Goal: Communication & Community: Answer question/provide support

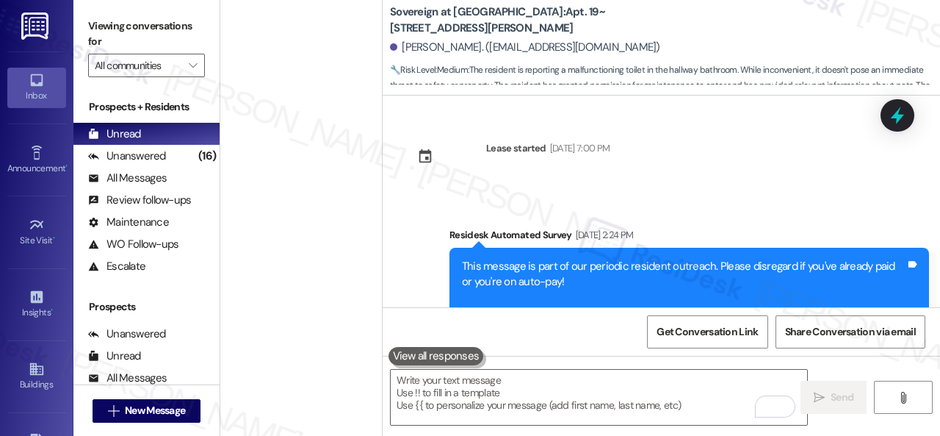
scroll to position [10747, 0]
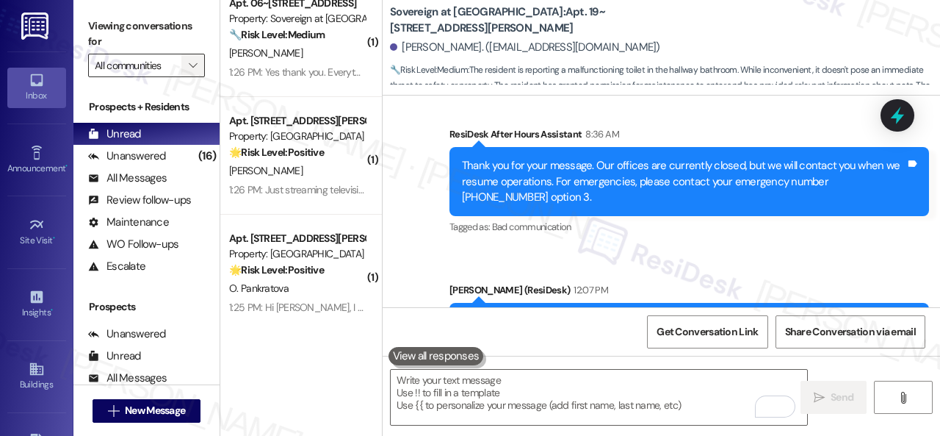
click at [199, 64] on span "" at bounding box center [193, 66] width 14 height 24
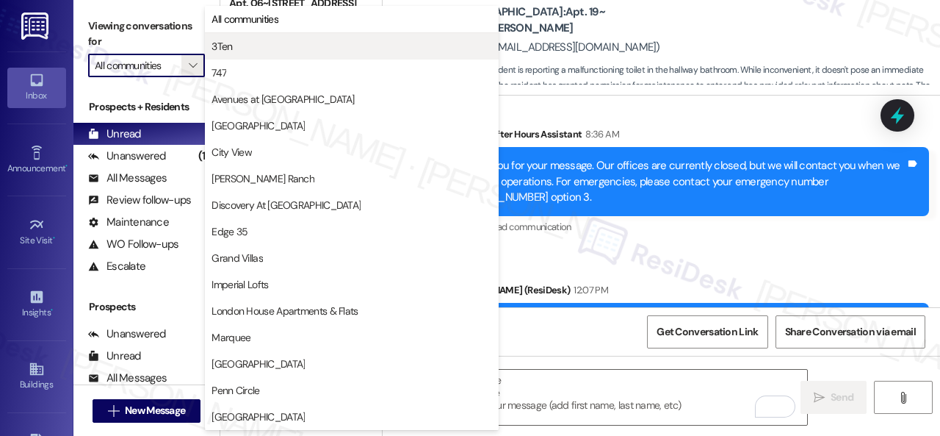
click at [217, 45] on span "3Ten" at bounding box center [222, 46] width 21 height 15
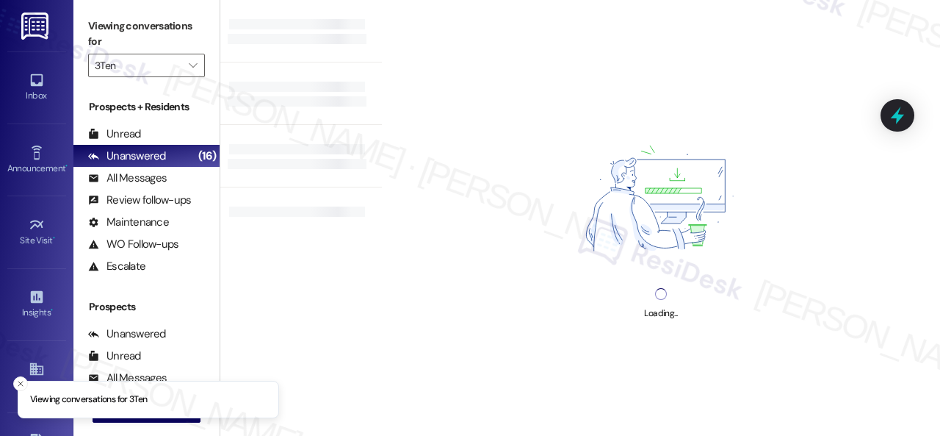
type input "3Ten"
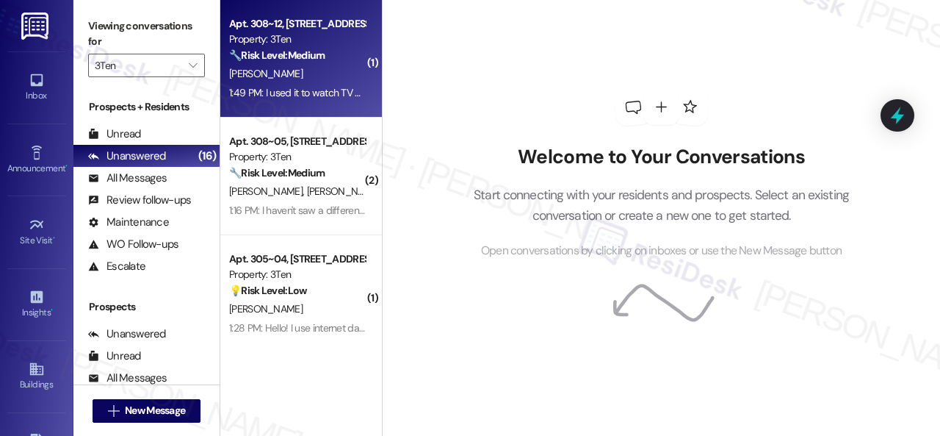
click at [325, 60] on strong "🔧 Risk Level: Medium" at bounding box center [277, 54] width 96 height 13
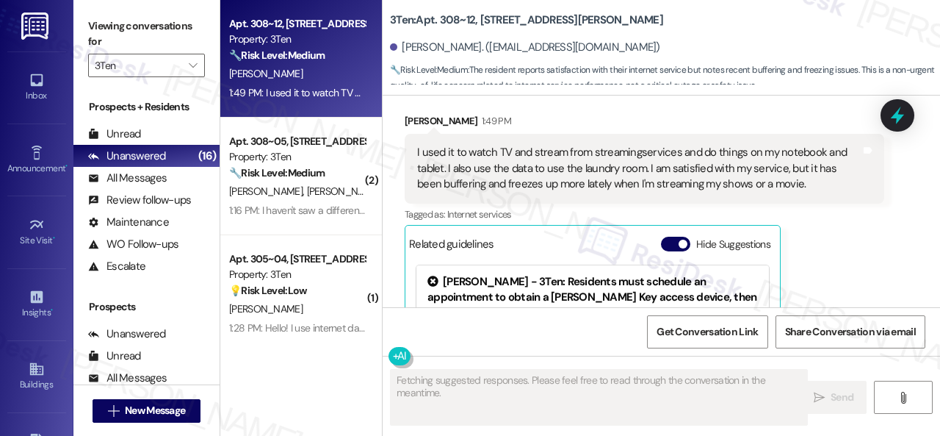
scroll to position [5175, 0]
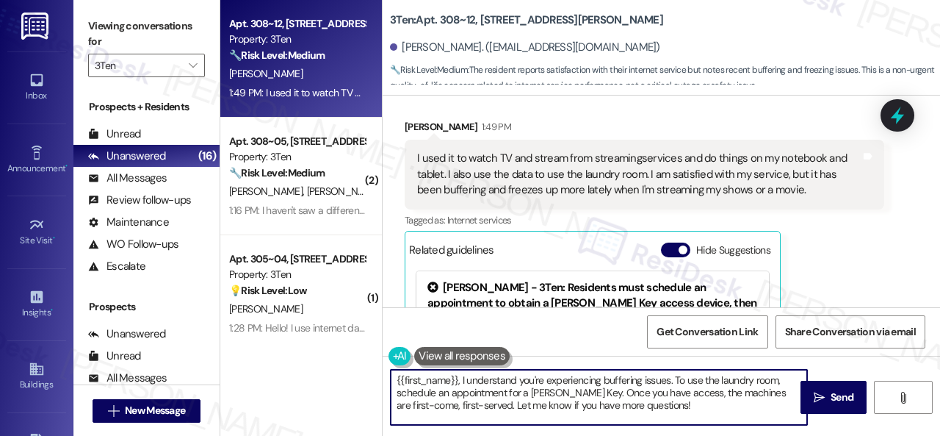
drag, startPoint x: 667, startPoint y: 404, endPoint x: 414, endPoint y: 372, distance: 254.7
click at [336, 349] on div "Apt. 308~12, [STREET_ADDRESS][PERSON_NAME] Property: 3Ten 🔧 Risk Level: Medium …" at bounding box center [580, 218] width 720 height 436
paste textarea "I'm sorry to hear that. How often does this occur?"
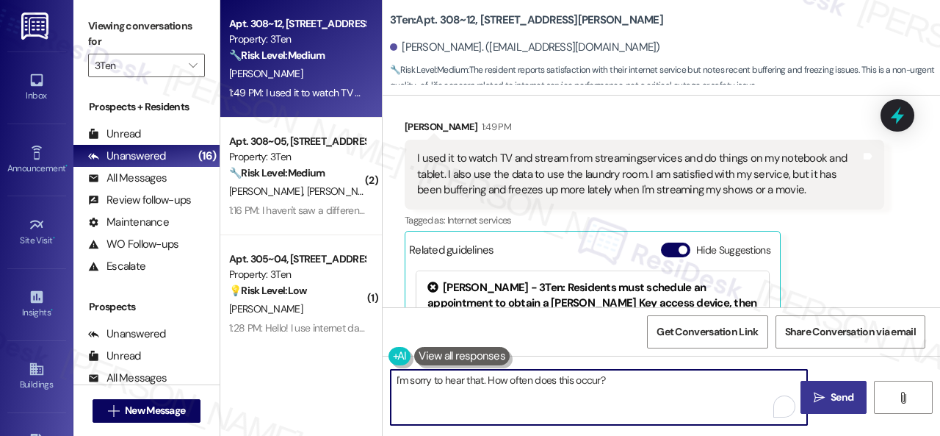
type textarea "I'm sorry to hear that. How often does this occur?"
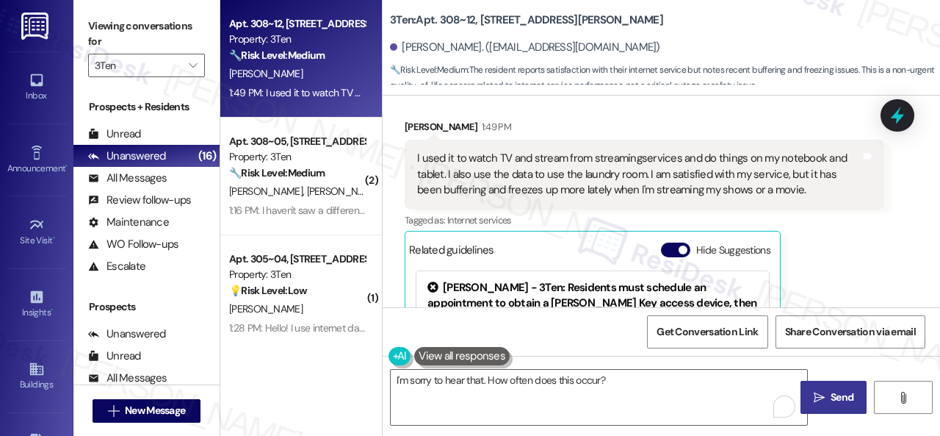
click at [831, 399] on span "Send" at bounding box center [842, 396] width 23 height 15
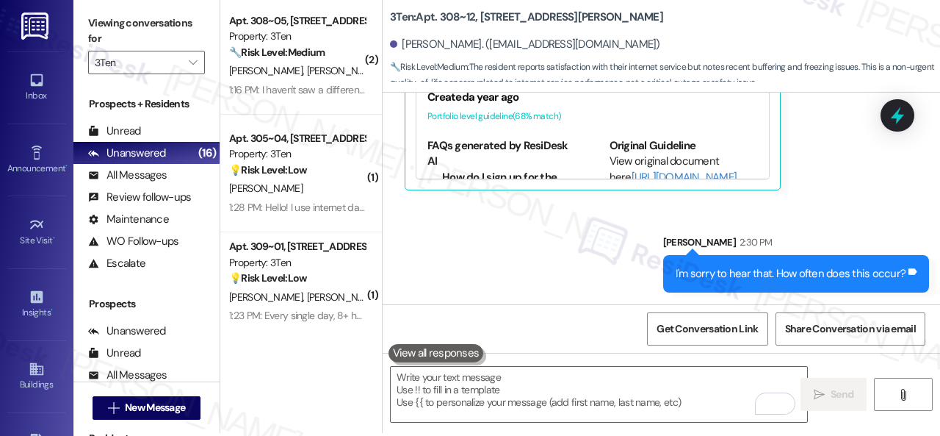
scroll to position [4, 0]
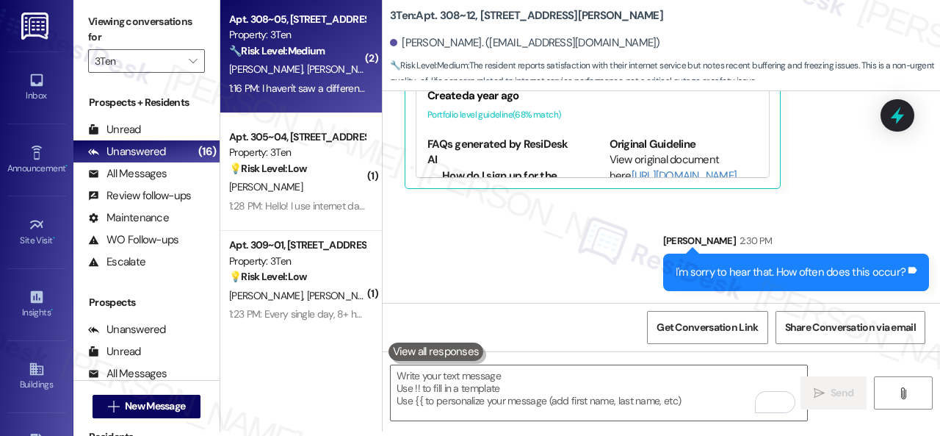
click at [331, 68] on div "[PERSON_NAME] [PERSON_NAME]" at bounding box center [297, 69] width 139 height 18
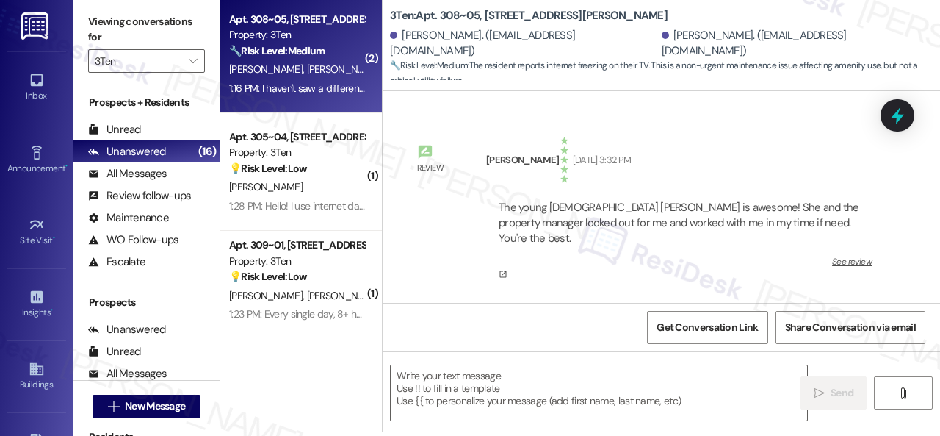
scroll to position [0, 0]
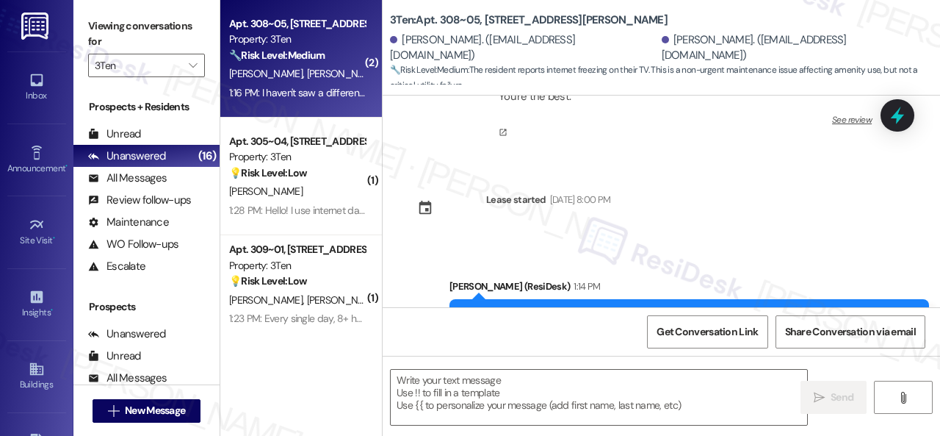
type textarea "Fetching suggested responses. Please feel free to read through the conversation…"
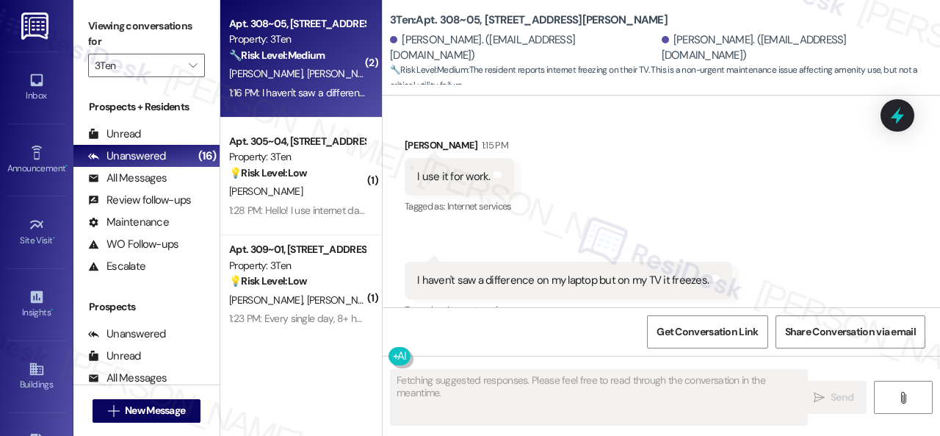
scroll to position [467, 0]
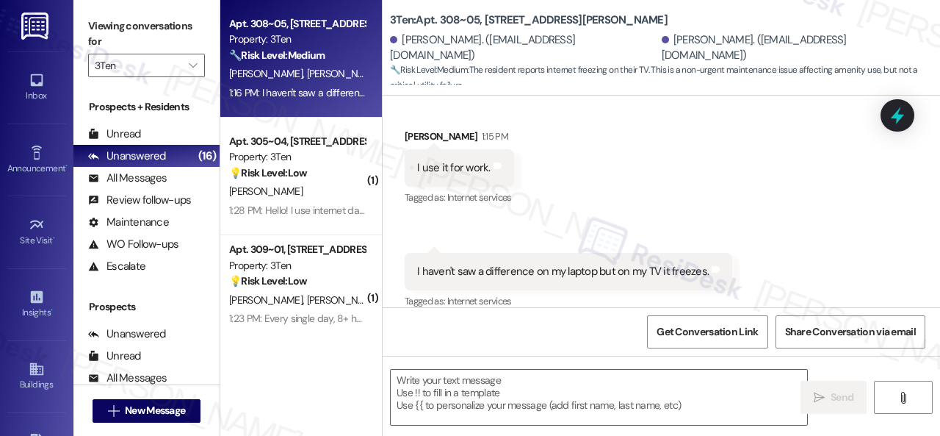
click at [704, 159] on div "Received via SMS [PERSON_NAME] 1:15 PM I use it for work. Tags and notes Tagged…" at bounding box center [662, 210] width 558 height 228
click at [500, 399] on textarea at bounding box center [599, 397] width 417 height 55
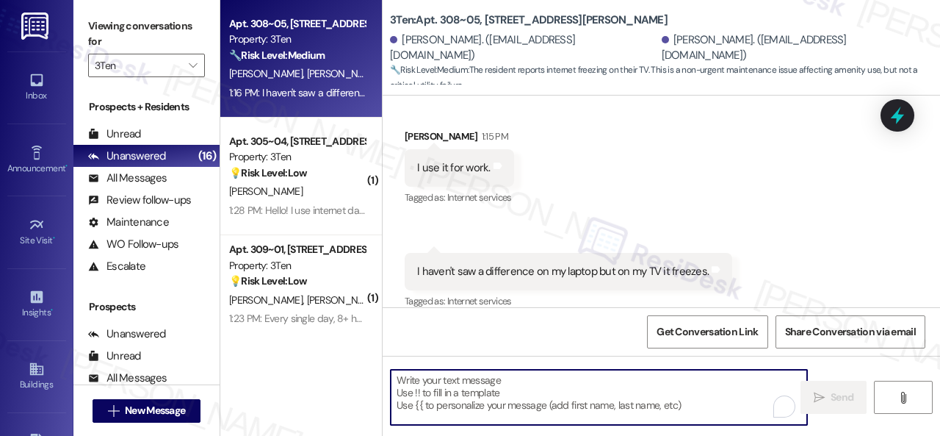
paste textarea "I'm sorry to hear that. How often does this occur?"
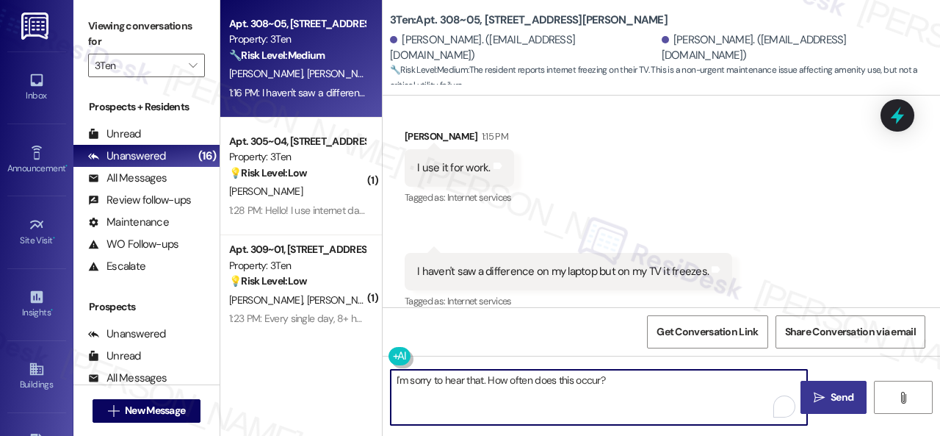
type textarea "I'm sorry to hear that. How often does this occur?"
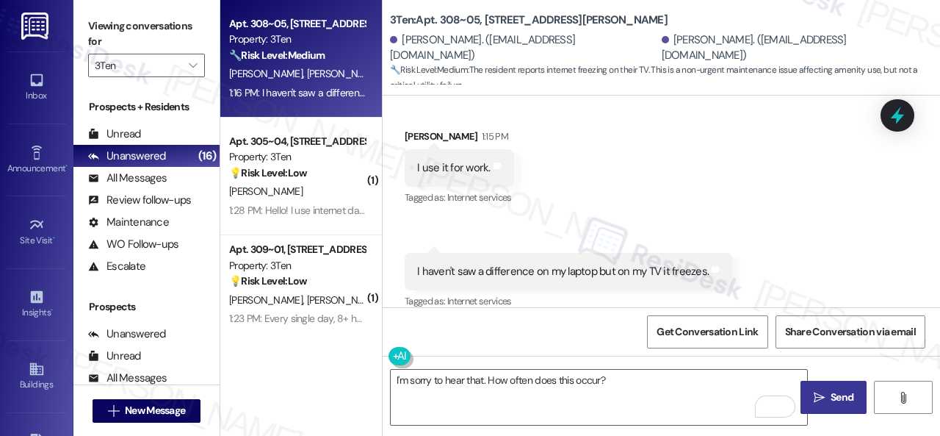
click at [831, 399] on span "Send" at bounding box center [842, 396] width 23 height 15
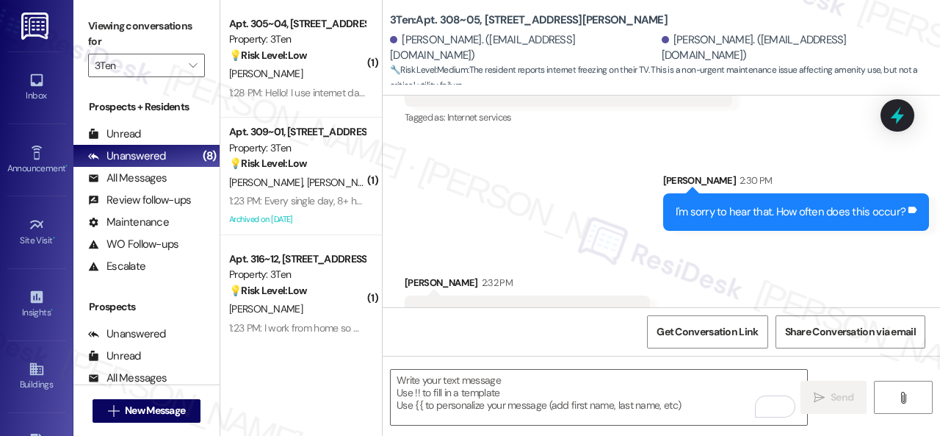
scroll to position [672, 0]
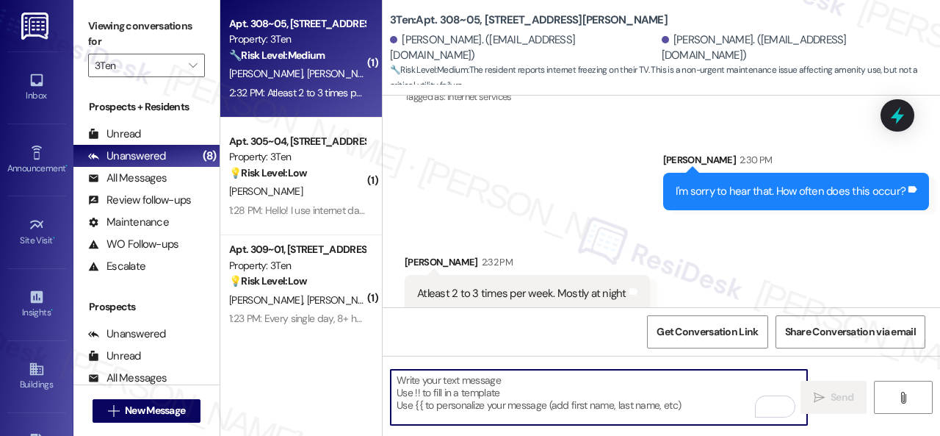
click at [466, 394] on textarea "To enrich screen reader interactions, please activate Accessibility in Grammarl…" at bounding box center [599, 397] width 417 height 55
paste textarea "Thanks so much for sharing your experience—it really helps us understand what m…"
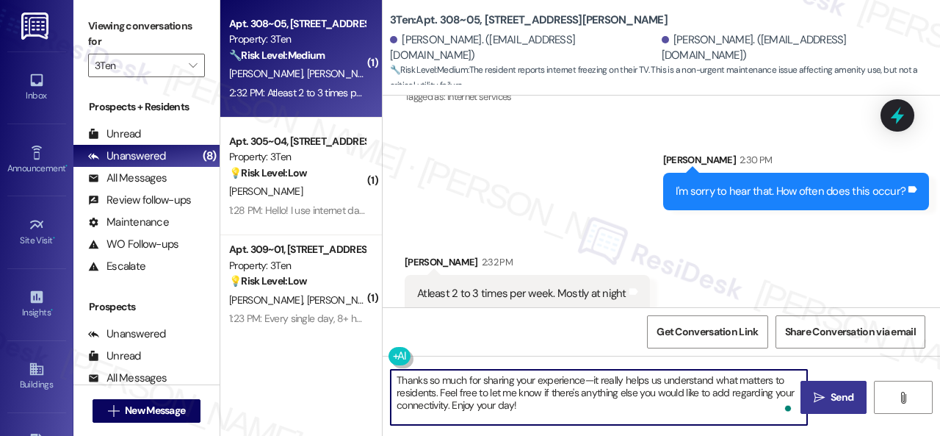
type textarea "Thanks so much for sharing your experience—it really helps us understand what m…"
click at [831, 392] on span "Send" at bounding box center [842, 396] width 23 height 15
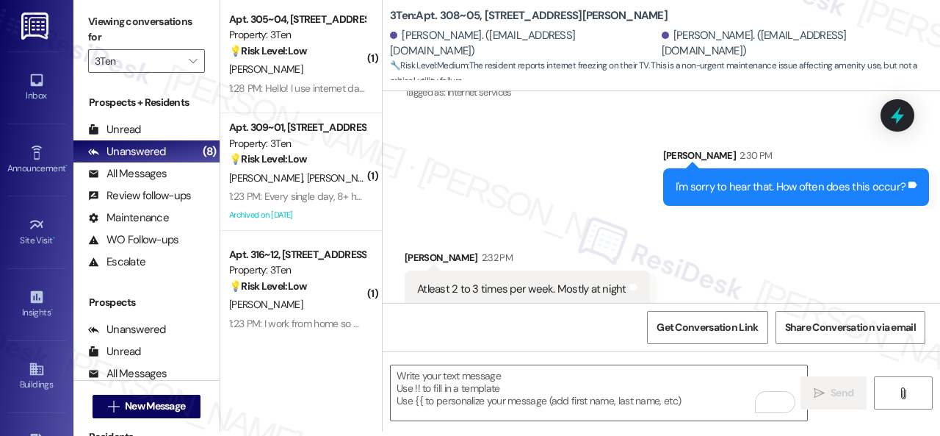
scroll to position [807, 0]
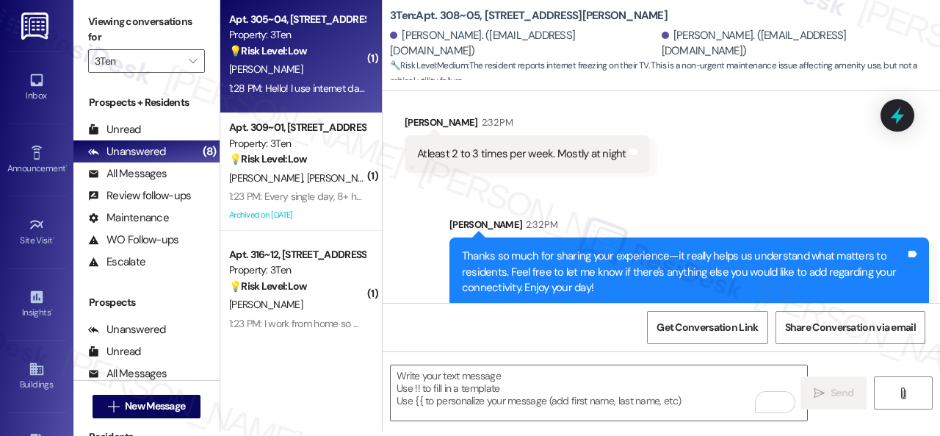
click at [340, 57] on div "💡 Risk Level: Low The resident is responding to a survey about internet usage. …" at bounding box center [297, 50] width 136 height 15
type textarea "Fetching suggested responses. Please feel free to read through the conversation…"
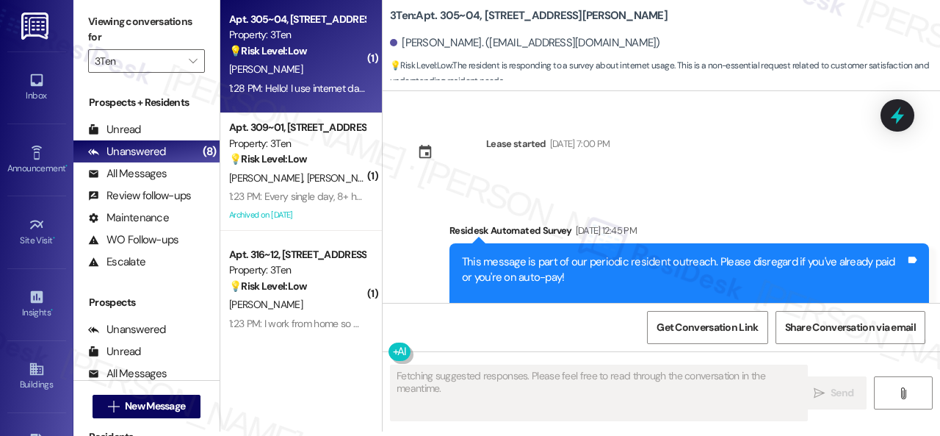
scroll to position [0, 0]
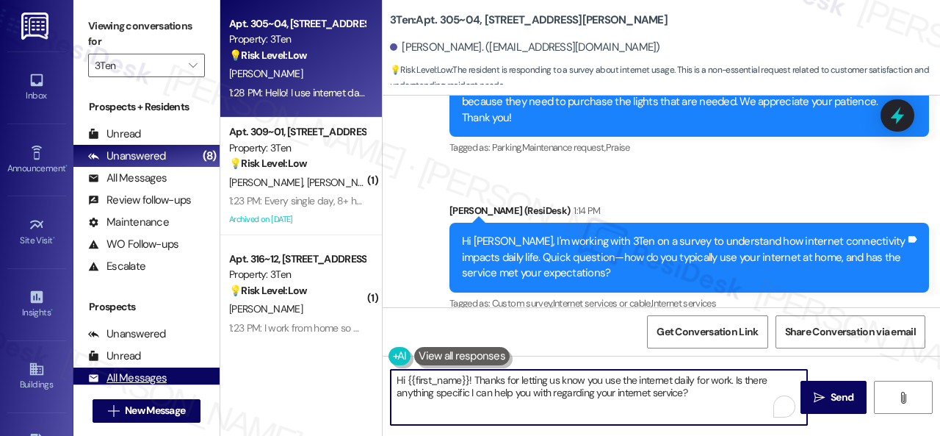
drag, startPoint x: 708, startPoint y: 392, endPoint x: 156, endPoint y: 377, distance: 552.0
click at [156, 377] on div "Viewing conversations for 3Ten  Prospects + Residents Unread (0) Unread: Any m…" at bounding box center [506, 218] width 867 height 436
paste textarea "Ever had issues that disrupted you"
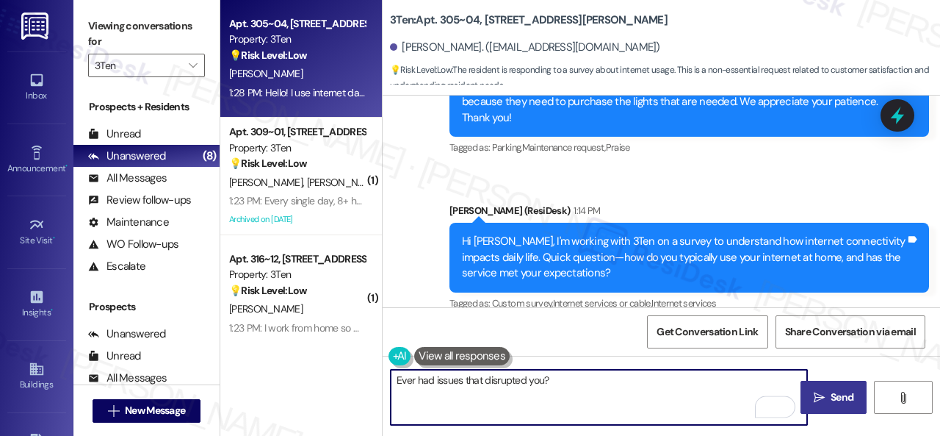
type textarea "Ever had issues that disrupted you?"
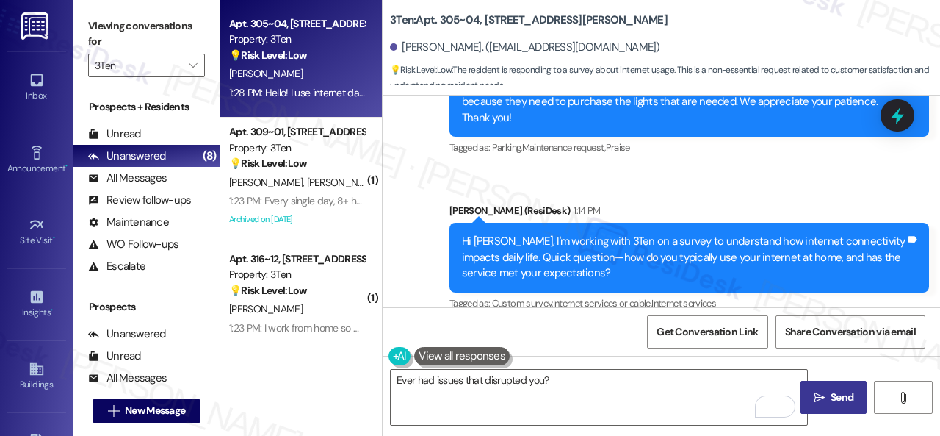
click at [836, 399] on span "Send" at bounding box center [842, 396] width 23 height 15
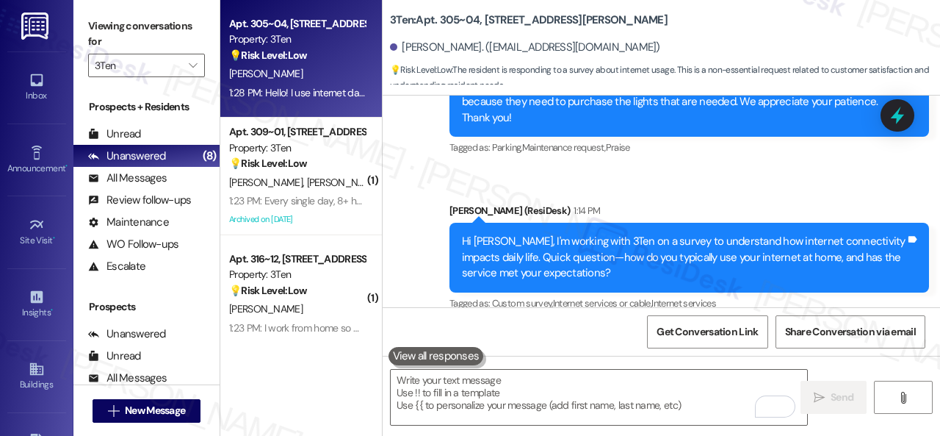
scroll to position [20105, 0]
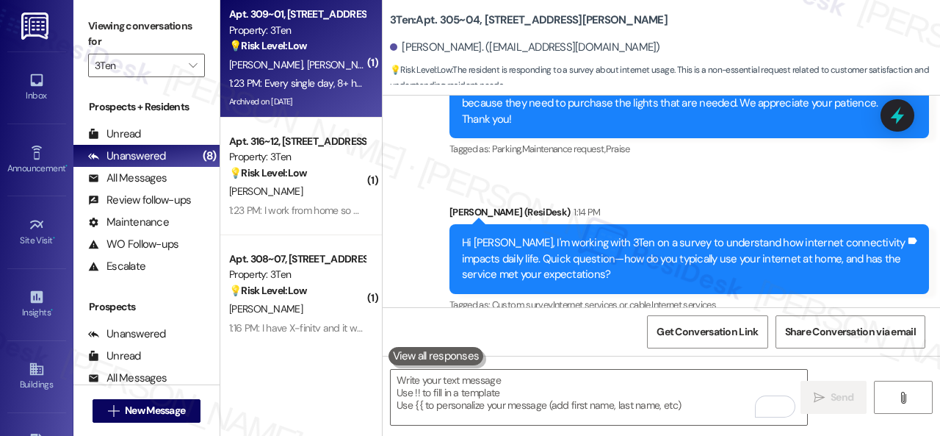
click at [339, 52] on div "💡 Risk Level: Low The resident is responding to a survey about internet usage. …" at bounding box center [297, 45] width 136 height 15
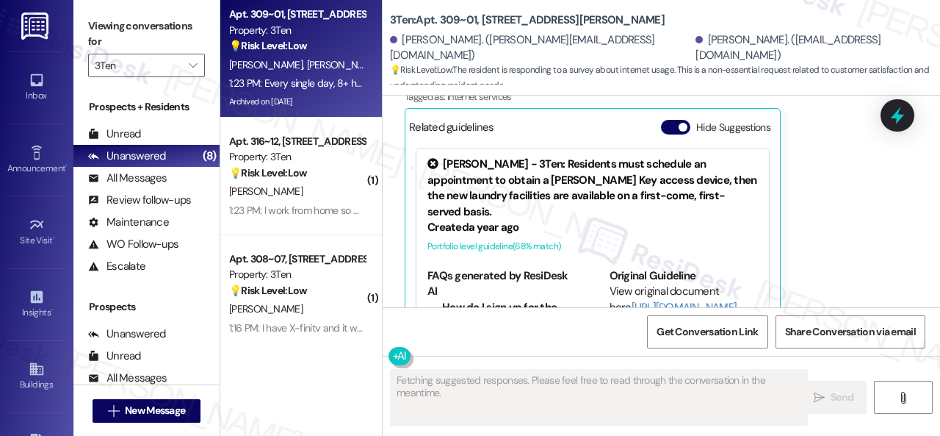
scroll to position [5613, 0]
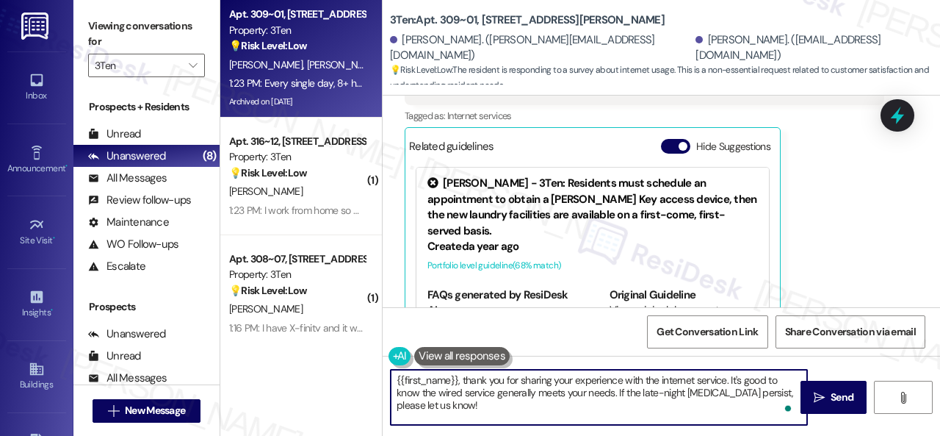
drag, startPoint x: 393, startPoint y: 374, endPoint x: 349, endPoint y: 345, distance: 53.0
click at [349, 345] on div "Apt. 309~01, 310 Dickinson Rd Property: 3Ten 💡 Risk Level: Low The resident is …" at bounding box center [580, 218] width 720 height 436
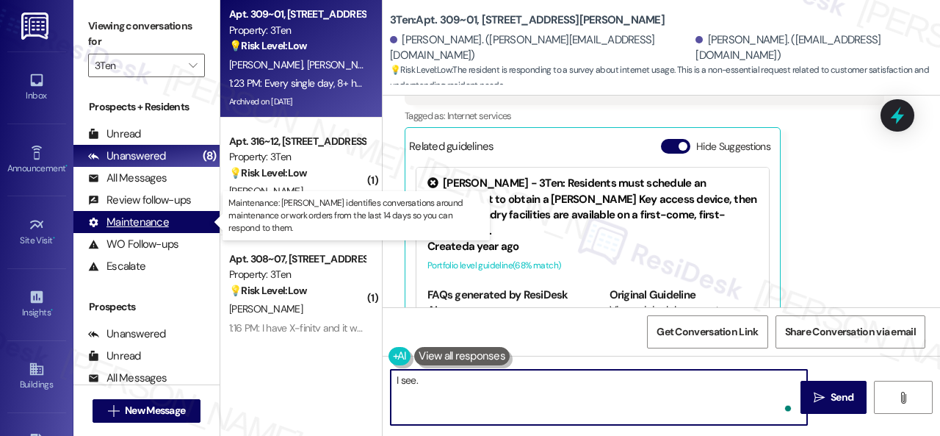
paste textarea "Does internet quality factor into your lease renewal decision?"
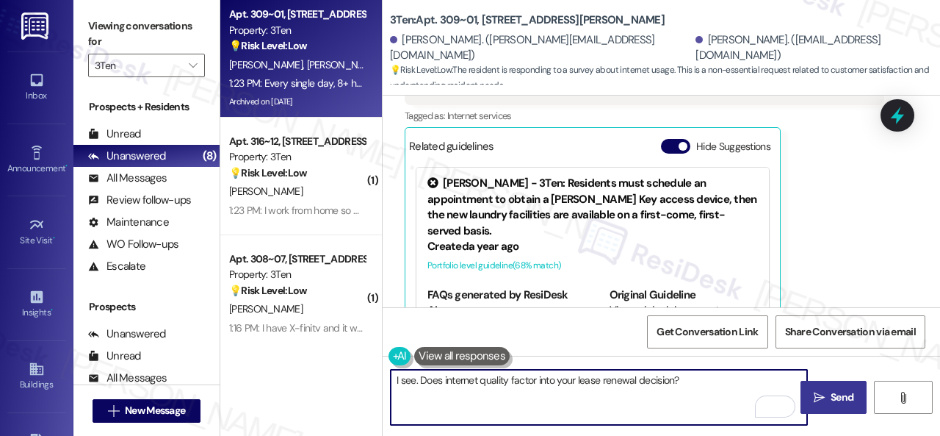
type textarea "I see. Does internet quality factor into your lease renewal decision?"
click at [831, 397] on span "Send" at bounding box center [842, 396] width 23 height 15
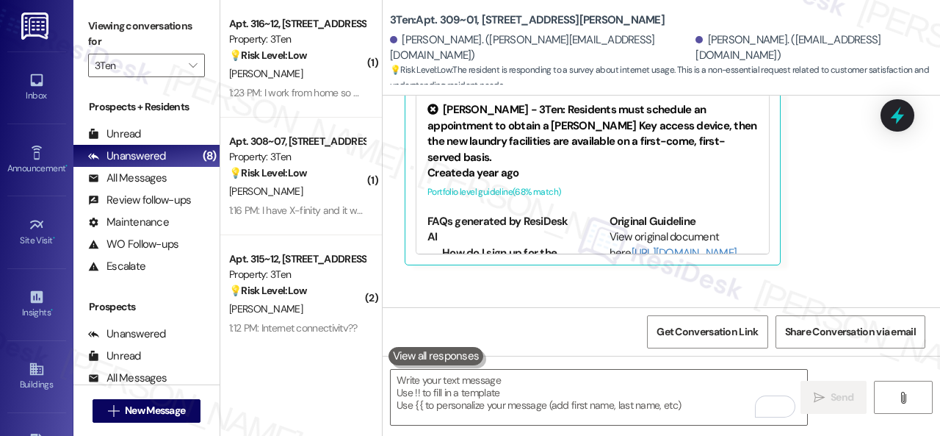
scroll to position [5790, 0]
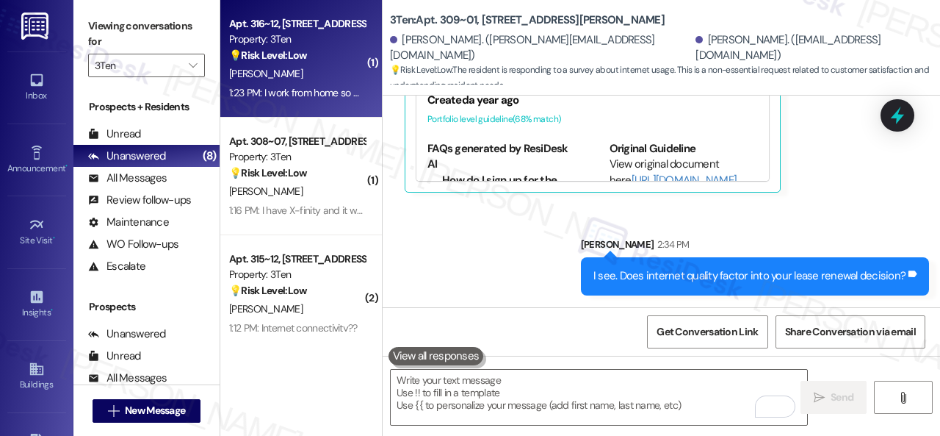
click at [309, 66] on div "C. Bolen" at bounding box center [297, 74] width 139 height 18
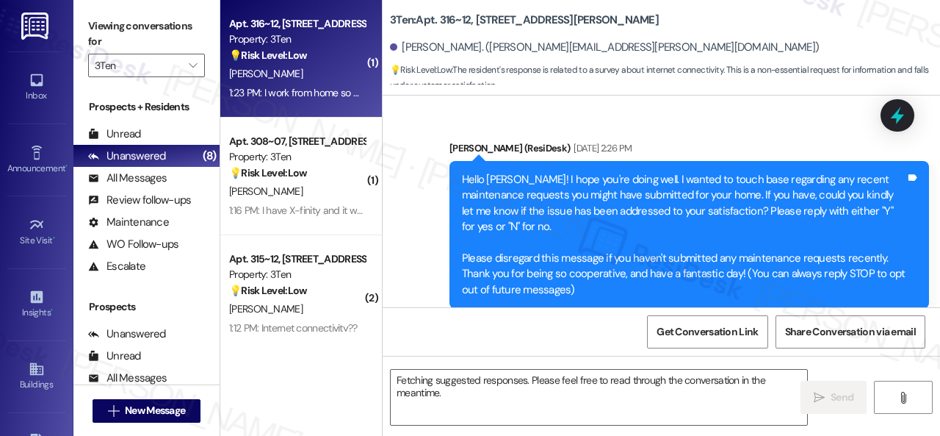
scroll to position [24548, 0]
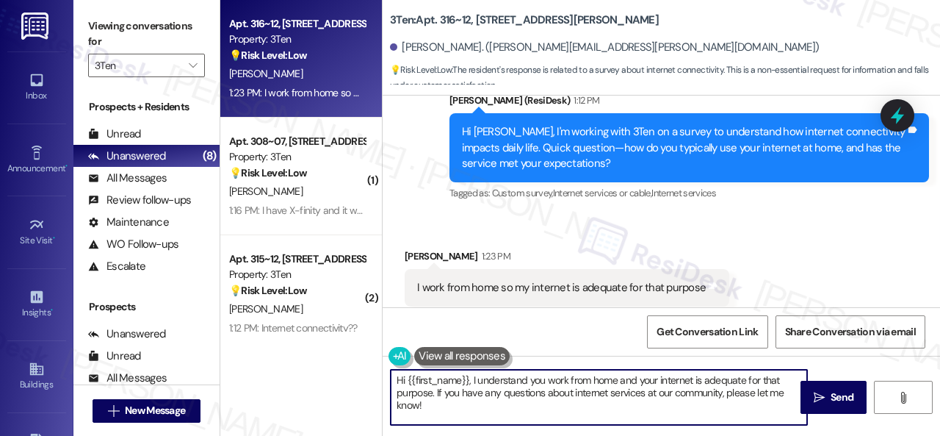
drag, startPoint x: 430, startPoint y: 413, endPoint x: 721, endPoint y: 362, distance: 296.1
click at [348, 345] on div "Apt. 316~12, 310 Dickinson Rd Property: 3Ten 💡 Risk Level: Low The resident's r…" at bounding box center [580, 218] width 720 height 436
paste textarea "Ever had issues that disrupted you?"
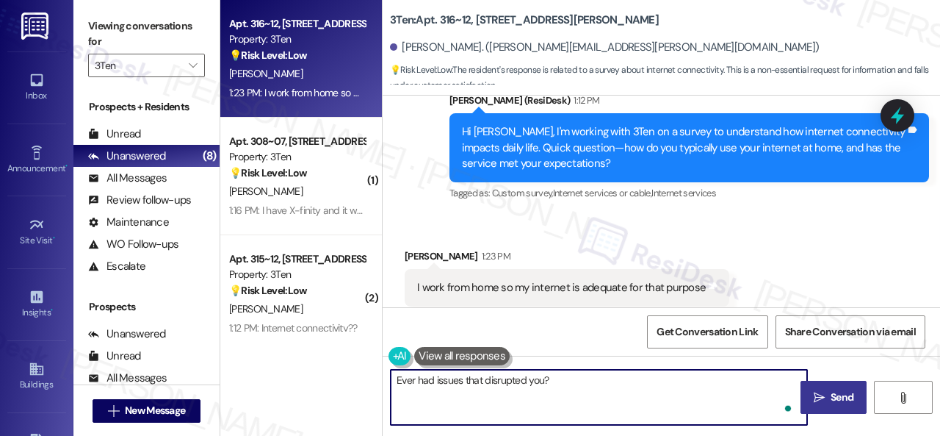
type textarea "Ever had issues that disrupted you?"
click at [846, 389] on button " Send" at bounding box center [834, 397] width 66 height 33
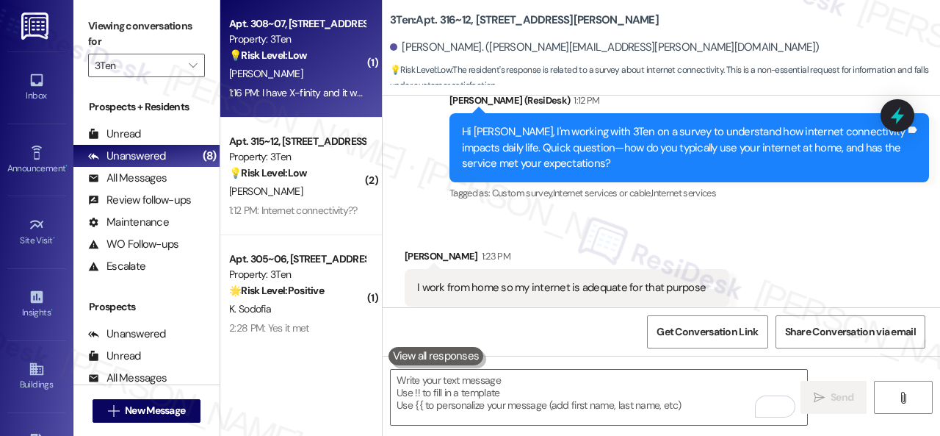
click at [294, 62] on strong "💡 Risk Level: Low" at bounding box center [268, 54] width 78 height 13
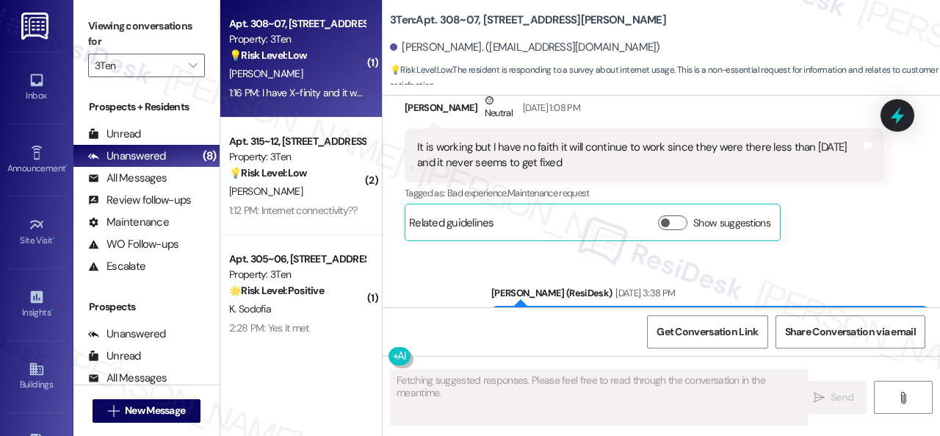
scroll to position [18591, 0]
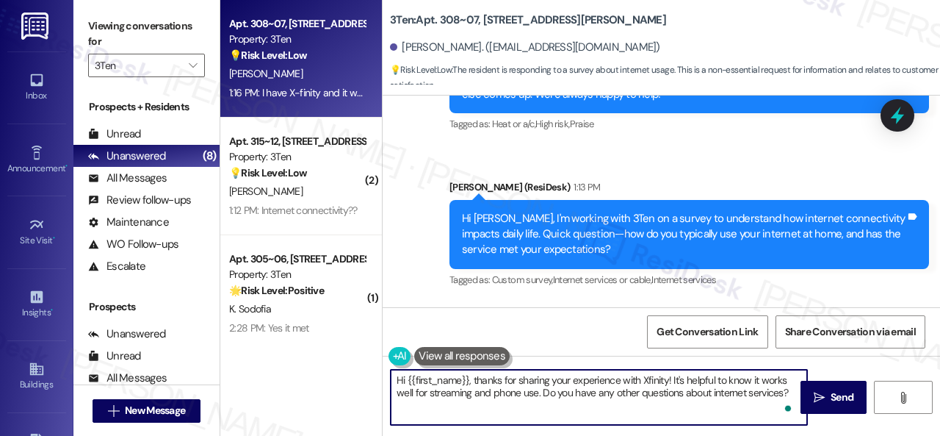
drag, startPoint x: 788, startPoint y: 394, endPoint x: 279, endPoint y: 358, distance: 509.7
click at [279, 358] on div "Apt. 308~07, 310 Dickinson Rd Property: 3Ten 💡 Risk Level: Low The resident is …" at bounding box center [580, 218] width 720 height 436
paste textarea "Ever had issues that disrupted you"
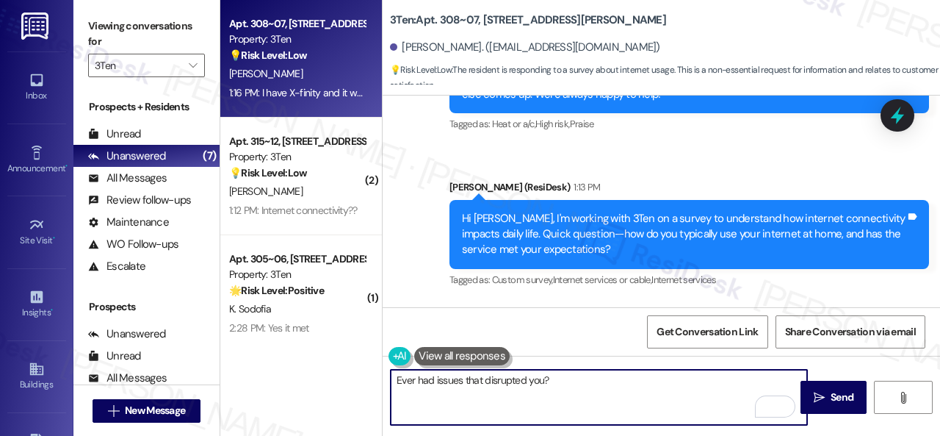
drag, startPoint x: 556, startPoint y: 383, endPoint x: 356, endPoint y: 378, distance: 200.6
click at [356, 378] on div "Apt. 308~07, 310 Dickinson Rd Property: 3Ten 💡 Risk Level: Low The resident is …" at bounding box center [580, 218] width 720 height 436
paste textarea "Does the included service feel like a good value"
type textarea "Does the included service feel like a good value?"
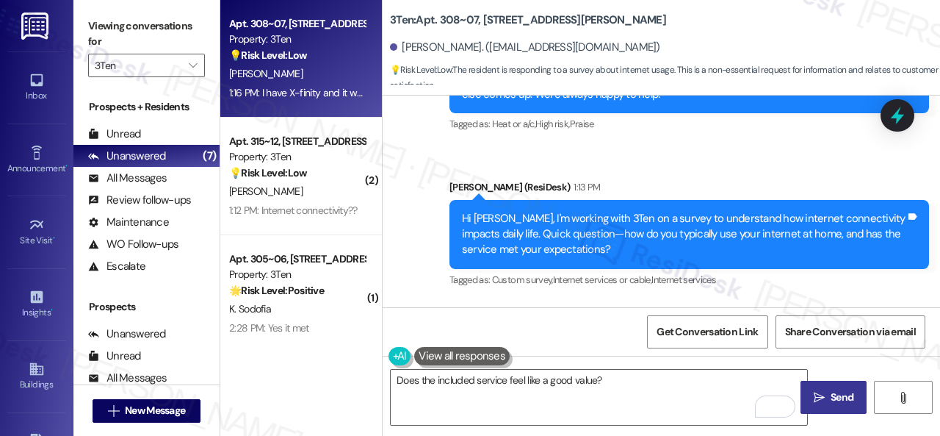
click at [831, 396] on span "Send" at bounding box center [842, 396] width 23 height 15
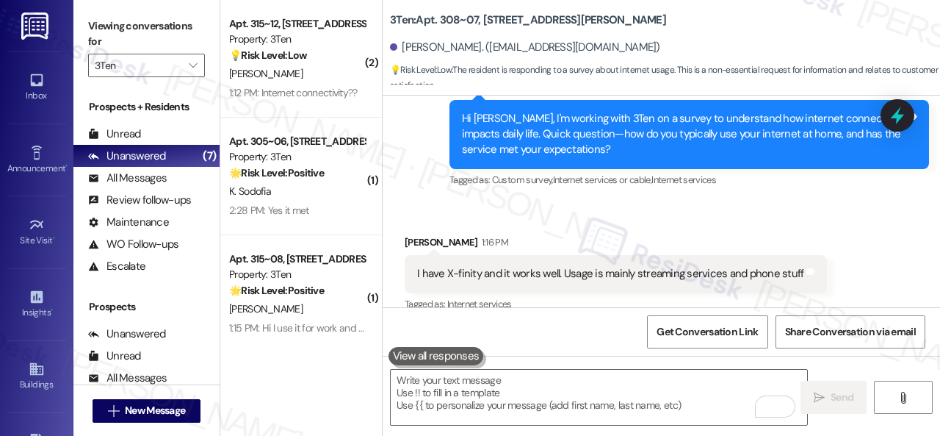
scroll to position [18694, 0]
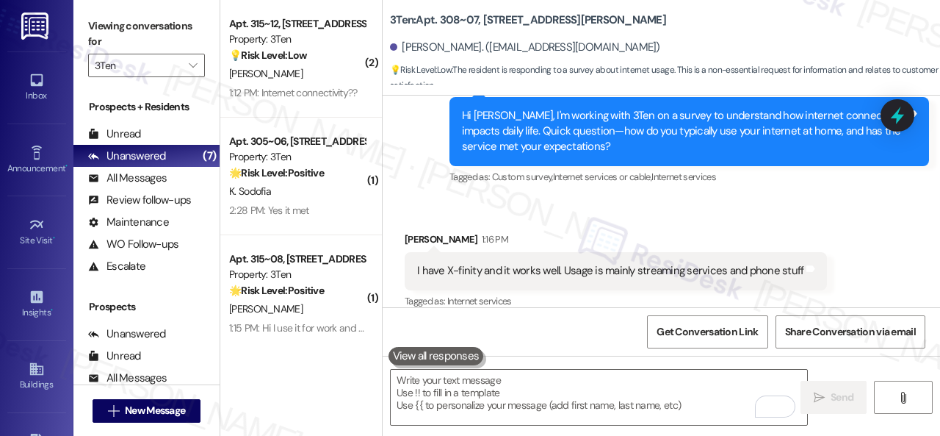
click at [317, 57] on div "💡 Risk Level: Low The resident is responding to a survey about internet connect…" at bounding box center [297, 55] width 136 height 15
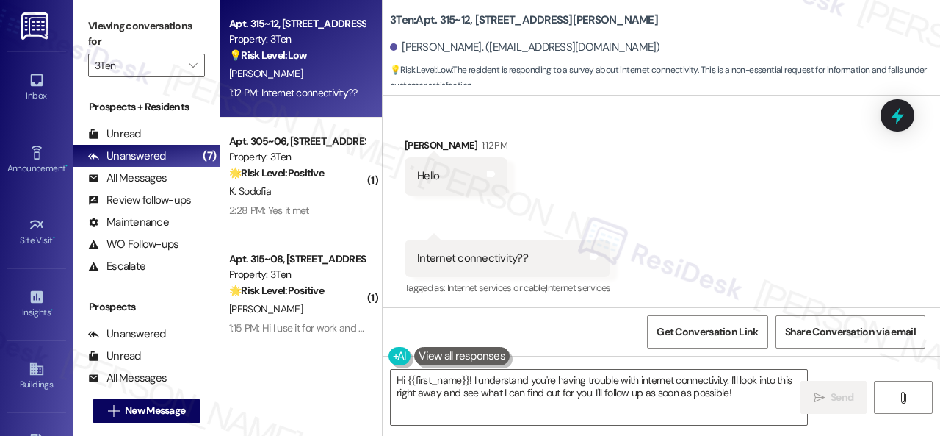
scroll to position [17883, 0]
click at [301, 343] on div "Apt. 315~12, 310 Dickinson Rd Property: 3Ten 💡 Risk Level: Low The resident is …" at bounding box center [580, 218] width 720 height 436
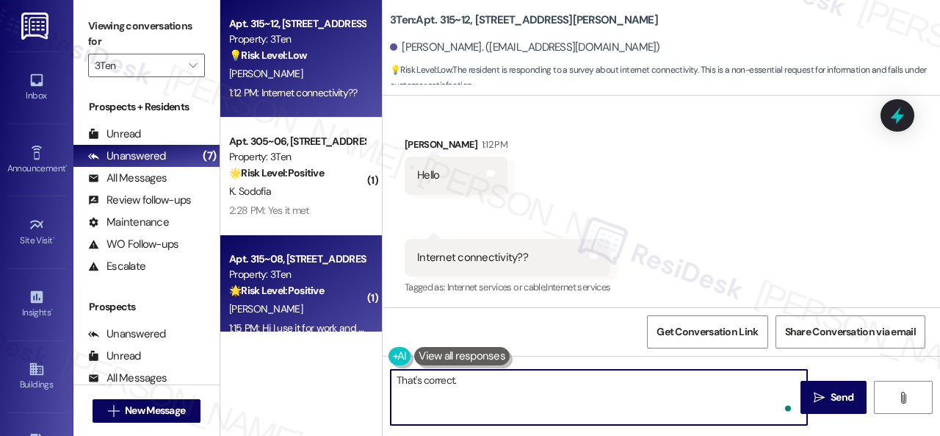
type textarea "That's correct."
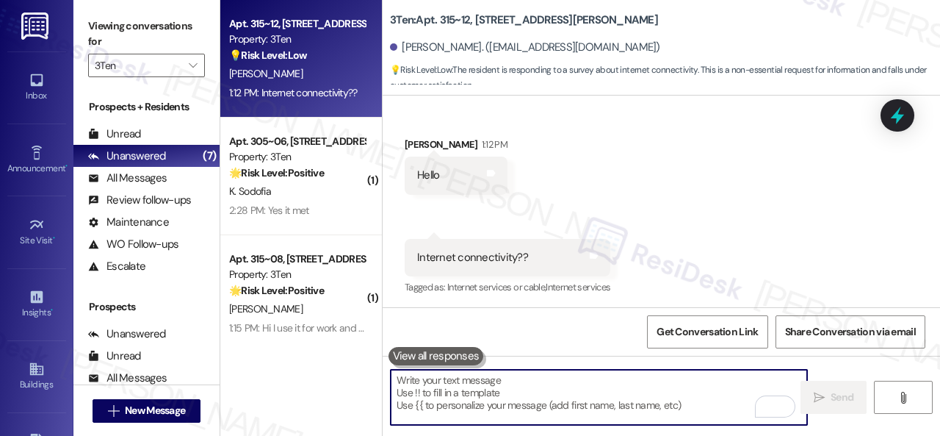
scroll to position [17881, 0]
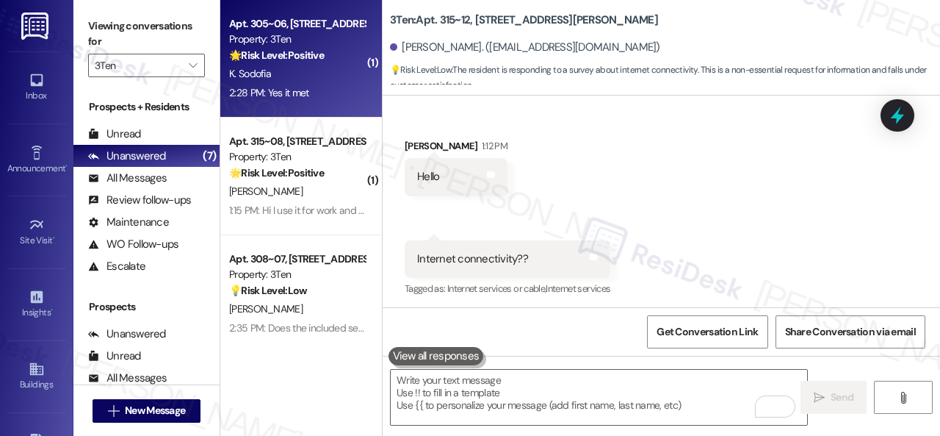
click at [310, 71] on div "K. Sodofia" at bounding box center [297, 74] width 139 height 18
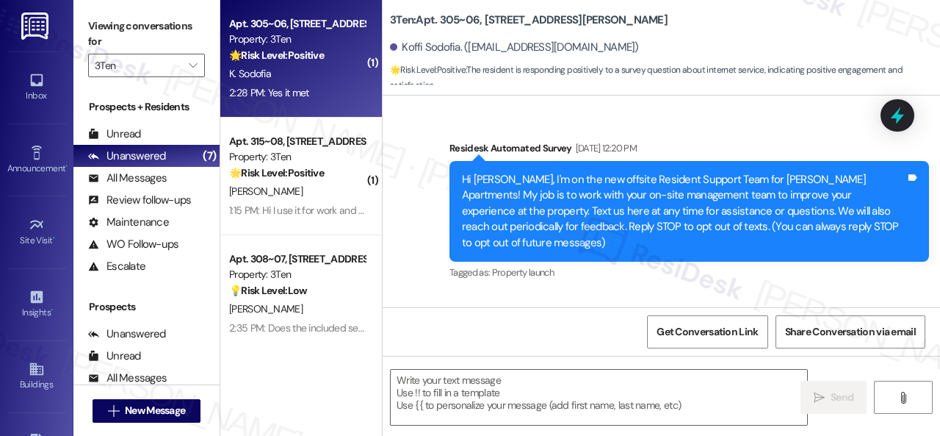
type textarea "Fetching suggested responses. Please feel free to read through the conversation…"
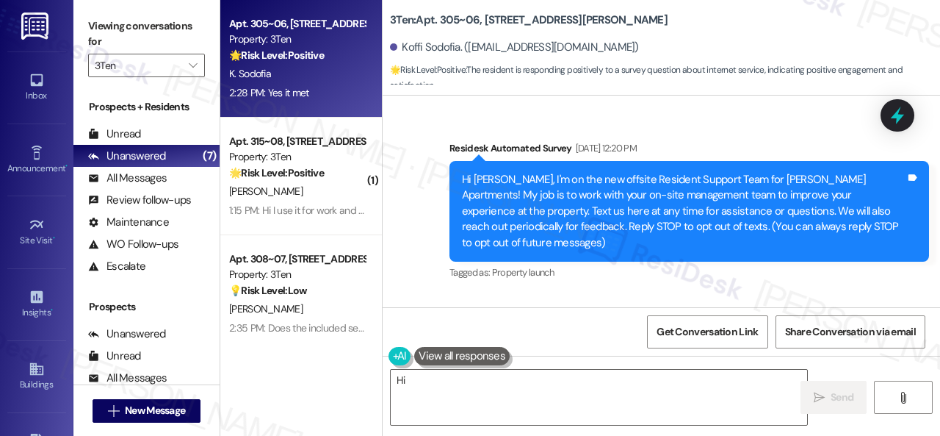
scroll to position [25675, 0]
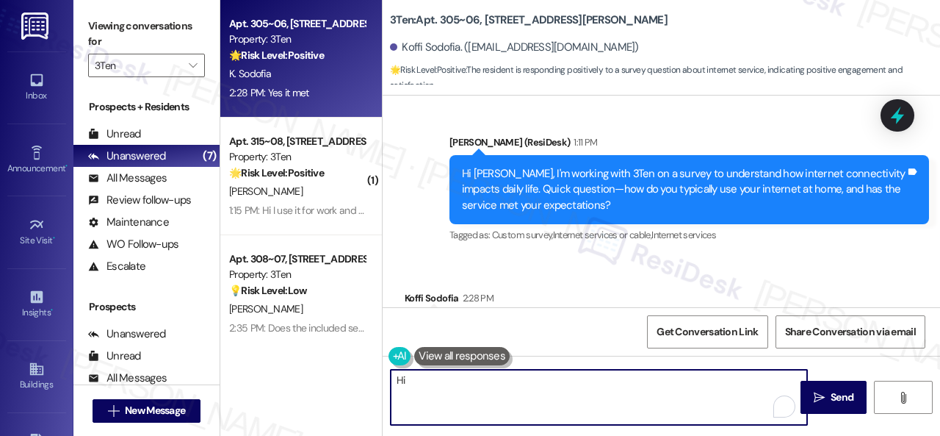
drag, startPoint x: 777, startPoint y: 382, endPoint x: 326, endPoint y: 372, distance: 450.5
click at [326, 372] on div "Apt. 305~06, 310 Dickinson Rd Property: 3Ten 🌟 Risk Level: Positive The residen…" at bounding box center [580, 218] width 720 height 436
paste textarea "That’s great to hear! How does this compare to internet service at your previou…"
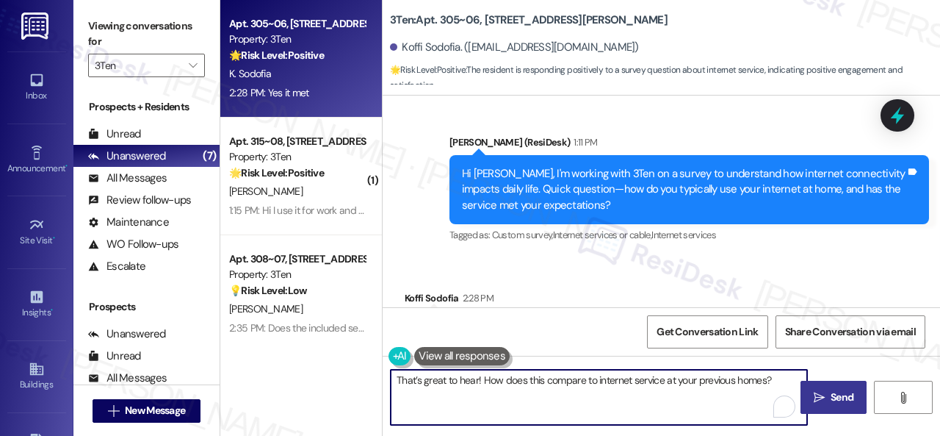
type textarea "That’s great to hear! How does this compare to internet service at your previou…"
click at [831, 400] on span "Send" at bounding box center [842, 396] width 23 height 15
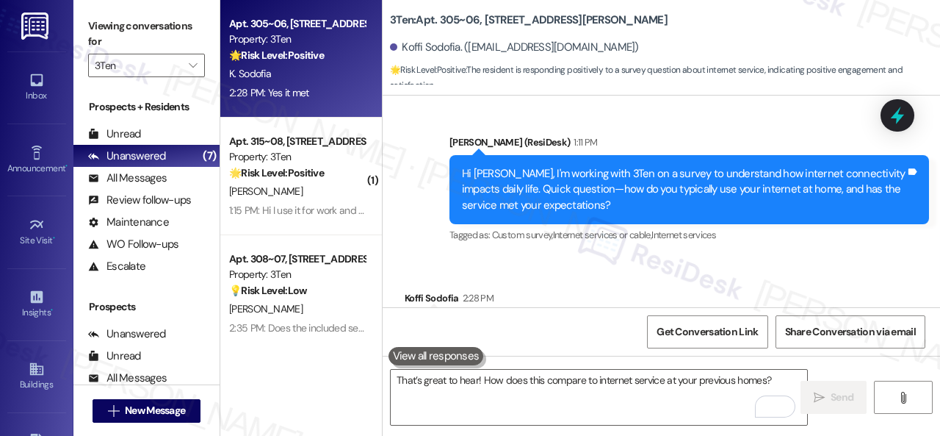
scroll to position [25674, 0]
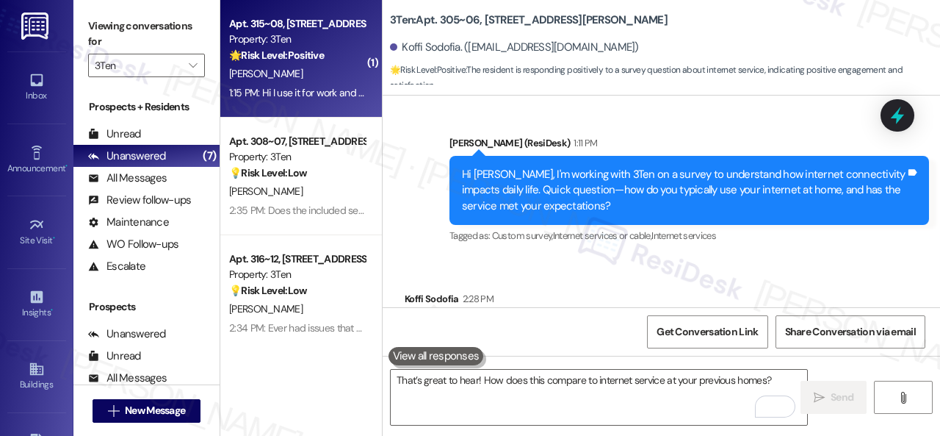
click at [323, 54] on strong "🌟 Risk Level: Positive" at bounding box center [276, 54] width 95 height 13
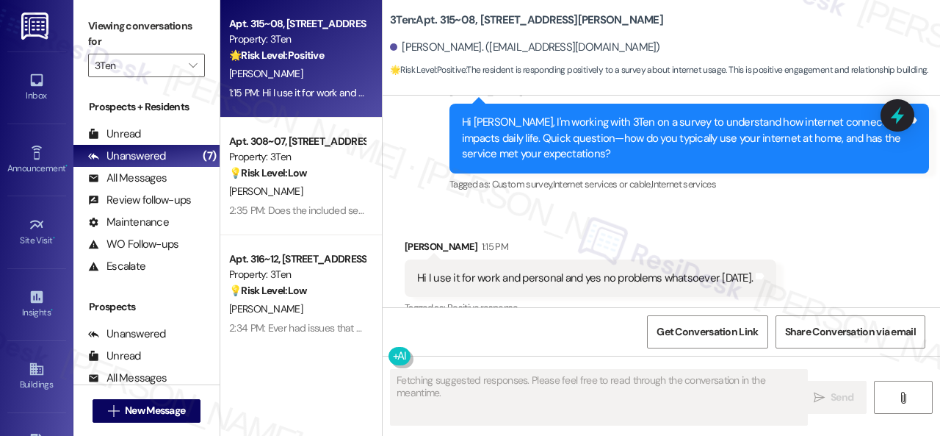
scroll to position [3733, 0]
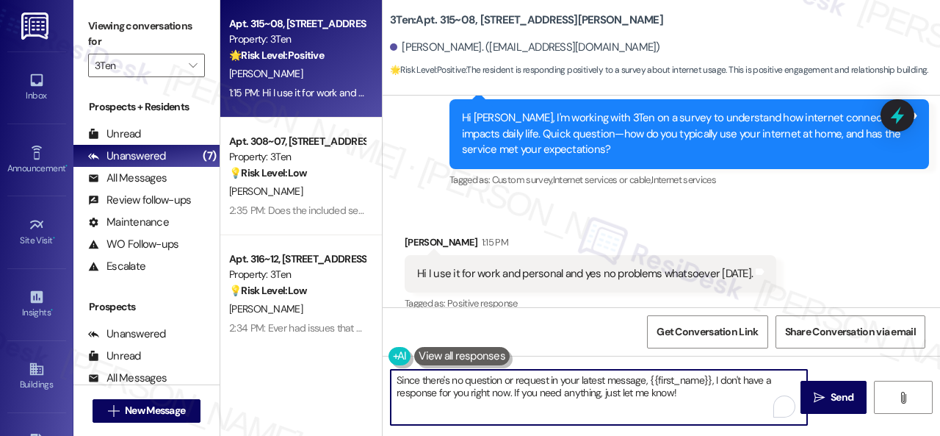
drag, startPoint x: 677, startPoint y: 394, endPoint x: 309, endPoint y: 354, distance: 370.2
click at [309, 354] on div "Apt. 315~08, 310 Dickinson Rd Property: 3Ten 🌟 Risk Level: Positive The residen…" at bounding box center [580, 218] width 720 height 436
paste textarea "Does internet quality factor into your lease renewal decision?"
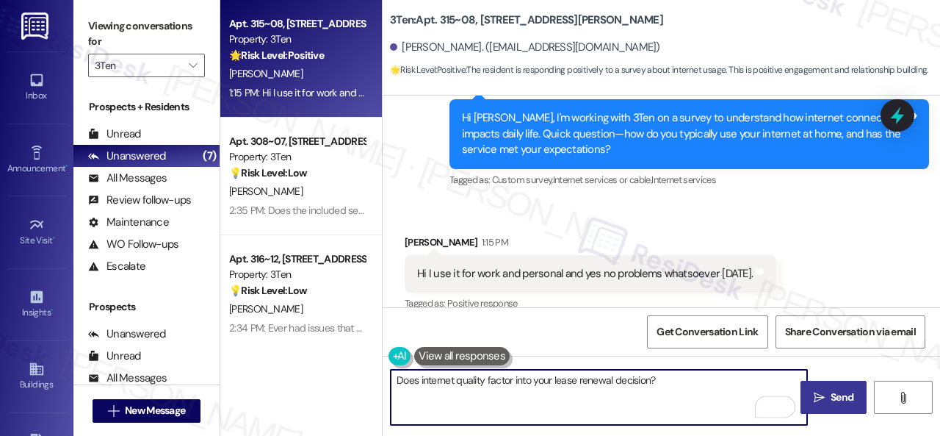
type textarea "Does internet quality factor into your lease renewal decision?"
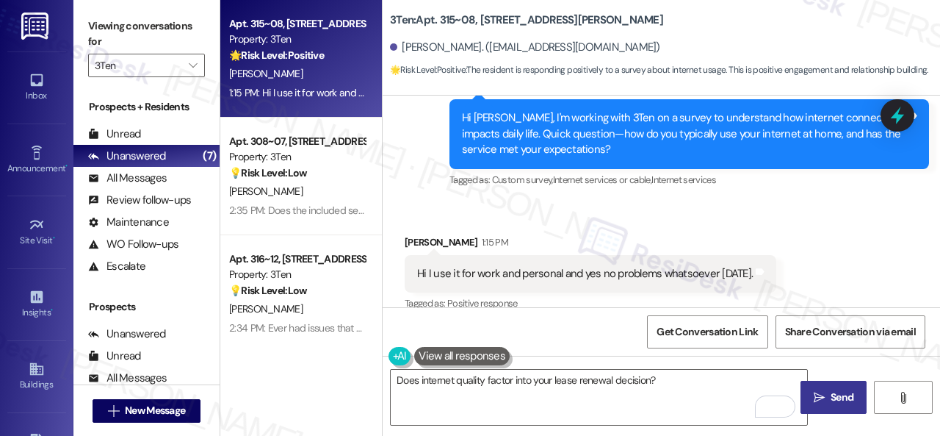
click at [836, 397] on span "Send" at bounding box center [842, 396] width 23 height 15
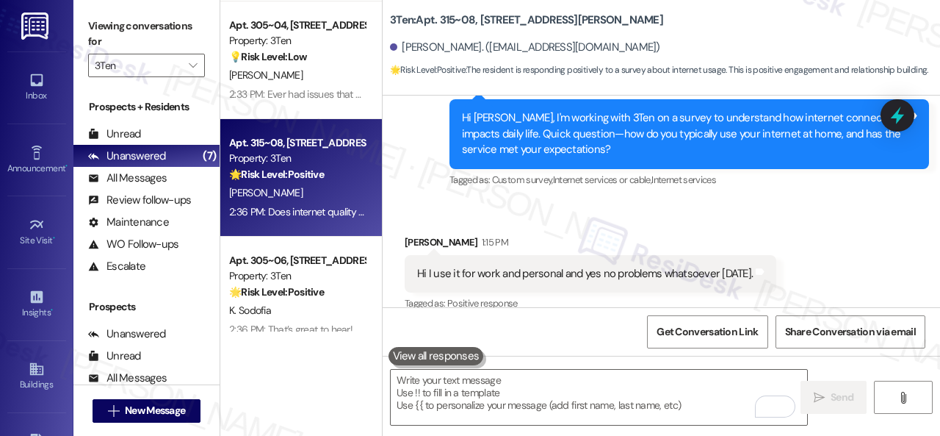
scroll to position [50, 0]
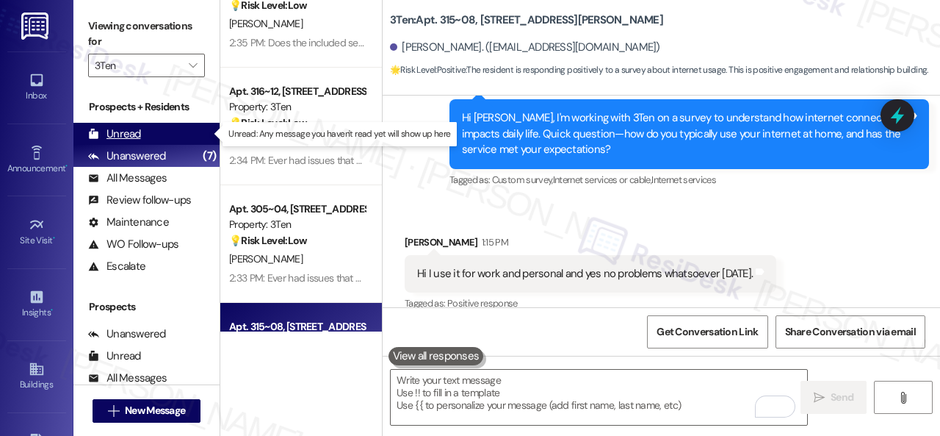
click at [113, 126] on div "Unread" at bounding box center [114, 133] width 53 height 15
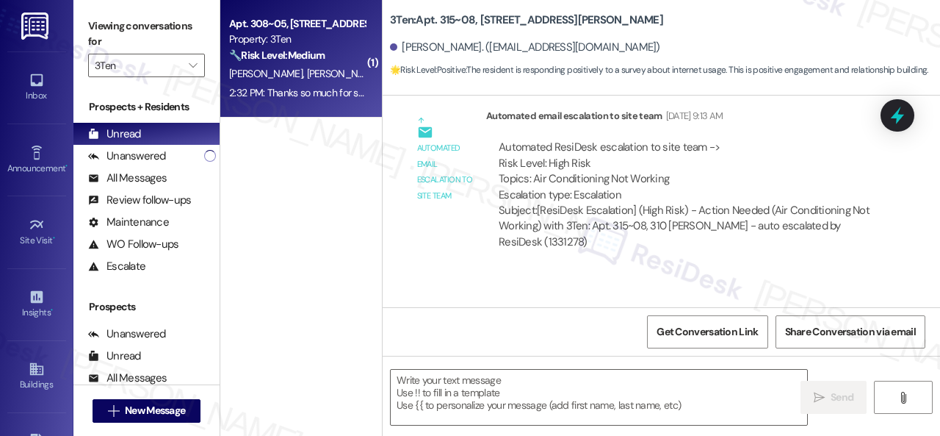
type textarea "Fetching suggested responses. Please feel free to read through the conversation…"
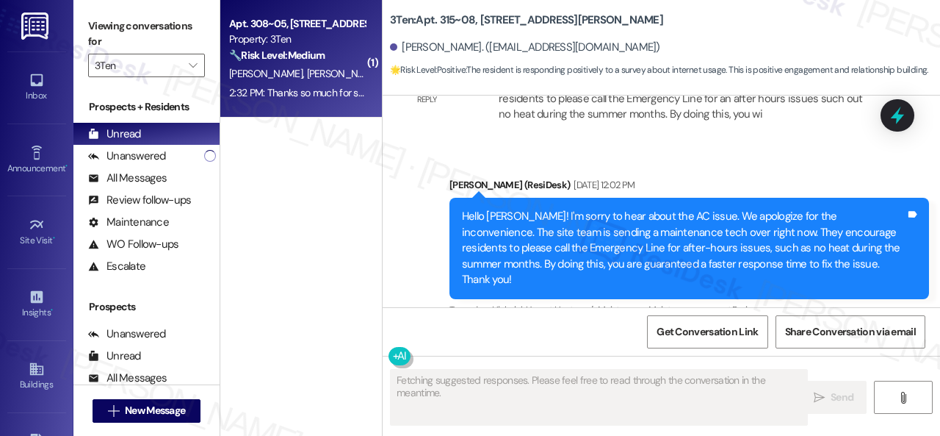
click at [323, 71] on div "[PERSON_NAME] [PERSON_NAME]" at bounding box center [297, 74] width 139 height 18
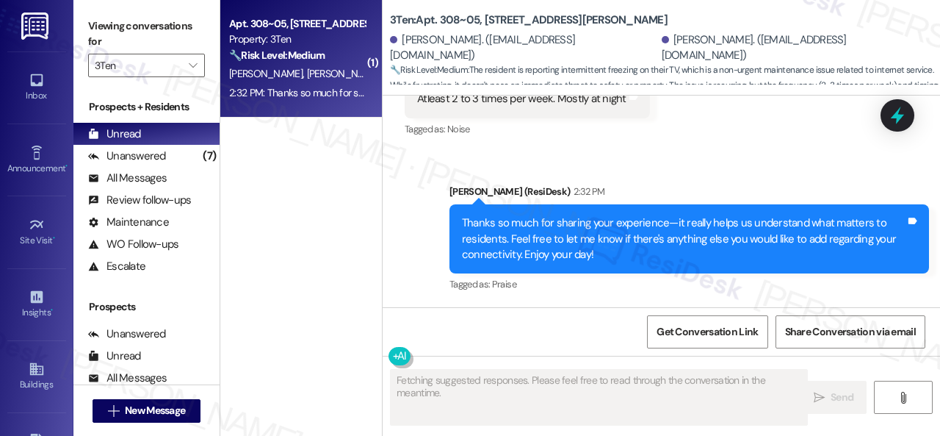
scroll to position [871, 0]
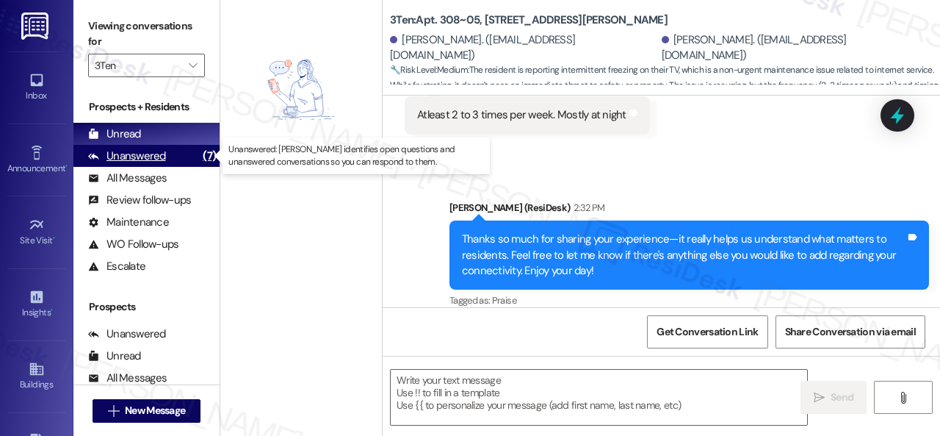
click at [143, 161] on div "Unanswered" at bounding box center [127, 155] width 78 height 15
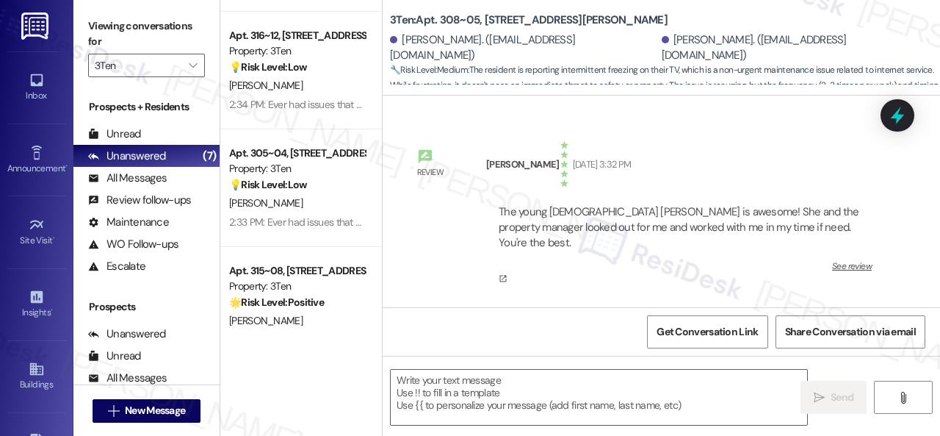
scroll to position [35, 0]
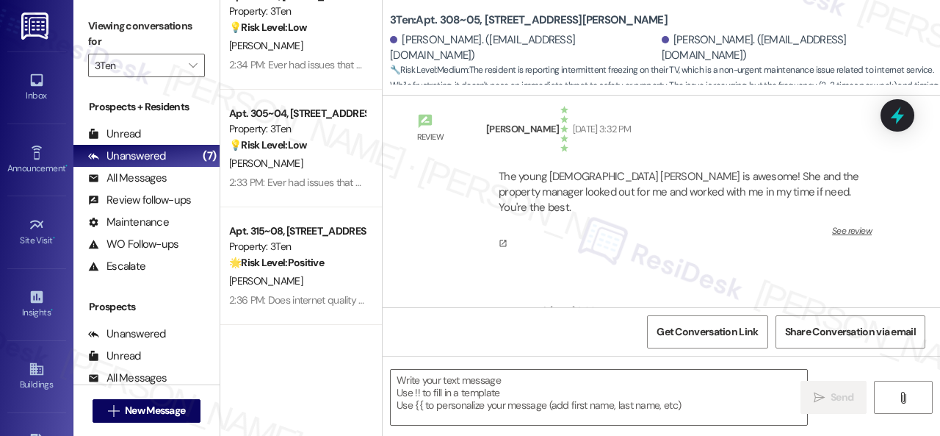
type textarea "Fetching suggested responses. Please feel free to read through the conversation…"
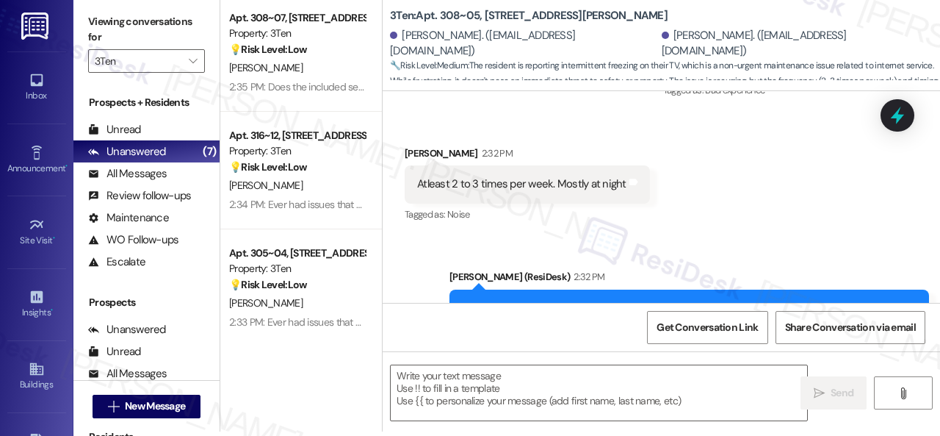
scroll to position [0, 0]
click at [128, 132] on div "Unread" at bounding box center [114, 129] width 53 height 15
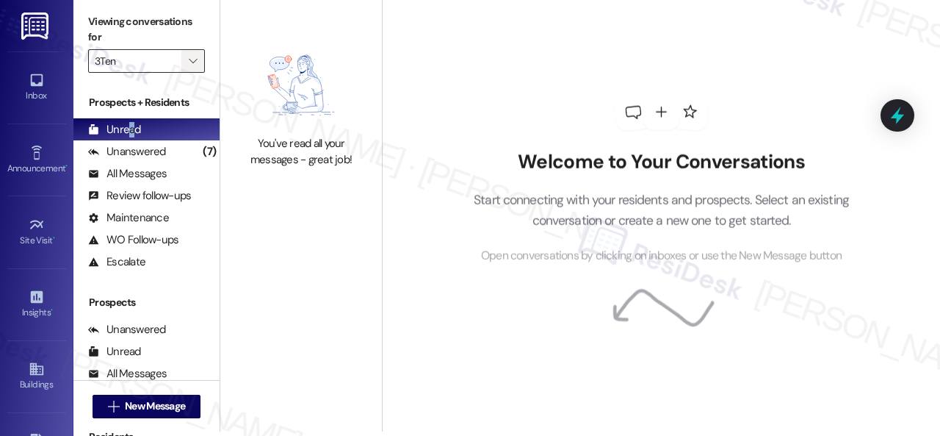
click at [198, 60] on span "" at bounding box center [193, 61] width 14 height 24
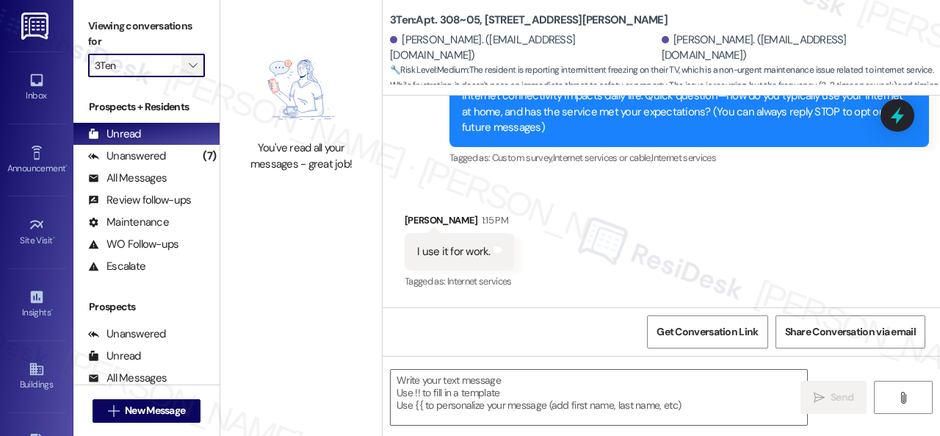
type textarea "Fetching suggested responses. Please feel free to read through the conversation…"
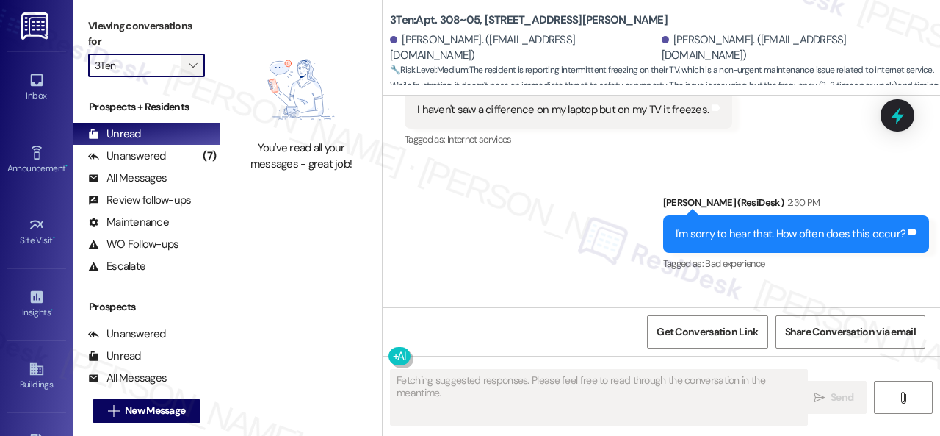
scroll to position [715, 0]
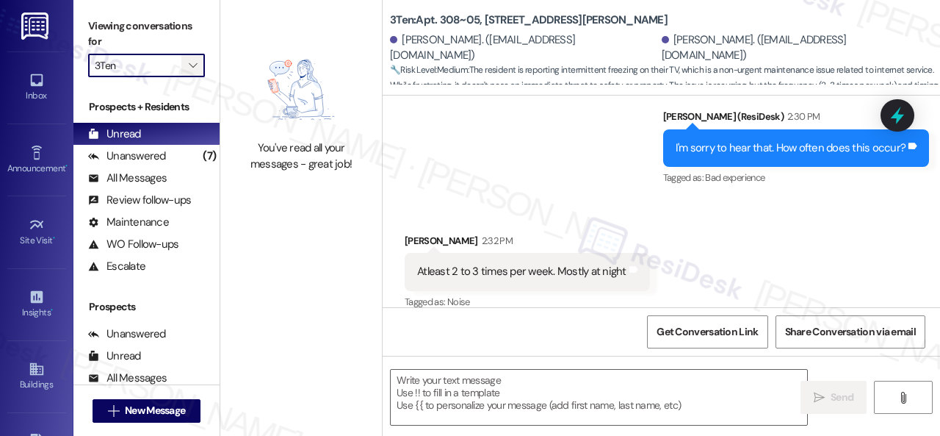
click at [191, 57] on span "" at bounding box center [193, 66] width 14 height 24
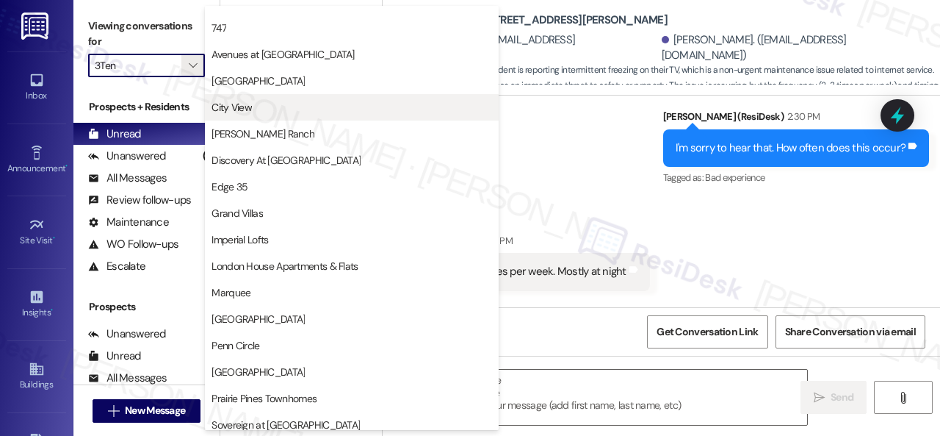
scroll to position [220, 0]
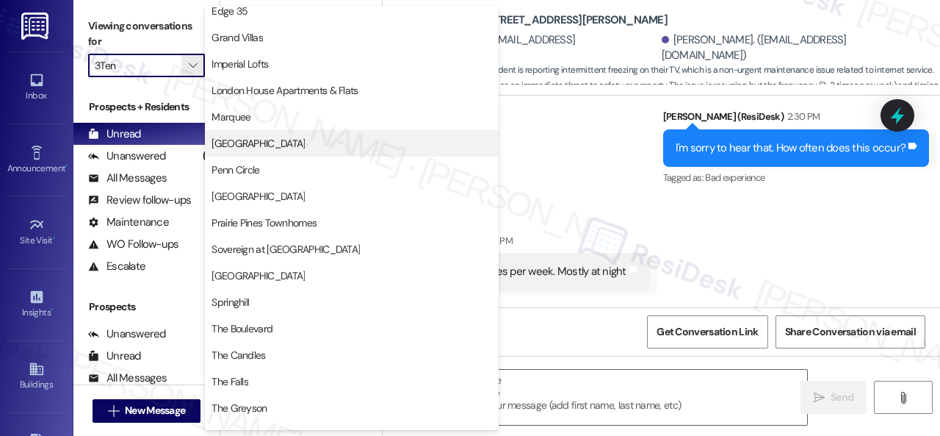
click at [241, 142] on span "[GEOGRAPHIC_DATA]" at bounding box center [258, 143] width 93 height 15
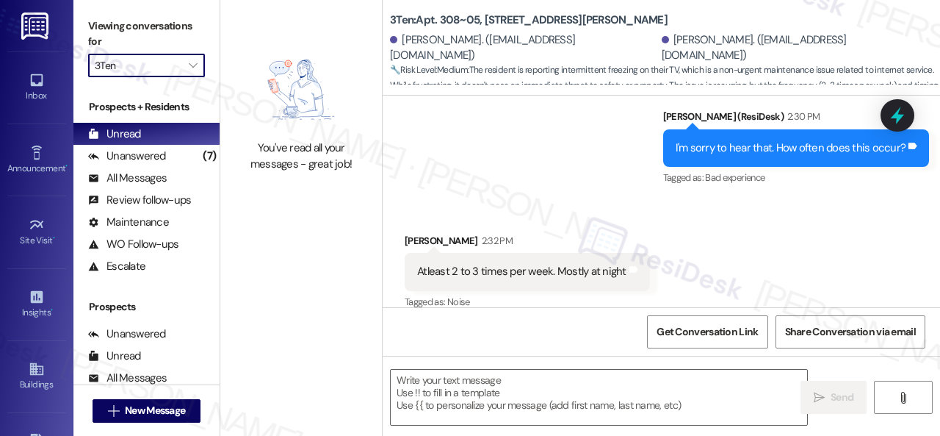
type input "[GEOGRAPHIC_DATA]"
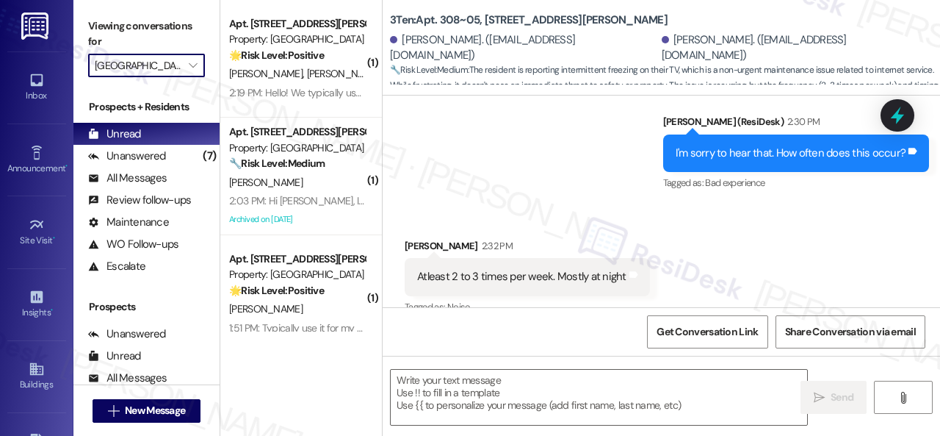
scroll to position [715, 0]
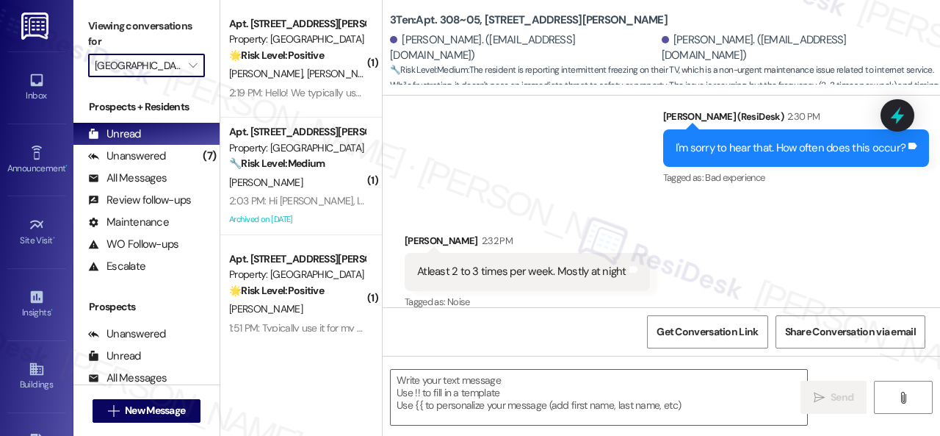
type textarea "Fetching suggested responses. Please feel free to read through the conversation…"
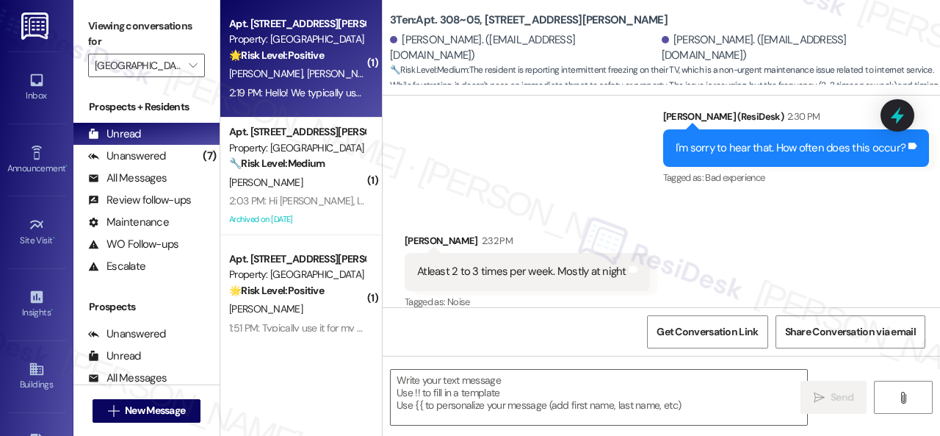
click at [326, 76] on div "A. Keyse G. Ackley" at bounding box center [297, 74] width 139 height 18
type textarea "Fetching suggested responses. Please feel free to read through the conversation…"
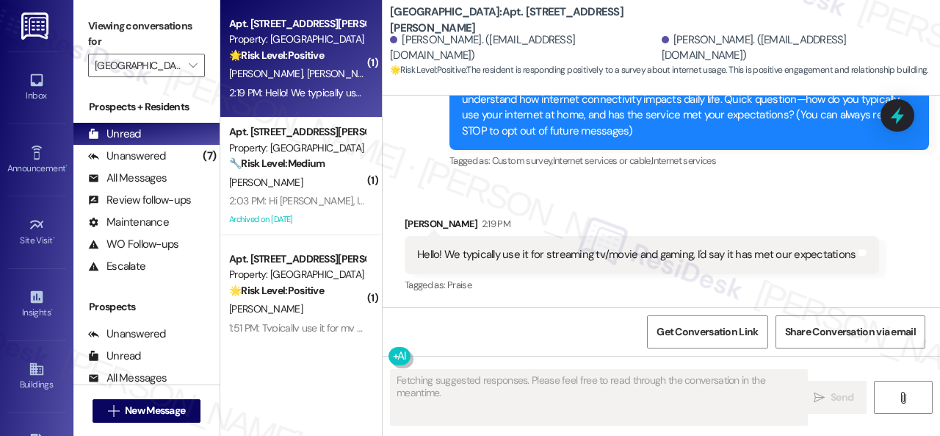
scroll to position [403, 0]
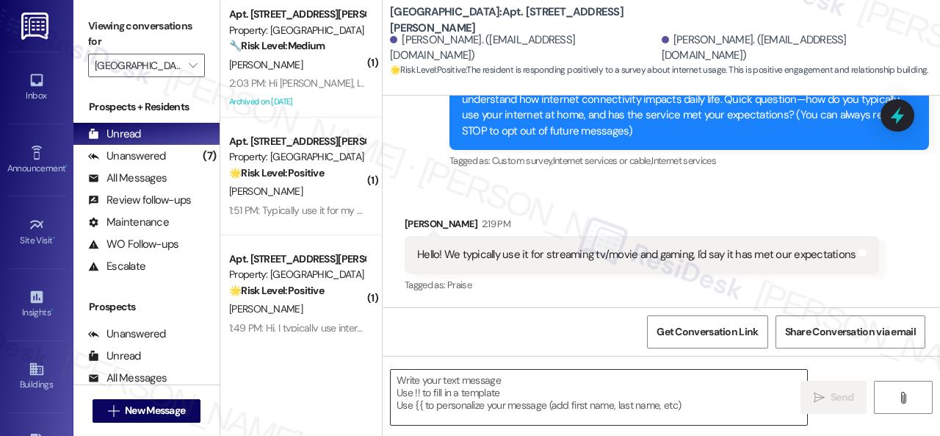
click at [517, 399] on textarea at bounding box center [599, 397] width 417 height 55
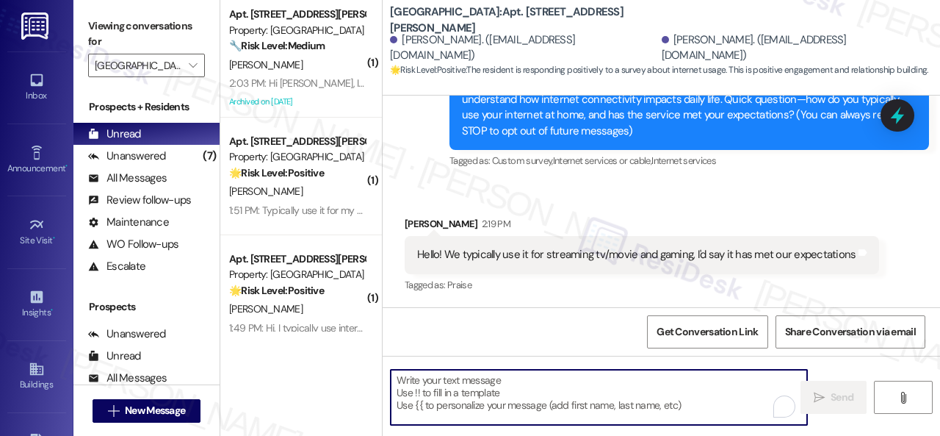
paste textarea "Does the included service feel like a good value?"
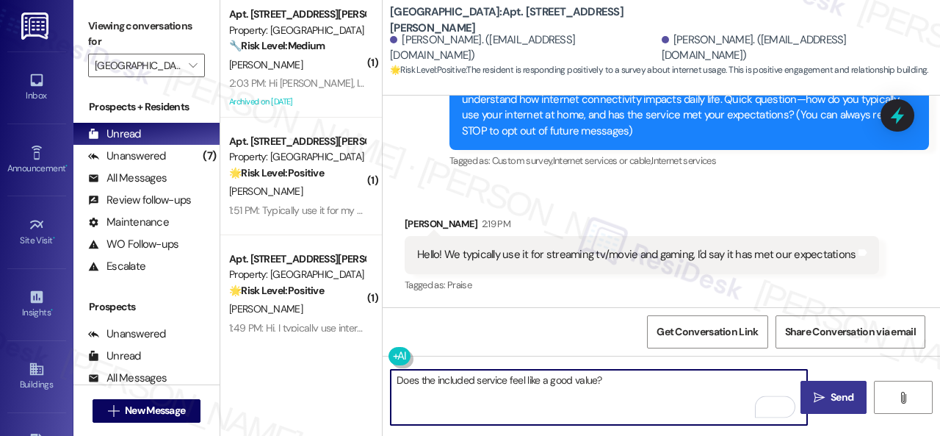
type textarea "Does the included service feel like a good value?"
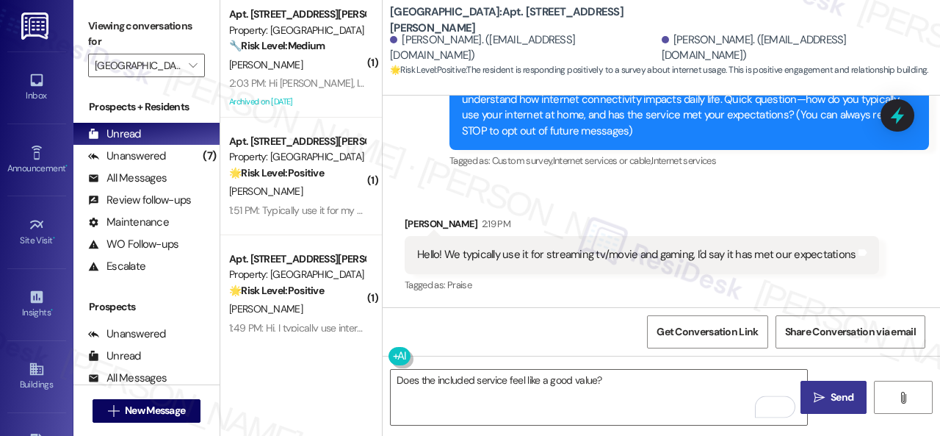
click at [831, 399] on span "Send" at bounding box center [842, 396] width 23 height 15
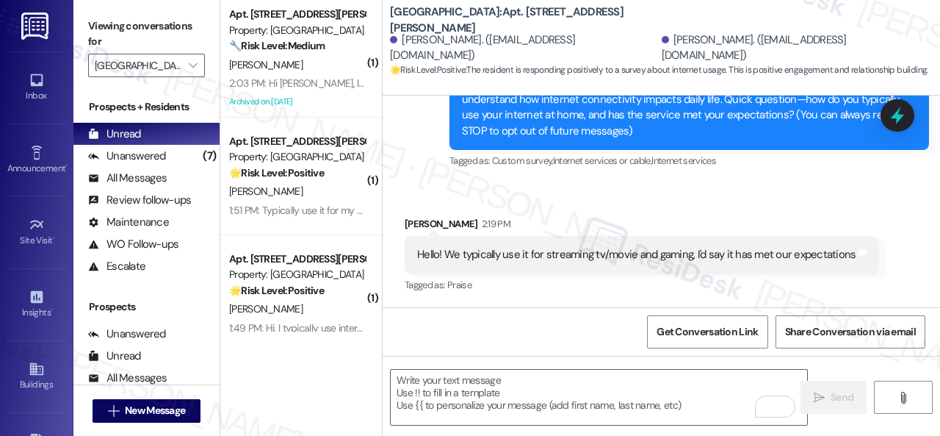
scroll to position [505, 0]
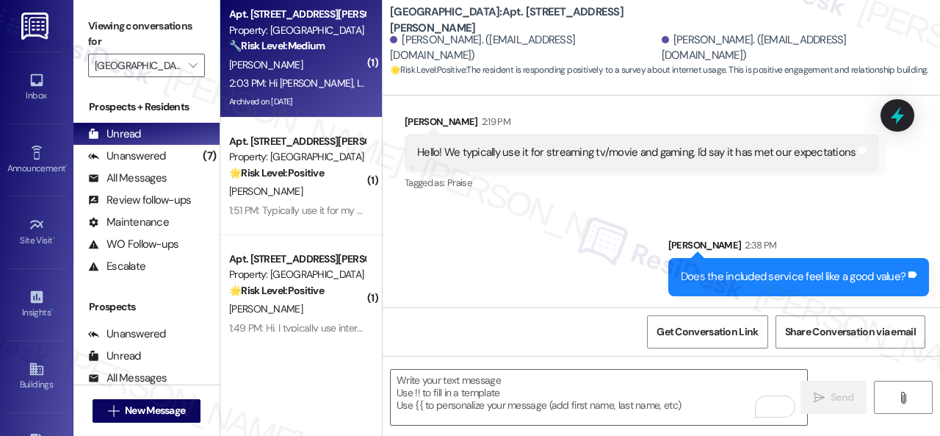
click at [275, 43] on strong "🔧 Risk Level: Medium" at bounding box center [277, 45] width 96 height 13
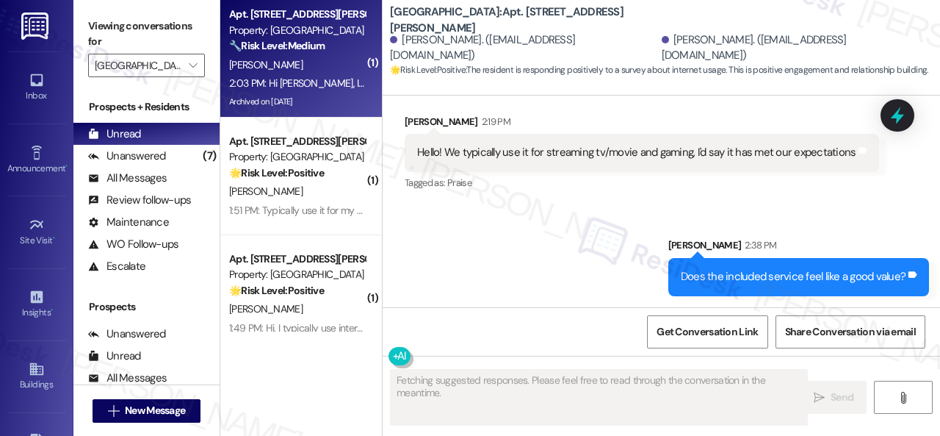
type textarea "Fetching suggested responses. Please feel free to read through the conversation…"
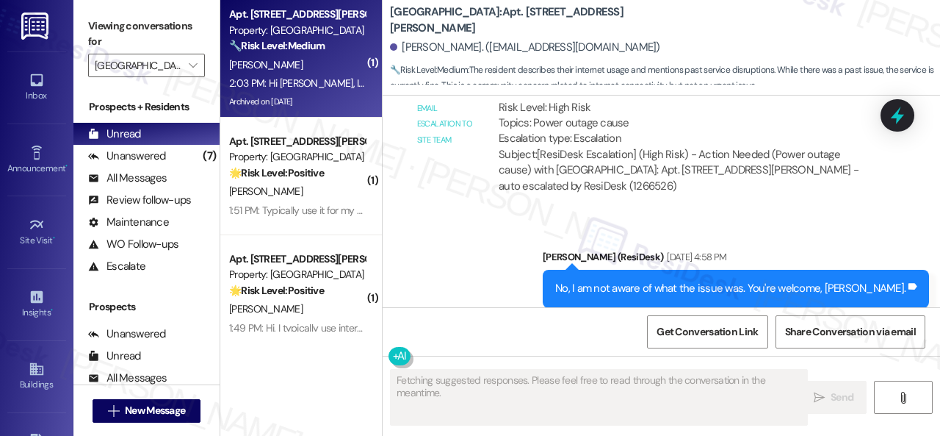
scroll to position [12157, 0]
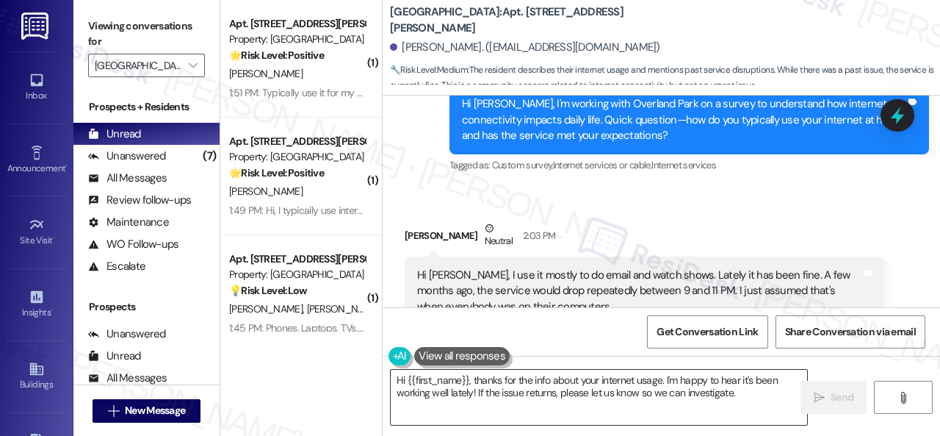
click at [550, 392] on textarea "Hi {{first_name}}, thanks for the info about your internet usage. I'm happy to …" at bounding box center [599, 397] width 417 height 55
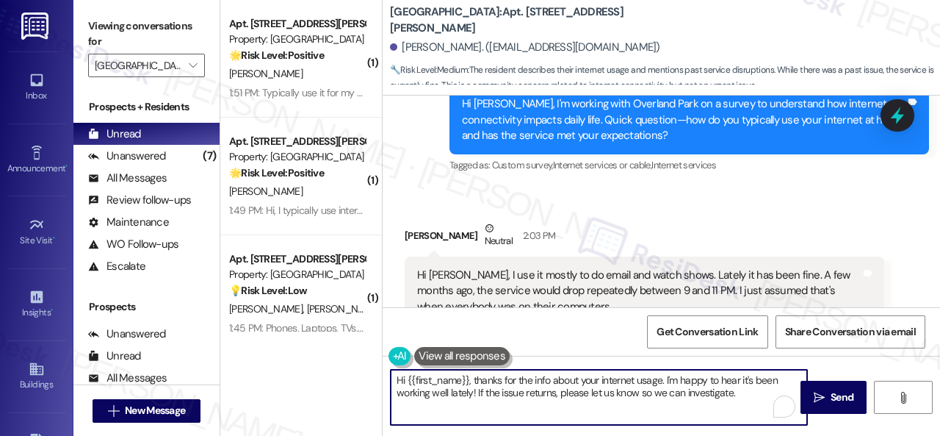
paste textarea "What would make your internet experience better?"
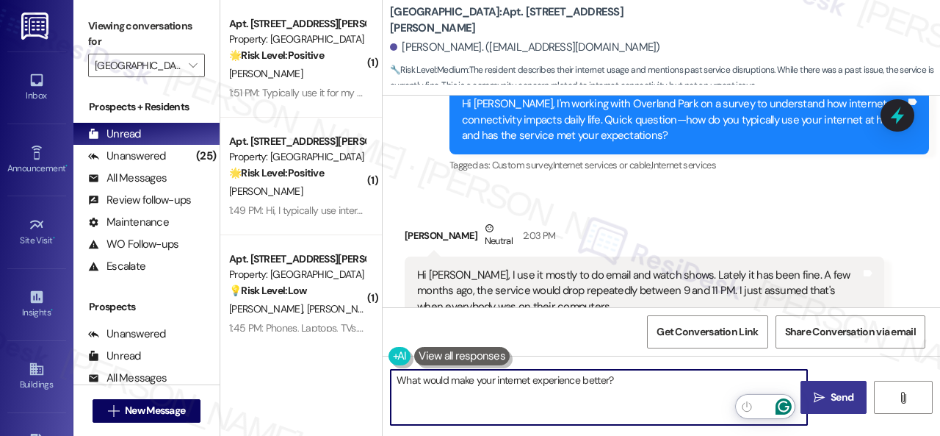
type textarea "What would make your internet experience better?"
click at [821, 400] on span " Send" at bounding box center [834, 396] width 46 height 15
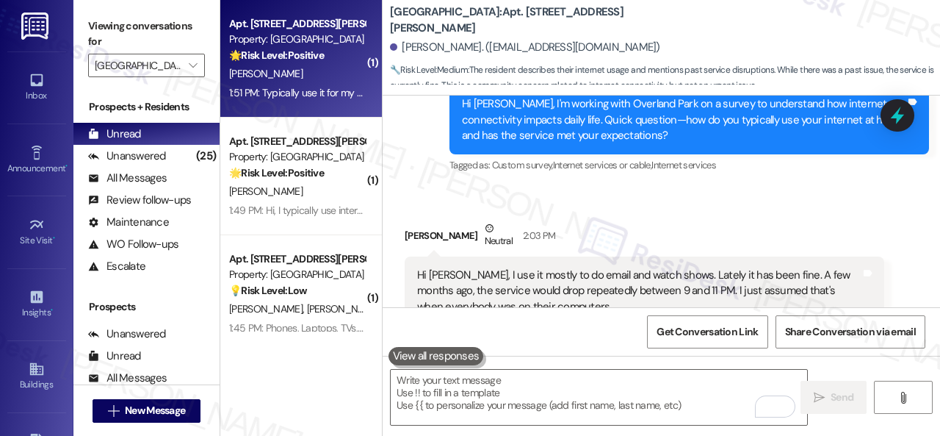
click at [334, 58] on div "🌟 Risk Level: Positive The resident is providing positive feedback regarding th…" at bounding box center [297, 55] width 136 height 15
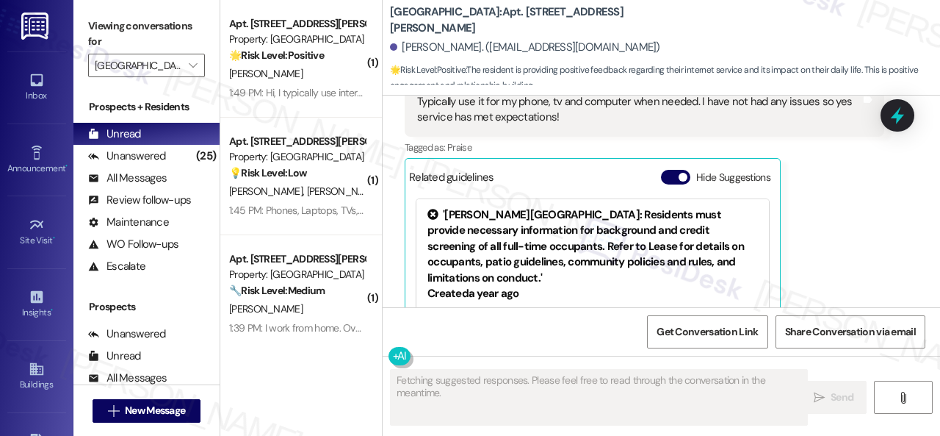
scroll to position [1115, 0]
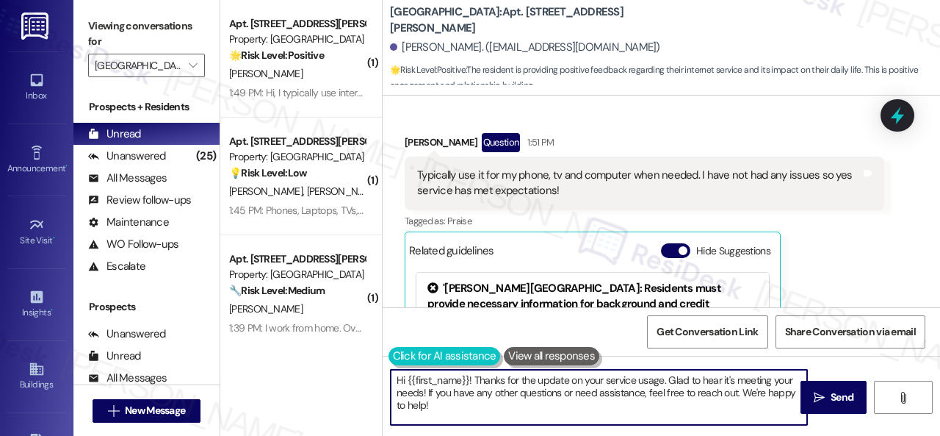
drag, startPoint x: 339, startPoint y: 352, endPoint x: 389, endPoint y: 345, distance: 49.8
click at [339, 352] on div "( 1 ) Apt. 1014, 201 Courtright East Road Property: Overland Park 🌟 Risk Level:…" at bounding box center [580, 218] width 720 height 436
paste textarea "That’s great to hear! Is there anything that would make it even better?"
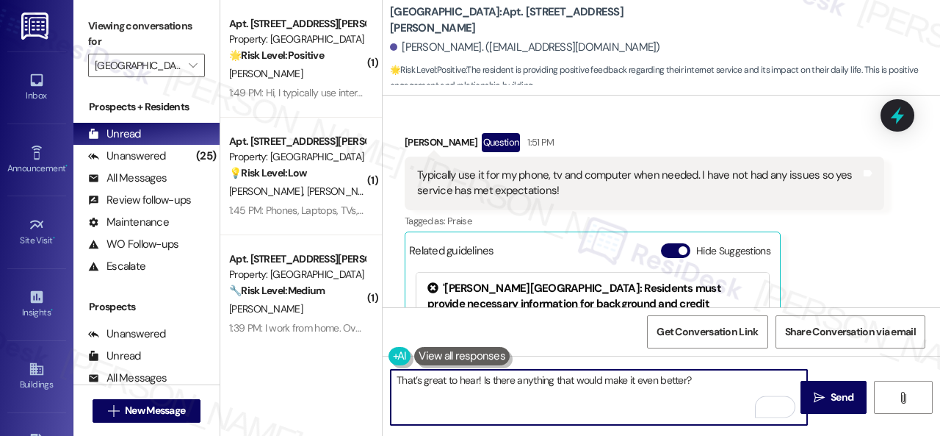
scroll to position [1262, 0]
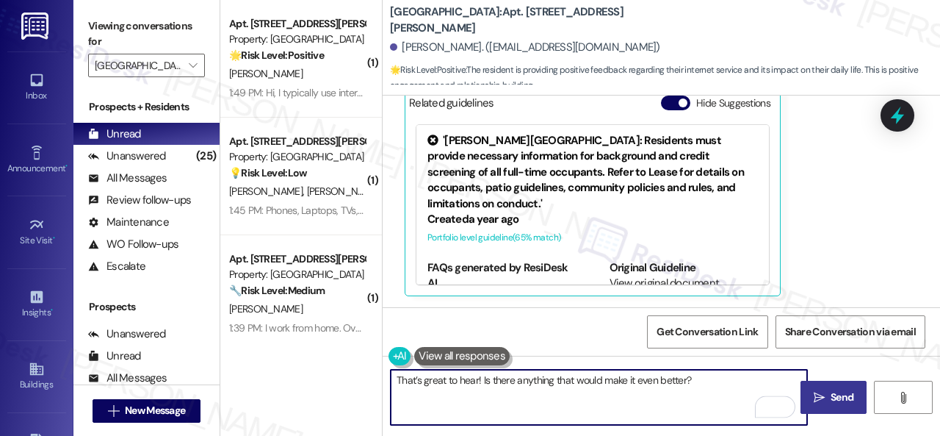
type textarea "That’s great to hear! Is there anything that would make it even better?"
click at [846, 400] on span "Send" at bounding box center [842, 396] width 23 height 15
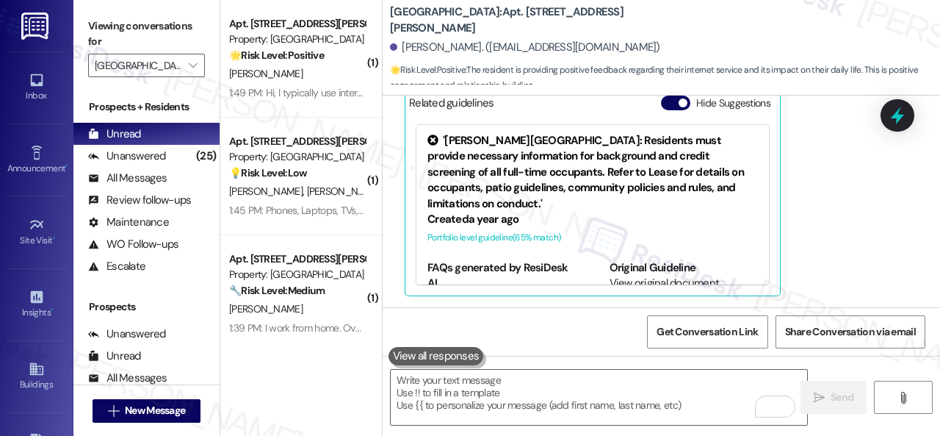
scroll to position [1261, 0]
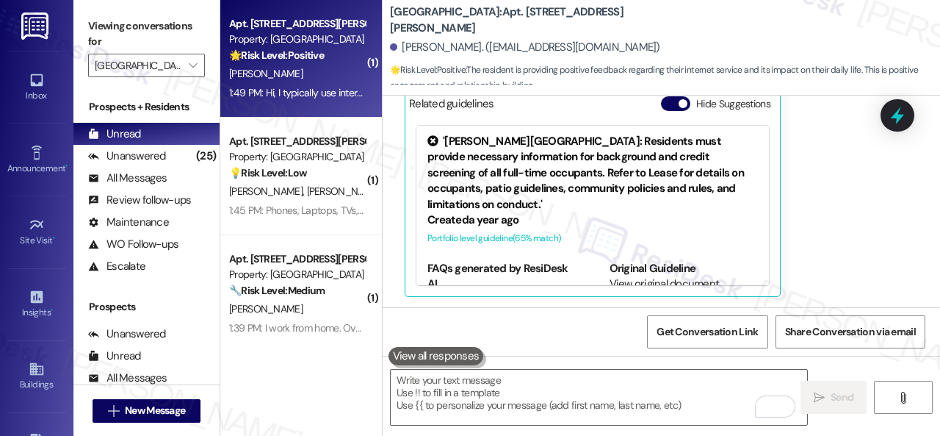
click at [310, 68] on div "J. Thomas" at bounding box center [297, 74] width 139 height 18
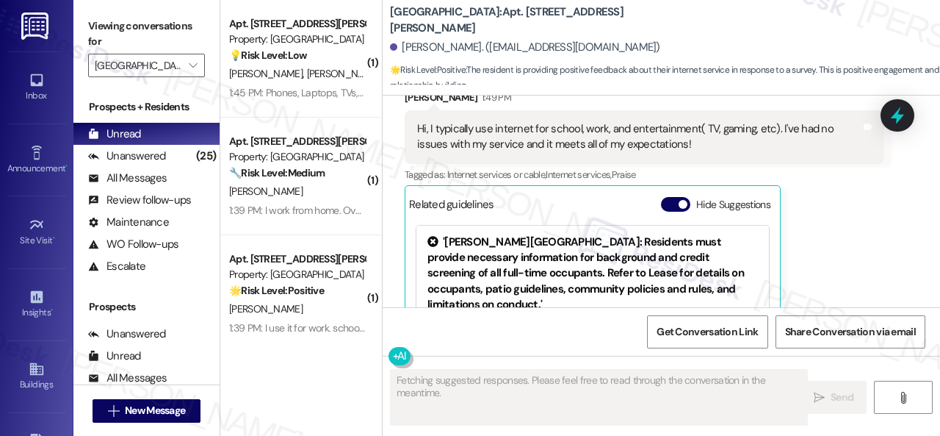
scroll to position [741, 0]
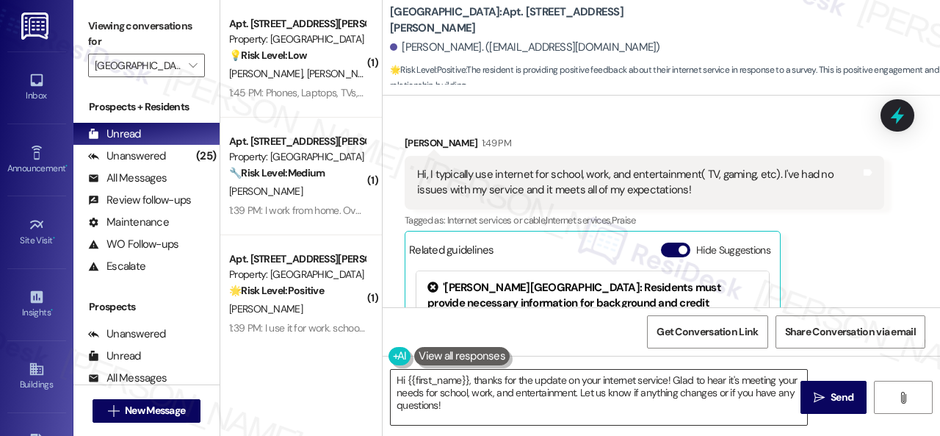
click at [478, 400] on textarea "Hi {{first_name}}, thanks for the update on your internet service! Glad to hear…" at bounding box center [599, 397] width 417 height 55
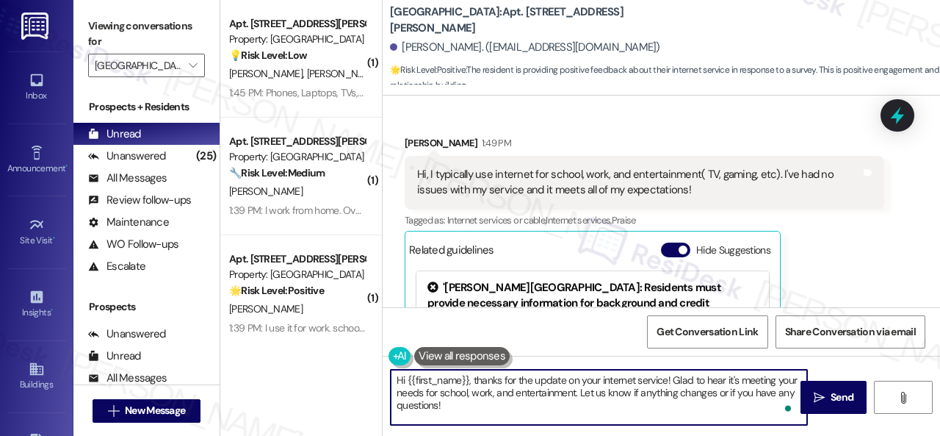
paste textarea "Does internet quality factor into your lease renewal decision?"
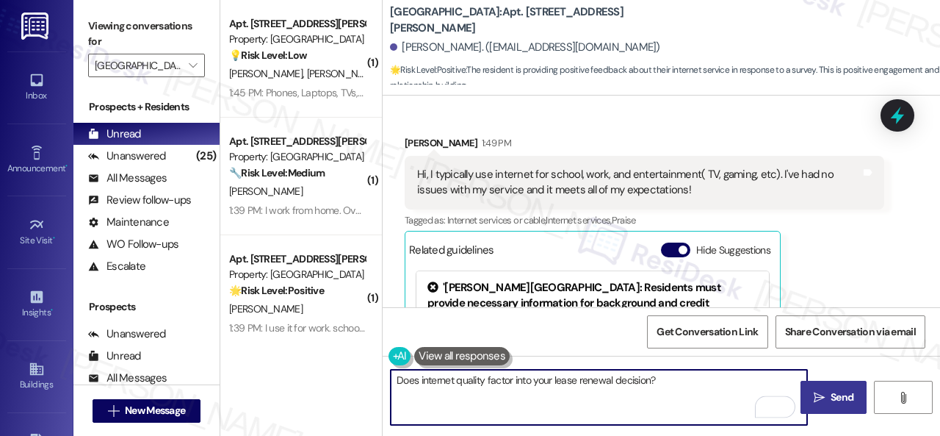
type textarea "Does internet quality factor into your lease renewal decision?"
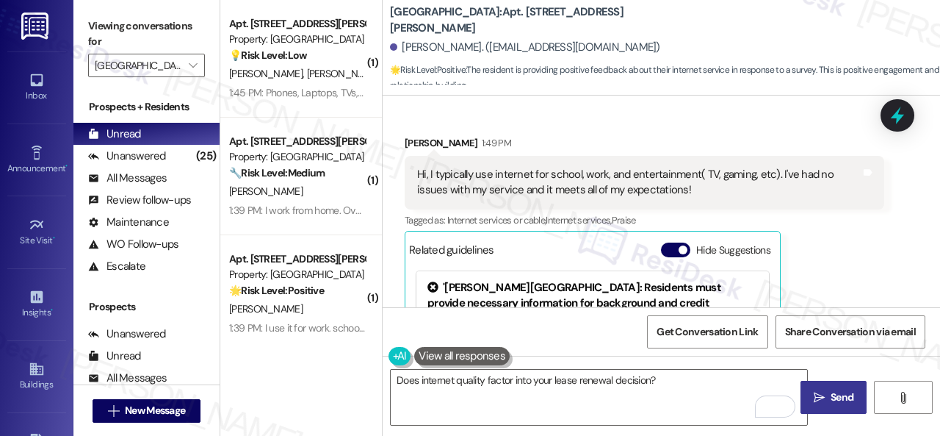
click at [835, 399] on span "Send" at bounding box center [842, 396] width 23 height 15
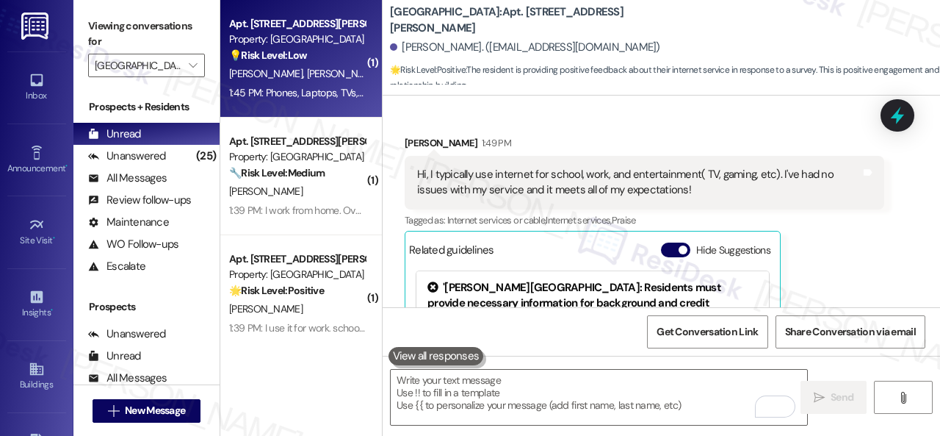
click at [331, 62] on div "💡 Risk Level: Low The resident is responding to a survey about internet usage a…" at bounding box center [297, 55] width 136 height 15
type textarea "Fetching suggested responses. Please feel free to read through the conversation…"
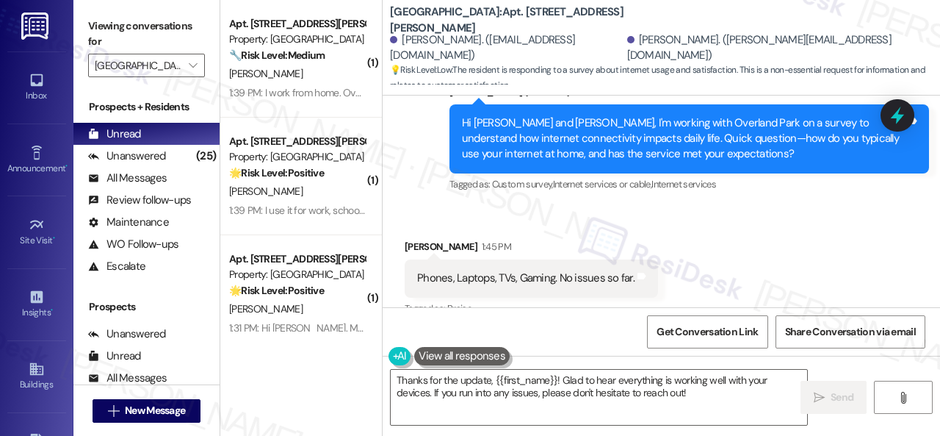
scroll to position [1434, 0]
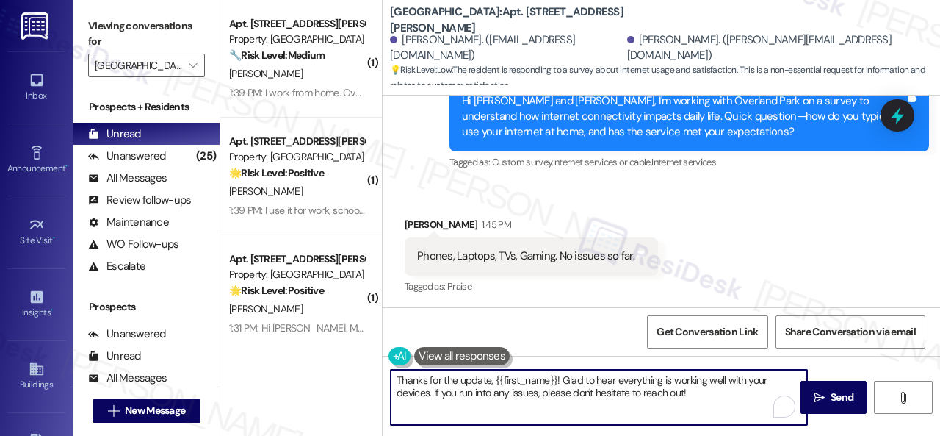
drag, startPoint x: 723, startPoint y: 393, endPoint x: 156, endPoint y: 286, distance: 576.5
click at [148, 286] on div "Viewing conversations for Overland Park  Prospects + Residents Unread (0) Unre…" at bounding box center [506, 218] width 867 height 436
paste textarea "Does the included service feel like a good value?"
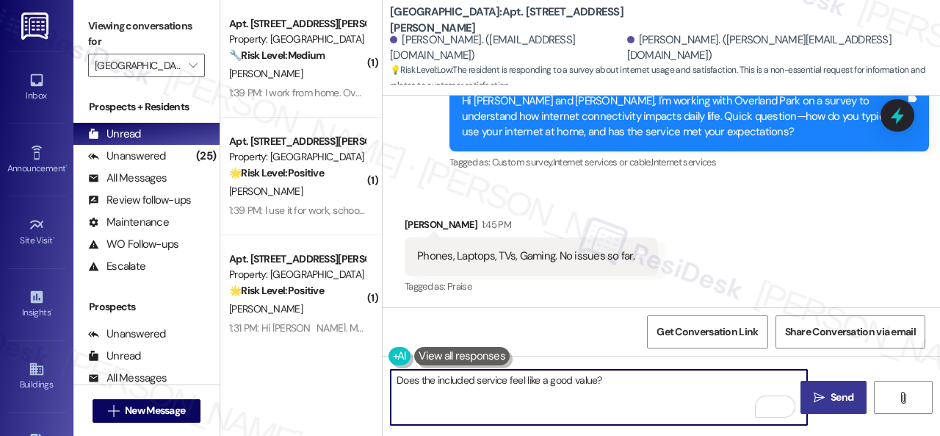
type textarea "Does the included service feel like a good value?"
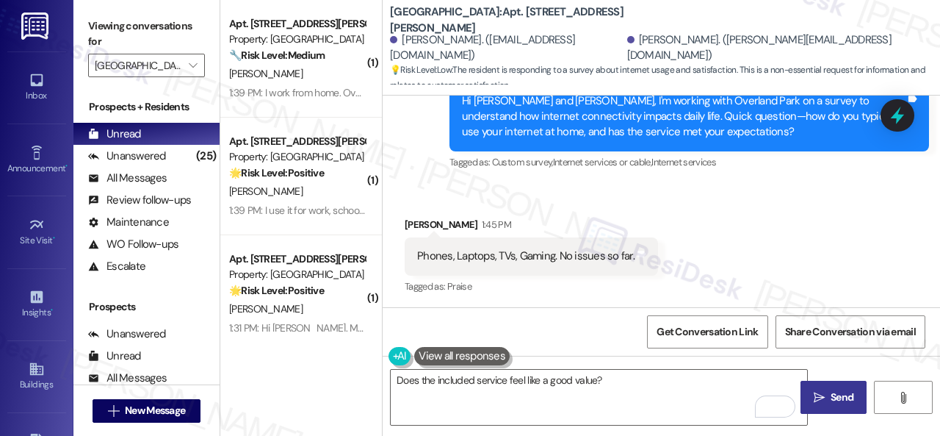
click at [814, 397] on icon "" at bounding box center [819, 398] width 11 height 12
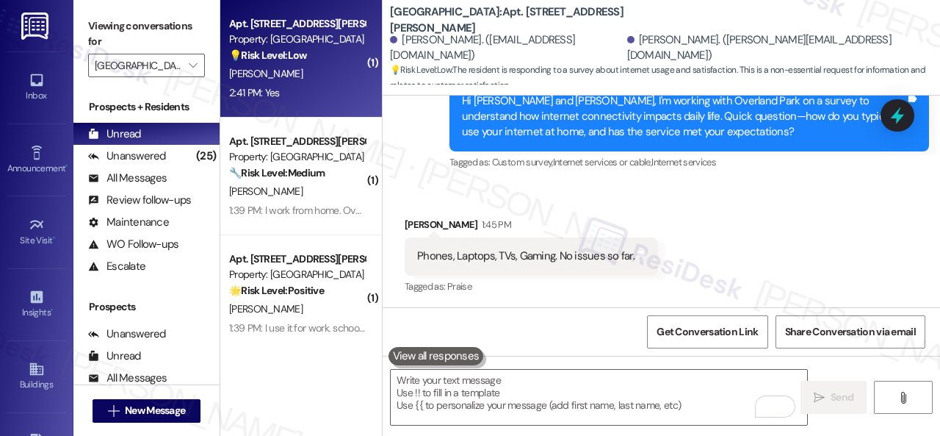
click at [310, 74] on div "D. Donnelly" at bounding box center [297, 74] width 139 height 18
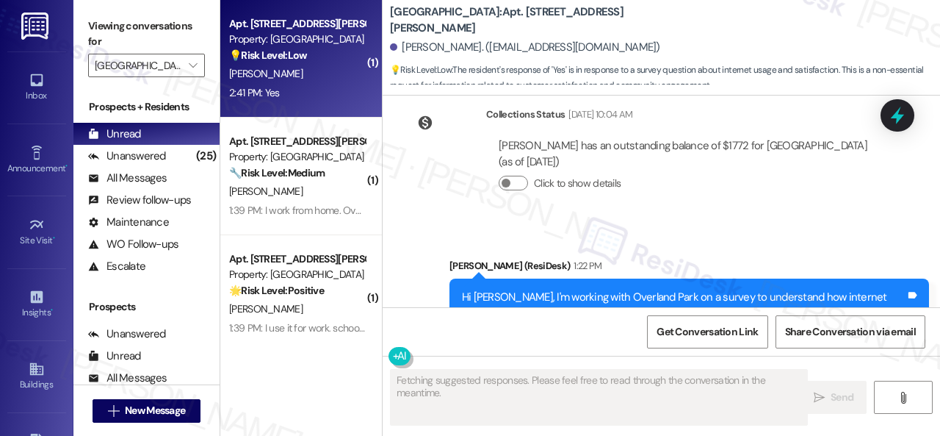
scroll to position [7813, 0]
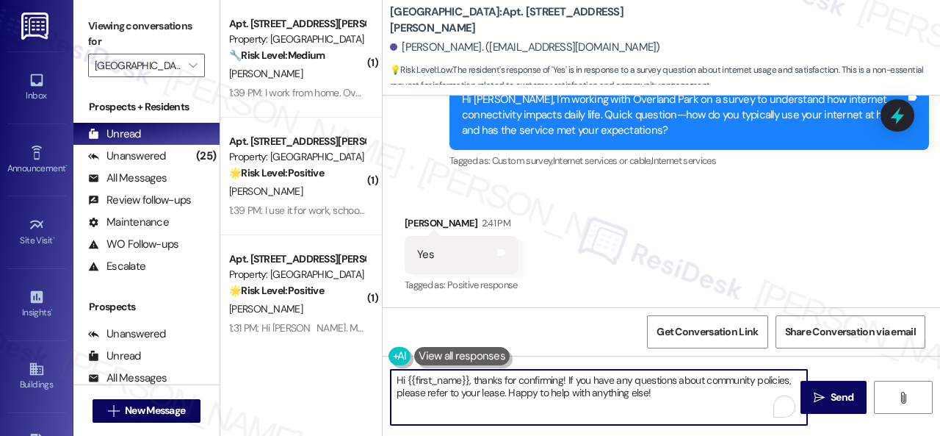
drag, startPoint x: 666, startPoint y: 389, endPoint x: 312, endPoint y: 358, distance: 355.5
click at [312, 358] on div "( 1 ) Apt. 909, 201 Courtright East Road Property: Overland Park 🔧 Risk Level: …" at bounding box center [580, 218] width 720 height 436
paste textarea "That’s great to hear! What internet service feature works well for you?"
type textarea "That’s great to hear! What internet service feature works well for you?"
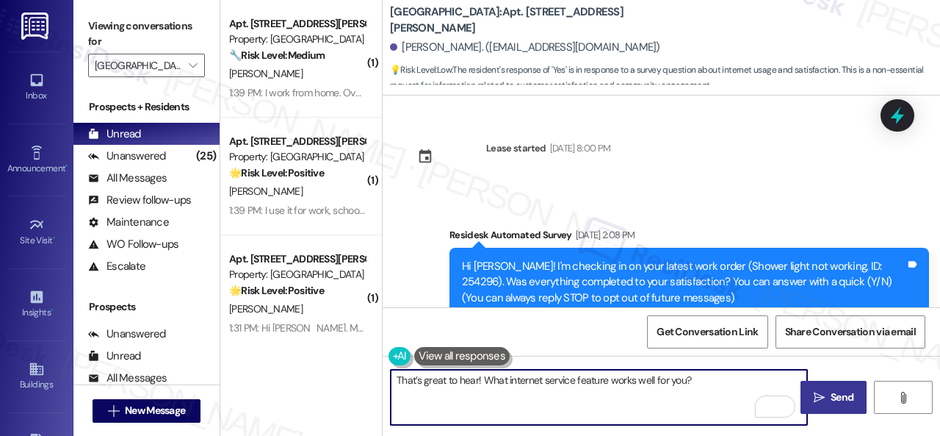
scroll to position [7813, 0]
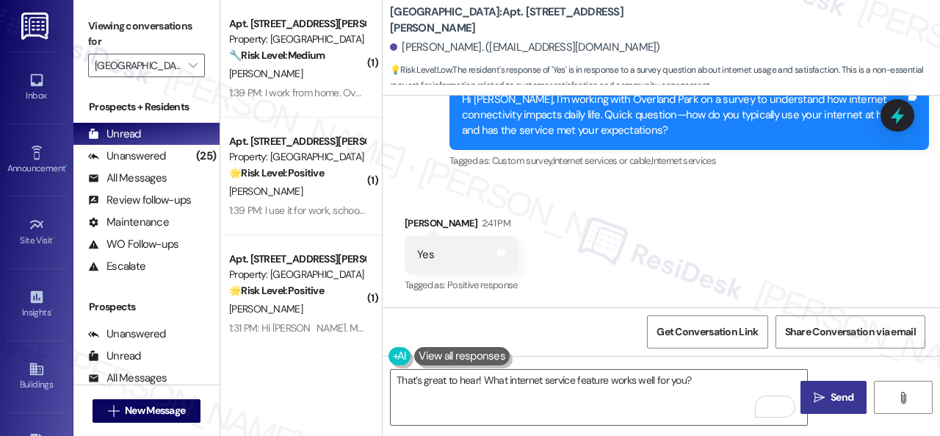
click at [842, 397] on span "Send" at bounding box center [842, 396] width 23 height 15
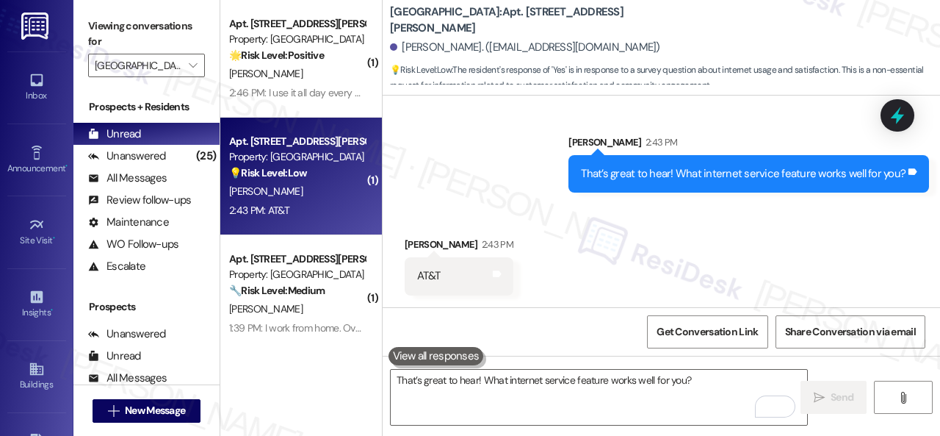
scroll to position [8019, 0]
click at [451, 381] on textarea "That’s great to hear! What internet service feature works well for you?" at bounding box center [599, 397] width 417 height 55
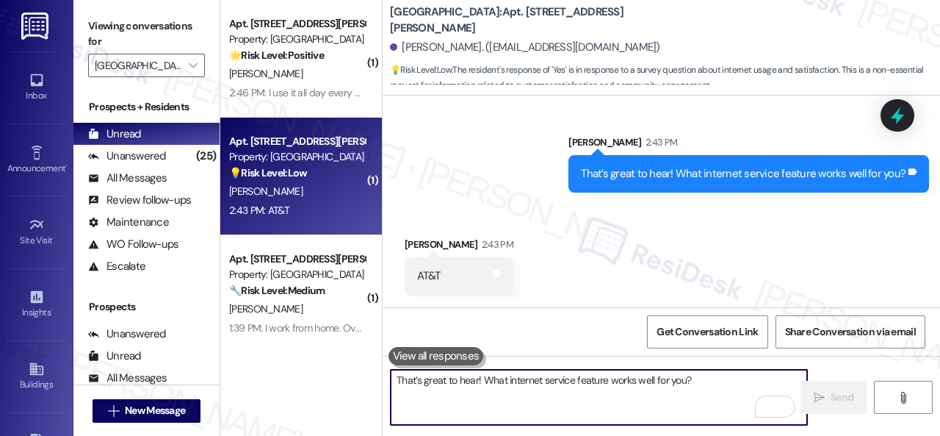
paste textarea "How does this compare to internet service at your previous homes"
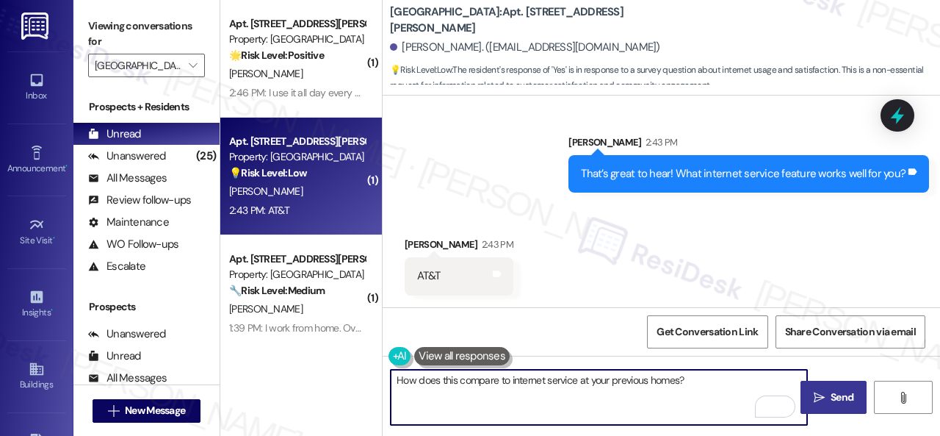
type textarea "How does this compare to internet service at your previous homes?"
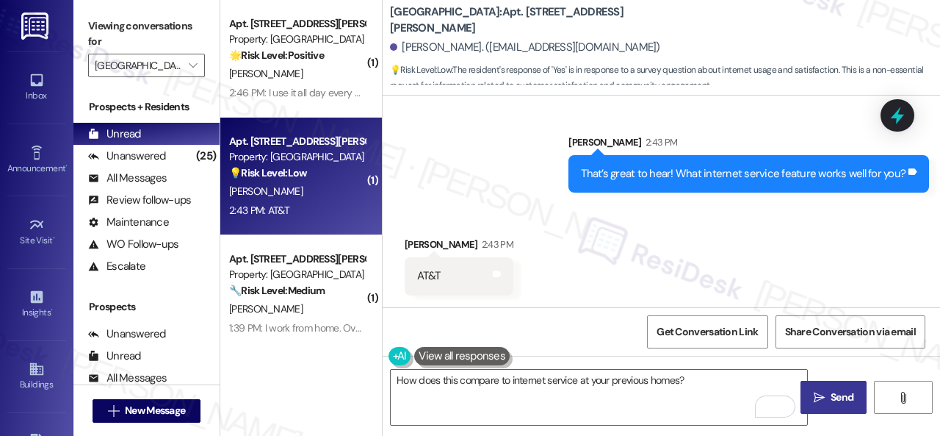
click at [833, 396] on span "Send" at bounding box center [842, 396] width 23 height 15
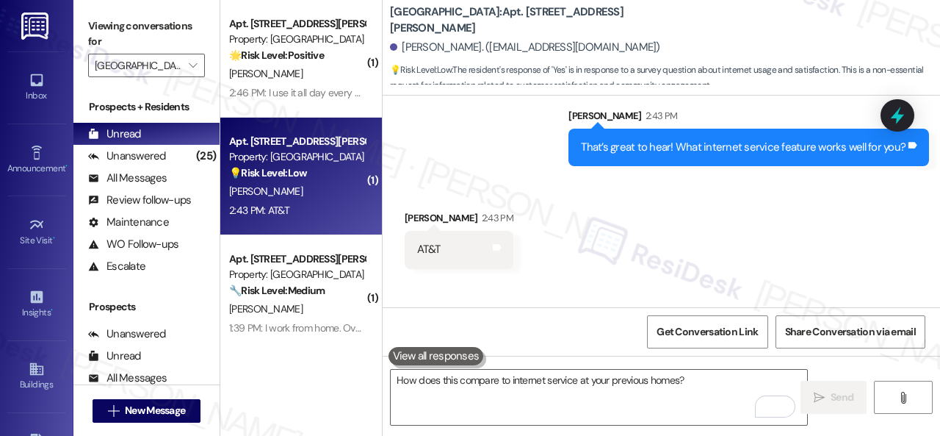
scroll to position [8018, 0]
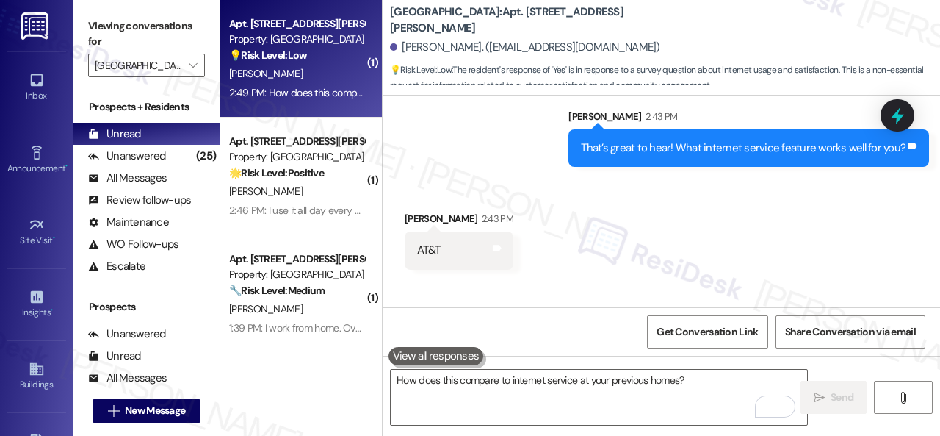
click at [303, 73] on div "D. Donnelly" at bounding box center [297, 74] width 139 height 18
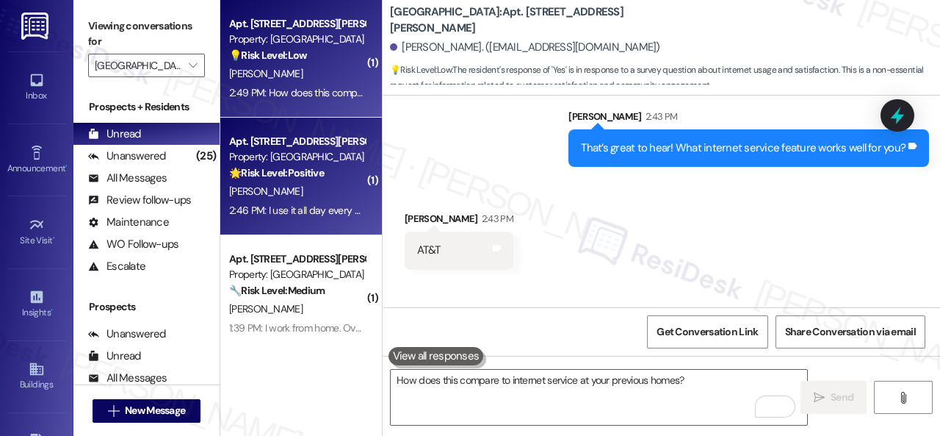
click at [300, 188] on div "K. Allen" at bounding box center [297, 191] width 139 height 18
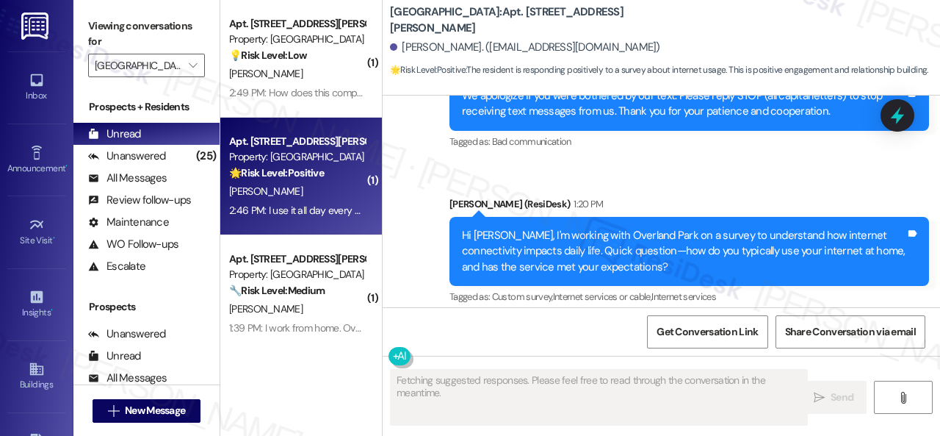
scroll to position [3256, 0]
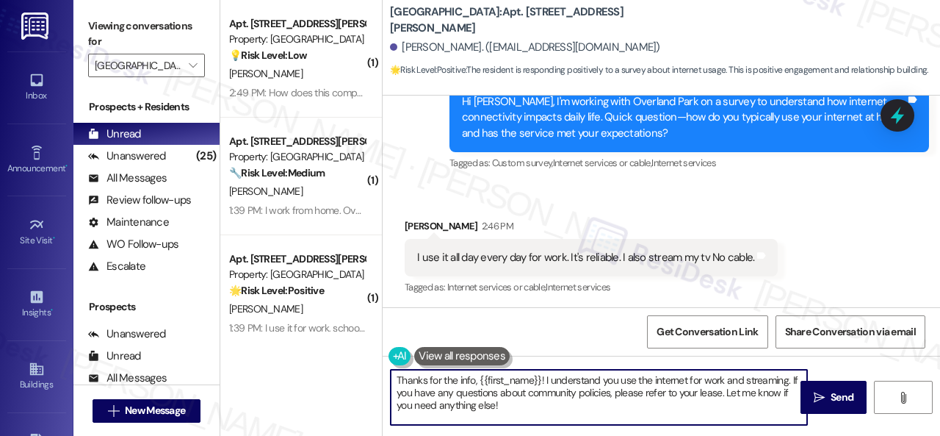
drag, startPoint x: 515, startPoint y: 407, endPoint x: 314, endPoint y: 359, distance: 206.4
click at [314, 359] on div "( 1 ) Apt. 111, 201 Courtright East Road Property: Overland Park 💡 Risk Level: …" at bounding box center [580, 218] width 720 height 436
paste textarea "Ever had issues that disrupted you?"
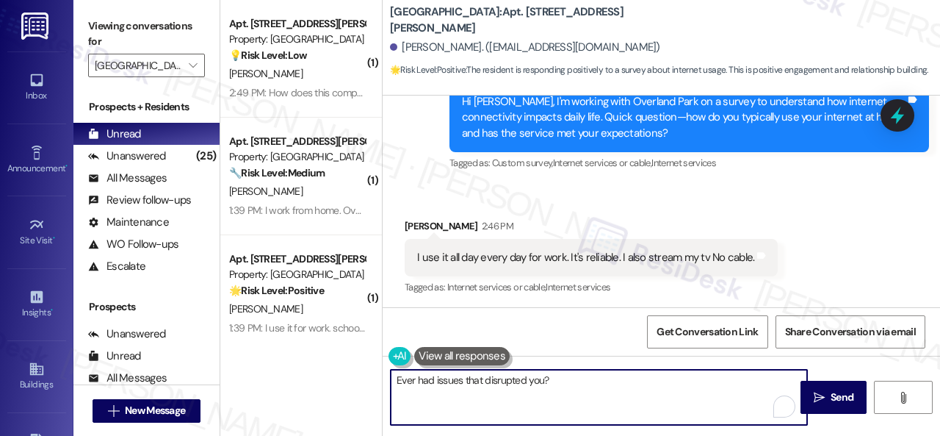
click at [635, 383] on textarea "Ever had issues that disrupted you?" at bounding box center [599, 397] width 417 height 55
type textarea "Ever had issues that disrupted you?"
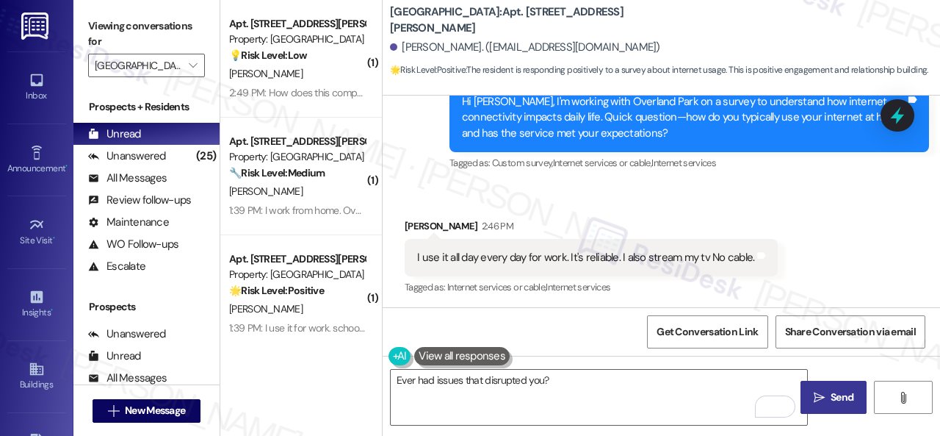
click at [822, 393] on span " Send" at bounding box center [834, 396] width 46 height 15
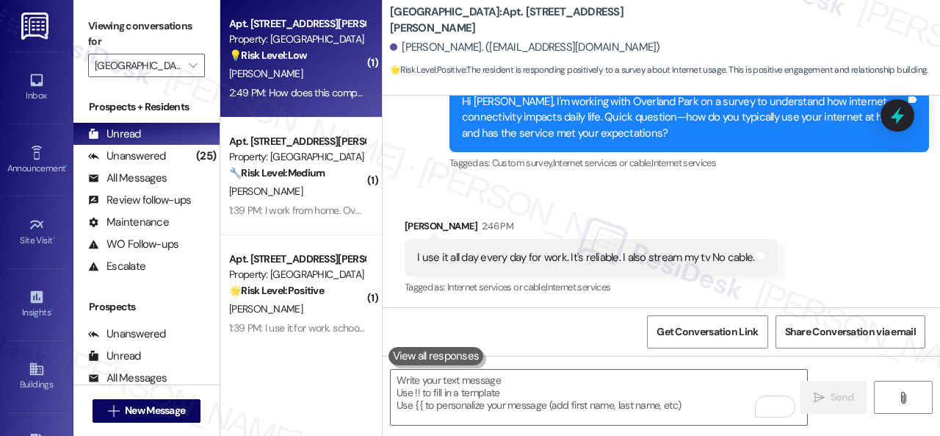
click at [319, 77] on div "D. Donnelly" at bounding box center [297, 74] width 139 height 18
type textarea "Fetching suggested responses. Please feel free to read through the conversation…"
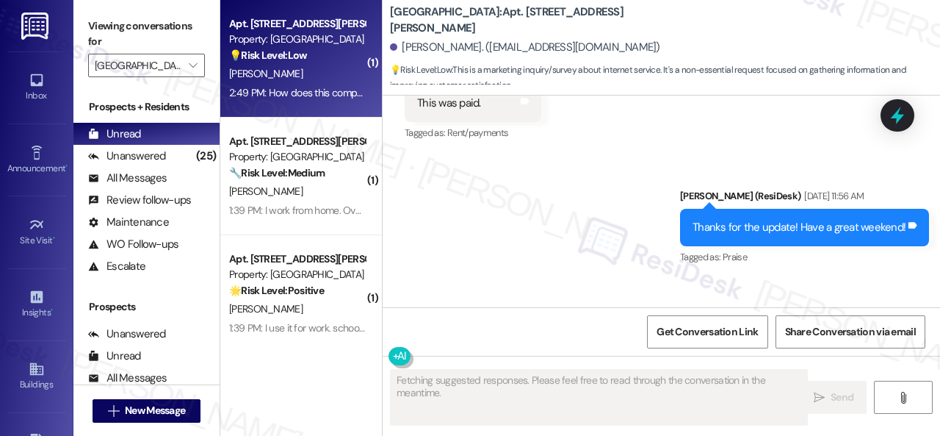
scroll to position [8061, 0]
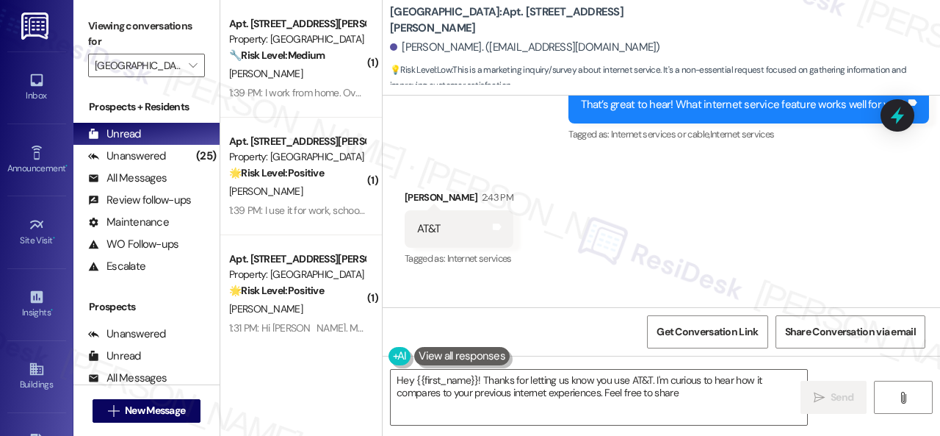
type textarea "Hey {{first_name}}! Thanks for letting us know you use AT&T. I'm curious to hea…"
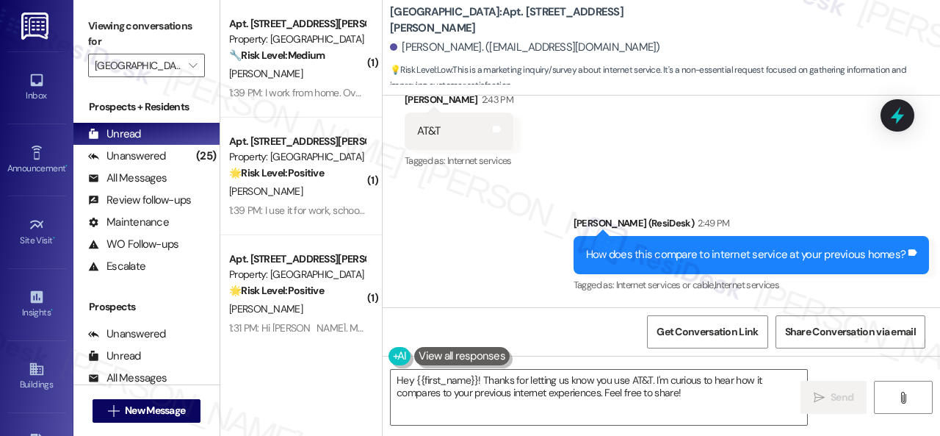
scroll to position [8186, 0]
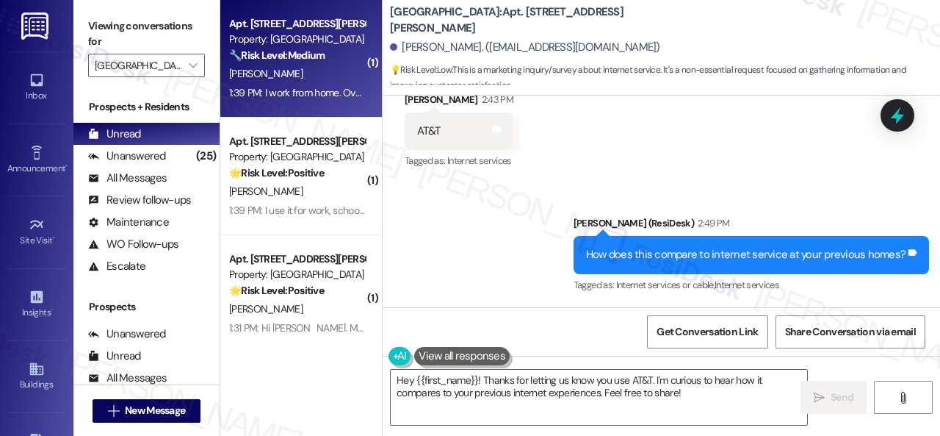
click at [320, 80] on div "D. Eaton" at bounding box center [297, 74] width 139 height 18
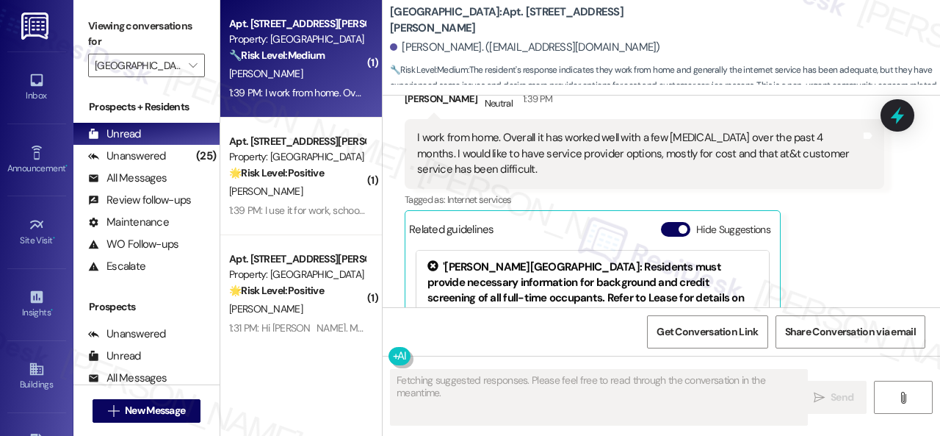
scroll to position [5466, 0]
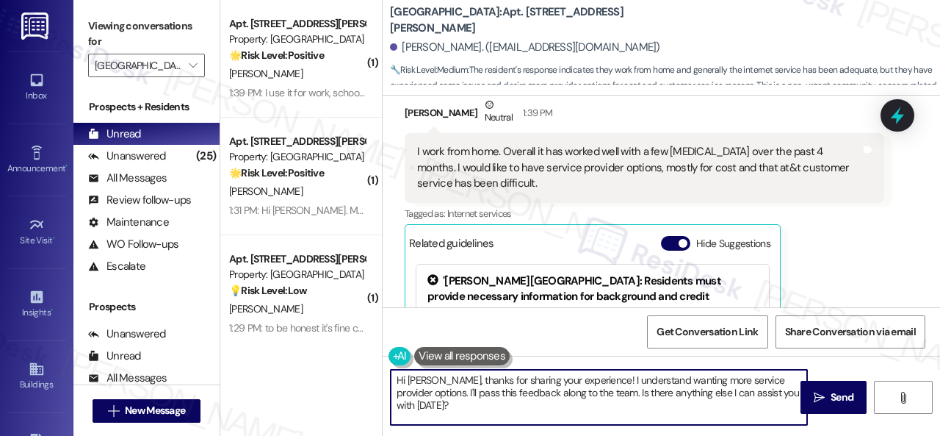
drag, startPoint x: 339, startPoint y: 366, endPoint x: 718, endPoint y: 353, distance: 378.6
click at [338, 365] on div "( 1 ) Apt. 510, 201 Courtright East Road Property: Overland Park 🌟 Risk Level: …" at bounding box center [580, 218] width 720 height 436
paste textarea "I'm sorry to hear that. What issues do you encounter"
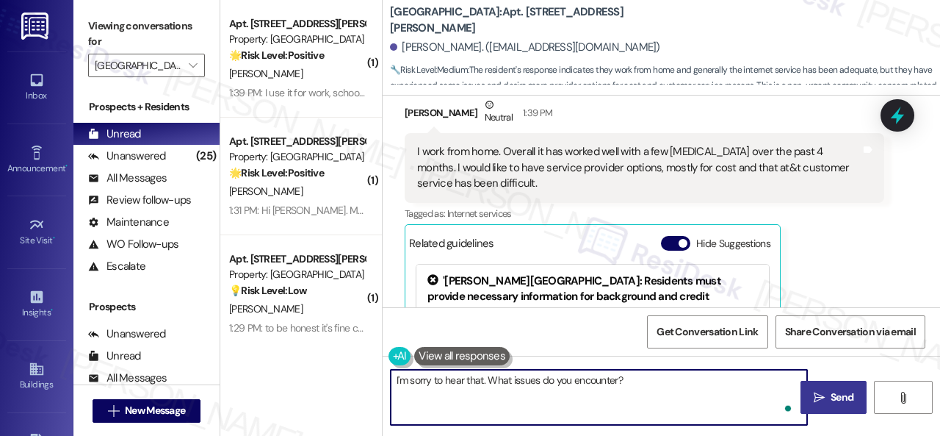
type textarea "I'm sorry to hear that. What issues do you encounter?"
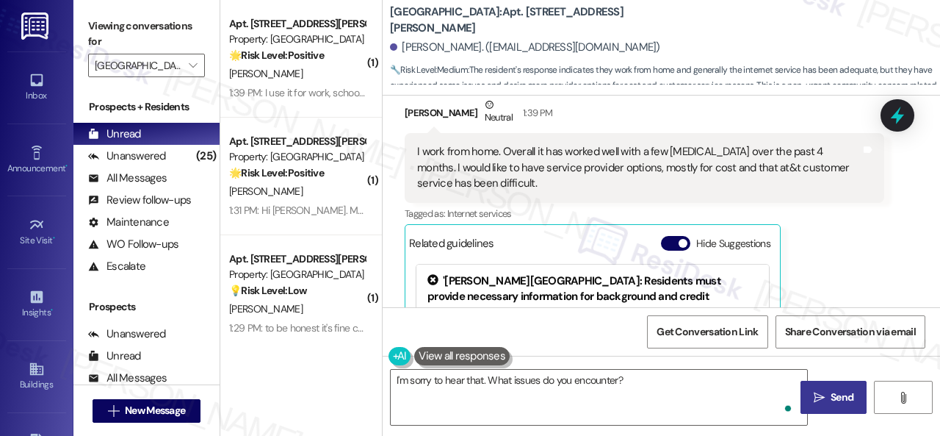
click at [837, 394] on span "Send" at bounding box center [842, 396] width 23 height 15
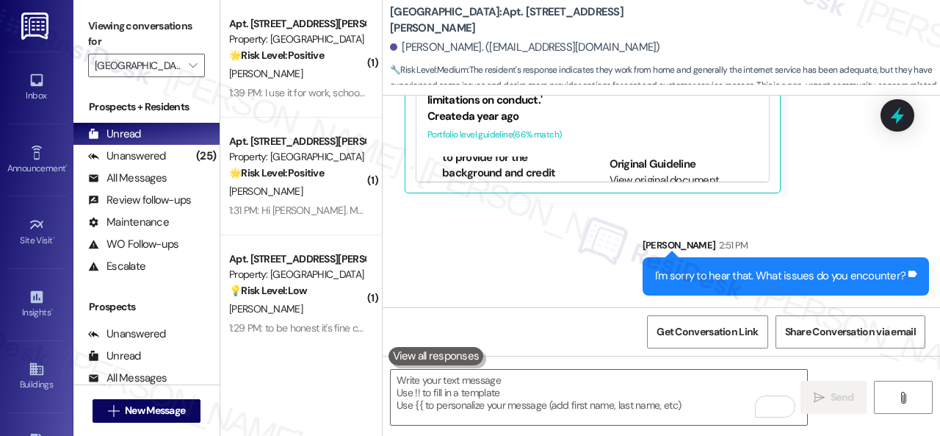
scroll to position [73, 0]
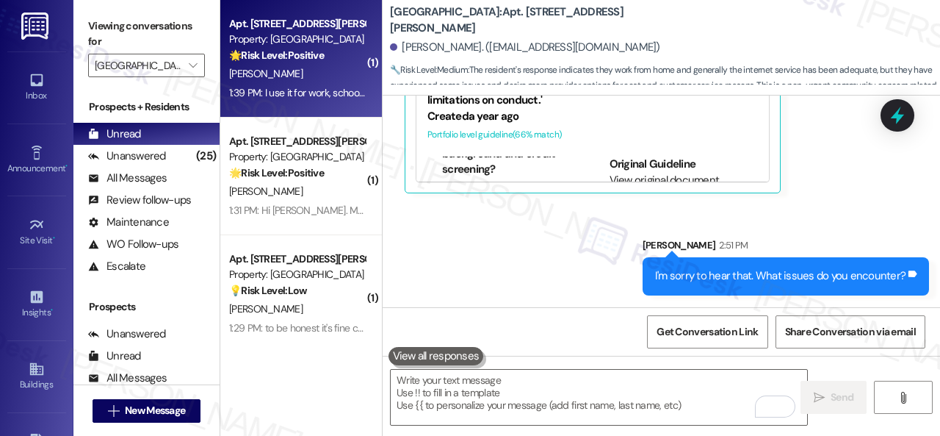
click at [322, 71] on div "M. Anderson" at bounding box center [297, 74] width 139 height 18
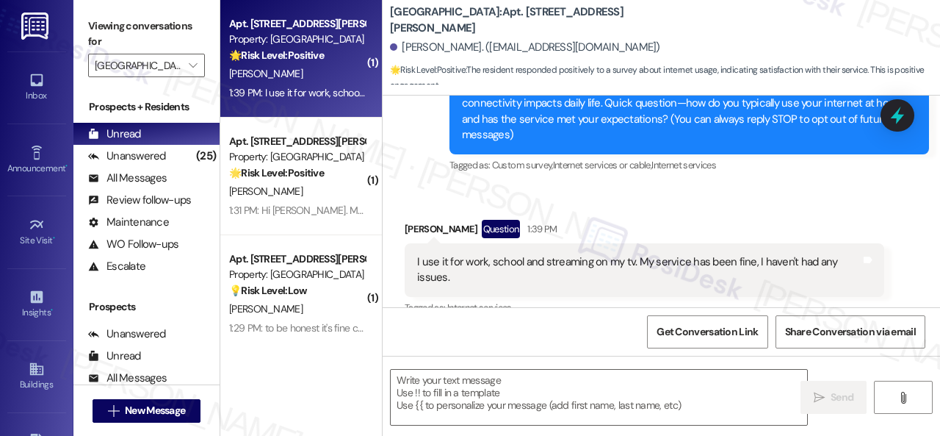
scroll to position [184, 0]
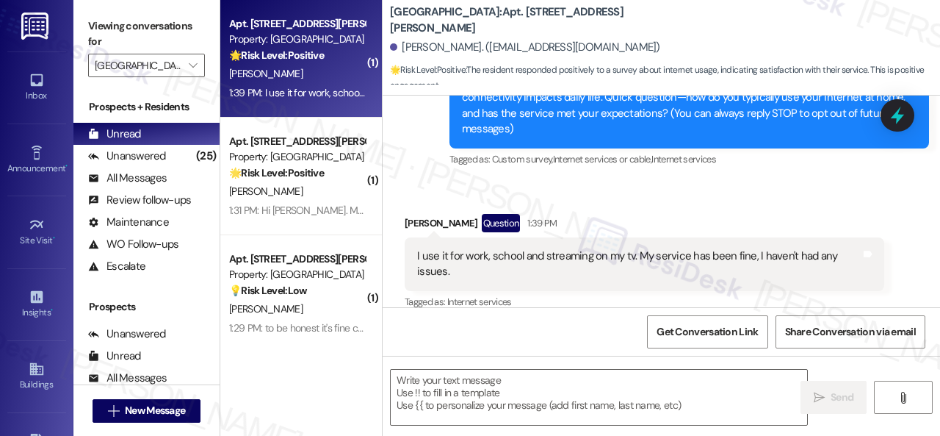
type textarea "Fetching suggested responses. Please feel free to read through the conversation…"
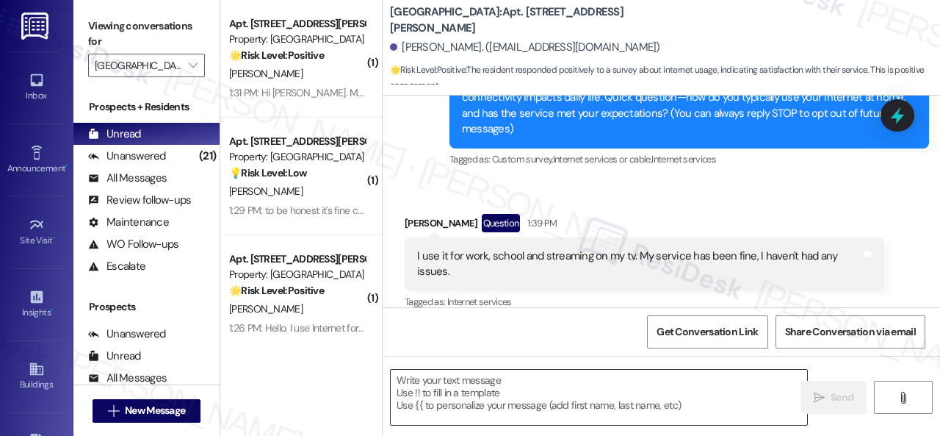
click at [453, 385] on textarea at bounding box center [599, 397] width 417 height 55
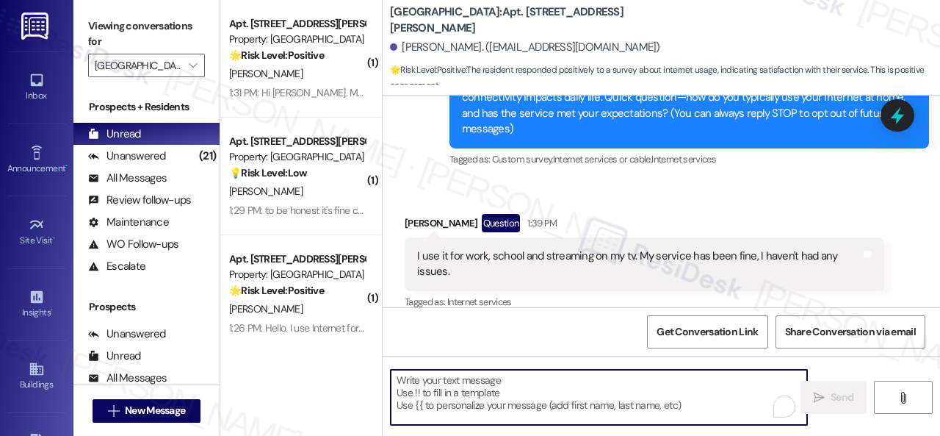
paste textarea "Does internet quality factor into your lease renewal decision?"
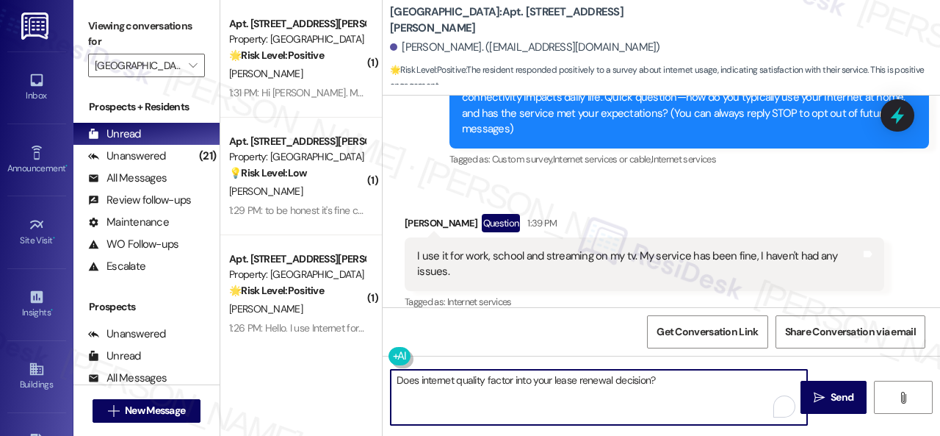
click at [397, 381] on textarea "Does internet quality factor into your lease renewal decision?" at bounding box center [599, 397] width 417 height 55
type textarea "That's great to hear! Does internet quality factor into your lease renewal deci…"
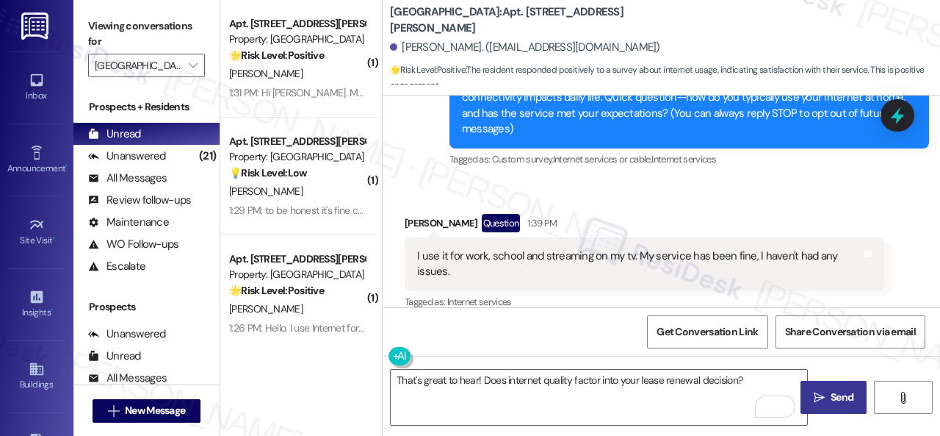
drag, startPoint x: 851, startPoint y: 399, endPoint x: 842, endPoint y: 399, distance: 8.8
click at [842, 399] on span "Send" at bounding box center [842, 396] width 29 height 15
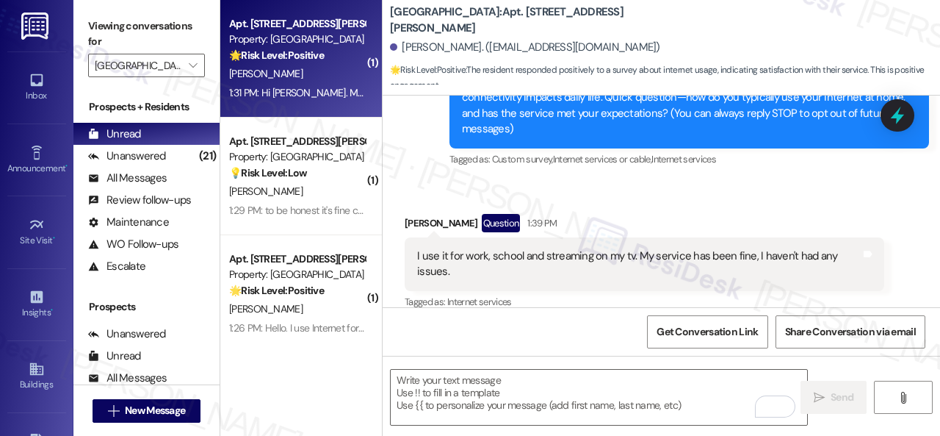
click at [325, 77] on div "S. Collins" at bounding box center [297, 74] width 139 height 18
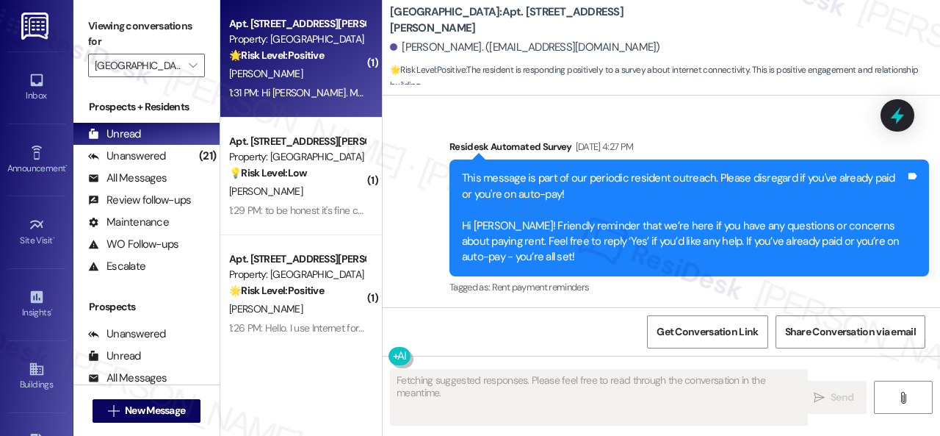
scroll to position [2924, 0]
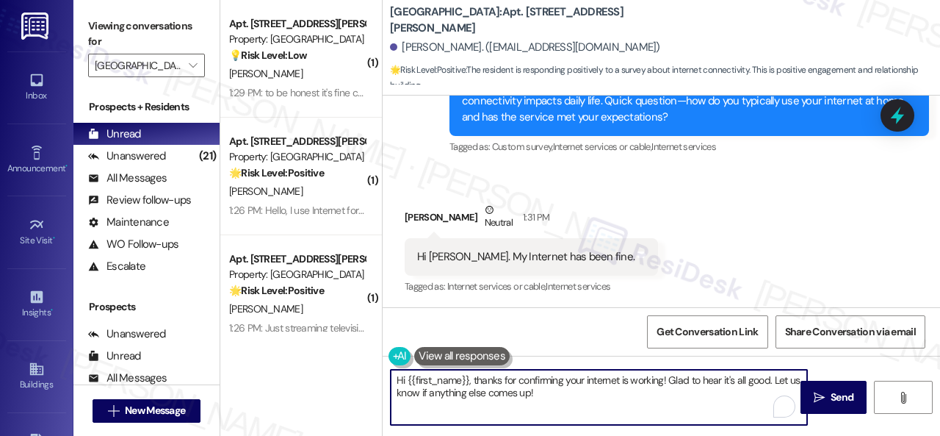
drag, startPoint x: 414, startPoint y: 376, endPoint x: 334, endPoint y: 359, distance: 82.7
click at [334, 359] on div "( 1 ) Apt. 212, 201 Courtright East Road Property: Overland Park 💡 Risk Level: …" at bounding box center [580, 218] width 720 height 436
paste textarea "That’s great to hear! What internet service feature works well for you?"
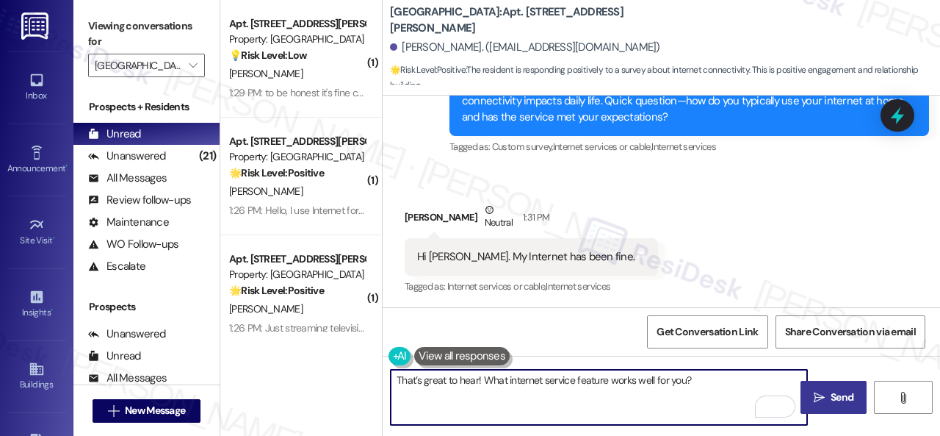
type textarea "That’s great to hear! What internet service feature works well for you?"
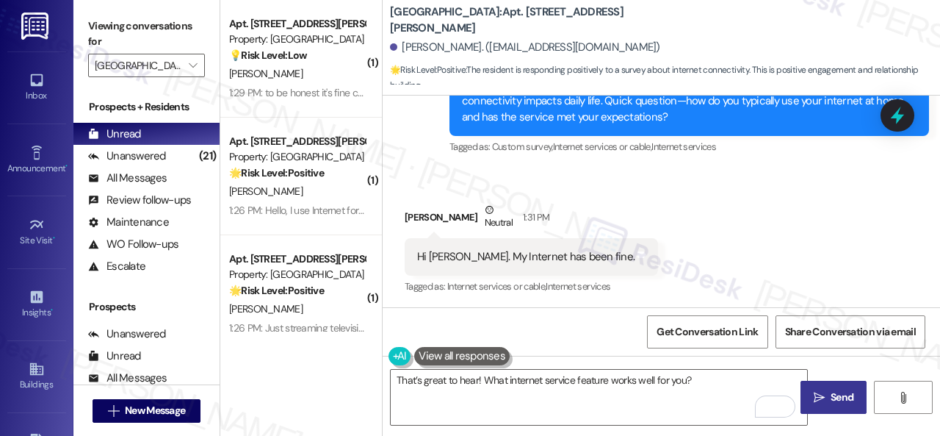
click at [849, 399] on span "Send" at bounding box center [842, 396] width 29 height 15
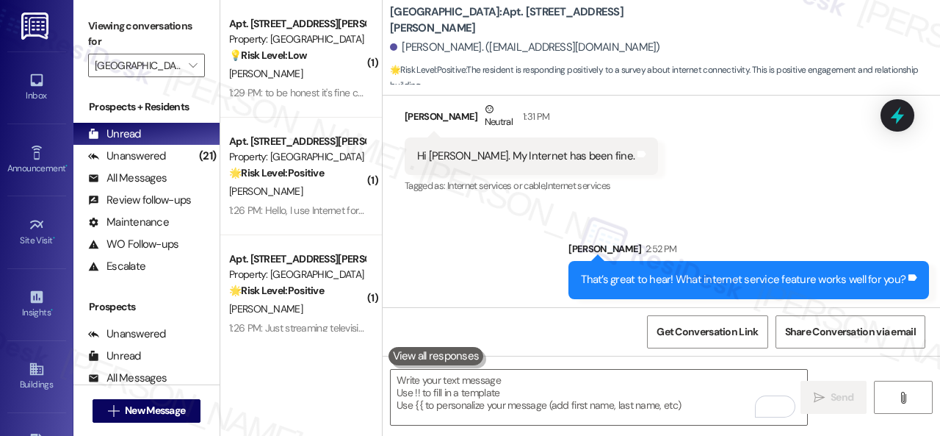
scroll to position [3028, 0]
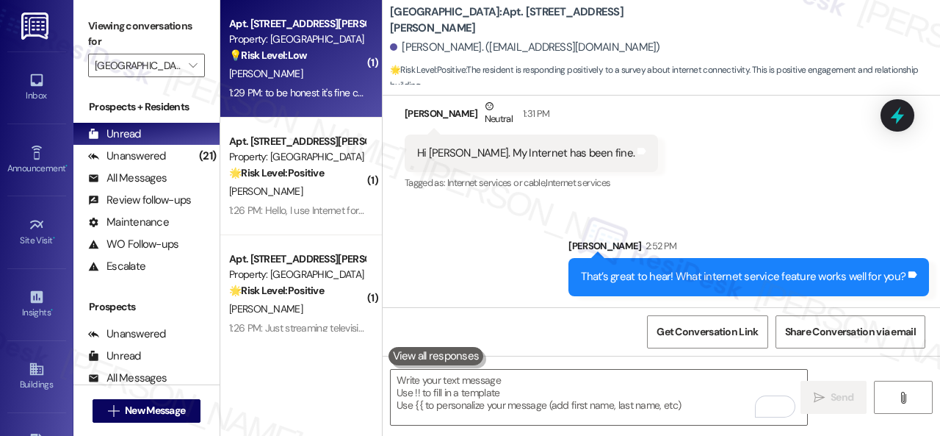
click at [298, 80] on div "S. Reilly" at bounding box center [297, 74] width 139 height 18
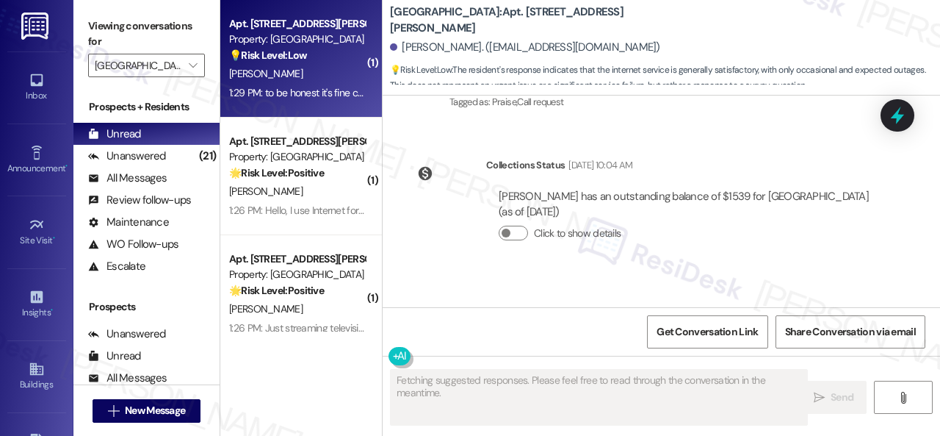
scroll to position [4580, 0]
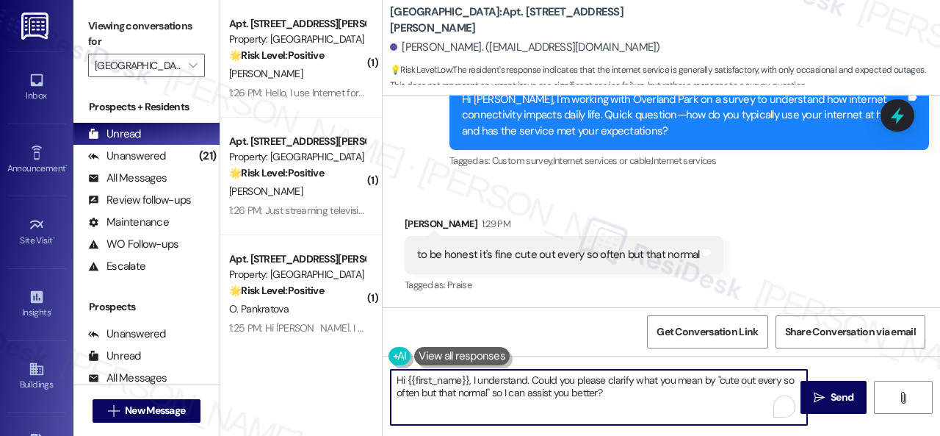
drag, startPoint x: 642, startPoint y: 393, endPoint x: 226, endPoint y: 342, distance: 419.0
click at [226, 342] on div "( 1 ) Apt. 805, 201 Courtright East Road Property: Overland Park 🌟 Risk Level: …" at bounding box center [580, 218] width 720 height 436
paste textarea "I'm sorry to hear that. How often does this occu"
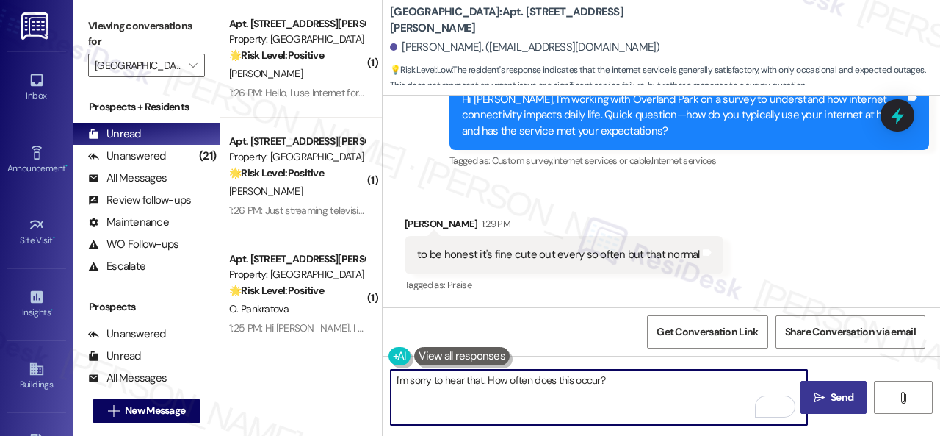
type textarea "I'm sorry to hear that. How often does this occur?"
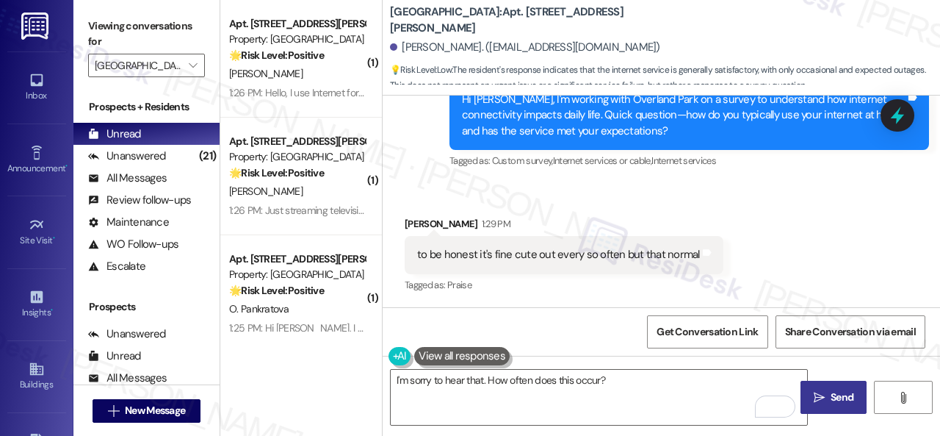
click at [824, 394] on span " Send" at bounding box center [834, 396] width 46 height 15
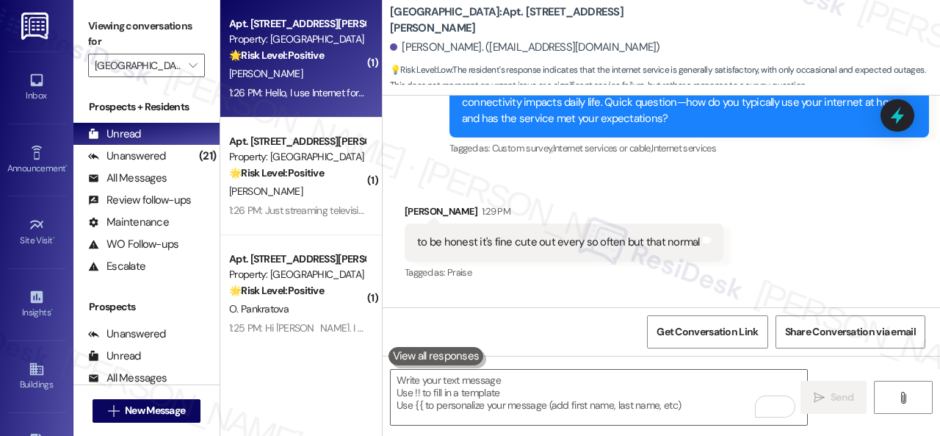
click at [314, 70] on div "[PERSON_NAME]" at bounding box center [297, 74] width 139 height 18
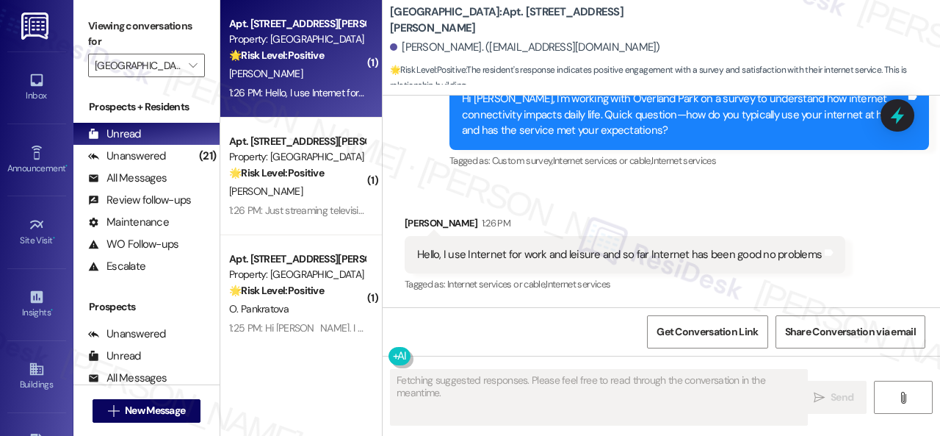
scroll to position [3196, 0]
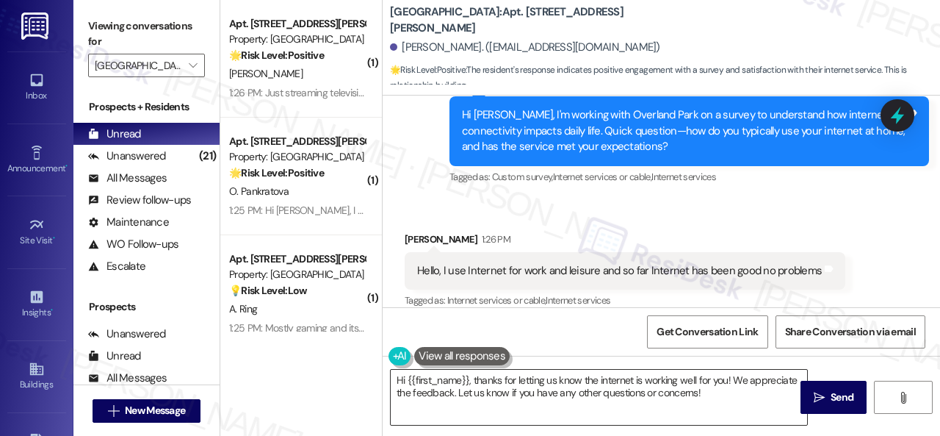
click at [451, 397] on textarea "Hi {{first_name}}, thanks for letting us know the internet is working well for …" at bounding box center [599, 397] width 417 height 55
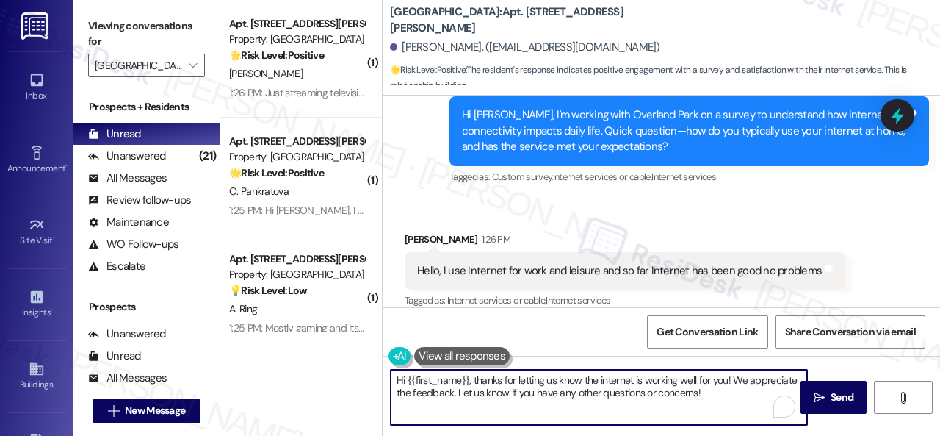
paste textarea "That’s great to hear! How does this compare to internet service at your previou…"
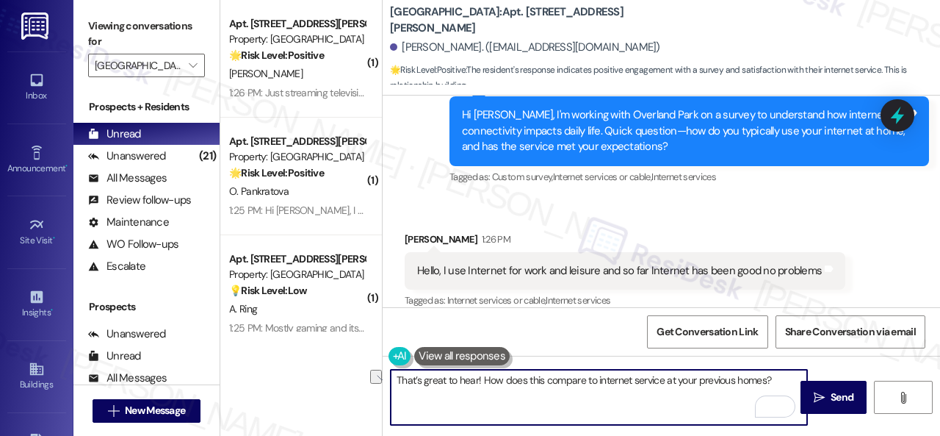
drag, startPoint x: 773, startPoint y: 378, endPoint x: 343, endPoint y: 372, distance: 429.8
click at [306, 375] on div "( 1 ) Apt. 702, 201 Courtright East Road Property: Overland Park 🌟 Risk Level: …" at bounding box center [580, 218] width 720 height 436
paste textarea "Does internet quality factor into your lease renewal decision"
click at [392, 378] on textarea "Does internet quality factor into your lease renewal decision?" at bounding box center [599, 397] width 417 height 55
type textarea "That's great to hear! Does internet quality factor into your lease renewal deci…"
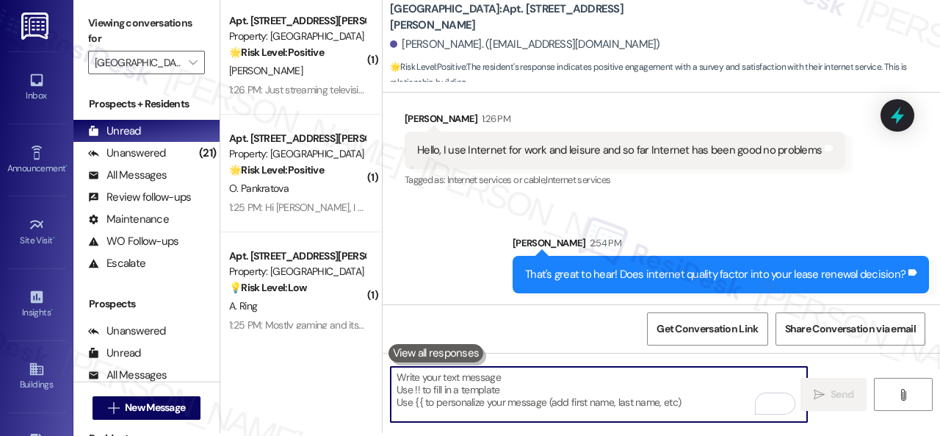
scroll to position [4, 0]
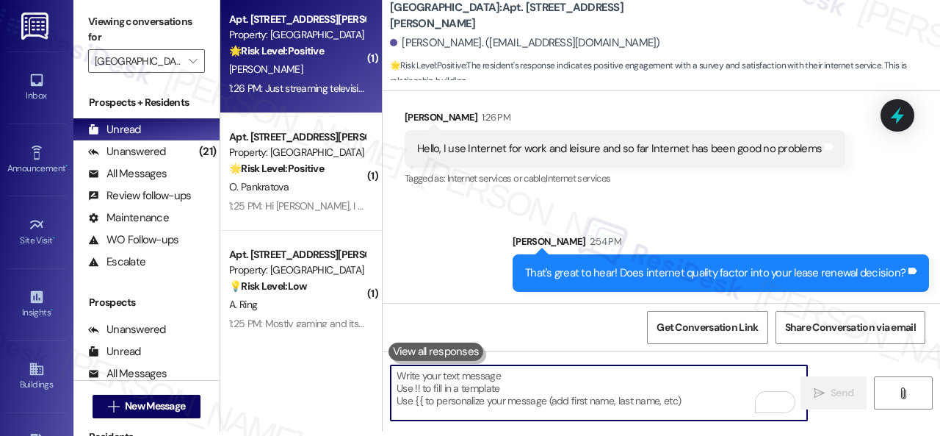
click at [326, 81] on div "1:26 PM: Just streaming television and work stuff. Yes it does meet my needs. 1…" at bounding box center [297, 88] width 139 height 18
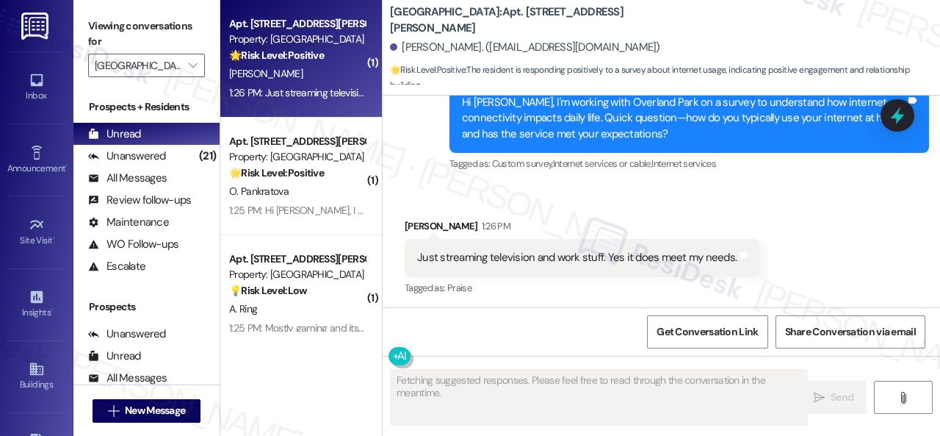
scroll to position [1837, 0]
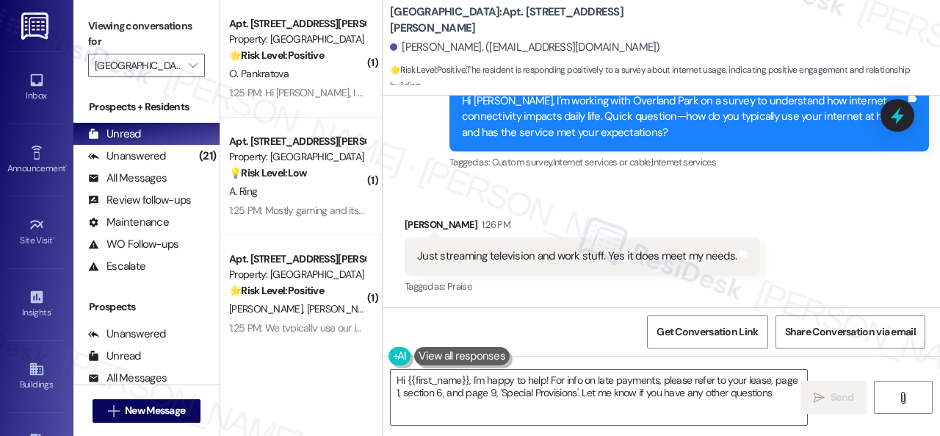
type textarea "Hi {{first_name}}, I'm happy to help! For info on late payments, please refer t…"
click at [436, 386] on textarea "Hi {{first_name}}, I'm happy to help! For info on late payments, please refer t…" at bounding box center [599, 397] width 417 height 55
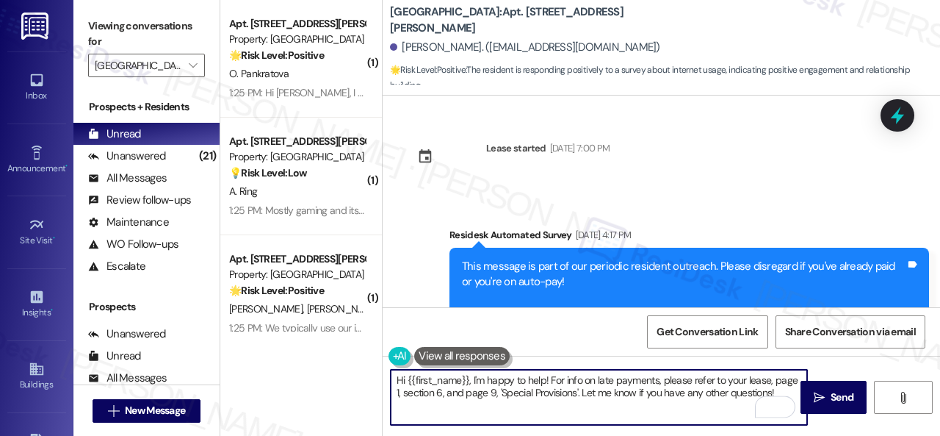
click at [134, 300] on div "Viewing conversations for Overland Park  Prospects + Residents Unread (0) Unre…" at bounding box center [506, 218] width 867 height 436
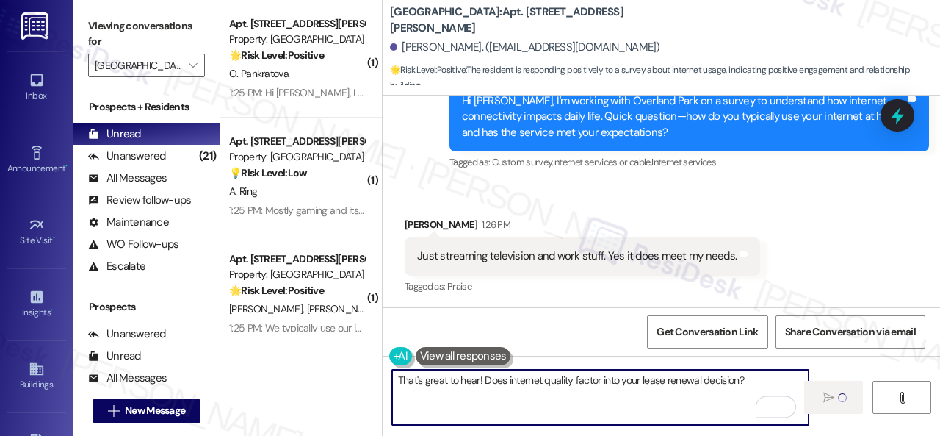
type textarea "That's great to hear! Does internet quality factor into your lease renewal deci…"
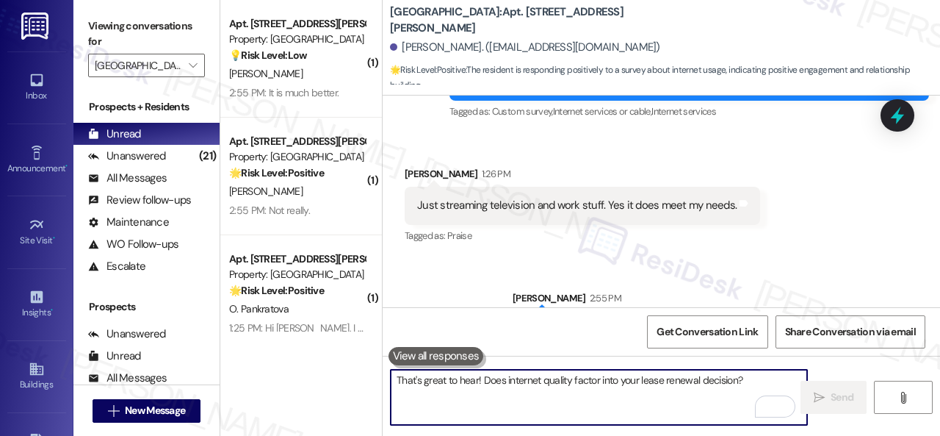
scroll to position [1940, 0]
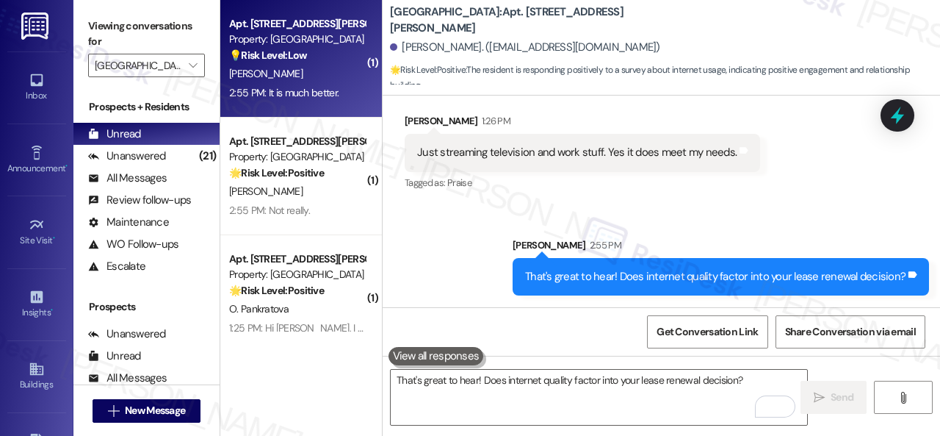
click at [316, 76] on div "[PERSON_NAME]" at bounding box center [297, 74] width 139 height 18
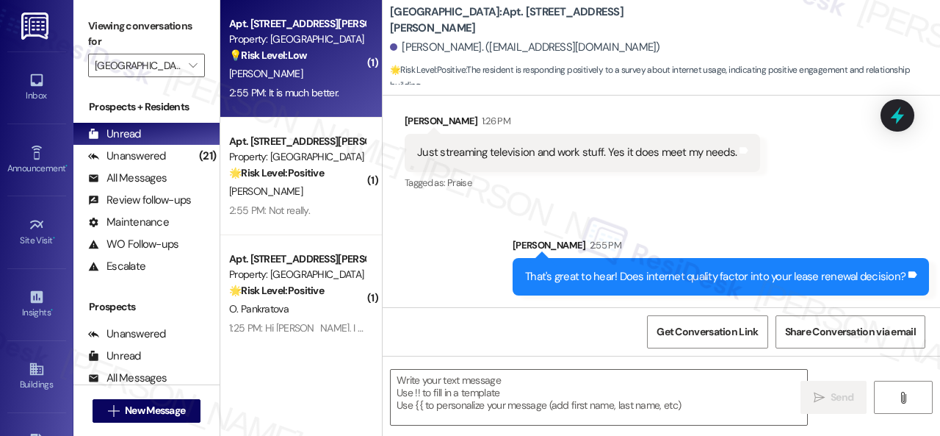
type textarea "Fetching suggested responses. Please feel free to read through the conversation…"
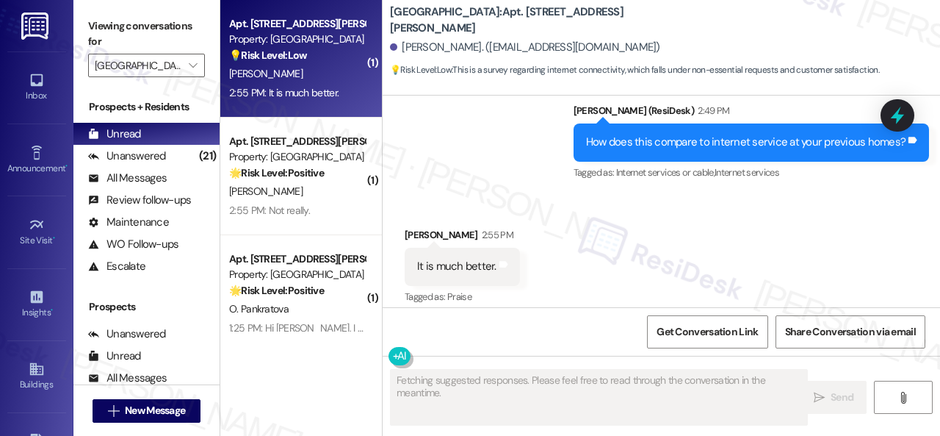
scroll to position [8309, 0]
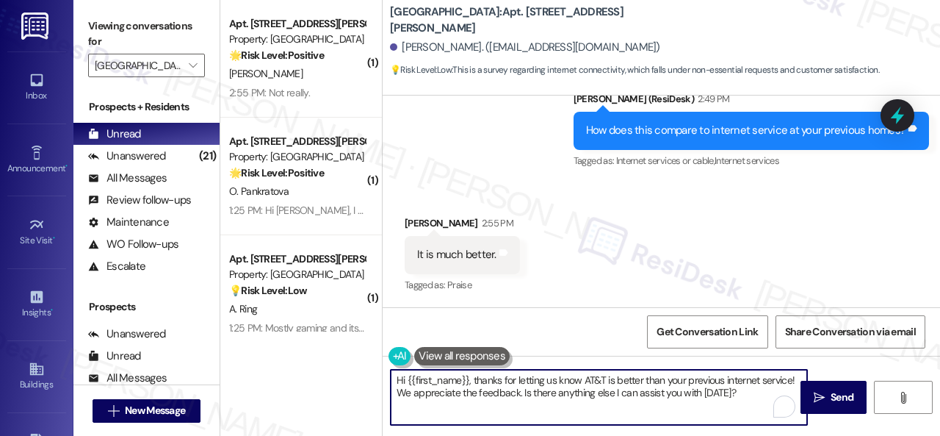
drag, startPoint x: 730, startPoint y: 397, endPoint x: 572, endPoint y: 364, distance: 162.3
click at [363, 334] on div "( 1 ) Apt. 805, 201 Courtright East Road Property: Overland Park 🌟 Risk Level: …" at bounding box center [580, 218] width 720 height 436
paste textarea "Thanks so much for sharing your experience—it really helps us understand what m…"
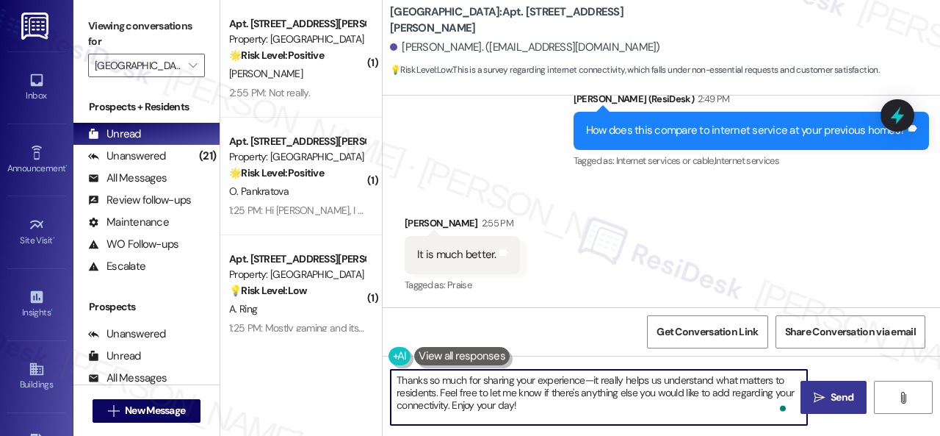
type textarea "Thanks so much for sharing your experience—it really helps us understand what m…"
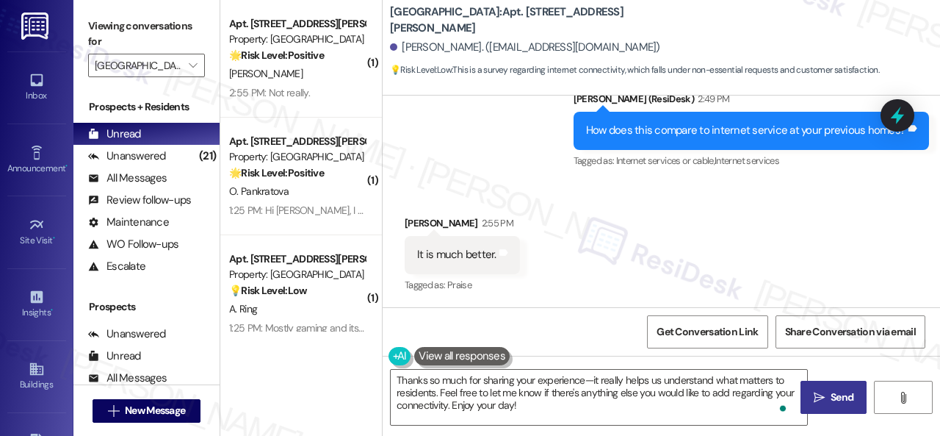
click at [831, 399] on span "Send" at bounding box center [842, 396] width 23 height 15
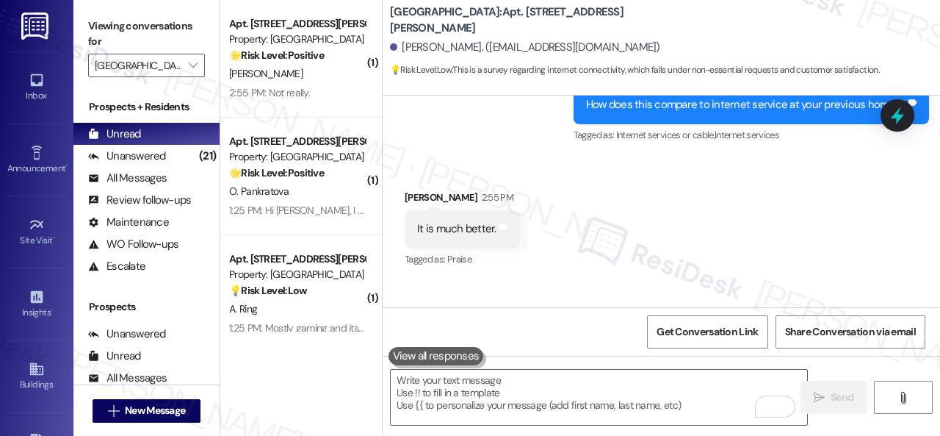
scroll to position [8382, 0]
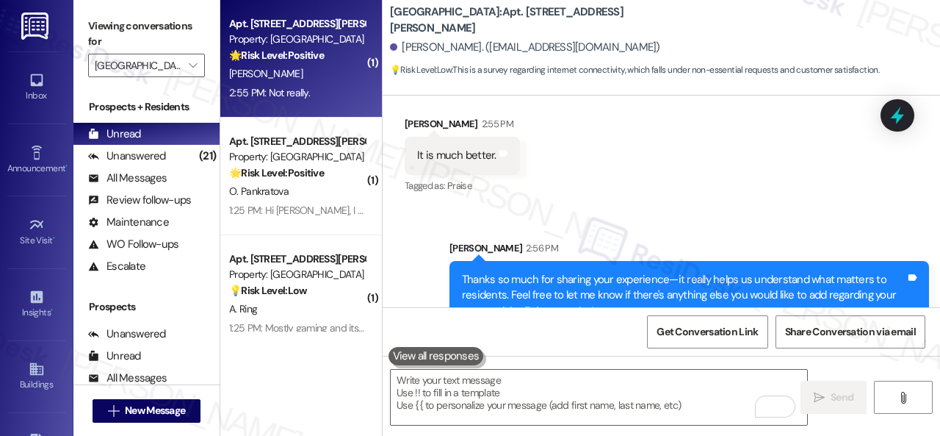
click at [307, 93] on div "2:55 PM: Not really. 2:55 PM: Not really." at bounding box center [269, 92] width 81 height 13
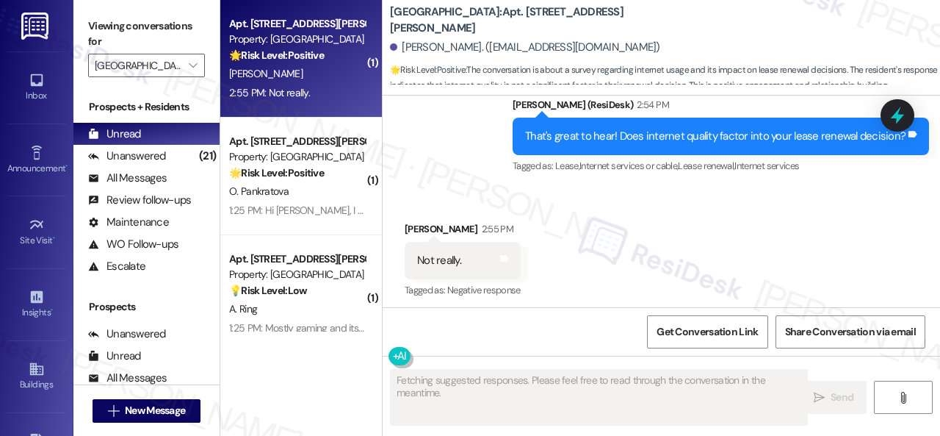
scroll to position [3458, 0]
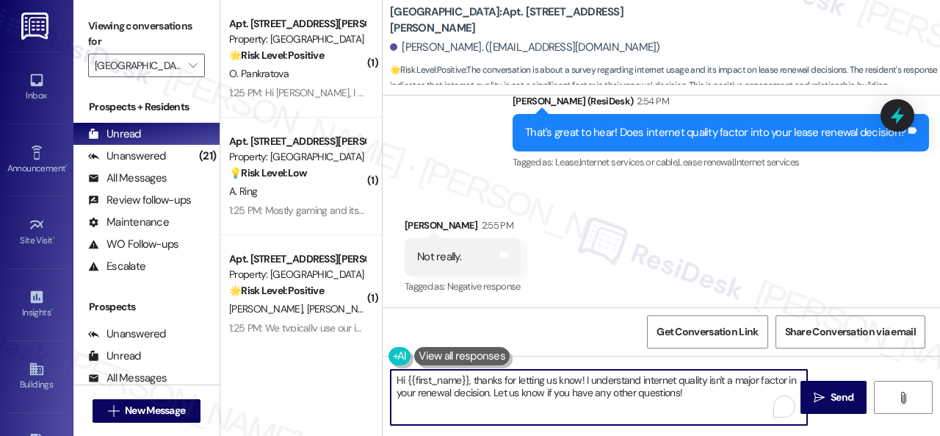
drag, startPoint x: 704, startPoint y: 400, endPoint x: 319, endPoint y: 367, distance: 386.4
click at [319, 367] on div "( 1 ) Apt. 204, 201 Courtright East Road Property: Overland Park 🌟 Risk Level: …" at bounding box center [580, 218] width 720 height 436
paste textarea "Thanks so much for sharing your experience—it really helps us understand what m…"
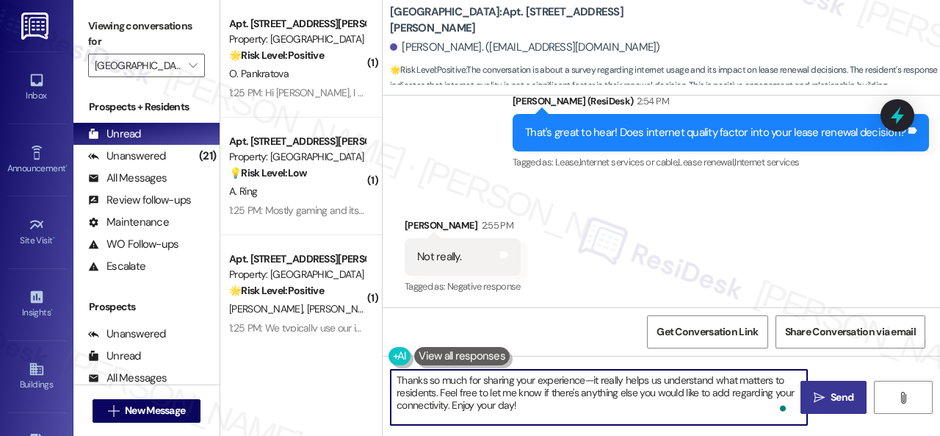
type textarea "Thanks so much for sharing your experience—it really helps us understand what m…"
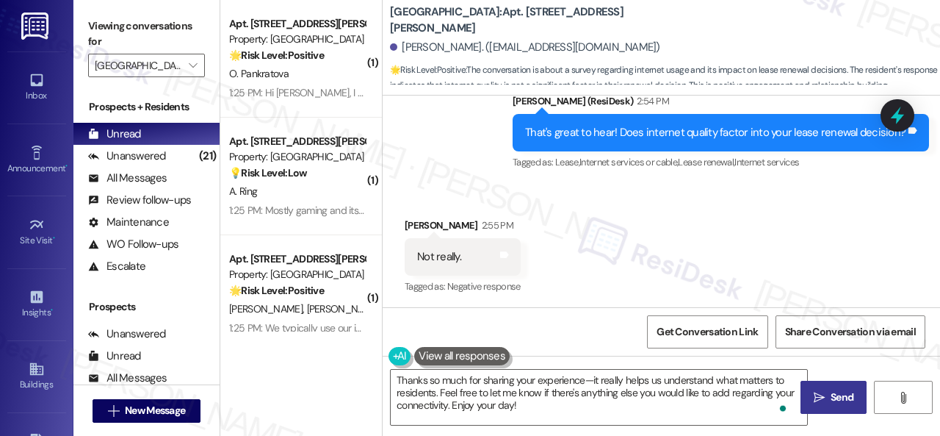
click at [831, 397] on span "Send" at bounding box center [842, 396] width 23 height 15
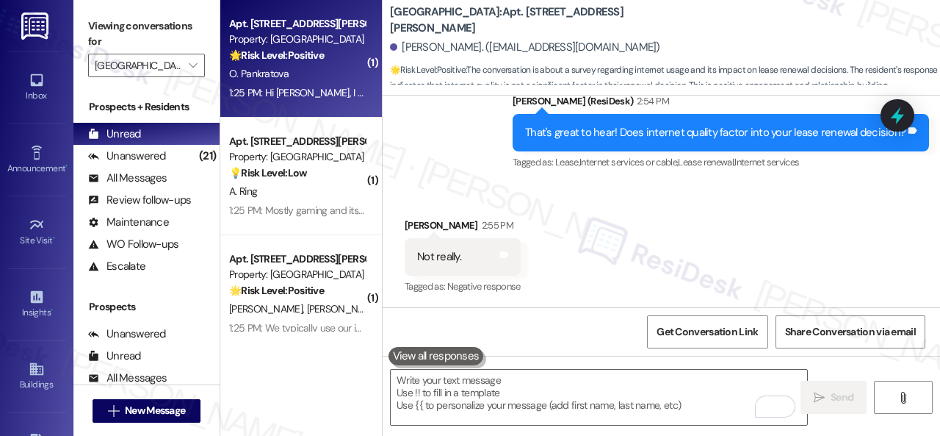
click at [297, 62] on strong "🌟 Risk Level: Positive" at bounding box center [276, 54] width 95 height 13
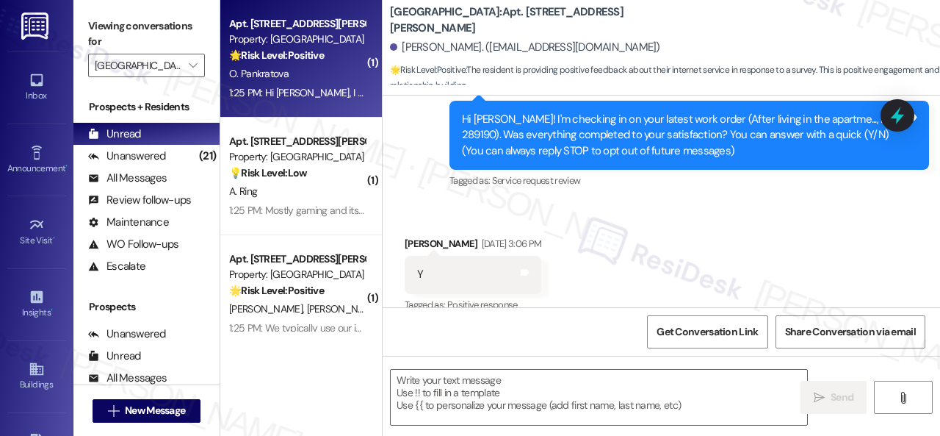
type textarea "Fetching suggested responses. Please feel free to read through the conversation…"
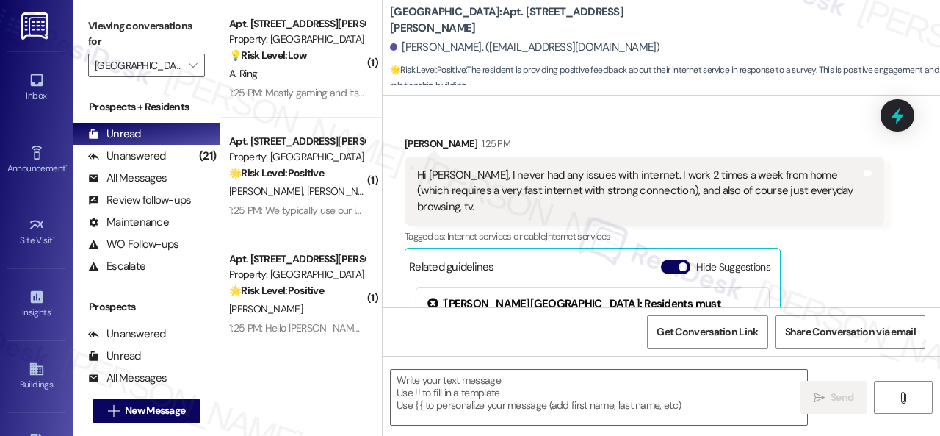
scroll to position [1038, 0]
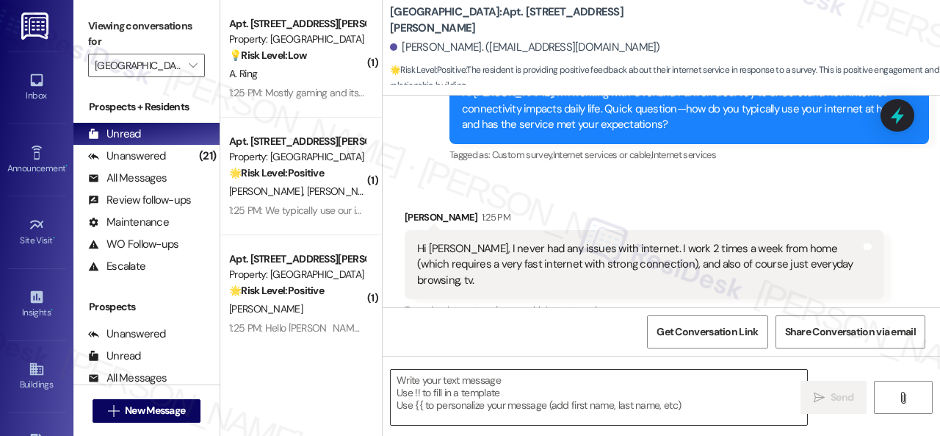
click at [454, 393] on textarea at bounding box center [599, 397] width 417 height 55
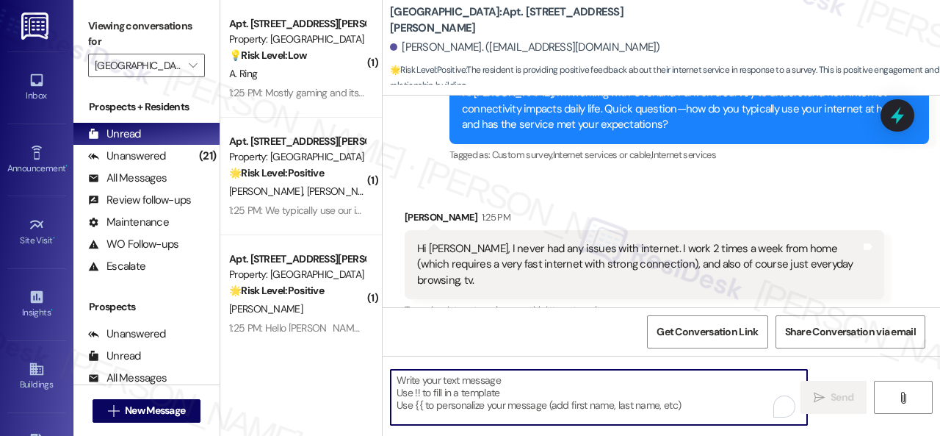
paste textarea "That’s great to hear! Does internet quality factor into your lease renewal deci…"
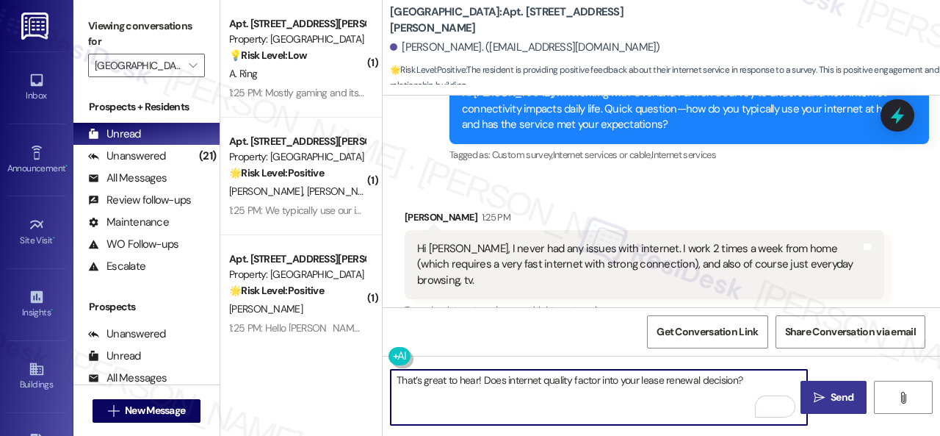
type textarea "That’s great to hear! Does internet quality factor into your lease renewal deci…"
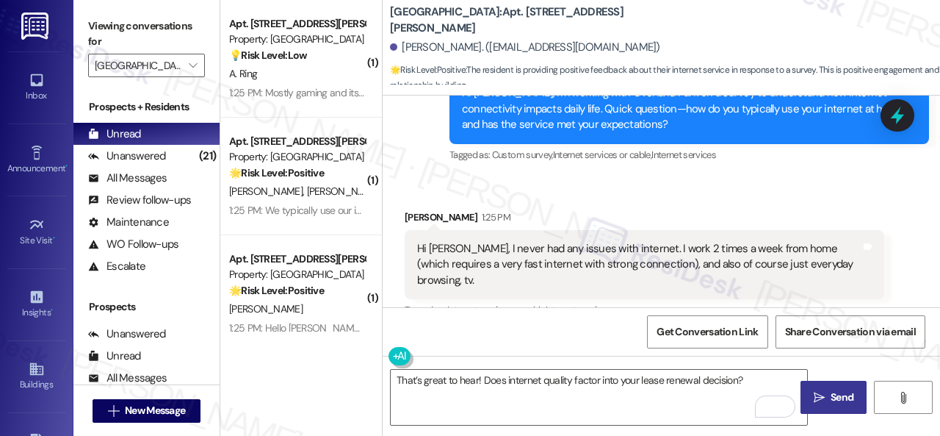
click at [849, 390] on span "Send" at bounding box center [842, 396] width 29 height 15
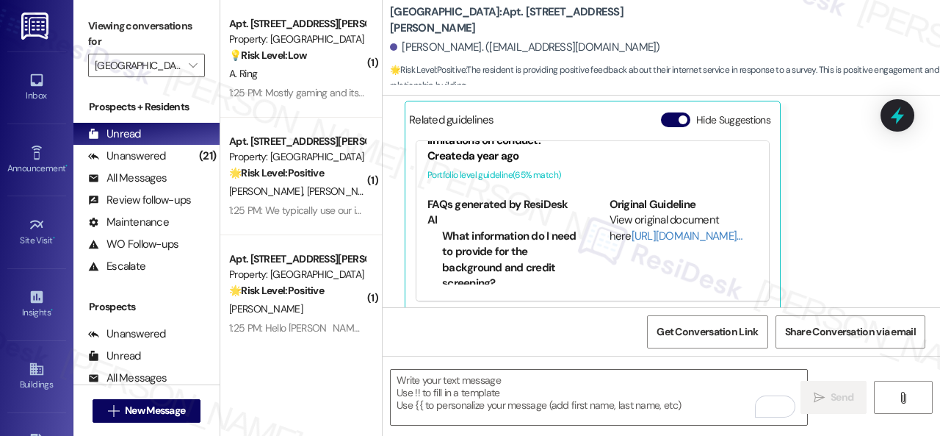
scroll to position [1362, 0]
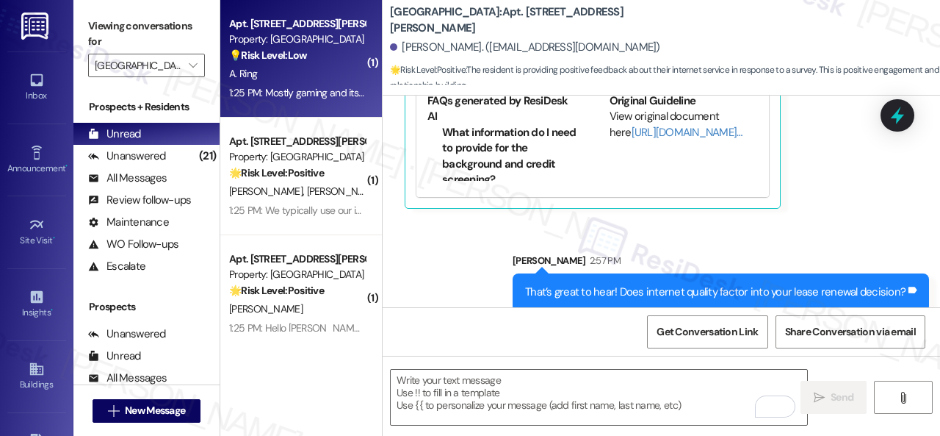
click at [266, 84] on div "1:25 PM: Mostly gaming and its pretty laggy in that regard but overall it's gre…" at bounding box center [297, 93] width 139 height 18
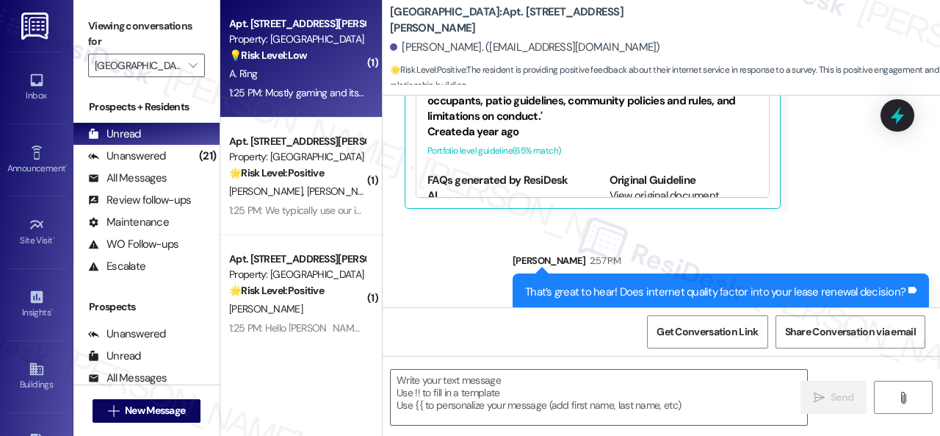
type textarea "Fetching suggested responses. Please feel free to read through the conversation…"
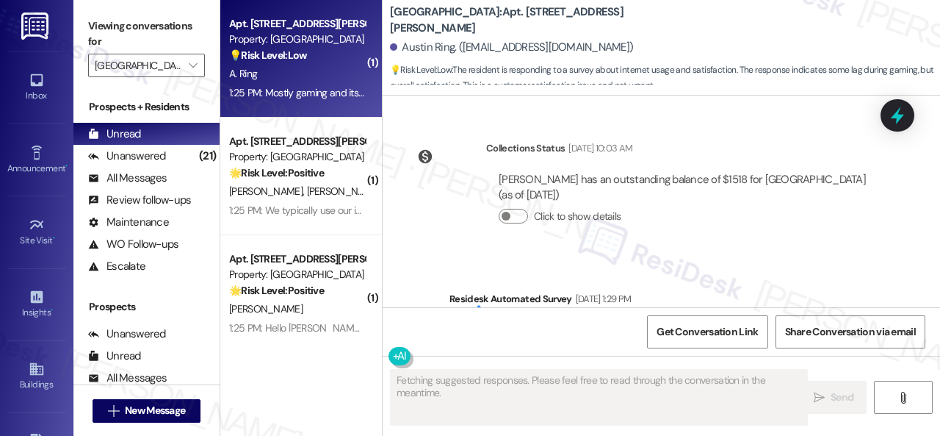
scroll to position [2254, 0]
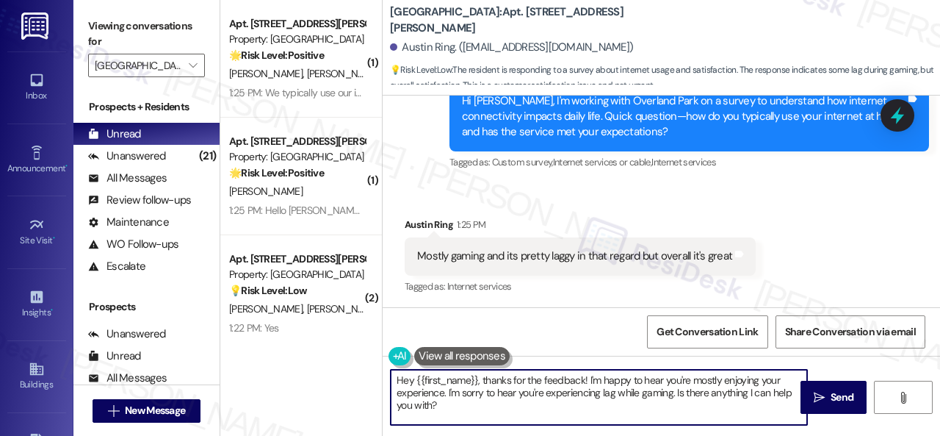
drag, startPoint x: 458, startPoint y: 411, endPoint x: 539, endPoint y: 367, distance: 91.7
click at [338, 361] on div "( 1 ) Apt. 519, 201 Courtright East Road Property: Overland Park 🌟 Risk Level: …" at bounding box center [580, 218] width 720 height 436
paste textarea "I see. What would make your internet experience better"
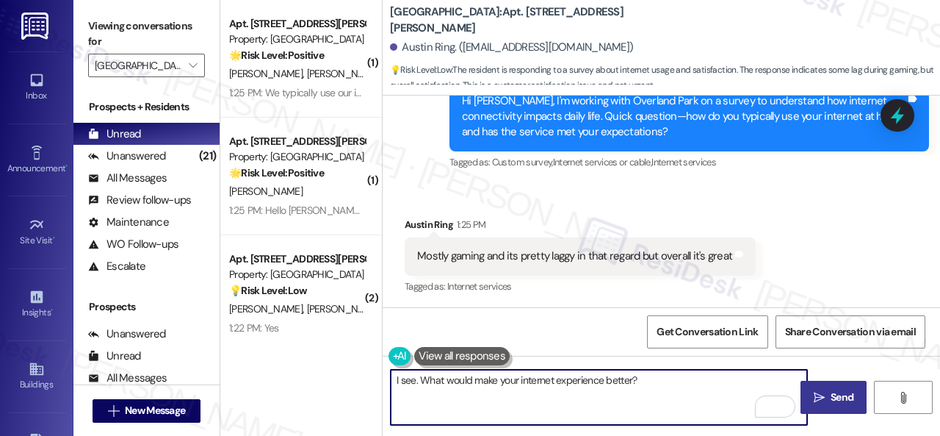
type textarea "I see. What would make your internet experience better?"
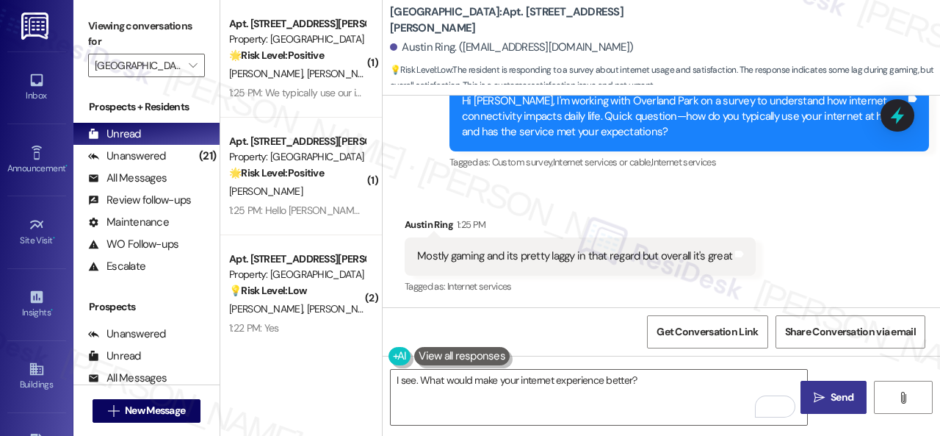
click at [833, 397] on span "Send" at bounding box center [842, 396] width 23 height 15
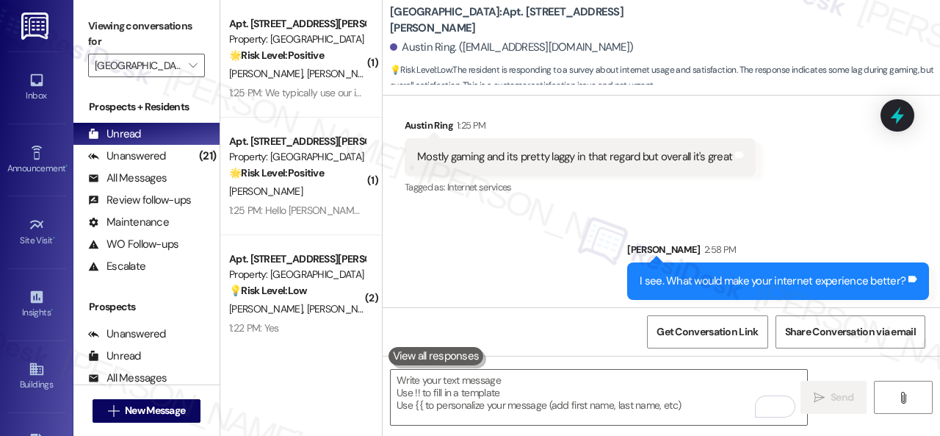
scroll to position [2358, 0]
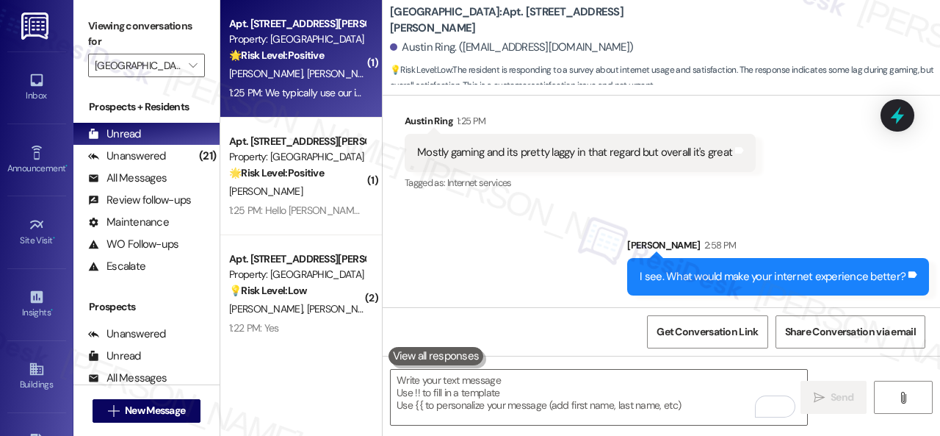
click at [317, 67] on div "J. Ferreira S. Gardner" at bounding box center [297, 74] width 139 height 18
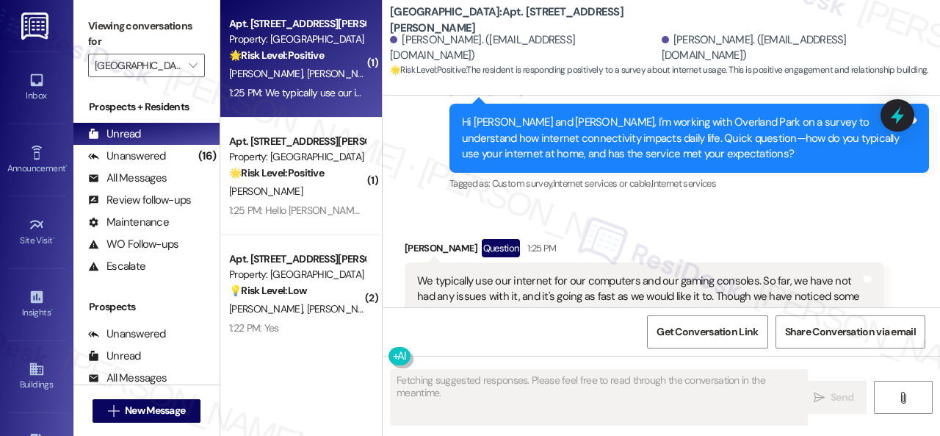
scroll to position [3699, 0]
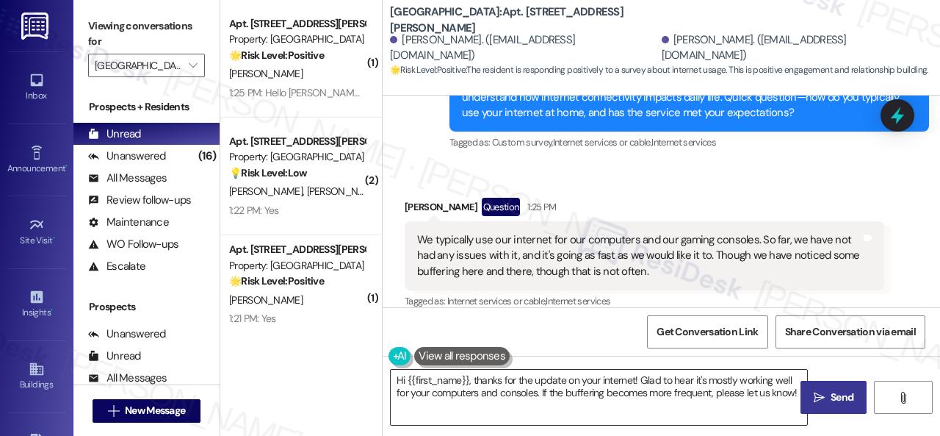
click at [492, 402] on textarea "Hi {{first_name}}, thanks for the update on your internet! Glad to hear it's mo…" at bounding box center [599, 397] width 417 height 55
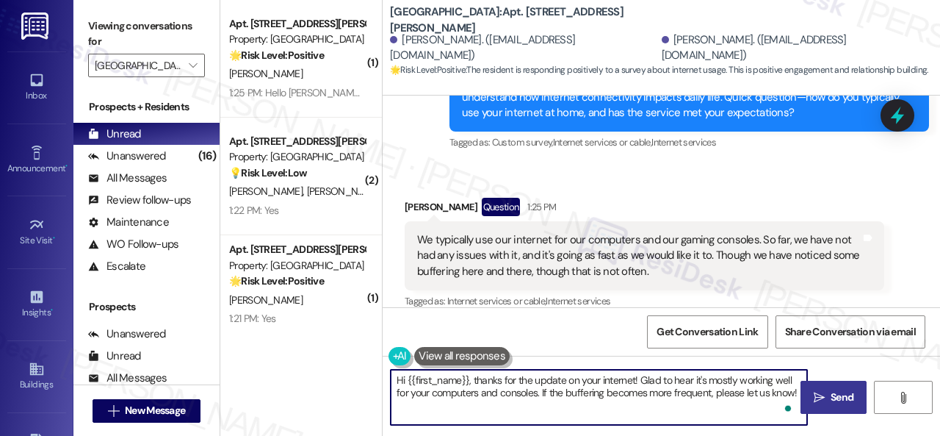
paste textarea "I see. What would make your internet experience better?"
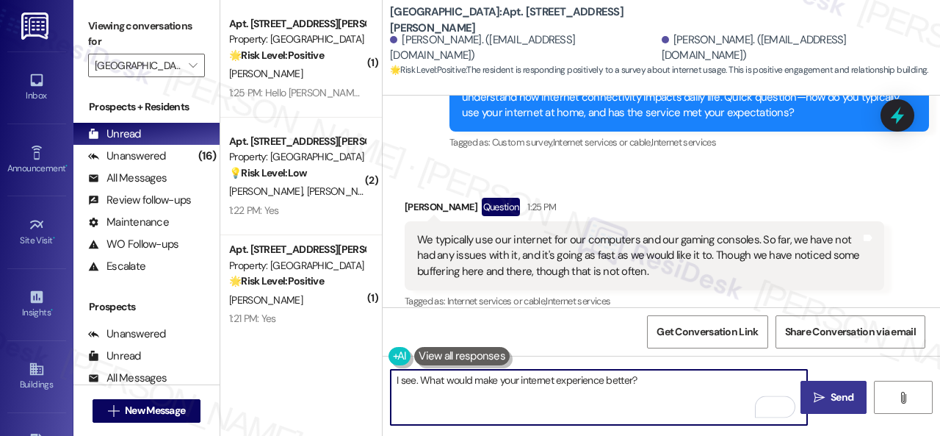
type textarea "I see. What would make your internet experience better?"
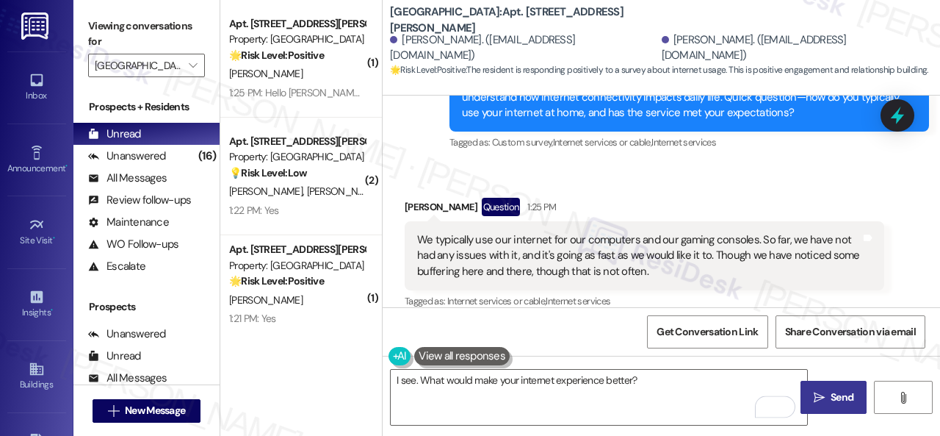
click at [839, 390] on span "Send" at bounding box center [842, 396] width 23 height 15
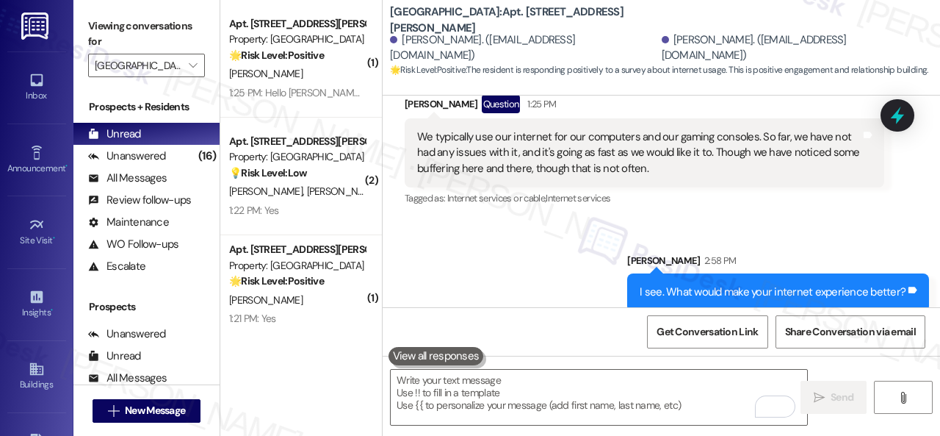
scroll to position [3801, 0]
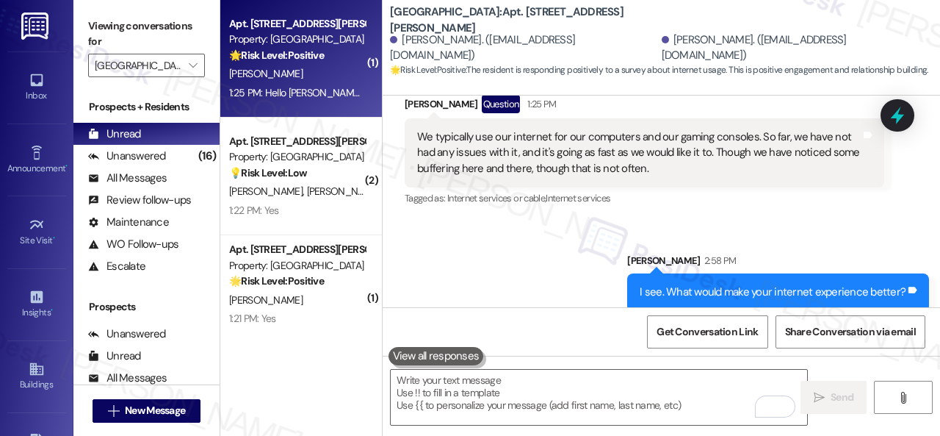
click at [326, 81] on div "A. Barnes" at bounding box center [297, 74] width 139 height 18
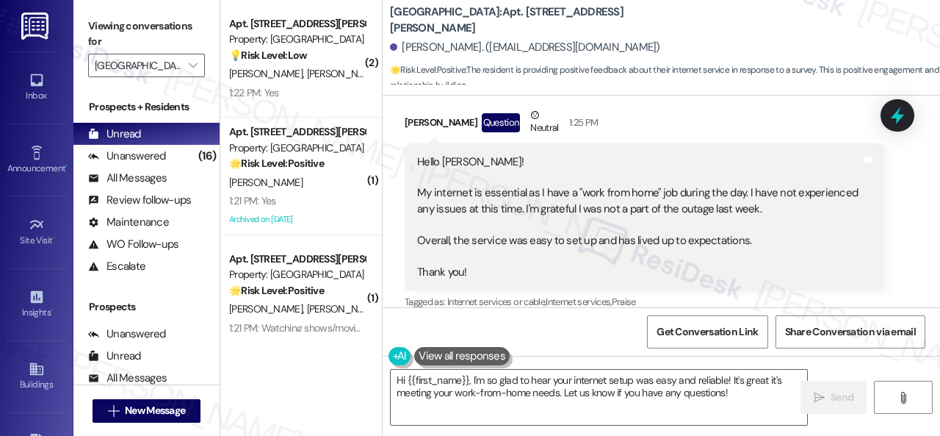
scroll to position [2364, 0]
click at [566, 389] on textarea "Hi {{first_name}}, I'm so glad to hear your internet setup was easy and reliabl…" at bounding box center [599, 397] width 417 height 55
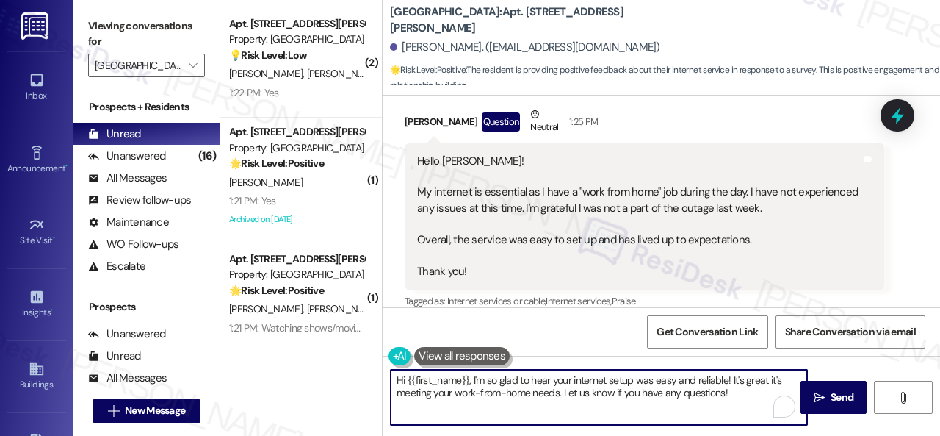
paste textarea "That’s great to hear! How does this compare to internet service at your previou…"
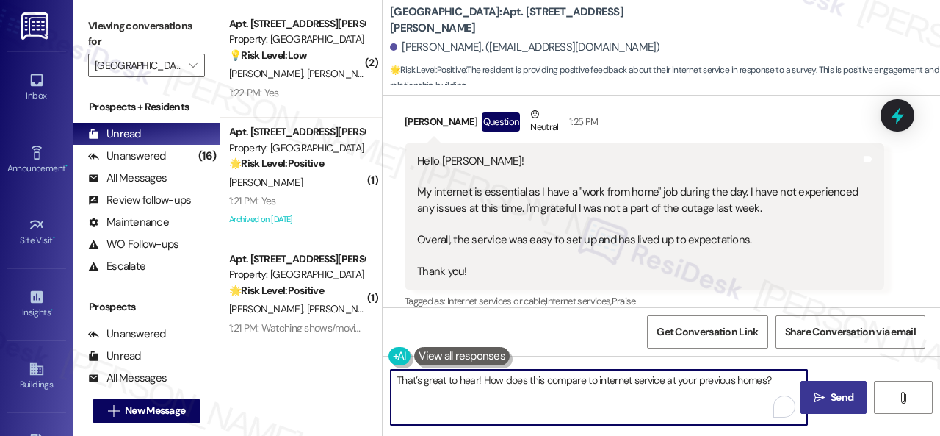
type textarea "That’s great to hear! How does this compare to internet service at your previou…"
click at [807, 386] on button " Send" at bounding box center [834, 397] width 66 height 33
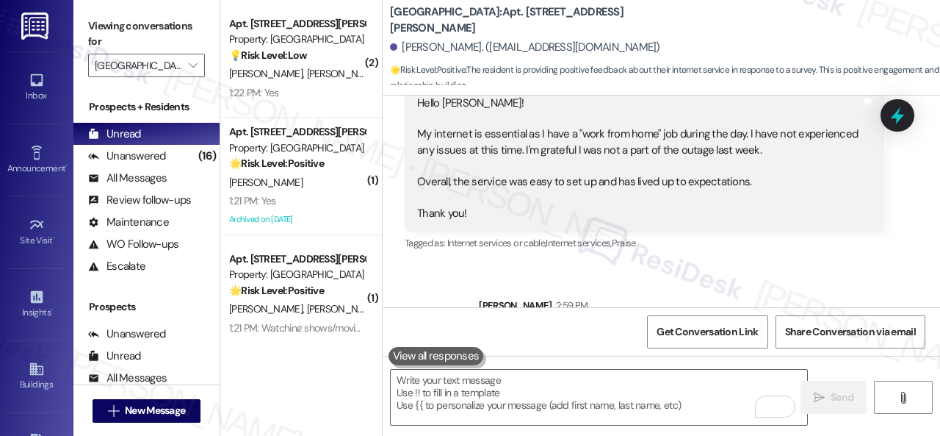
scroll to position [2467, 0]
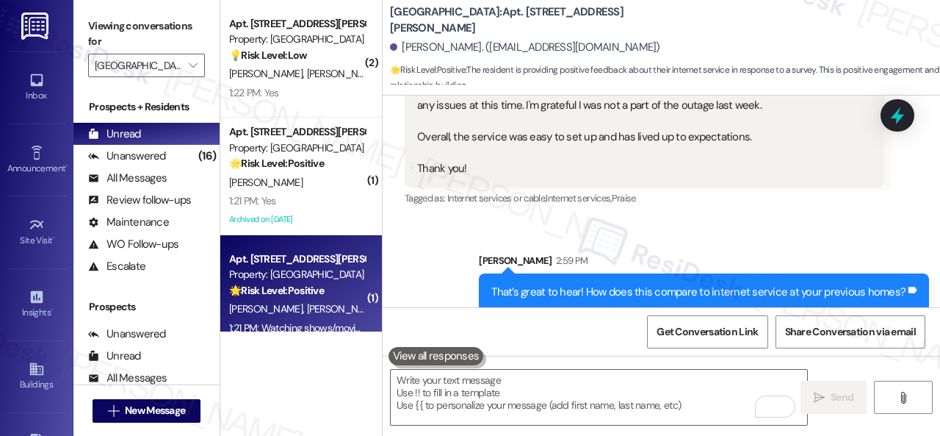
click at [320, 311] on div "J. Roark C. Arnold" at bounding box center [297, 309] width 139 height 18
type textarea "Fetching suggested responses. Please feel free to read through the conversation…"
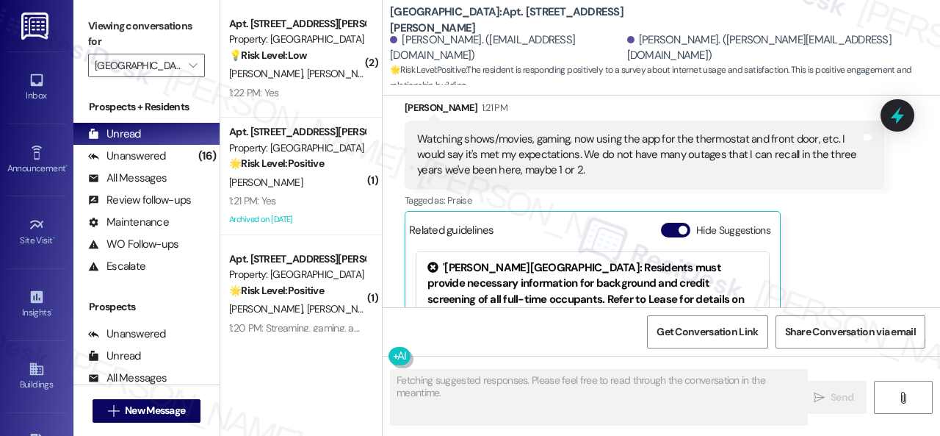
scroll to position [5612, 0]
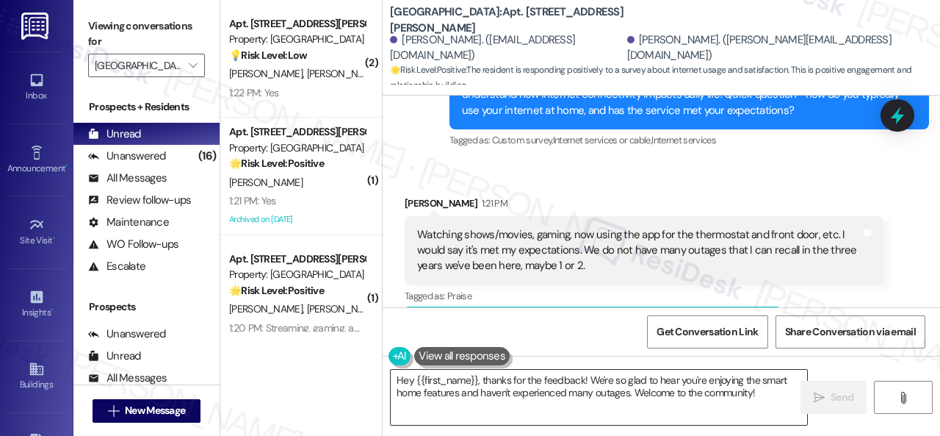
click at [531, 393] on textarea "Hey {{first_name}}, thanks for the feedback! We're so glad to hear you're enjoy…" at bounding box center [599, 397] width 417 height 55
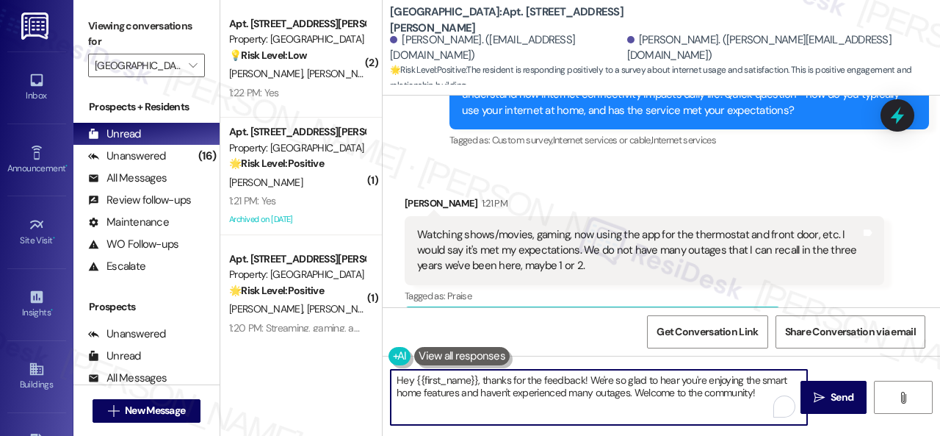
paste textarea "That’s great to hear! How does this compare to internet service at your previou…"
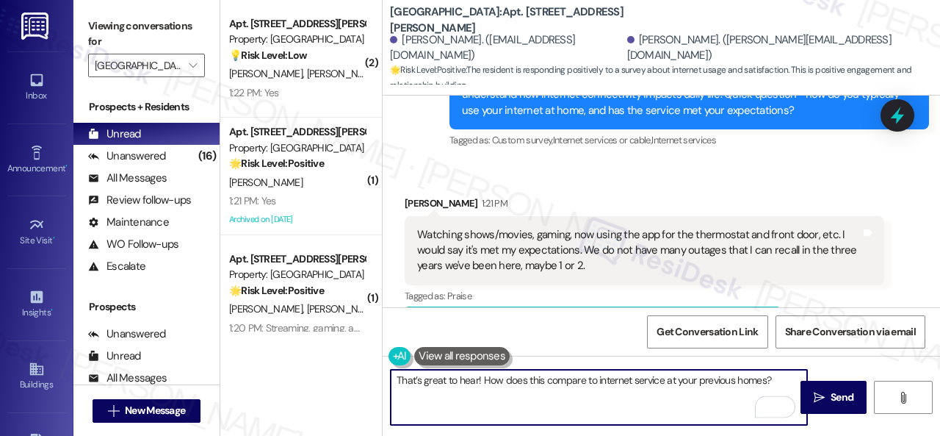
type textarea "That’s great to hear! How does this compare to internet service at your previou…"
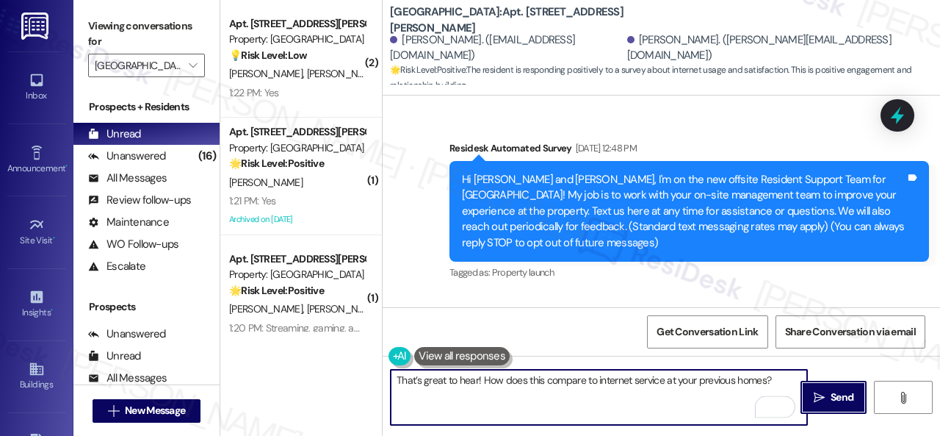
drag, startPoint x: 0, startPoint y: 0, endPoint x: 816, endPoint y: 358, distance: 891.2
click at [835, 395] on span "Send" at bounding box center [842, 396] width 23 height 15
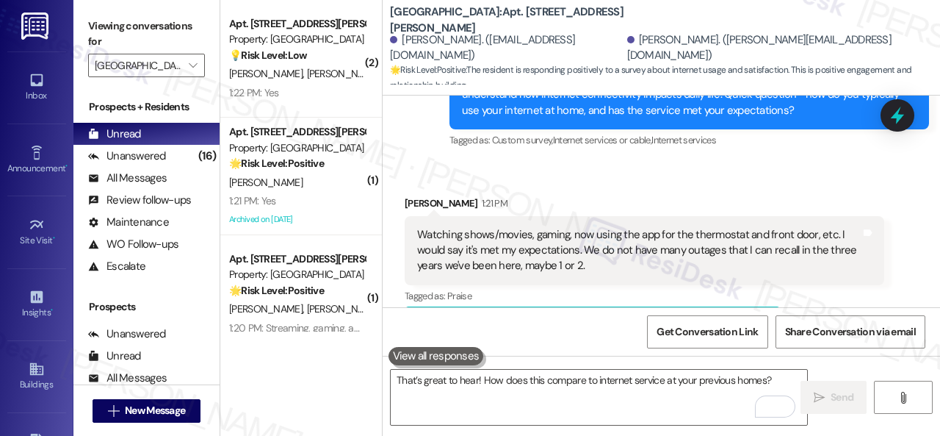
scroll to position [5832, 0]
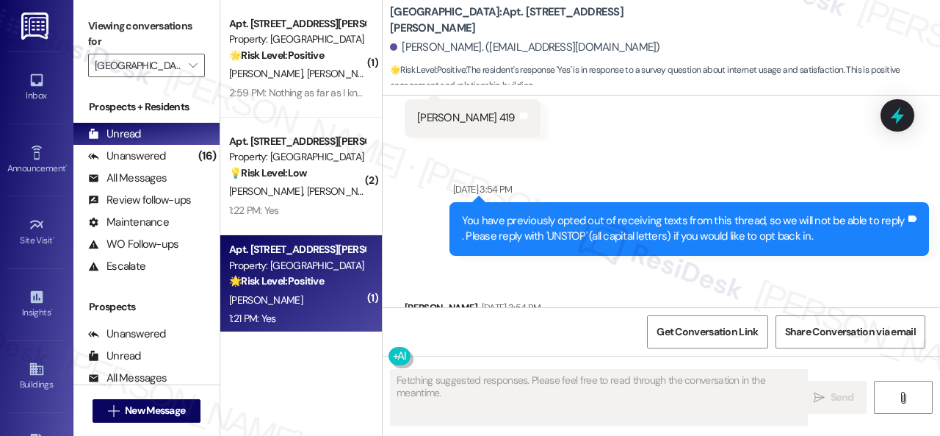
type textarea "Fetching suggested responses. Please feel free to read through the conversation…"
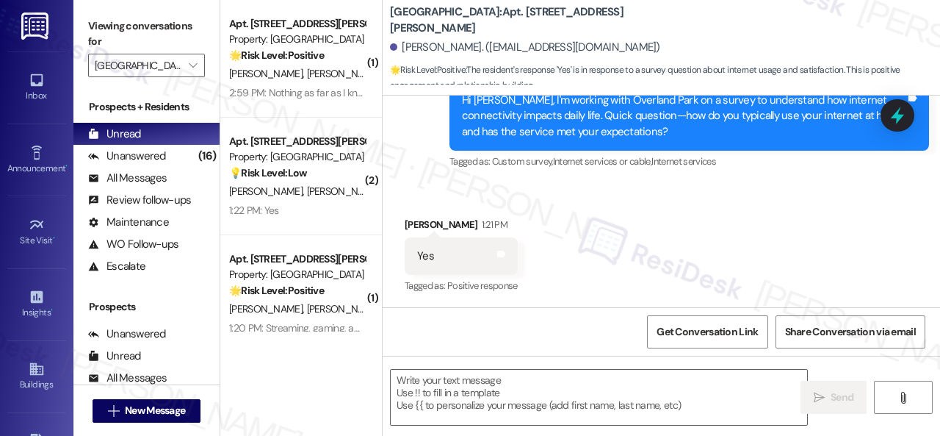
scroll to position [1988, 0]
click at [481, 395] on textarea at bounding box center [599, 397] width 417 height 55
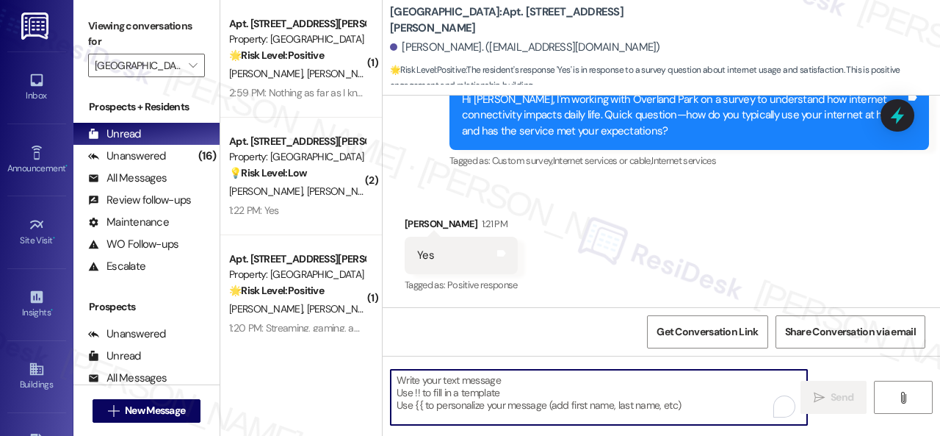
paste textarea "That’s great to hear! What internet service feature works well for you?"
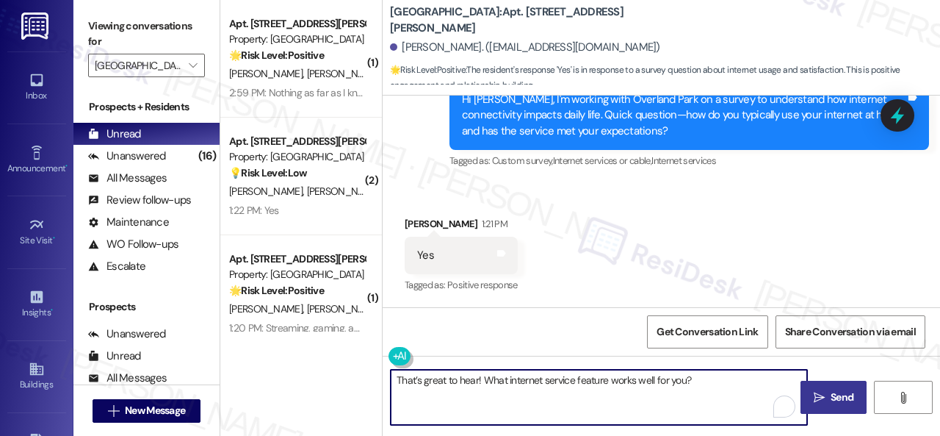
type textarea "That’s great to hear! What internet service feature works well for you?"
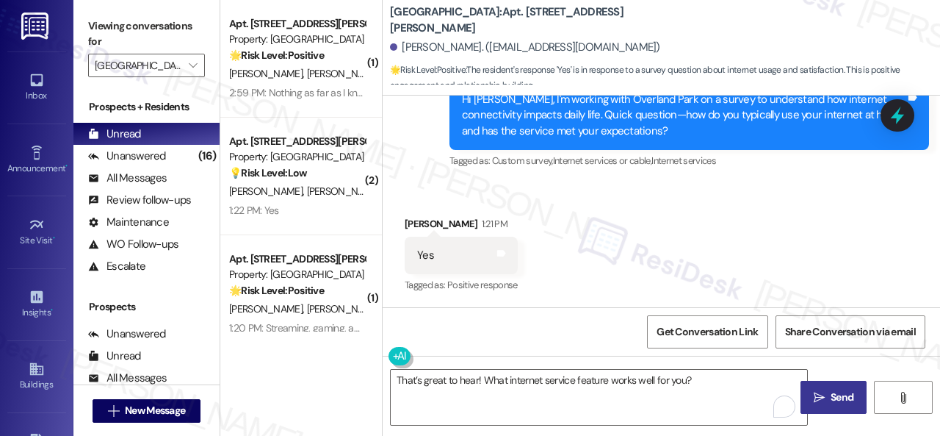
click at [831, 389] on span "Send" at bounding box center [842, 396] width 23 height 15
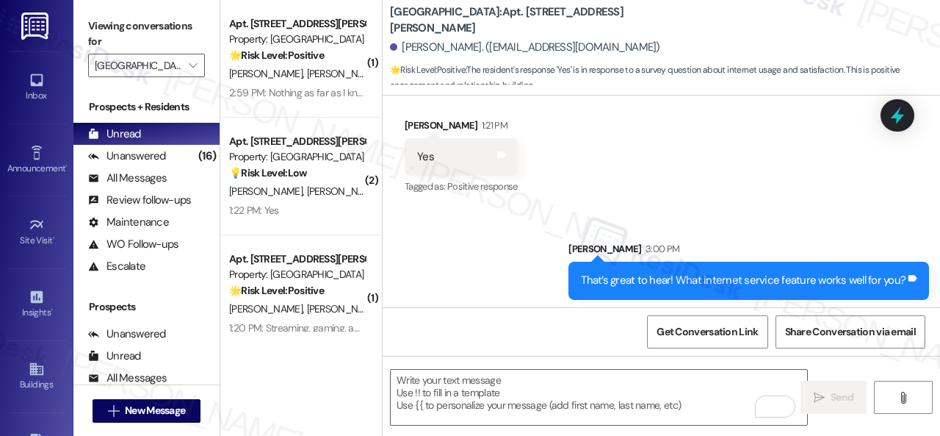
scroll to position [2091, 0]
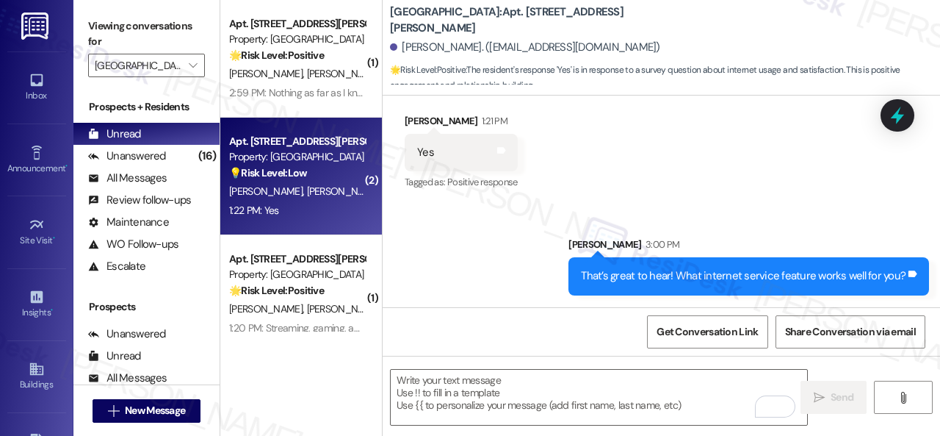
click at [322, 198] on div "[PERSON_NAME] [PERSON_NAME]" at bounding box center [297, 191] width 139 height 18
type textarea "Fetching suggested responses. Please feel free to read through the conversation…"
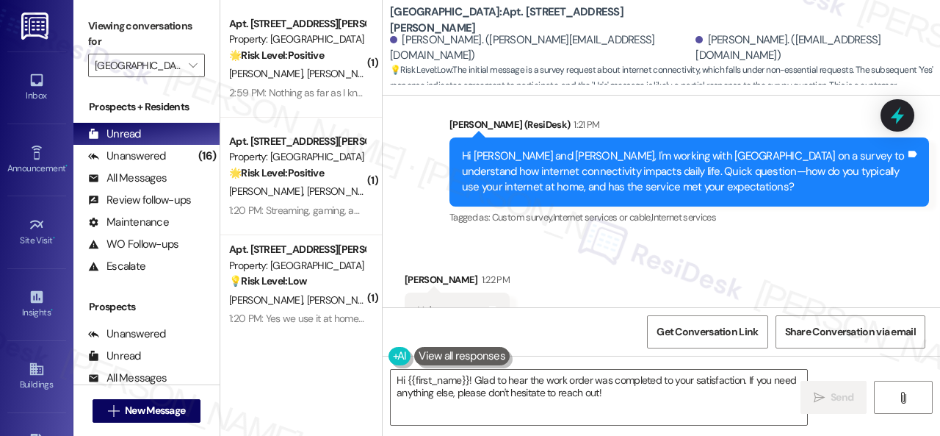
scroll to position [3515, 0]
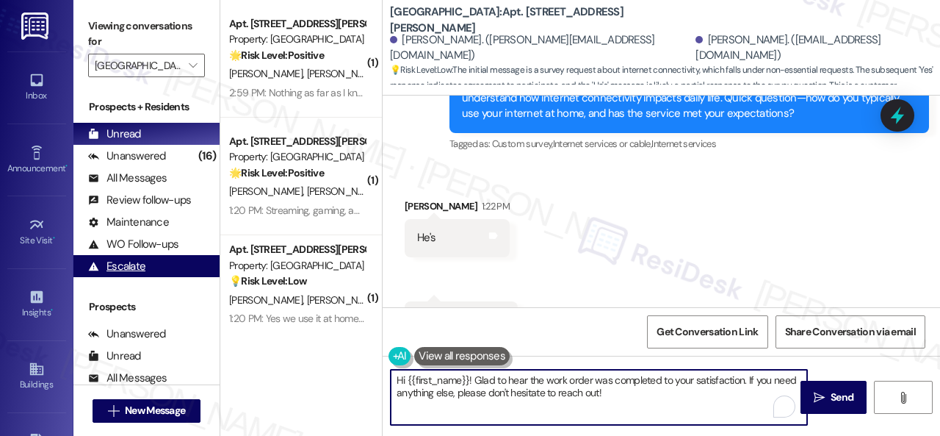
drag, startPoint x: 386, startPoint y: 331, endPoint x: 204, endPoint y: 267, distance: 194.0
click at [204, 271] on div "Viewing conversations for Overland Park  Prospects + Residents Unread (0) Unre…" at bounding box center [506, 218] width 867 height 436
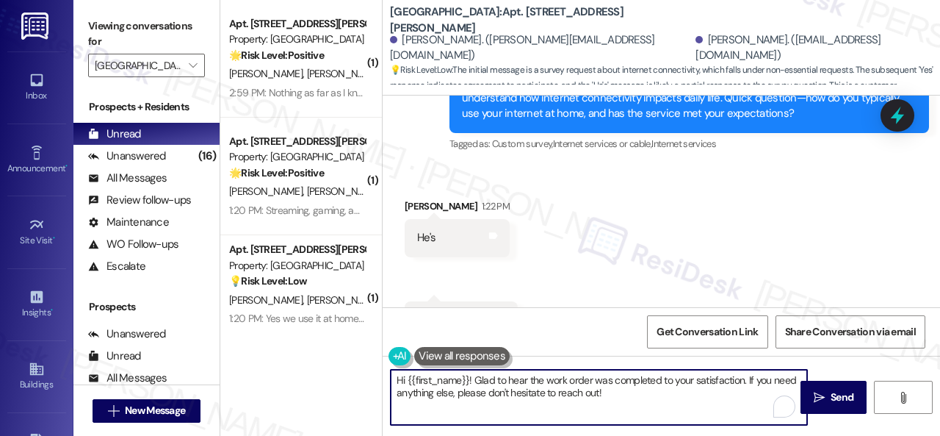
paste textarea "That’s great to hear! What internet service feature works well for you?"
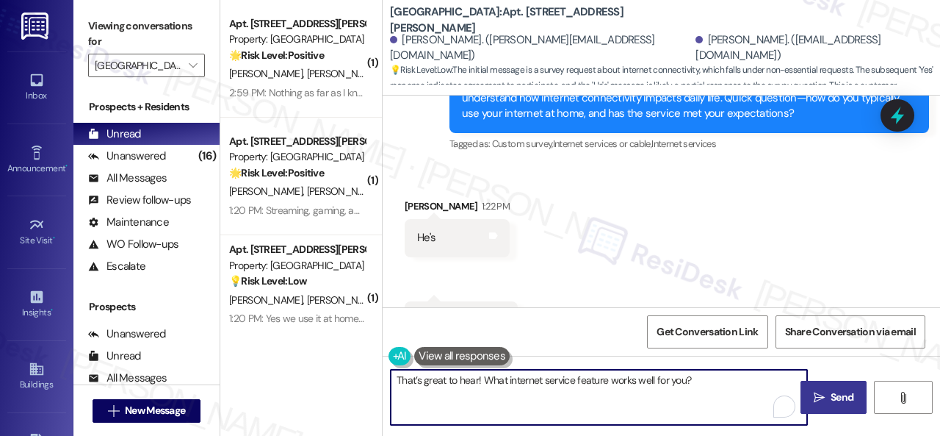
type textarea "That’s great to hear! What internet service feature works well for you?"
click at [831, 396] on span "Send" at bounding box center [842, 396] width 23 height 15
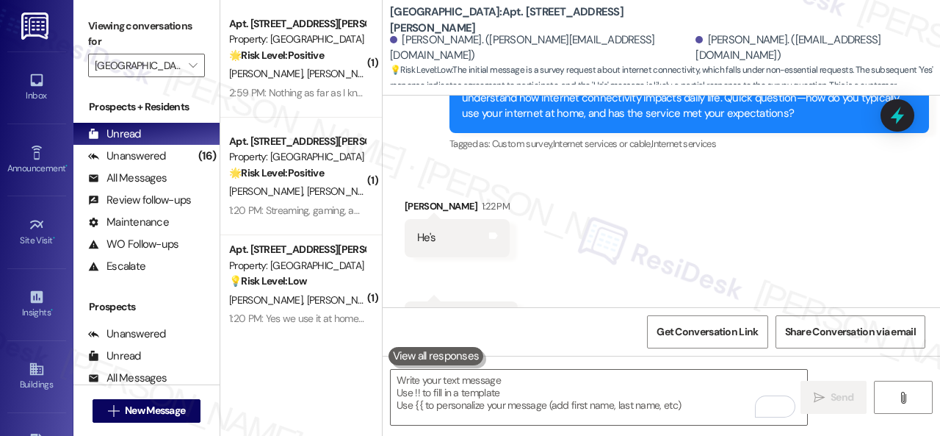
drag, startPoint x: 340, startPoint y: 76, endPoint x: 382, endPoint y: 81, distance: 42.2
click at [336, 74] on div "[PERSON_NAME] [PERSON_NAME]" at bounding box center [297, 74] width 139 height 18
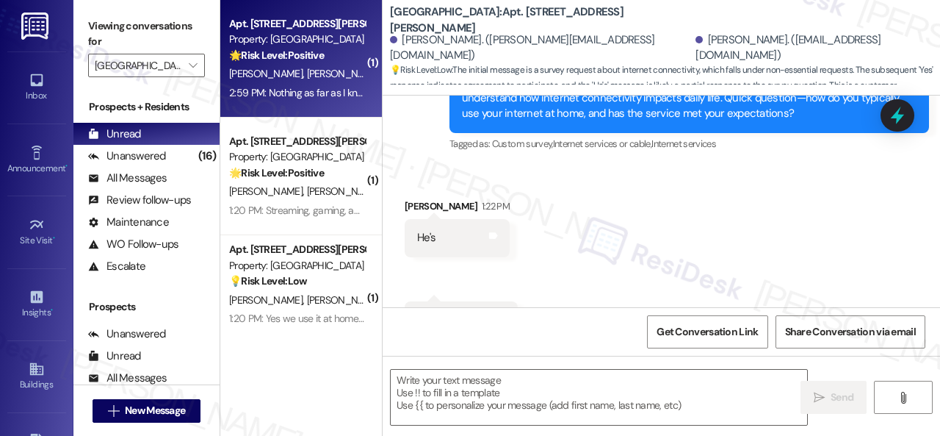
type textarea "Fetching suggested responses. Please feel free to read through the conversation…"
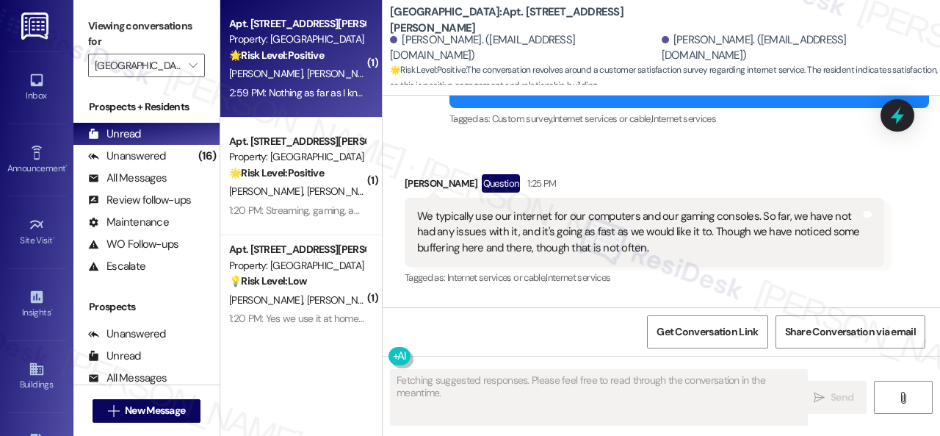
scroll to position [3946, 0]
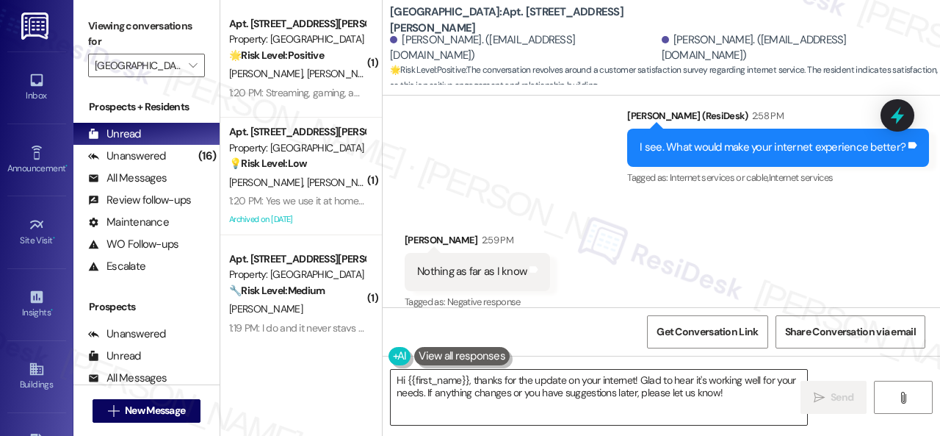
click at [517, 393] on textarea "Hi {{first_name}}, thanks for the update on your internet! Glad to hear it's wo…" at bounding box center [599, 397] width 417 height 55
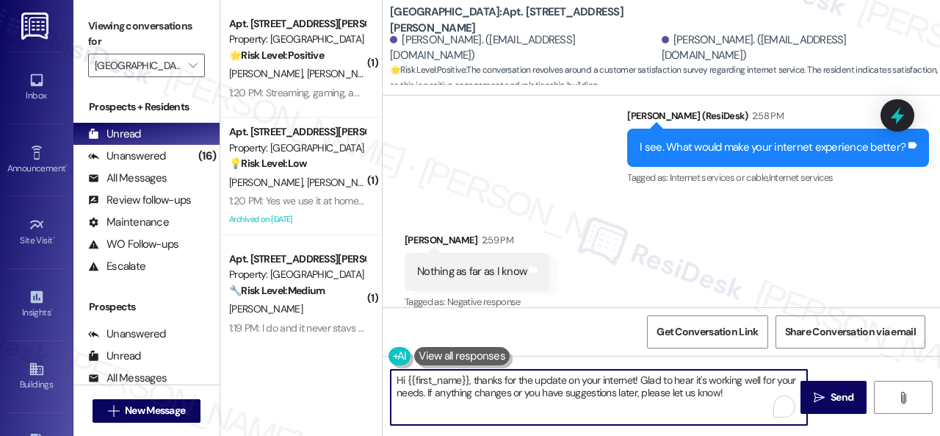
paste textarea "Thanks so much for sharing your experience—it really helps us understand what m…"
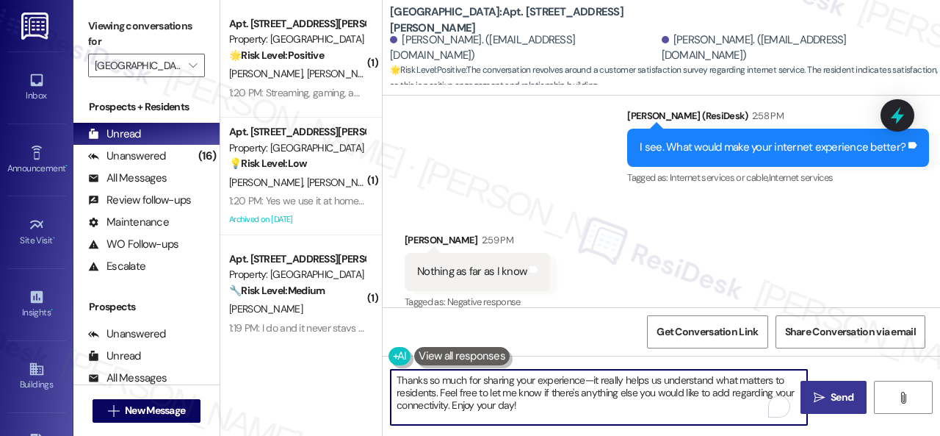
type textarea "Thanks so much for sharing your experience—it really helps us understand what m…"
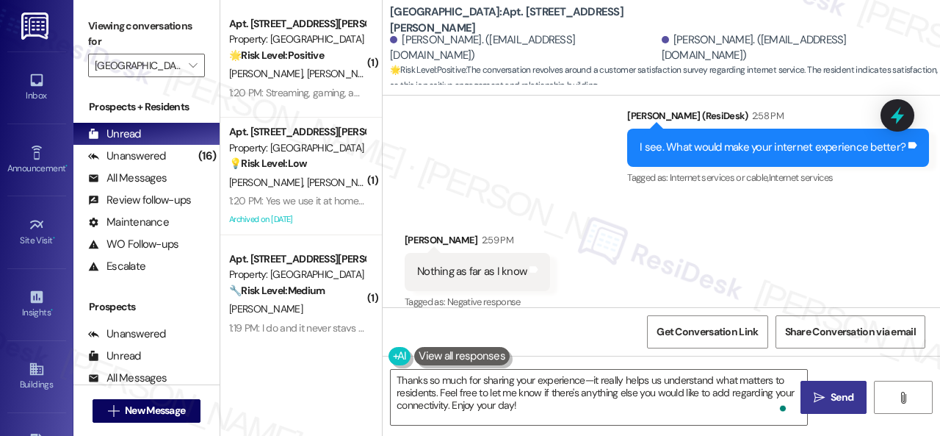
click at [819, 389] on button " Send" at bounding box center [834, 397] width 66 height 33
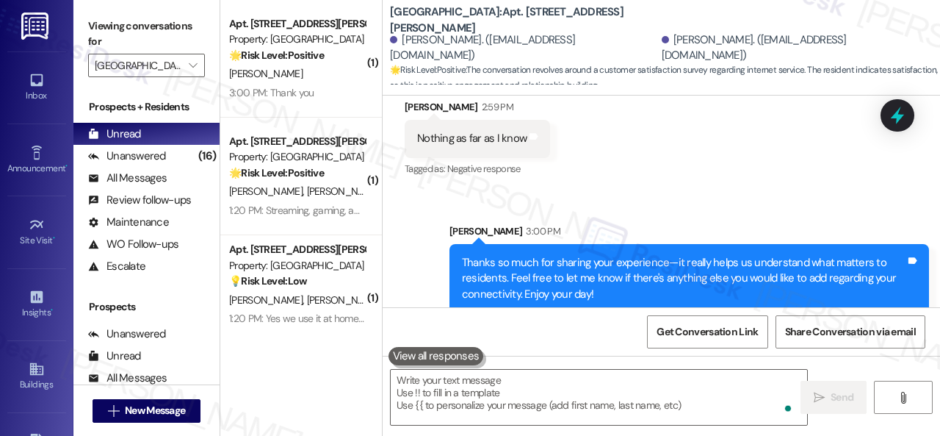
scroll to position [4081, 0]
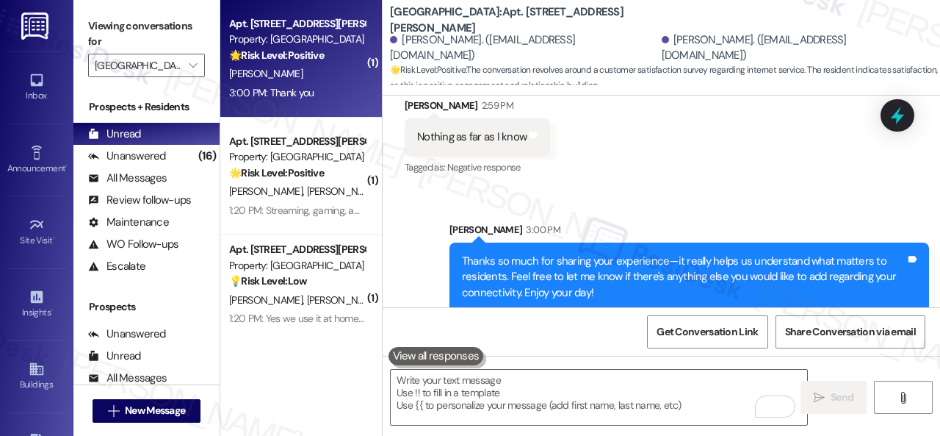
click at [325, 71] on div "S. Chavez" at bounding box center [297, 74] width 139 height 18
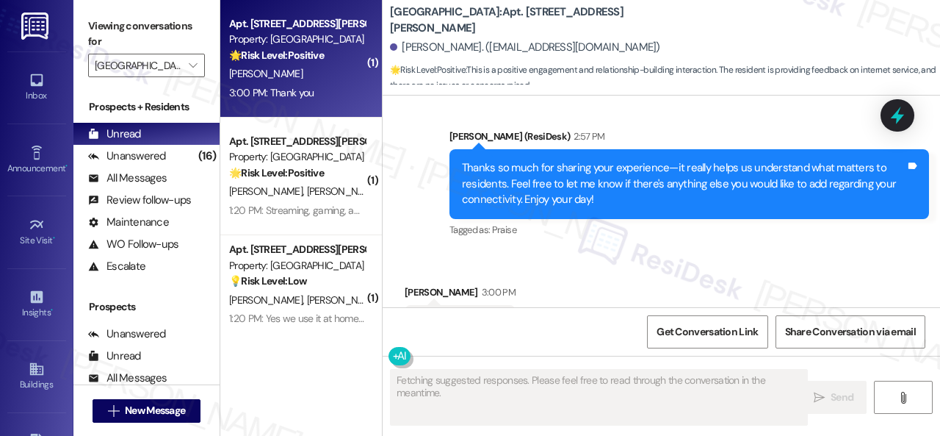
scroll to position [3738, 0]
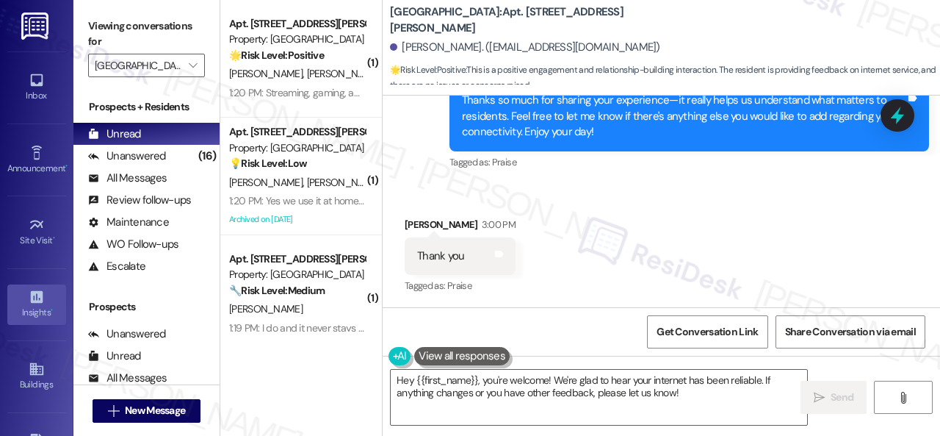
click at [328, 368] on div "( 1 ) Apt. 515, 201 Courtright East Road Property: Overland Park 🌟 Risk Level: …" at bounding box center [580, 218] width 720 height 436
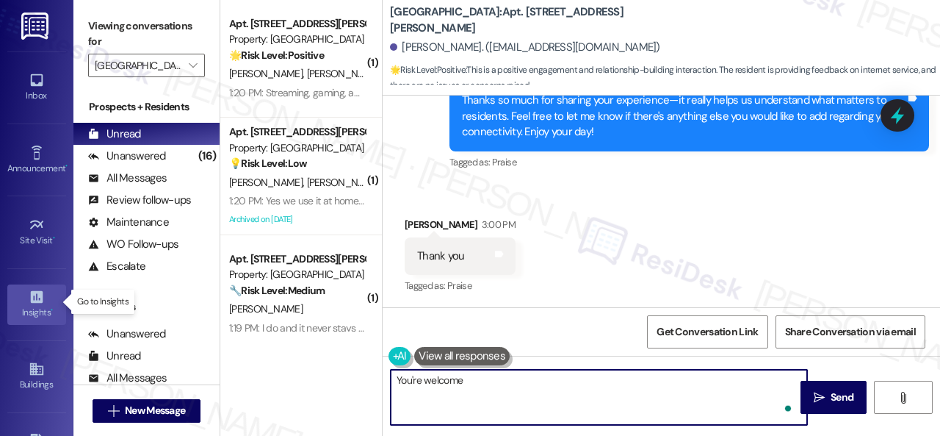
type textarea "You're welcome!"
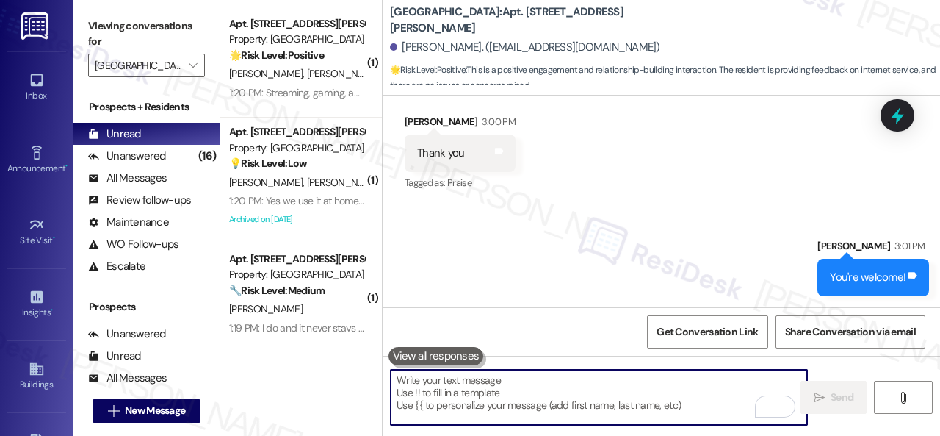
scroll to position [3841, 0]
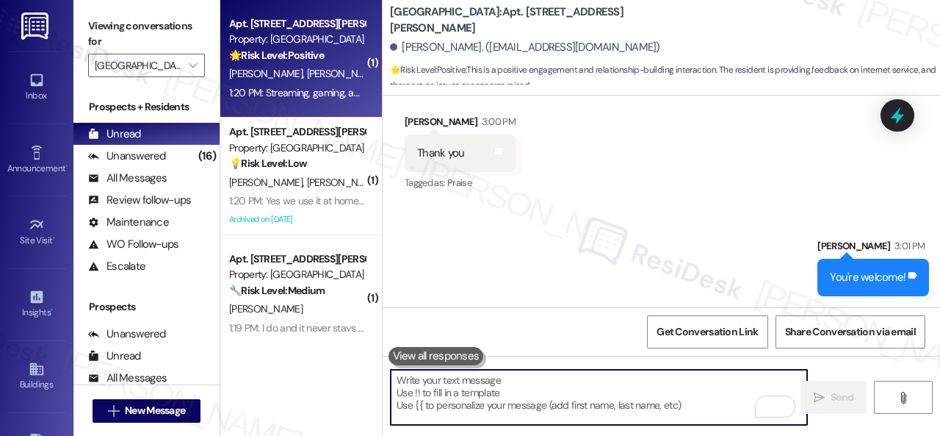
click at [346, 71] on div "H. Wedertz I. Knopp" at bounding box center [297, 74] width 139 height 18
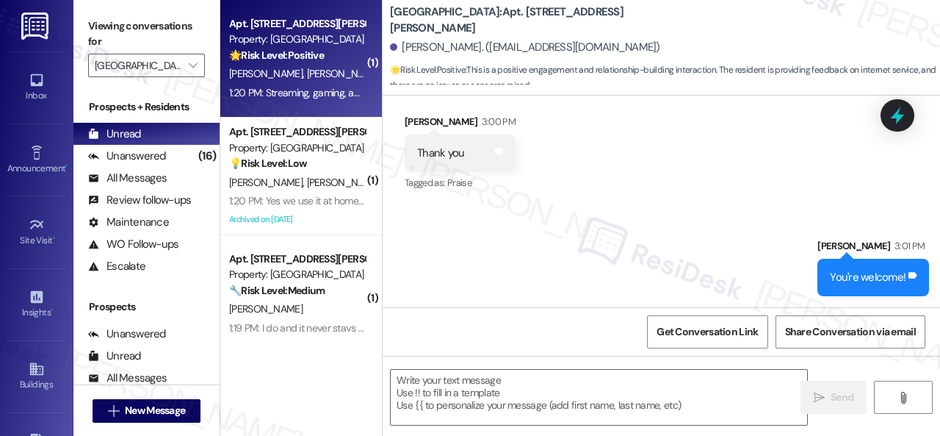
type textarea "Fetching suggested responses. Please feel free to read through the conversation…"
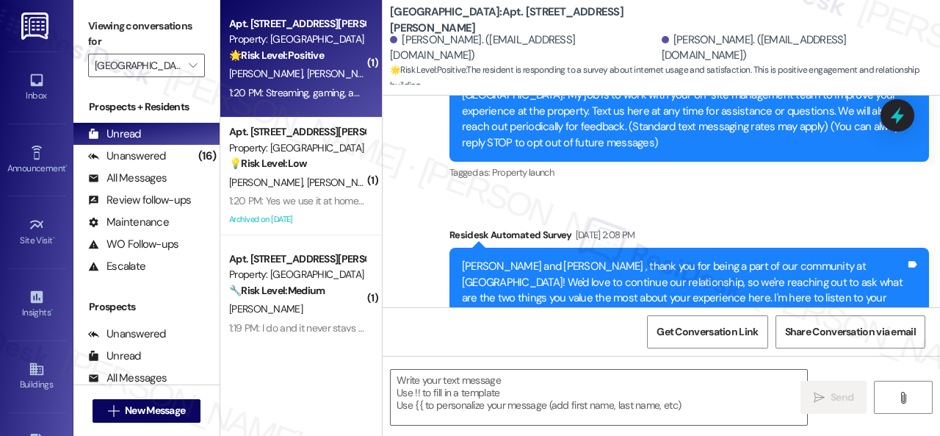
type textarea "Fetching suggested responses. Please feel free to read through the conversation…"
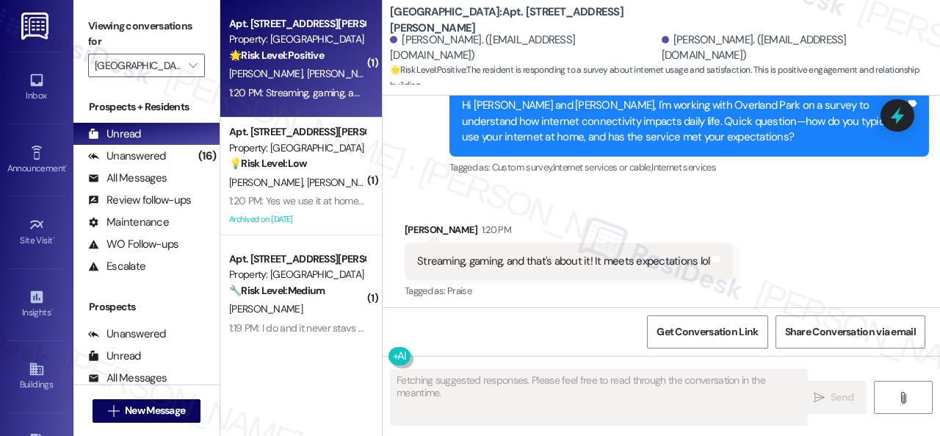
scroll to position [1069, 0]
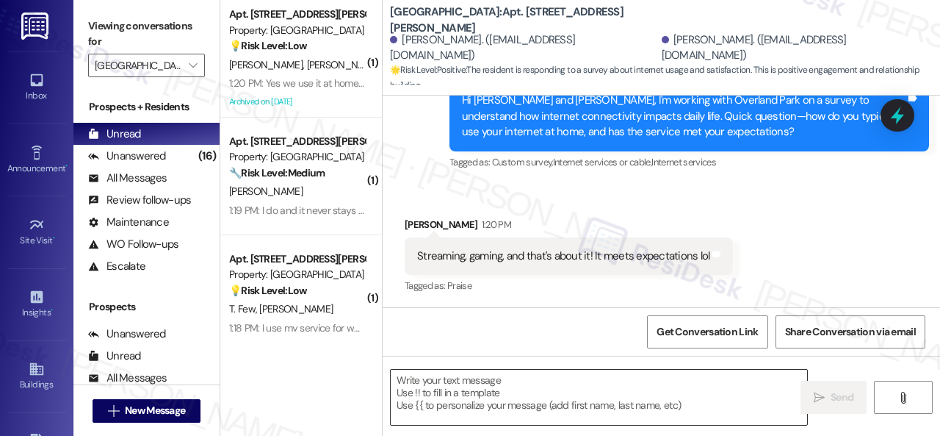
click at [508, 389] on textarea at bounding box center [599, 397] width 417 height 55
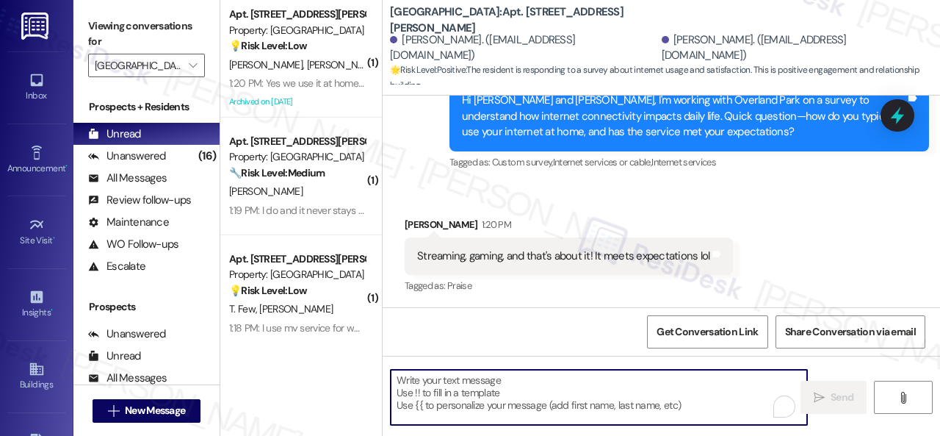
paste textarea "I see. Does the included service feel like a good value?"
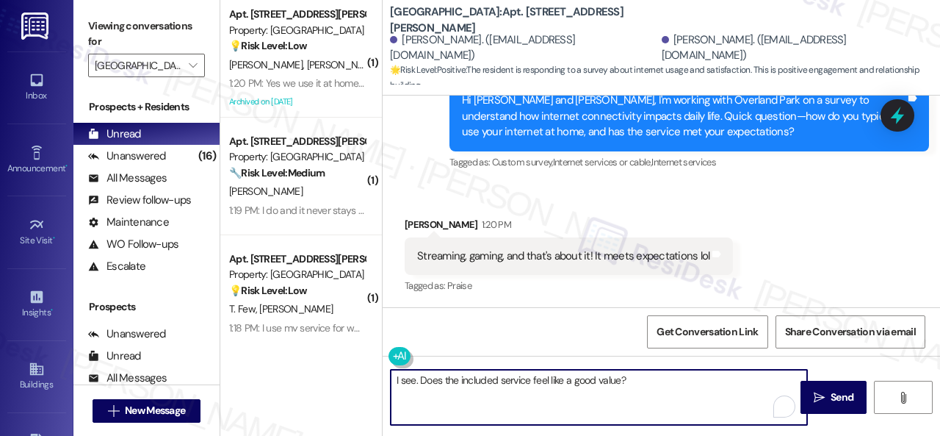
click at [634, 380] on textarea "I see. Does the included service feel like a good value?" at bounding box center [599, 397] width 417 height 55
drag, startPoint x: 420, startPoint y: 378, endPoint x: 198, endPoint y: 343, distance: 223.9
click at [237, 353] on div "( 1 ) Apt. 521, 201 Courtright East Road Property: Overland Park 💡 Risk Level: …" at bounding box center [580, 218] width 720 height 436
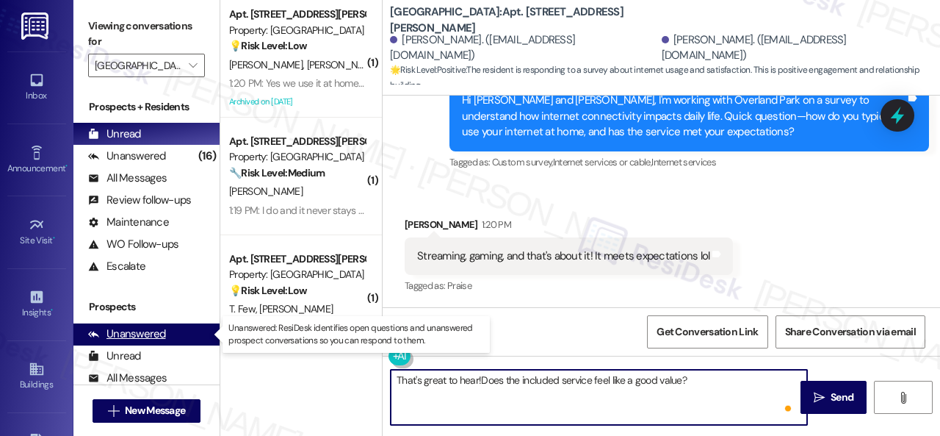
type textarea "That's great to hear! Does the included service feel like a good value?"
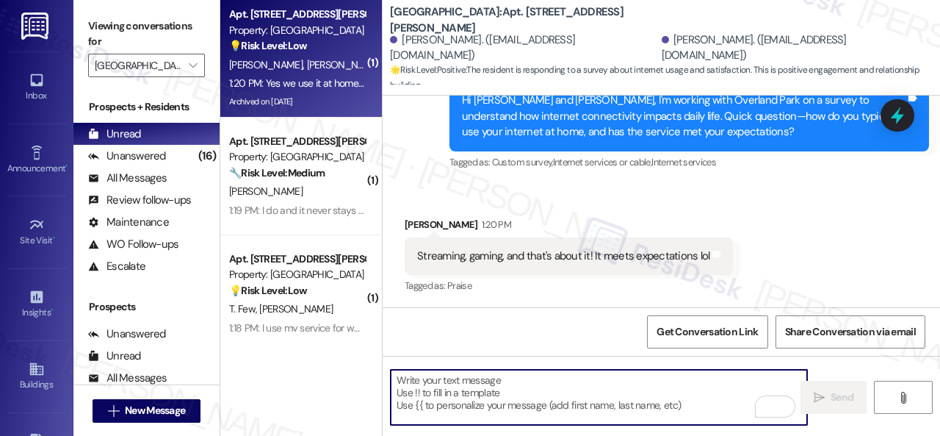
click at [384, 65] on span "R. Nance" at bounding box center [420, 64] width 73 height 13
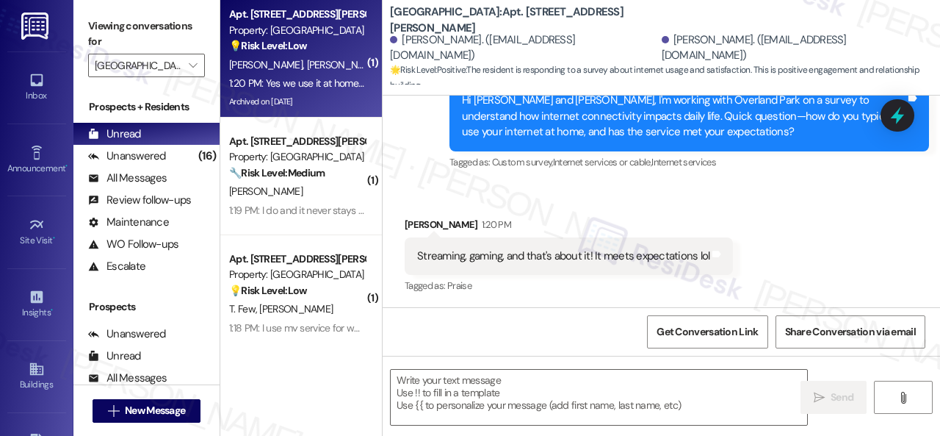
type textarea "Fetching suggested responses. Please feel free to read through the conversation…"
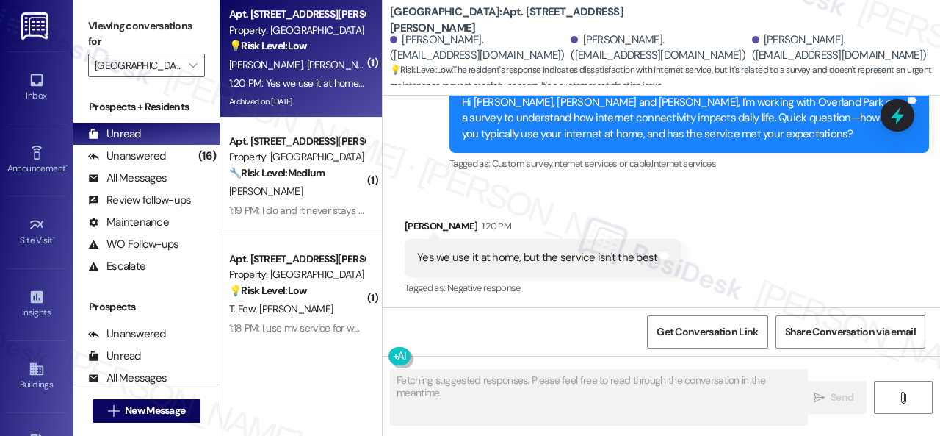
scroll to position [9584, 0]
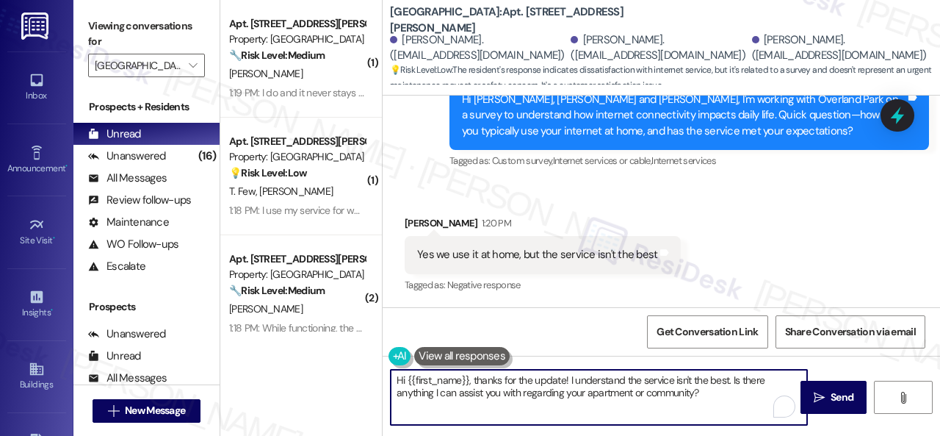
drag, startPoint x: 587, startPoint y: 380, endPoint x: 523, endPoint y: 376, distance: 64.0
click at [217, 321] on div "Viewing conversations for Overland Park  Prospects + Residents Unread (0) Unre…" at bounding box center [506, 218] width 867 height 436
paste textarea "I'm sorry to hear that. What issues do you encounter"
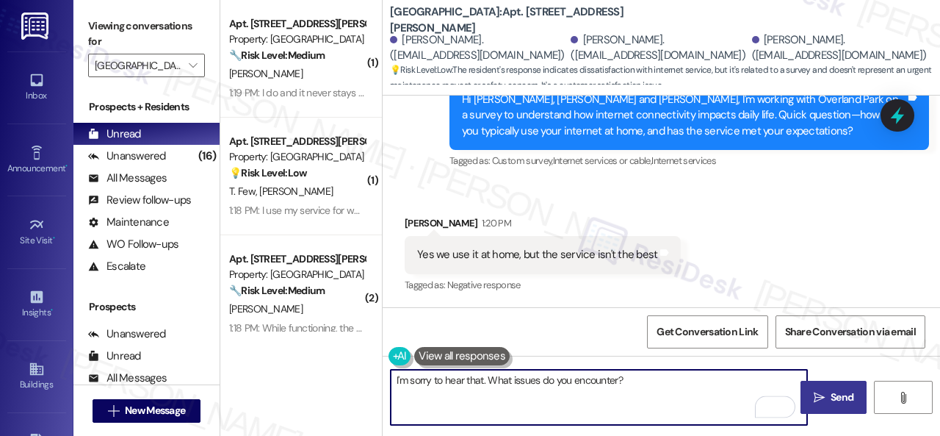
type textarea "I'm sorry to hear that. What issues do you encounter?"
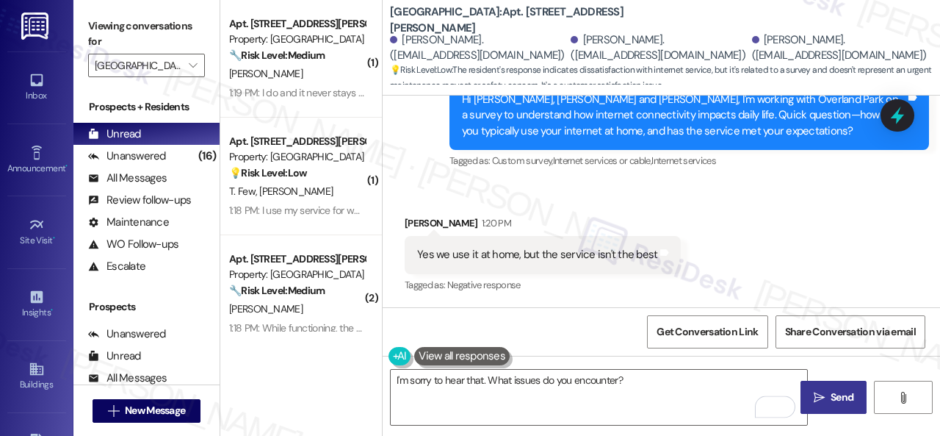
click at [828, 394] on span "Send" at bounding box center [842, 396] width 29 height 15
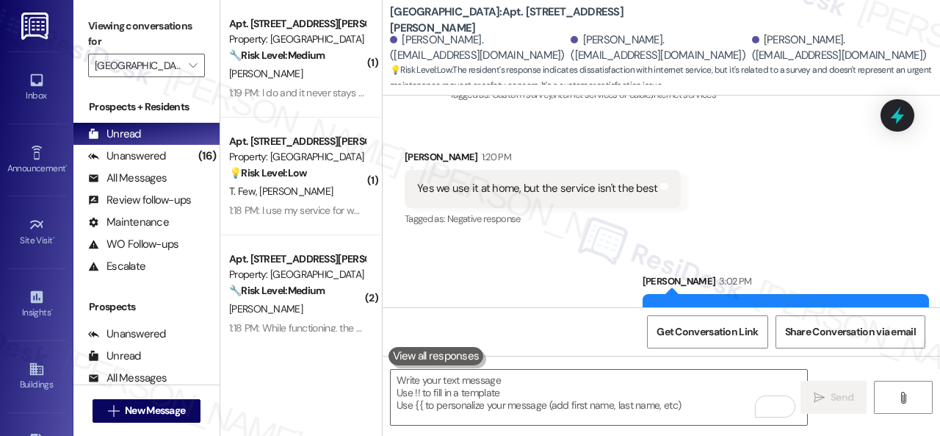
scroll to position [9686, 0]
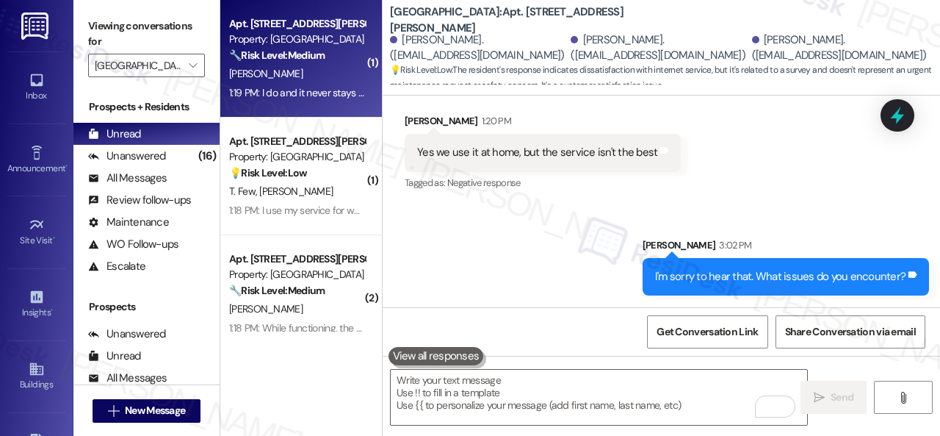
click at [292, 73] on div "[PERSON_NAME]" at bounding box center [297, 74] width 139 height 18
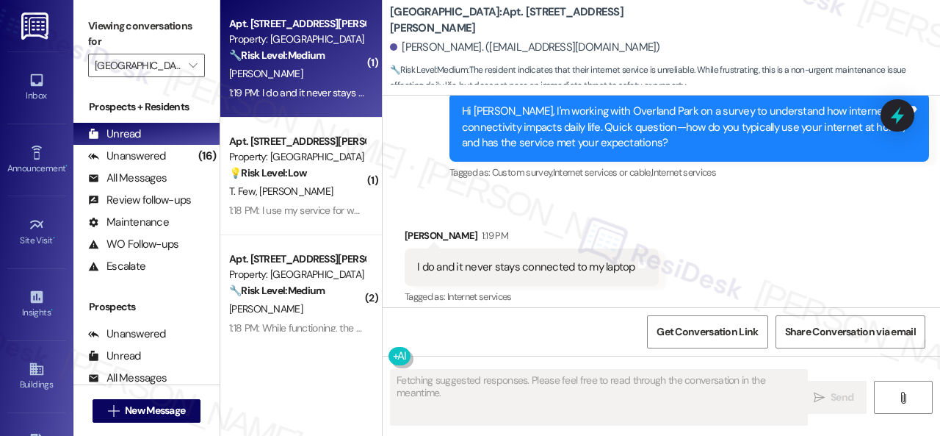
scroll to position [2375, 0]
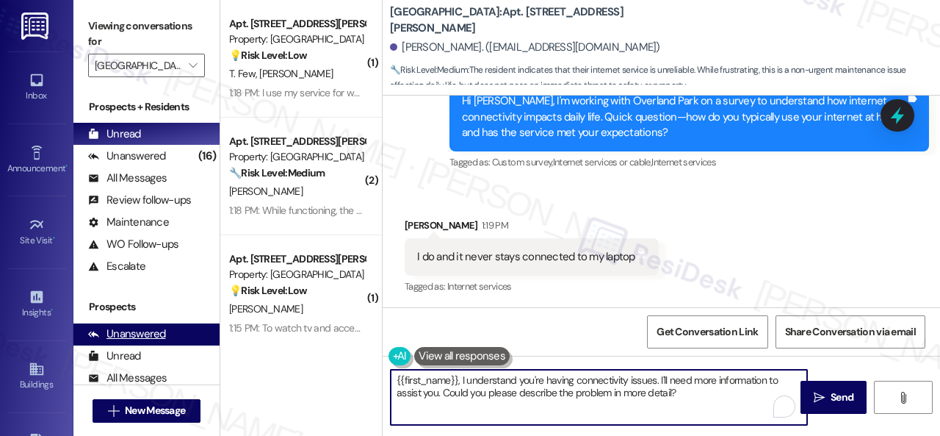
drag, startPoint x: 691, startPoint y: 392, endPoint x: 212, endPoint y: 340, distance: 481.8
click at [212, 340] on div "Viewing conversations for Overland Park  Prospects + Residents Unread (0) Unre…" at bounding box center [506, 218] width 867 height 436
paste textarea "I'm sorry to hear that. Has it made you think differently about living here, or…"
type textarea "I'm sorry to hear that. Has it made you think differently about living here, or…"
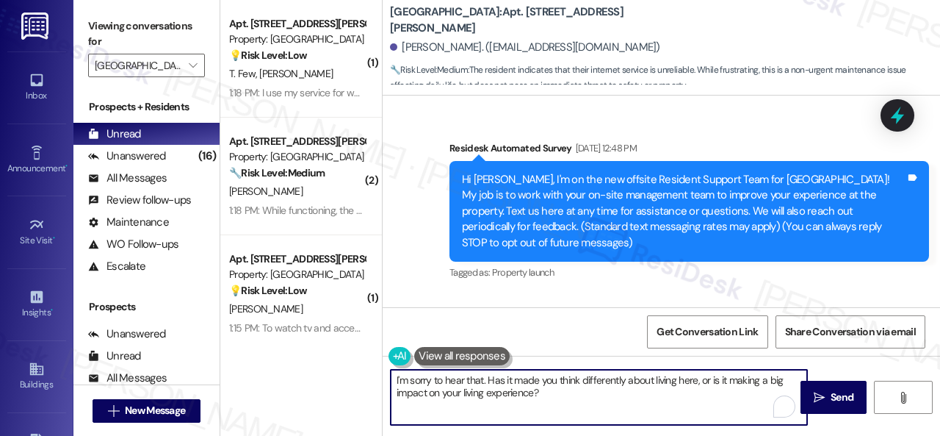
scroll to position [2375, 0]
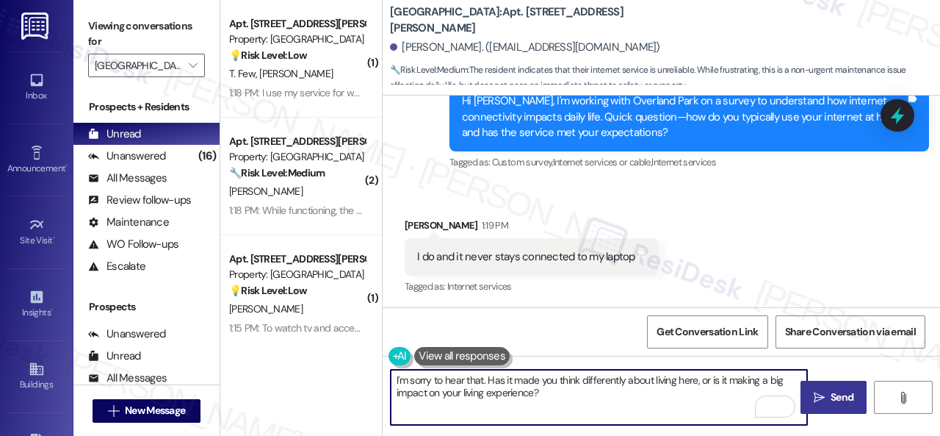
type textarea "I'm sorry to hear that. Has it made you think differently about living here, or…"
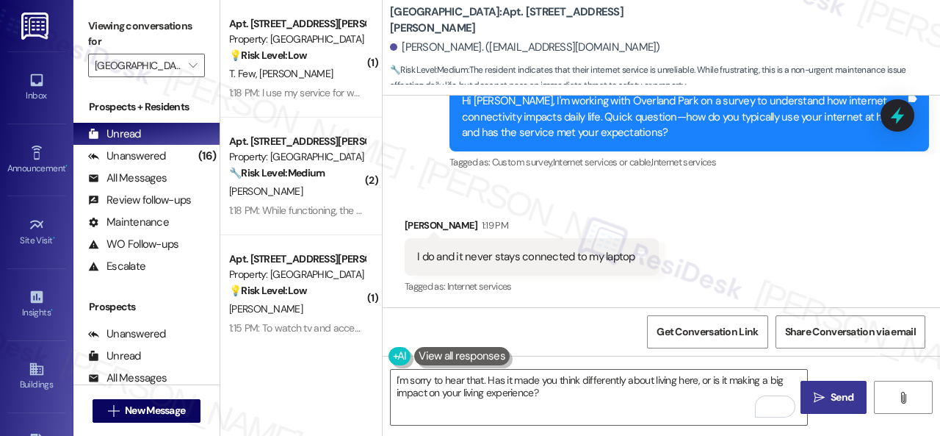
click at [835, 395] on span "Send" at bounding box center [842, 396] width 23 height 15
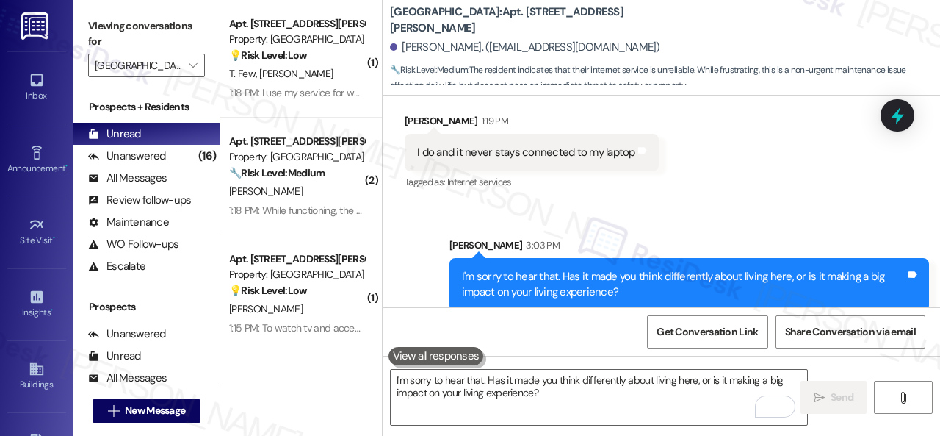
scroll to position [2494, 0]
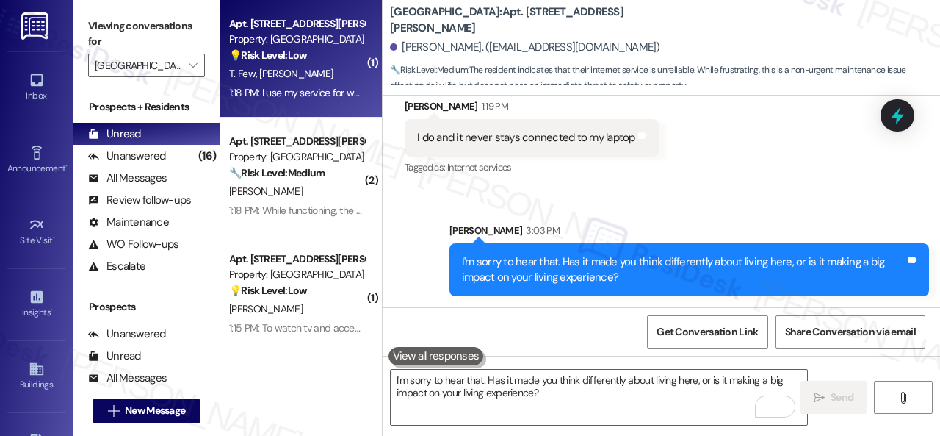
click at [303, 73] on div "T. Few [PERSON_NAME]" at bounding box center [297, 74] width 139 height 18
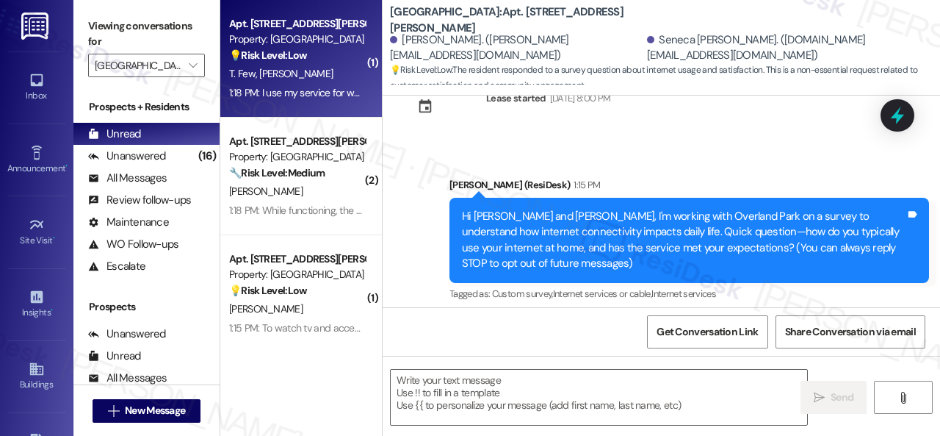
scroll to position [213, 0]
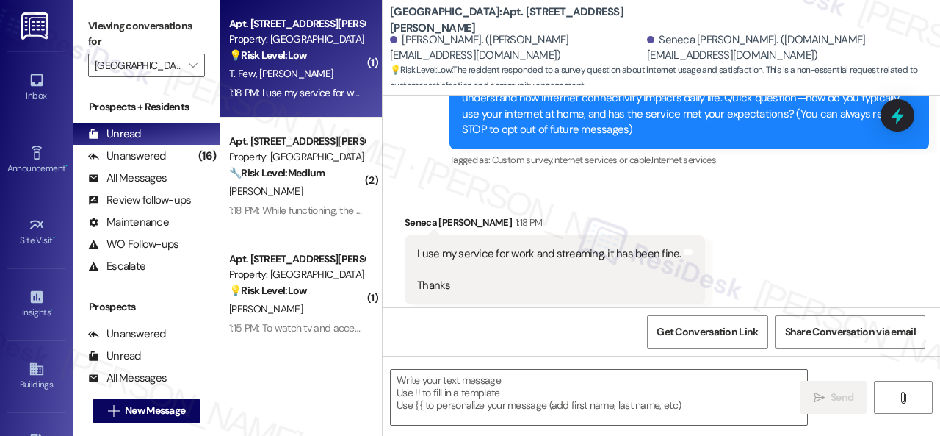
type textarea "Fetching suggested responses. Please feel free to read through the conversation…"
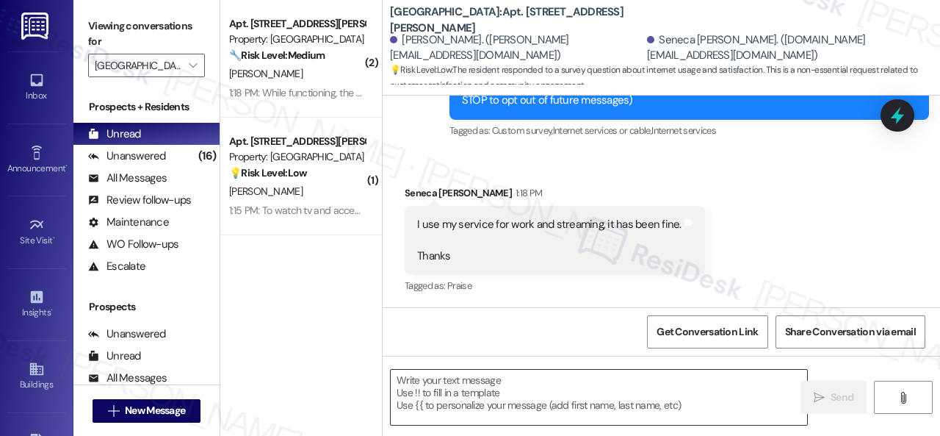
click at [507, 395] on textarea at bounding box center [599, 397] width 417 height 55
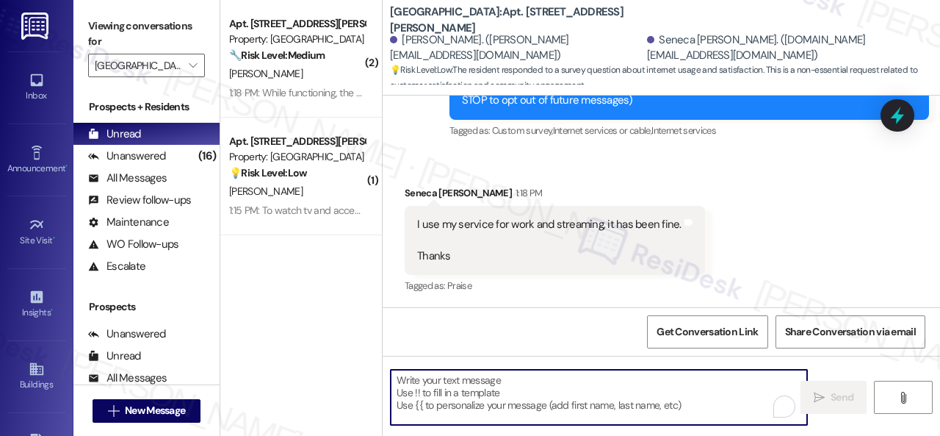
paste textarea "That’s great to hear! Does internet quality factor into your lease renewal deci…"
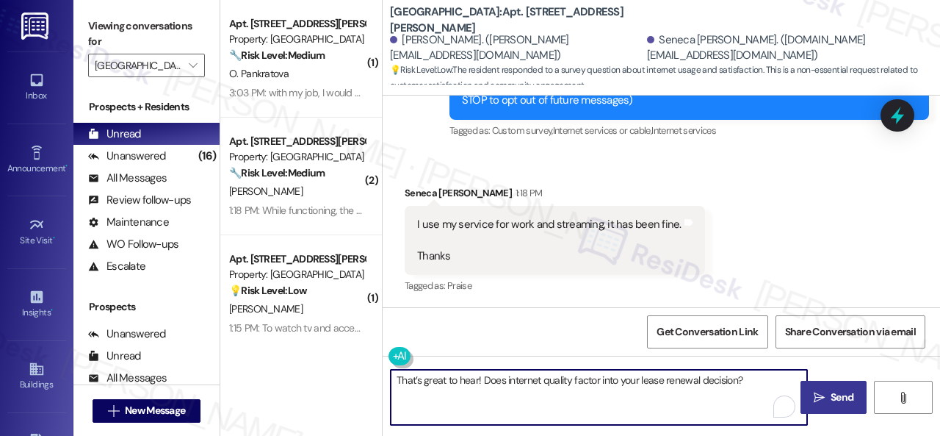
type textarea "That’s great to hear! Does internet quality factor into your lease renewal deci…"
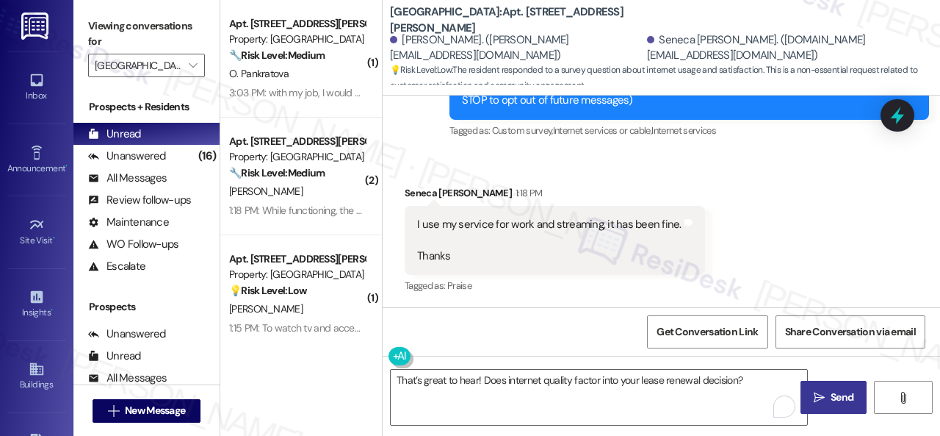
click at [834, 395] on span "Send" at bounding box center [842, 396] width 23 height 15
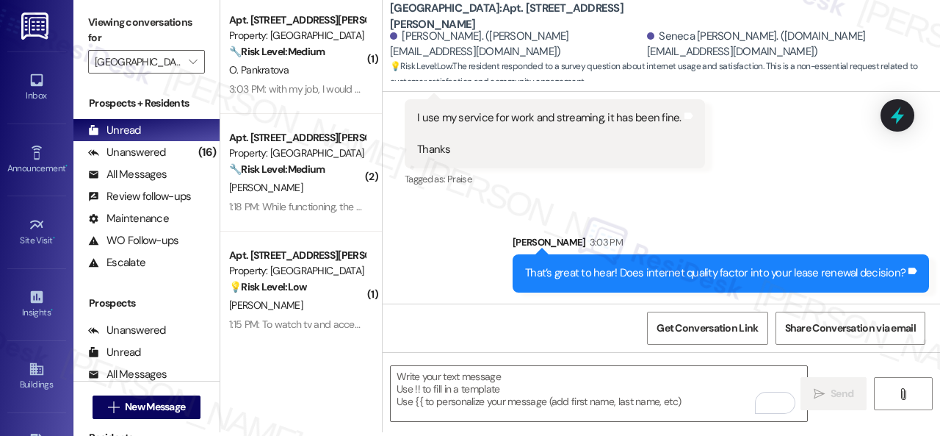
scroll to position [4, 0]
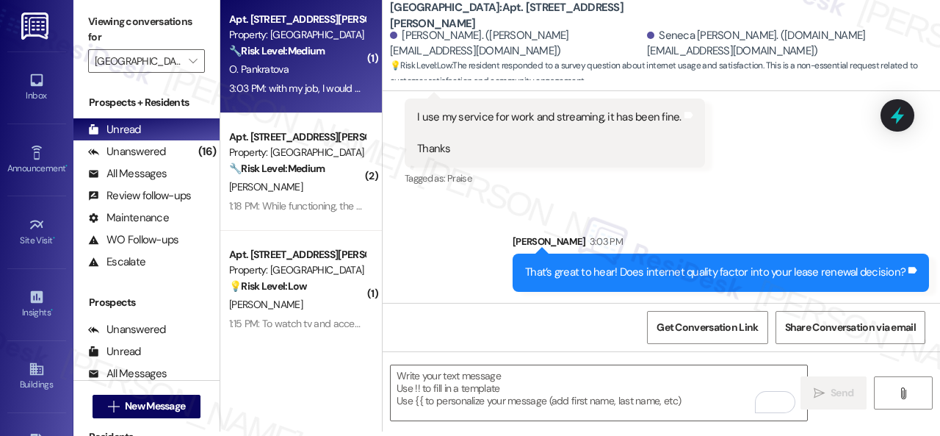
click at [323, 69] on div "O. Pankratova" at bounding box center [297, 69] width 139 height 18
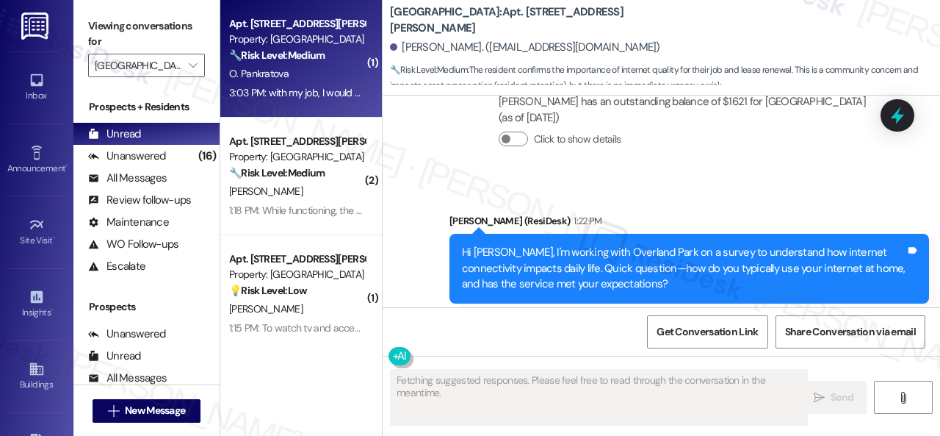
scroll to position [1332, 0]
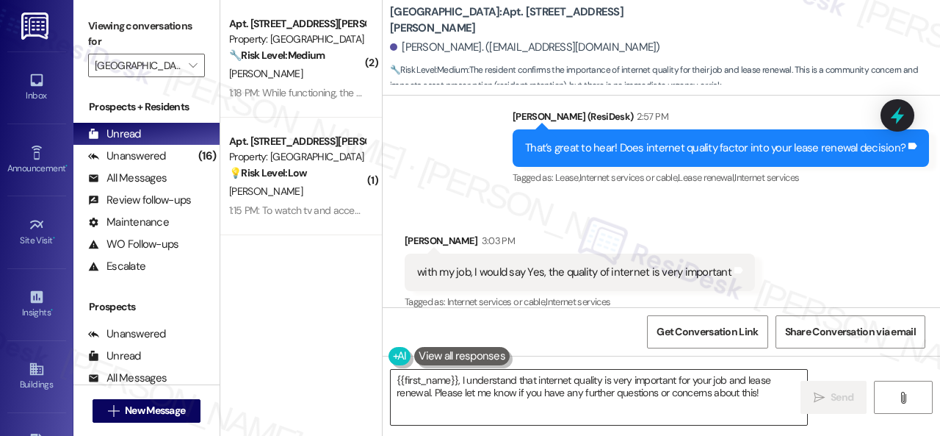
drag, startPoint x: 625, startPoint y: 389, endPoint x: 613, endPoint y: 384, distance: 13.2
click at [624, 389] on textarea "{{first_name}}, I understand that internet quality is very important for your j…" at bounding box center [599, 397] width 417 height 55
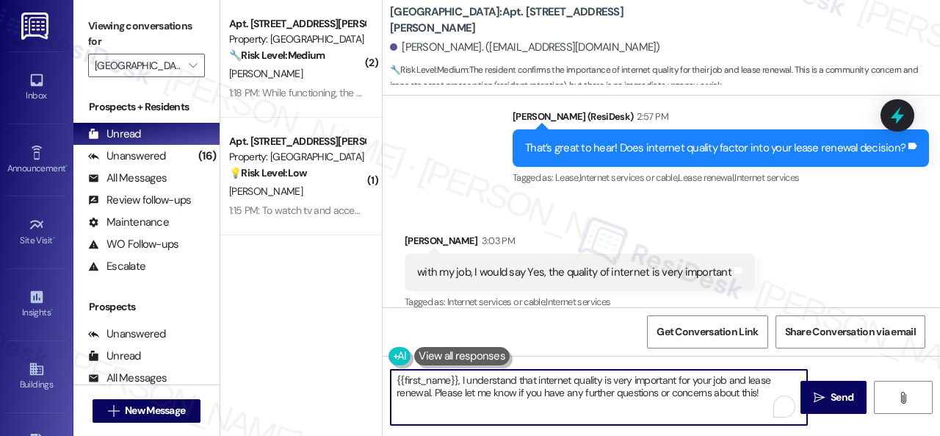
paste textarea "Thanks so much for sharing your experience—it really helps us understand what m…"
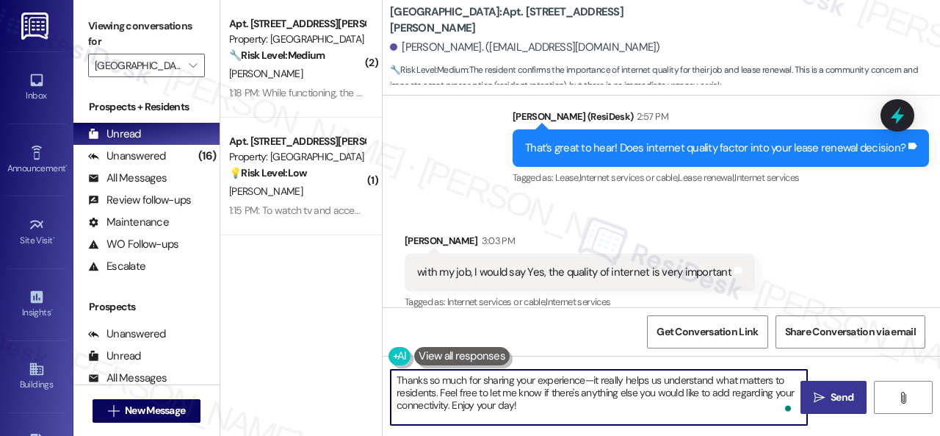
type textarea "Thanks so much for sharing your experience—it really helps us understand what m…"
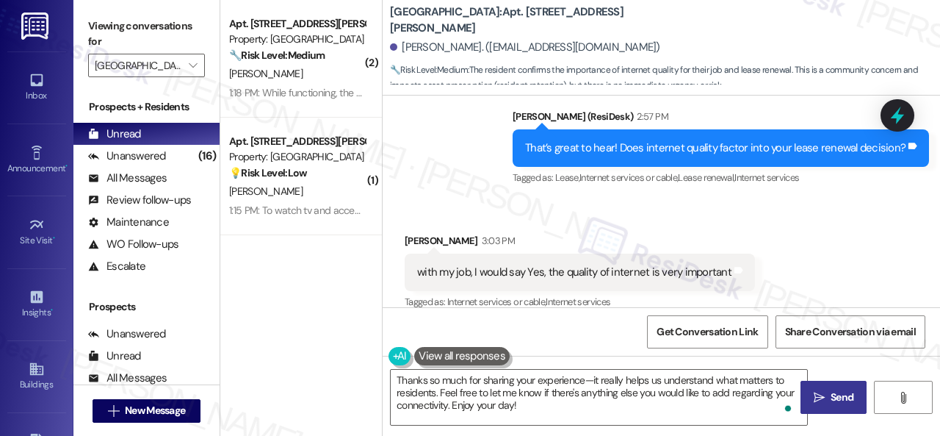
click at [844, 394] on span "Send" at bounding box center [842, 396] width 23 height 15
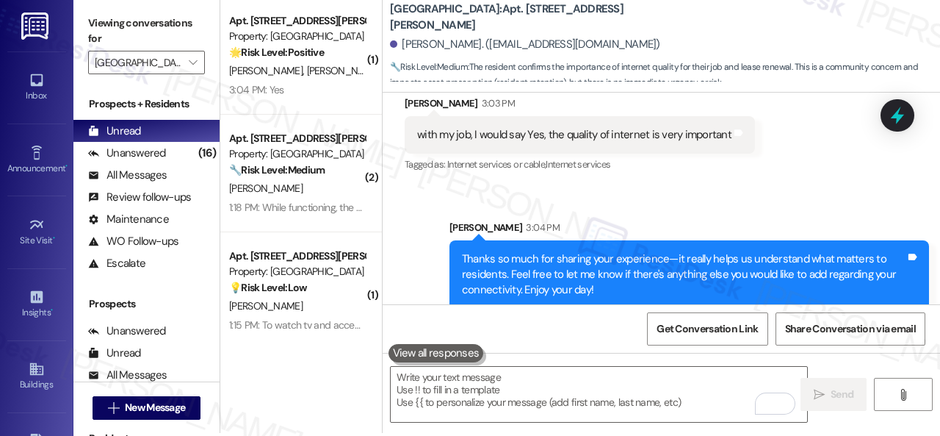
scroll to position [4, 0]
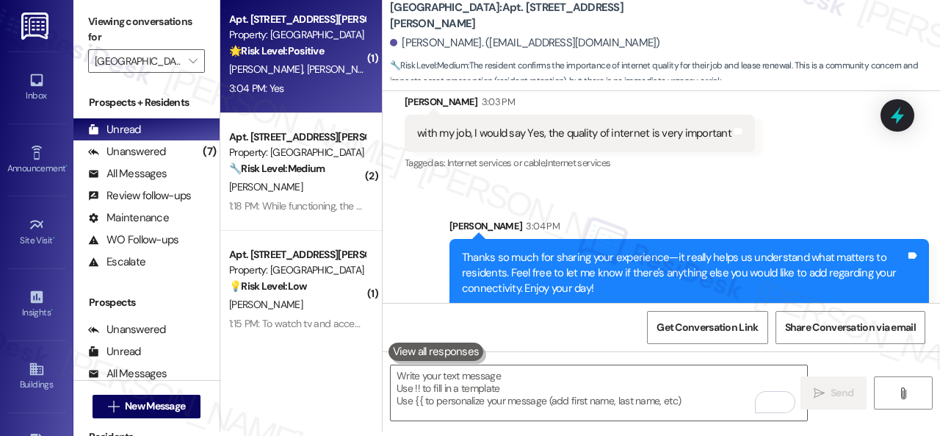
click at [330, 87] on div "3:04 PM: Yes 3:04 PM: Yes" at bounding box center [297, 88] width 139 height 18
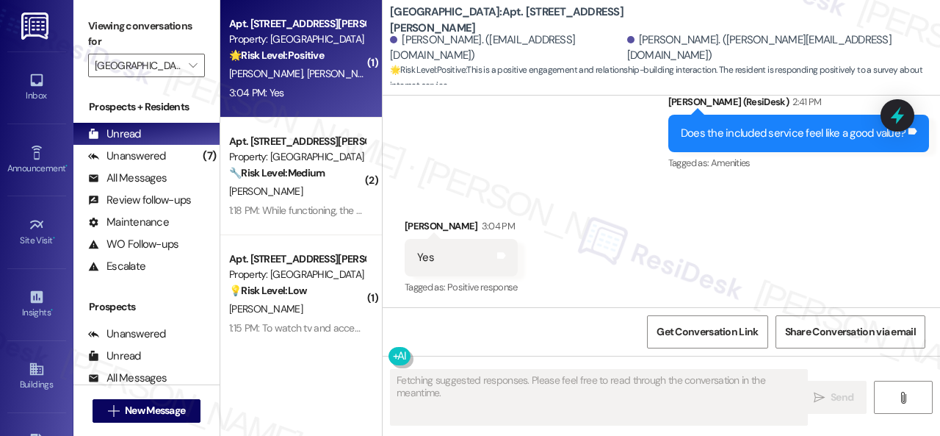
scroll to position [1682, 0]
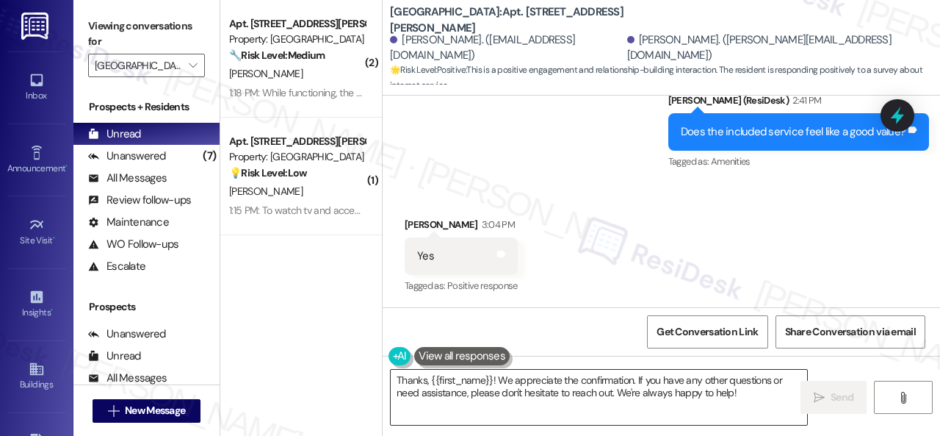
click at [564, 390] on textarea "Thanks, {{first_name}}! We appreciate the confirmation. If you have any other q…" at bounding box center [599, 397] width 417 height 55
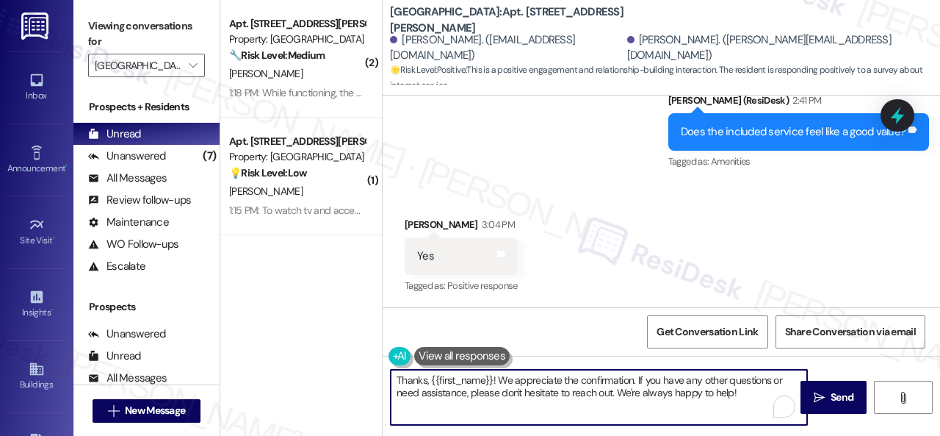
paste textarea "so much for sharing your experience—it really helps us understand what matters …"
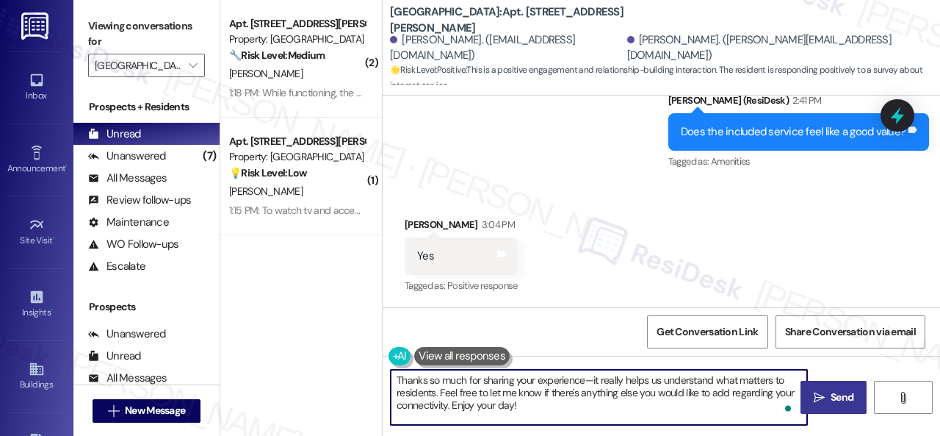
type textarea "Thanks so much for sharing your experience—it really helps us understand what m…"
click at [832, 403] on span "Send" at bounding box center [842, 396] width 23 height 15
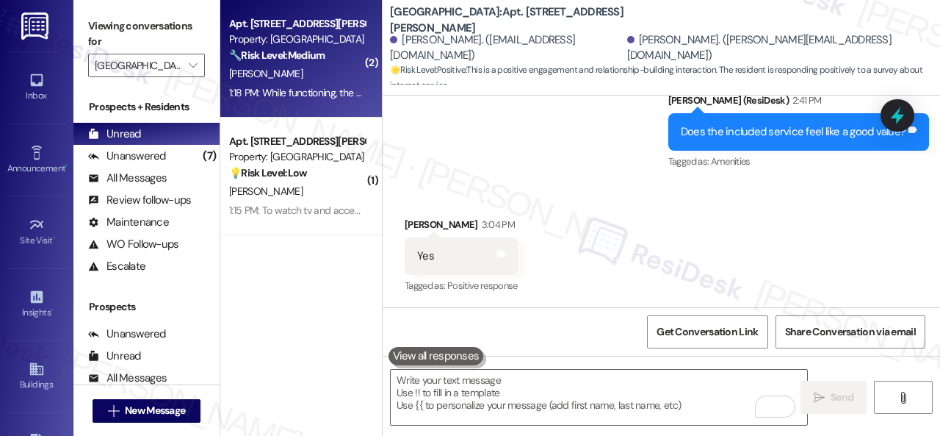
click at [295, 77] on div "[PERSON_NAME]" at bounding box center [297, 74] width 139 height 18
type textarea "Fetching suggested responses. Please feel free to read through the conversation…"
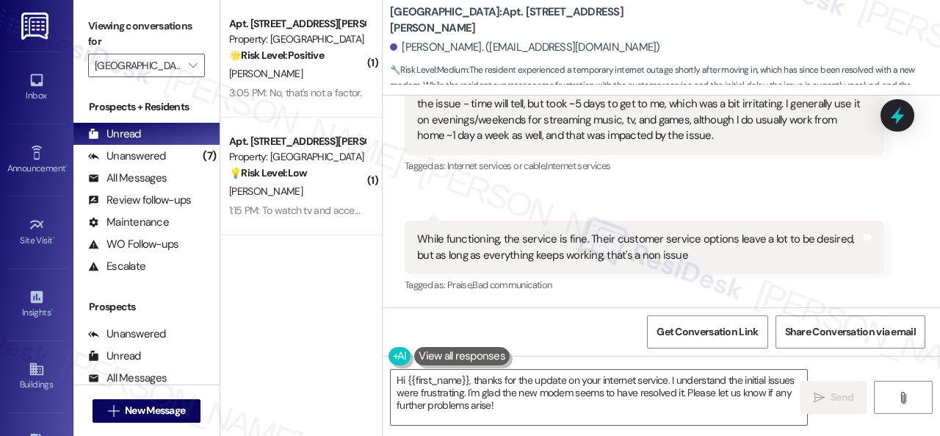
scroll to position [4, 0]
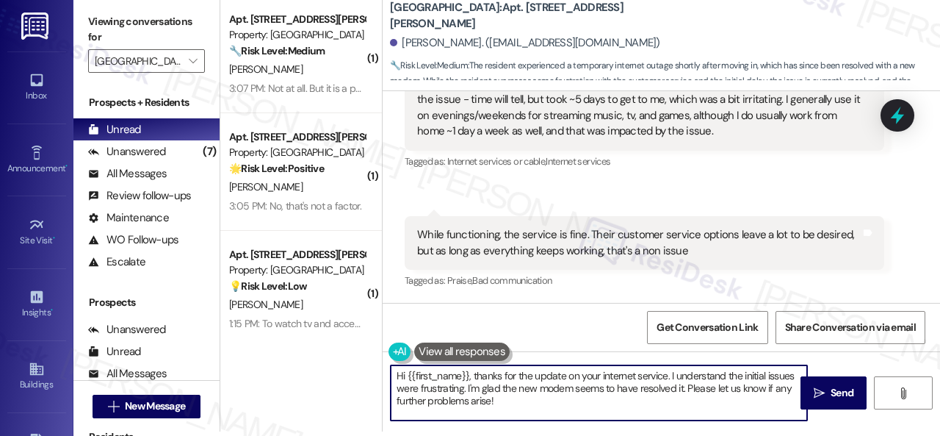
drag, startPoint x: 501, startPoint y: 407, endPoint x: 303, endPoint y: 340, distance: 208.6
click at [303, 349] on div "( 1 ) Apt. 616, 201 Courtright East Road Property: Overland Park 🔧 Risk Level: …" at bounding box center [580, 214] width 720 height 436
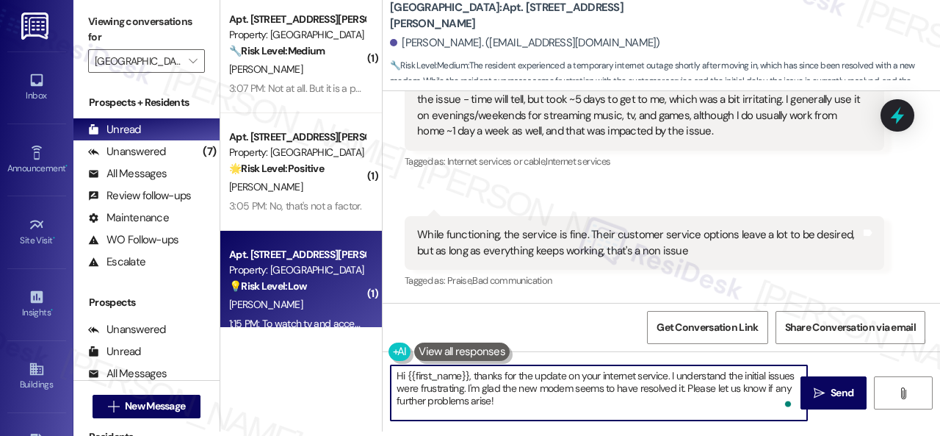
paste textarea "I'm sorry to hear that. What issues do you encounter?"
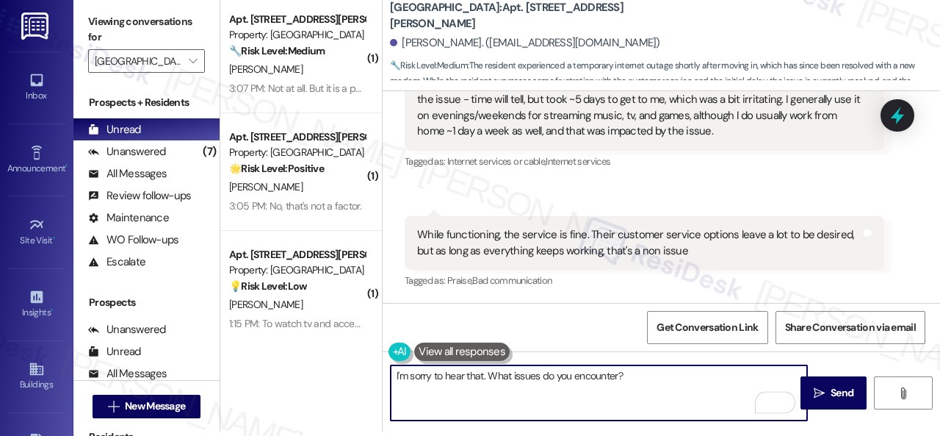
click at [555, 380] on textarea "I'm sorry to hear that. What issues do you encounter?" at bounding box center [599, 392] width 417 height 55
click at [669, 380] on textarea "I'm sorry to hear that. What issues did you encounter?" at bounding box center [599, 392] width 417 height 55
type textarea "I'm sorry to hear that. What issues did you encounter?"
click at [819, 389] on icon "" at bounding box center [819, 393] width 11 height 12
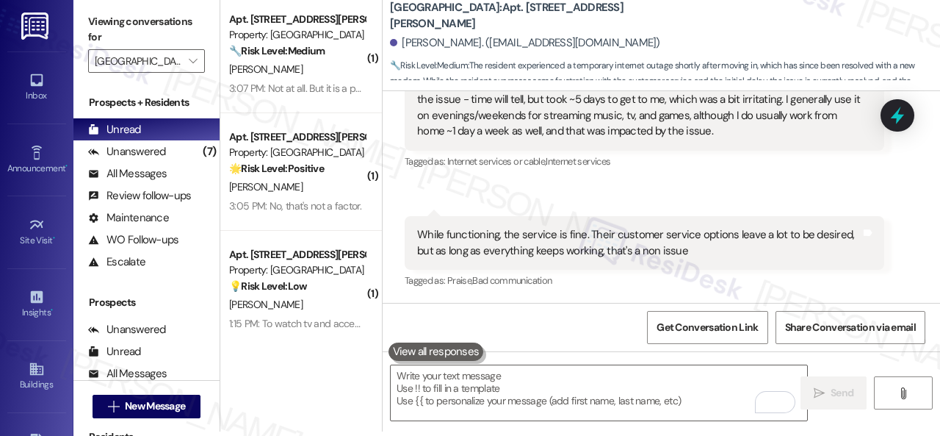
scroll to position [1184, 0]
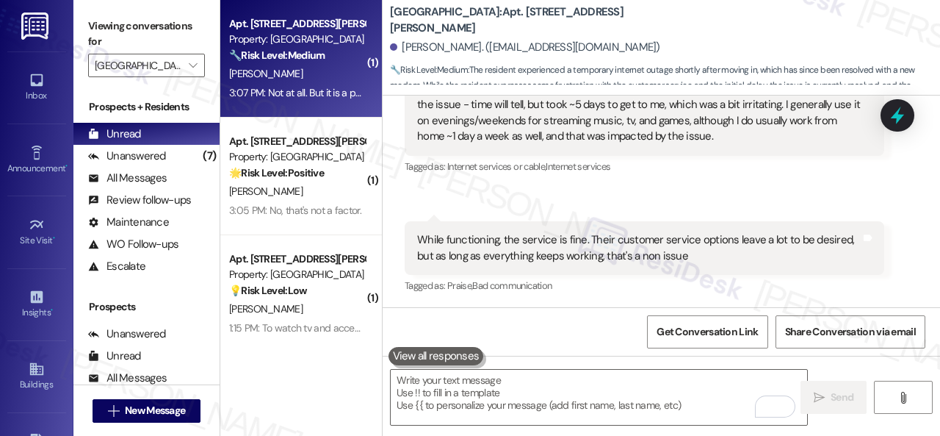
click at [300, 76] on div "A. Moll" at bounding box center [297, 74] width 139 height 18
type textarea "Fetching suggested responses. Please feel free to read through the conversation…"
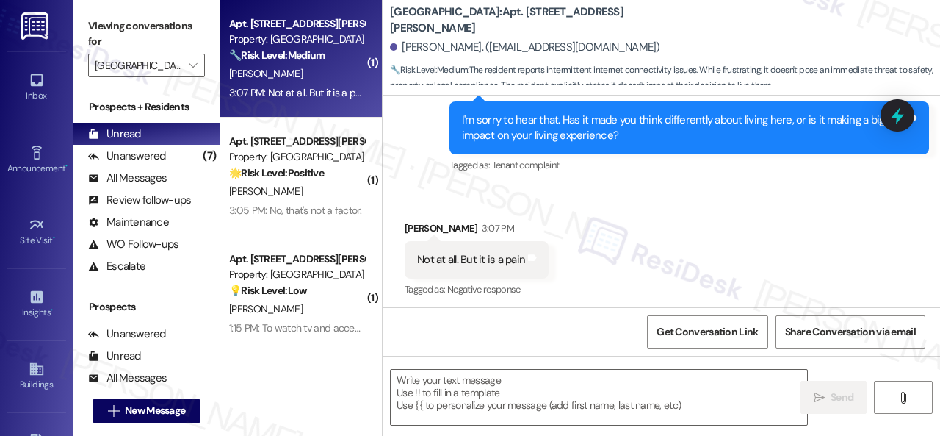
scroll to position [2638, 0]
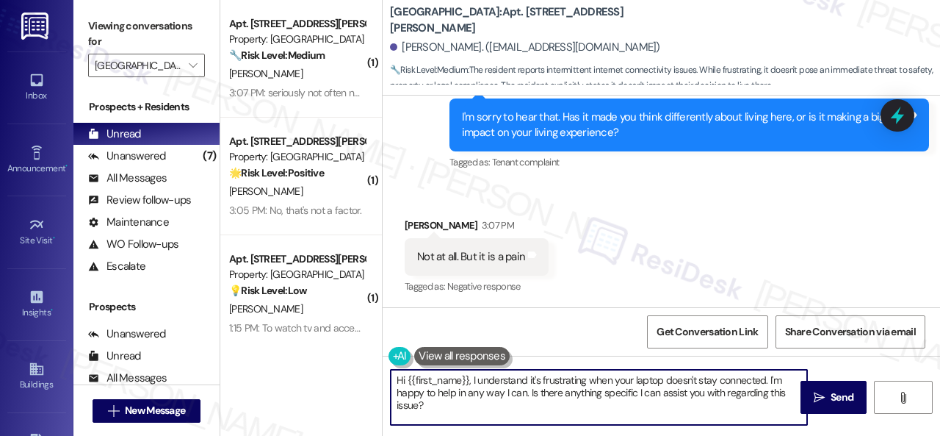
drag, startPoint x: 441, startPoint y: 412, endPoint x: 505, endPoint y: 383, distance: 71.0
click at [348, 371] on div "( 1 ) Apt. 212, 201 Courtright East Road Property: Overland Park 🔧 Risk Level: …" at bounding box center [580, 218] width 720 height 436
paste textarea "Thanks so much for sharing your experience—it really helps us understand what m…"
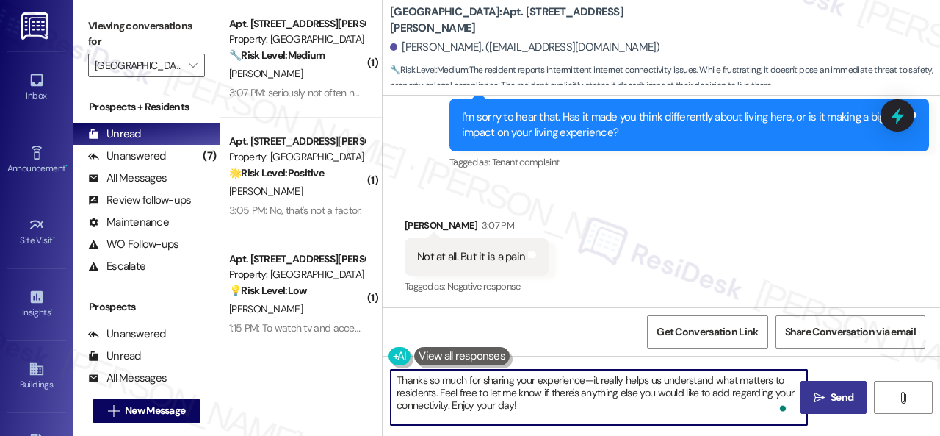
type textarea "Thanks so much for sharing your experience—it really helps us understand what m…"
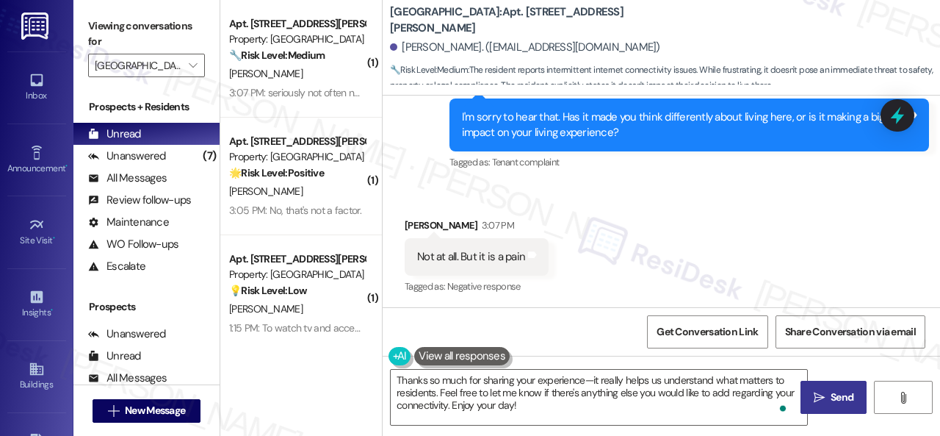
click at [819, 392] on icon "" at bounding box center [819, 398] width 11 height 12
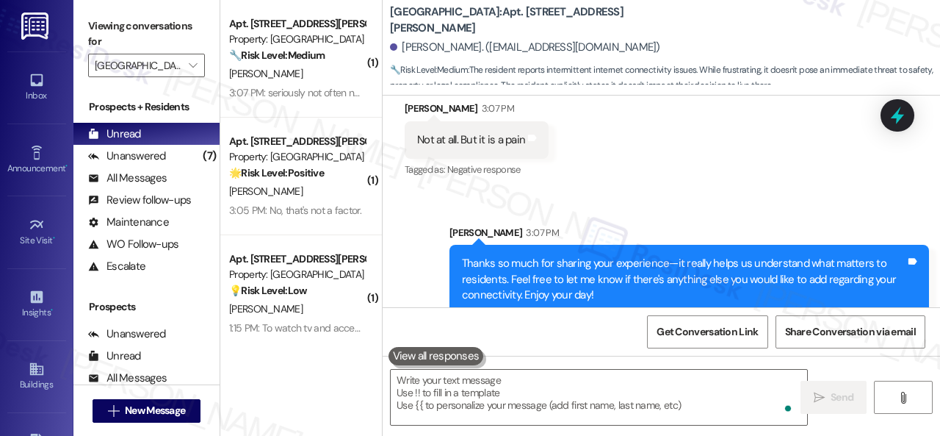
scroll to position [2773, 0]
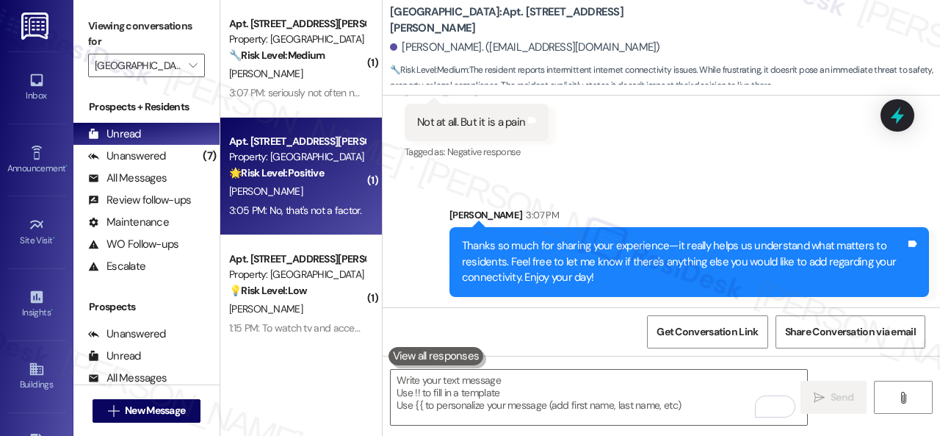
click at [323, 202] on div "3:05 PM: No, that's not a factor. 3:05 PM: No, that's not a factor." at bounding box center [297, 210] width 139 height 18
type textarea "Fetching suggested responses. Please feel free to read through the conversation…"
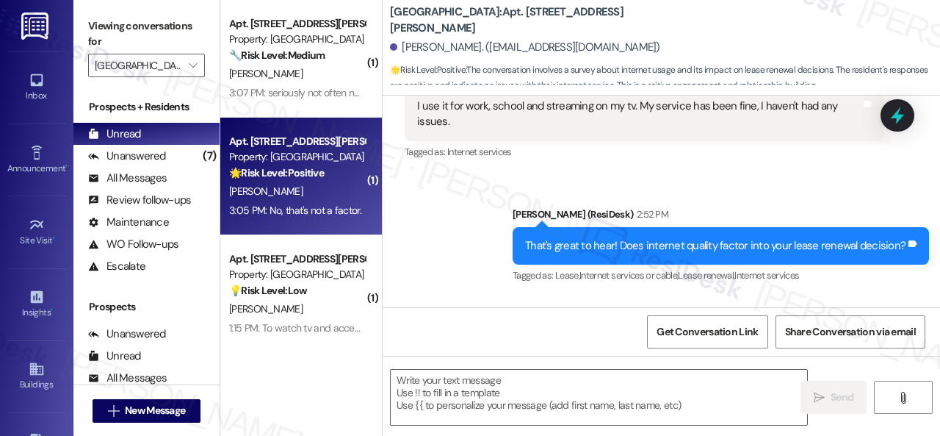
type textarea "Fetching suggested responses. Please feel free to read through the conversation…"
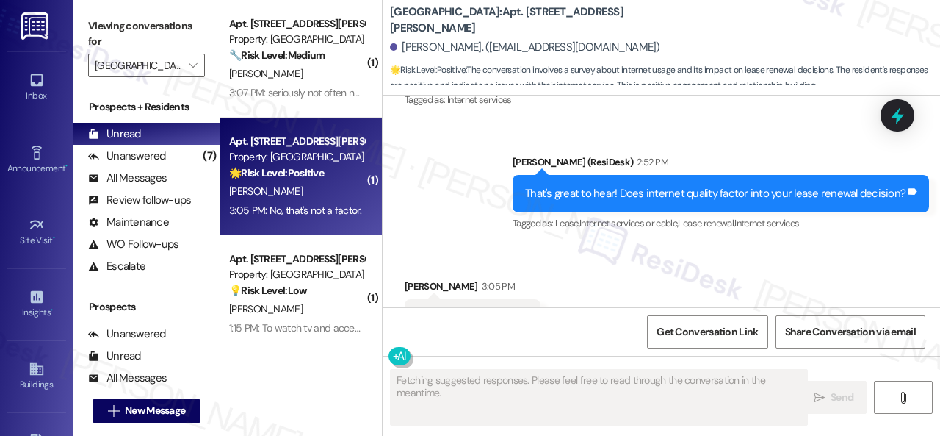
scroll to position [433, 0]
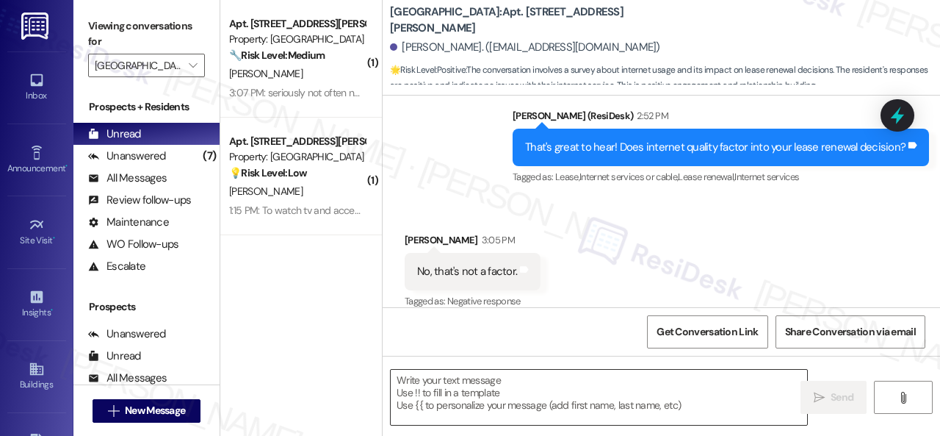
click at [473, 392] on textarea at bounding box center [599, 397] width 417 height 55
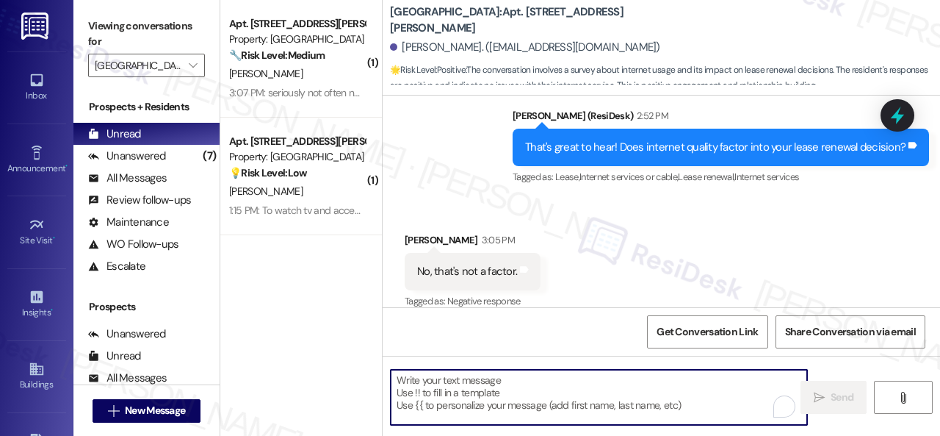
paste textarea "Thanks so much for sharing your experience—it really helps us understand what m…"
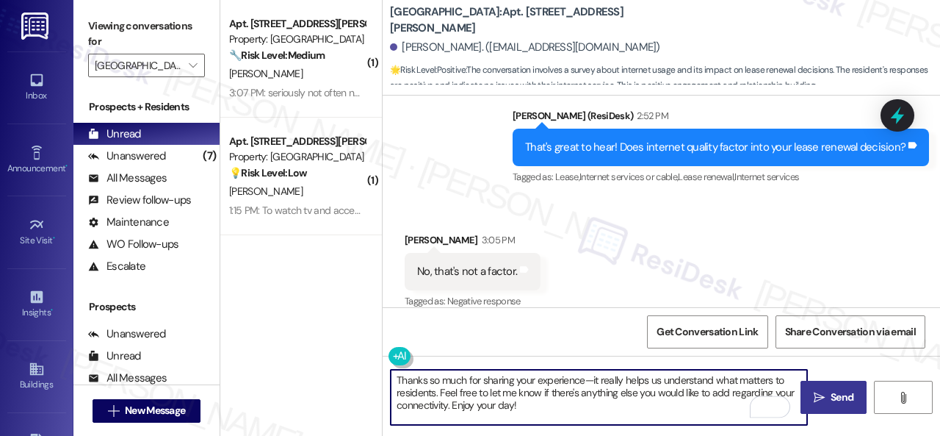
type textarea "Thanks so much for sharing your experience—it really helps us understand what m…"
click at [831, 402] on span "Send" at bounding box center [842, 396] width 23 height 15
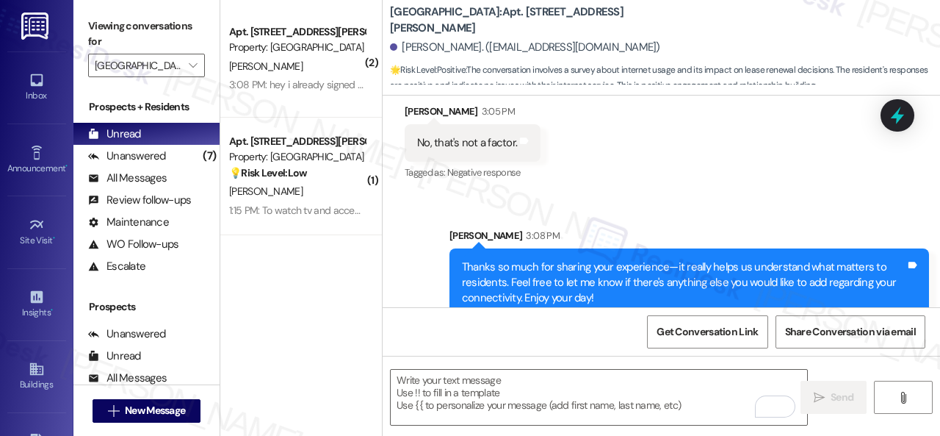
scroll to position [567, 0]
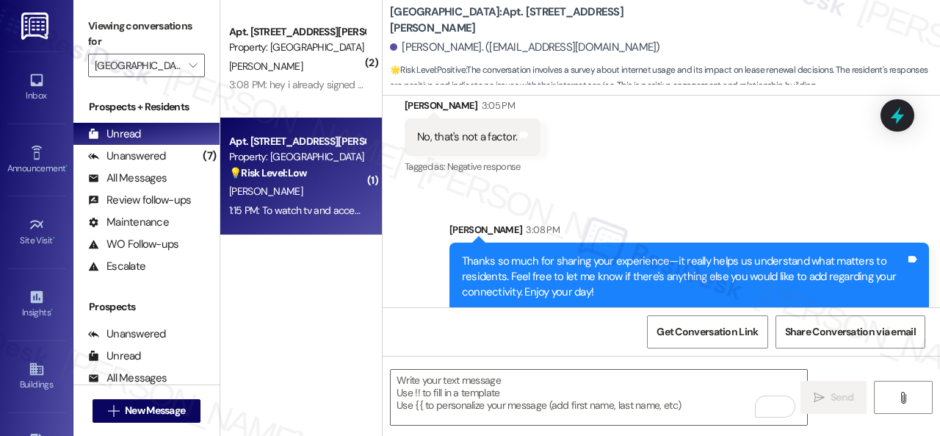
click at [310, 183] on div "[PERSON_NAME]" at bounding box center [297, 191] width 139 height 18
type textarea "Fetching suggested responses. Please feel free to read through the conversation…"
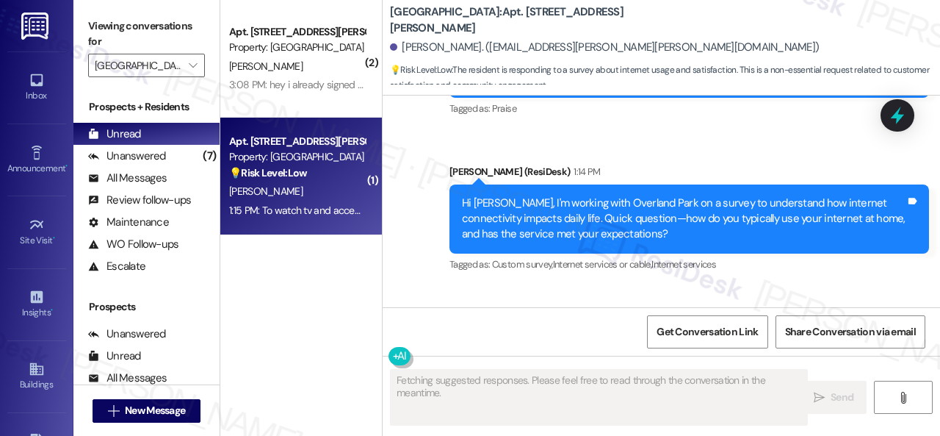
scroll to position [899, 0]
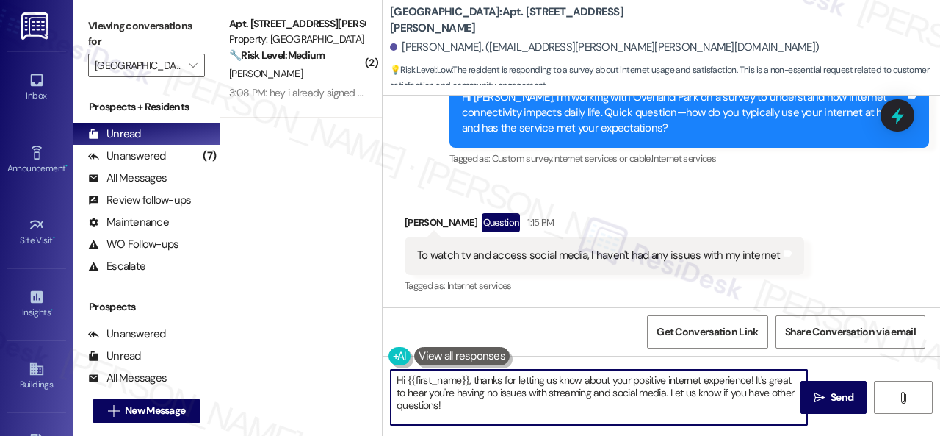
drag, startPoint x: 452, startPoint y: 402, endPoint x: 338, endPoint y: 352, distance: 124.4
click at [338, 352] on div "( 2 ) Apt. 212, 201 Courtright East Road Property: Overland Park 🔧 Risk Level: …" at bounding box center [580, 218] width 720 height 436
paste textarea "I see. Does the included service feel like a good value?"
type textarea "I see. Does the included service feel like a good value?"
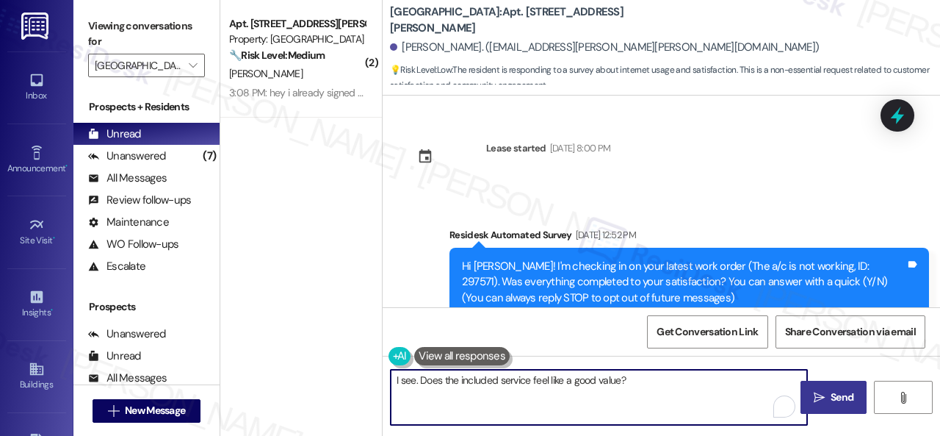
scroll to position [899, 0]
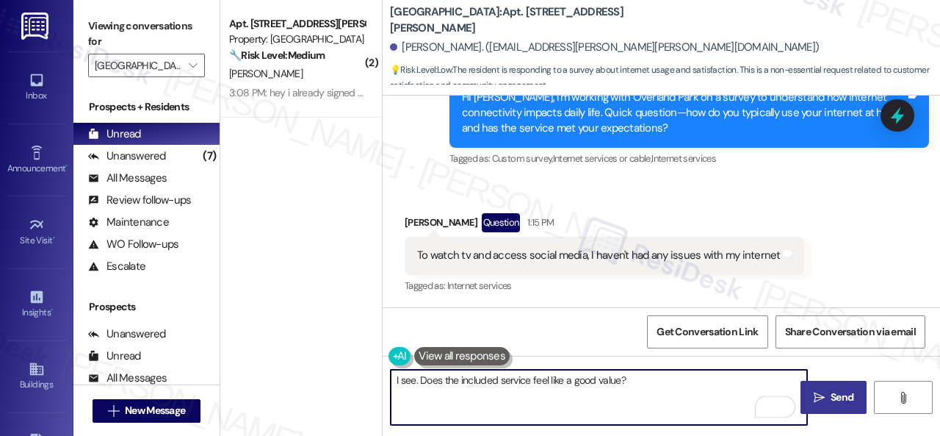
type textarea "I see. Does the included service feel like a good value?"
click at [831, 397] on span "Send" at bounding box center [842, 396] width 23 height 15
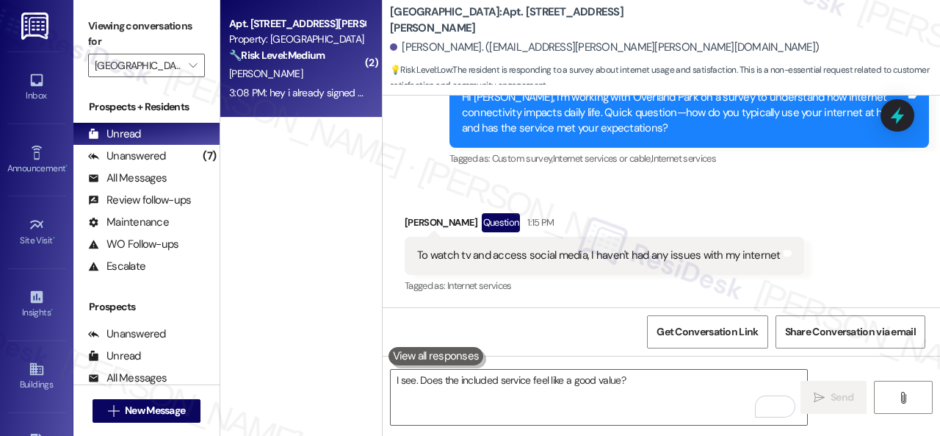
click at [307, 80] on div "[PERSON_NAME]" at bounding box center [297, 74] width 139 height 18
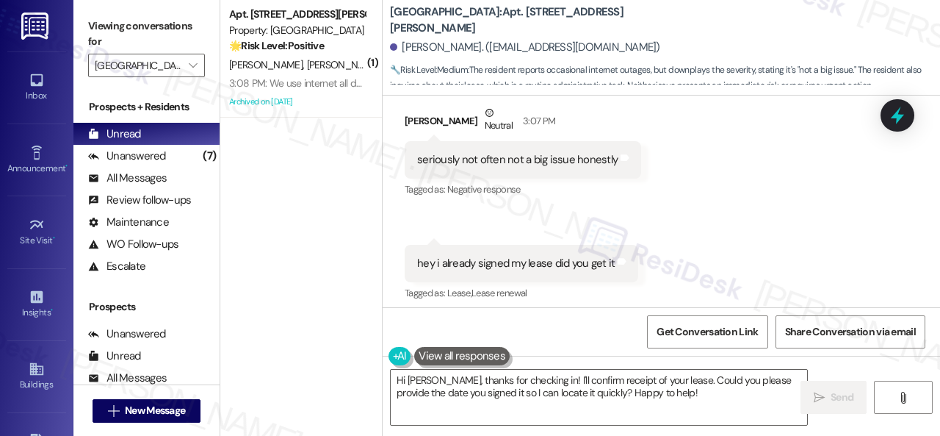
scroll to position [4947, 0]
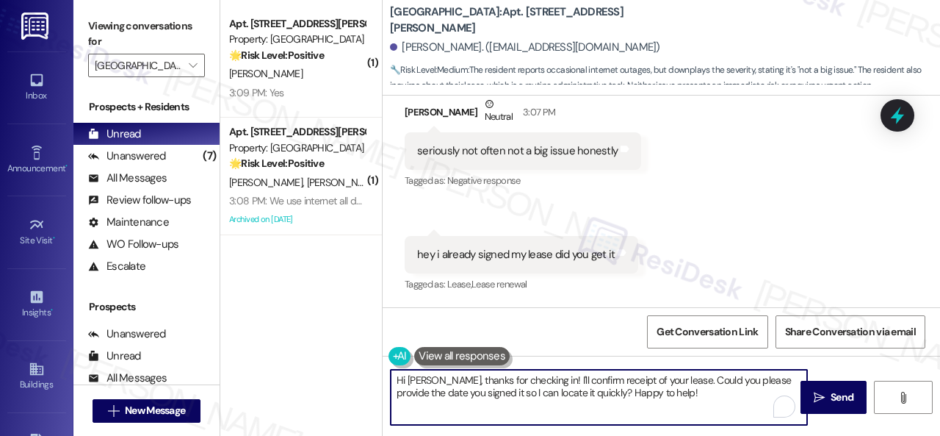
drag, startPoint x: 607, startPoint y: 395, endPoint x: 450, endPoint y: 384, distance: 157.6
click at [343, 370] on div "( 1 ) Apt. [STREET_ADDRESS][PERSON_NAME] Property: [GEOGRAPHIC_DATA] 🌟 Risk Lev…" at bounding box center [580, 218] width 720 height 436
paste textarea "I will forward your inquiry to the site team and get back to you as soon as I r…"
click at [472, 376] on textarea "I will forward your inquiry to the site team and get back to you as soon as I r…" at bounding box center [599, 397] width 417 height 55
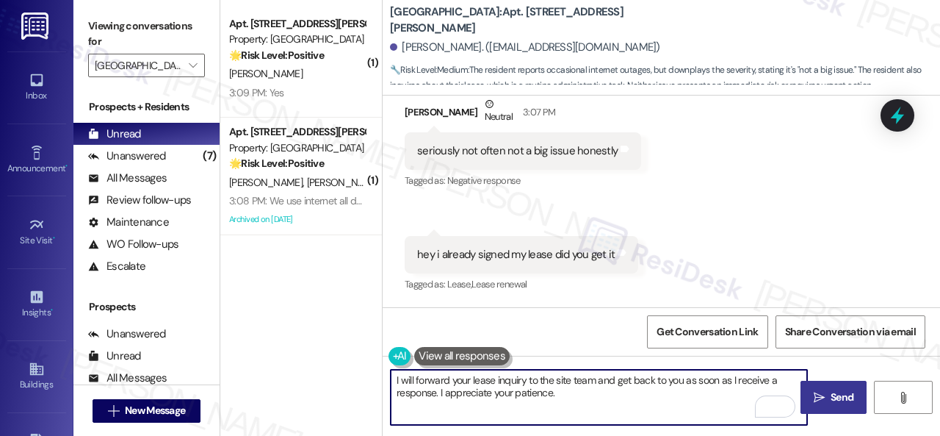
type textarea "I will forward your lease inquiry to the site team and get back to you as soon …"
click at [837, 407] on button " Send" at bounding box center [834, 397] width 66 height 33
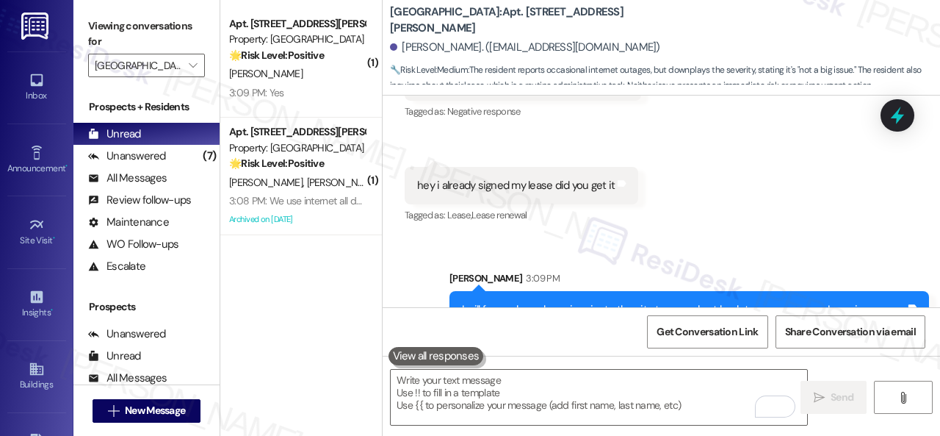
scroll to position [5066, 0]
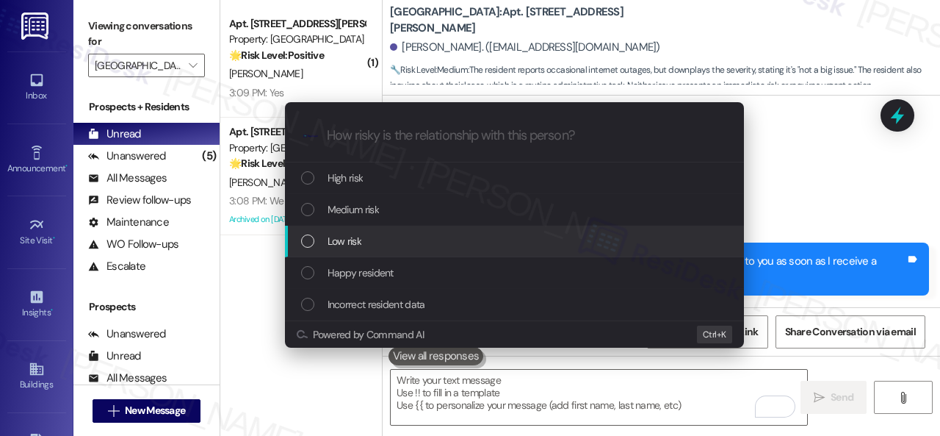
click at [339, 236] on span "Low risk" at bounding box center [345, 241] width 34 height 16
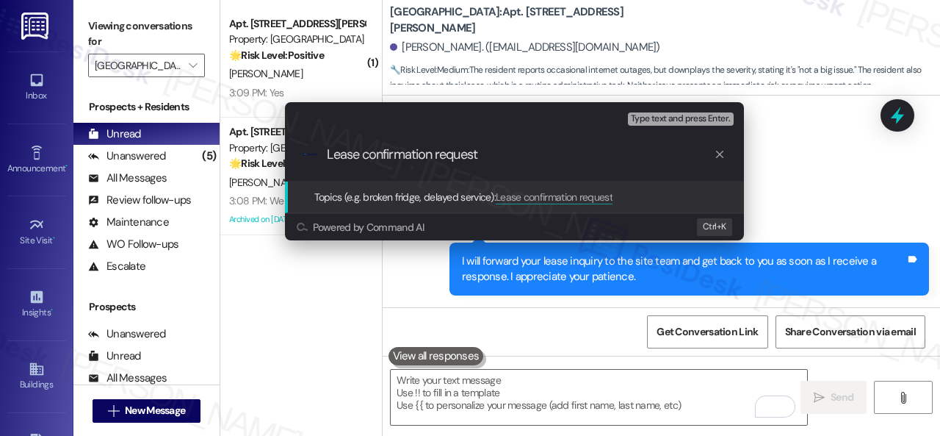
type input "Lease confirmation request."
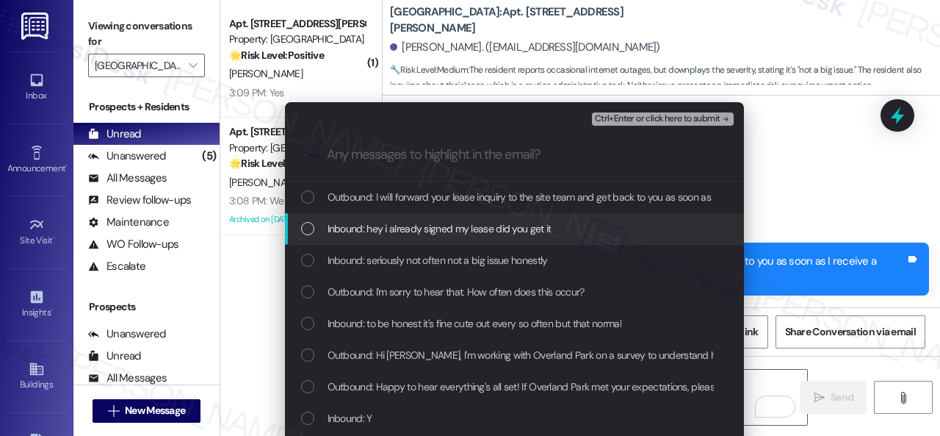
click at [419, 230] on span "Inbound: hey i already signed my lease did you get it" at bounding box center [440, 228] width 224 height 16
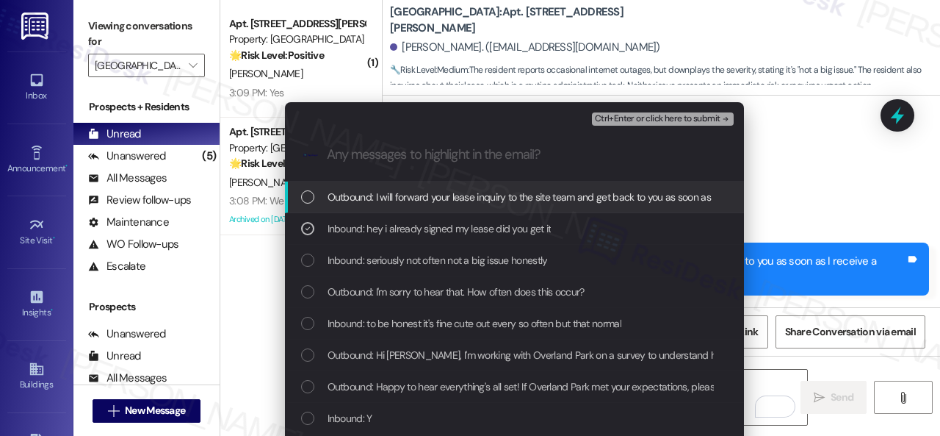
click at [630, 120] on span "Ctrl+Enter or click here to submit" at bounding box center [658, 119] width 126 height 10
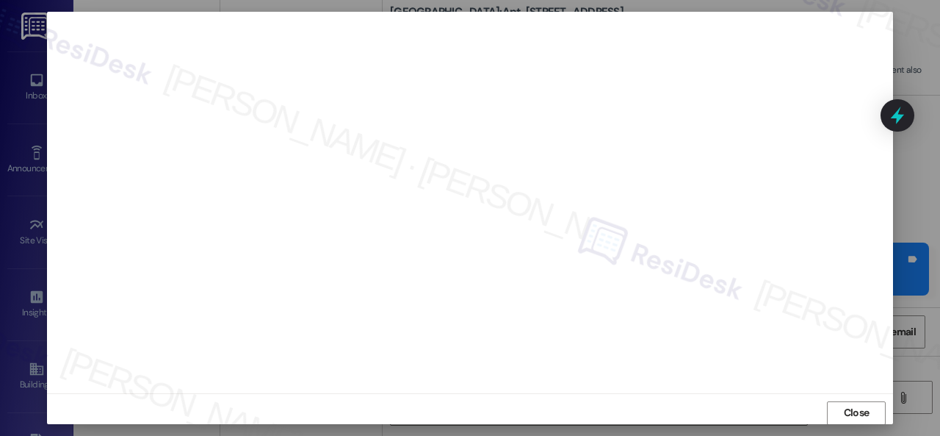
scroll to position [18, 0]
drag, startPoint x: 849, startPoint y: 411, endPoint x: 852, endPoint y: 403, distance: 7.9
click at [851, 408] on span "Close" at bounding box center [857, 404] width 26 height 15
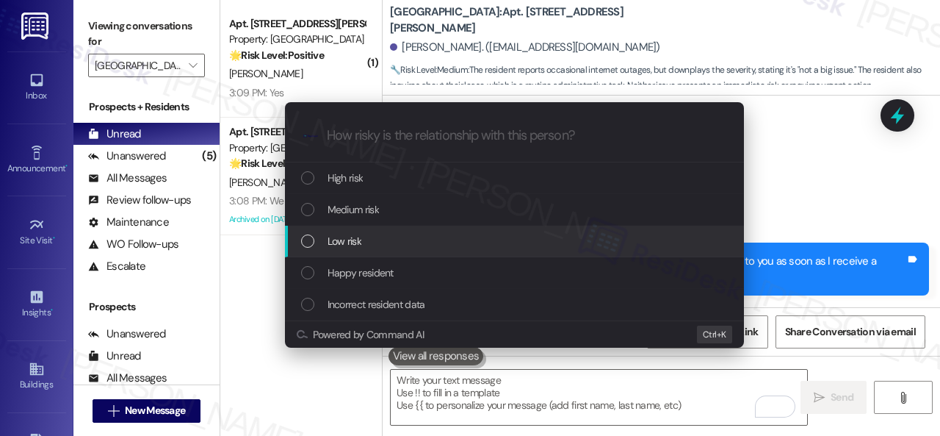
click at [338, 234] on span "Low risk" at bounding box center [345, 241] width 34 height 16
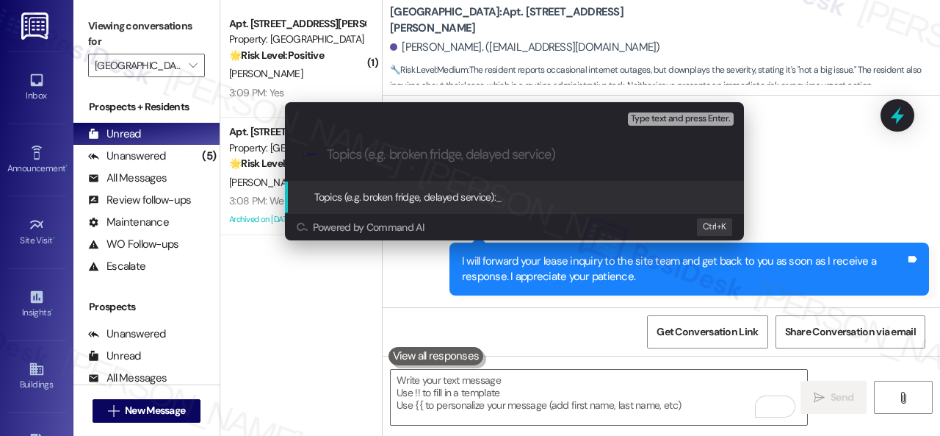
paste input "Lease confirmation request."
type input "Lease confirmation request."
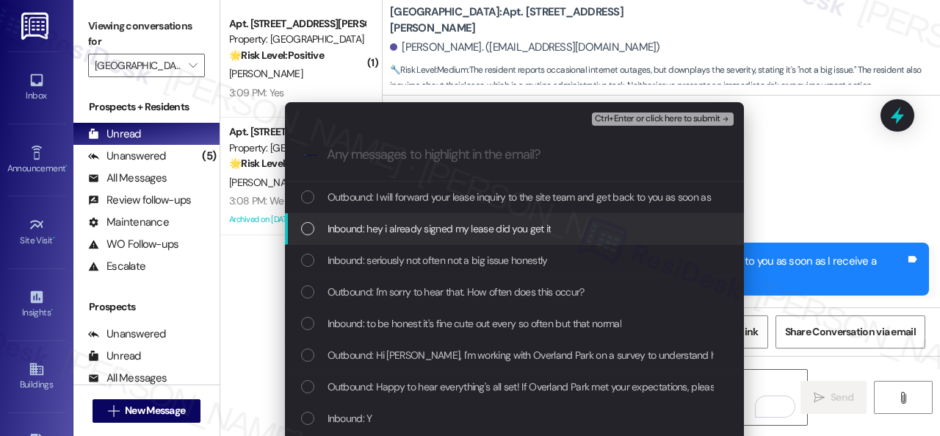
drag, startPoint x: 390, startPoint y: 231, endPoint x: 558, endPoint y: 184, distance: 173.8
click at [394, 231] on span "Inbound: hey i already signed my lease did you get it" at bounding box center [440, 228] width 224 height 16
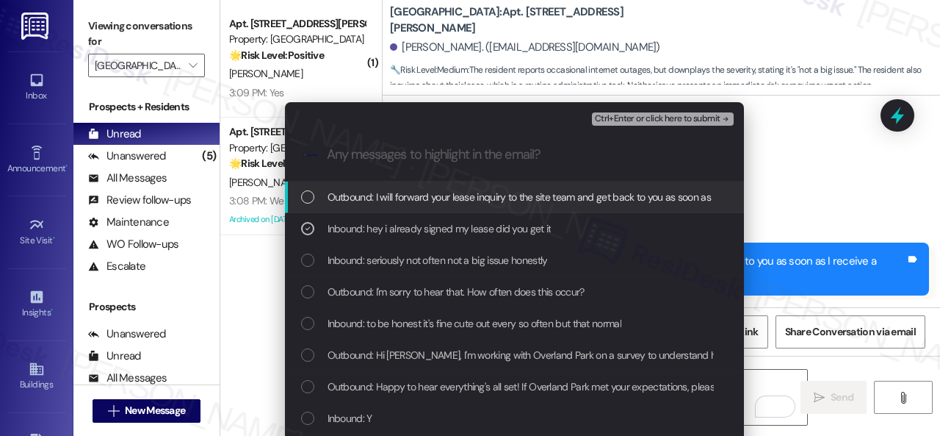
click at [643, 112] on button "Ctrl+Enter or click here to submit" at bounding box center [663, 118] width 142 height 13
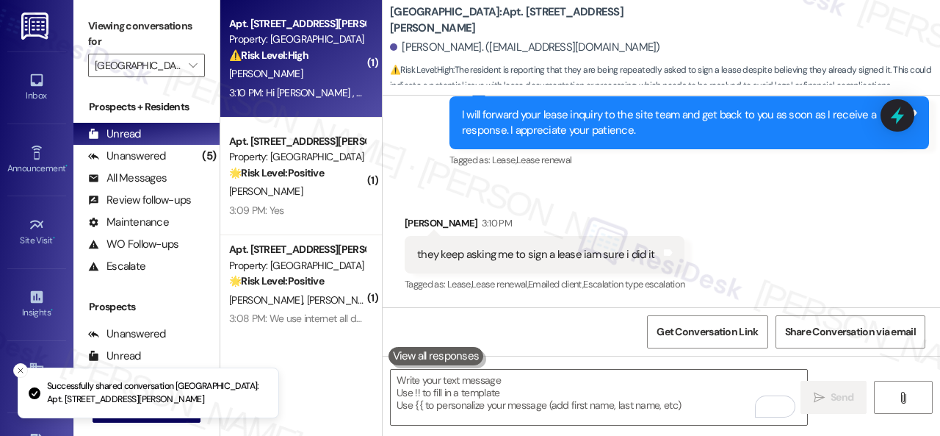
scroll to position [5211, 0]
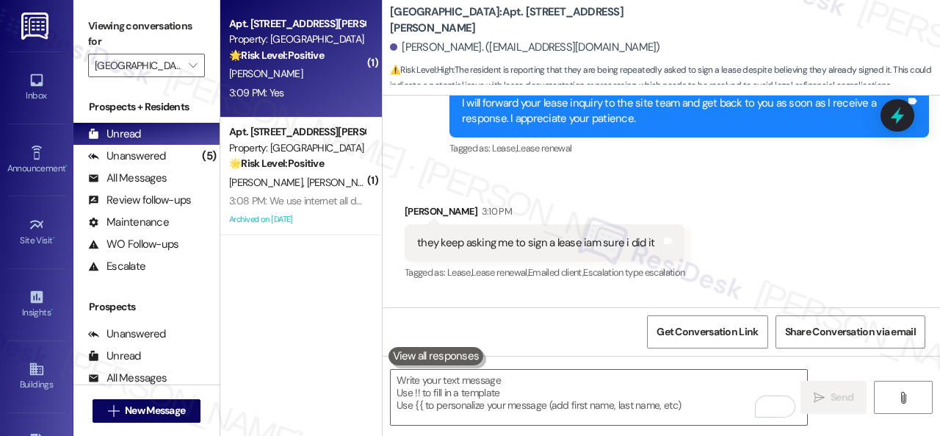
click at [330, 80] on div "[PERSON_NAME]" at bounding box center [297, 74] width 139 height 18
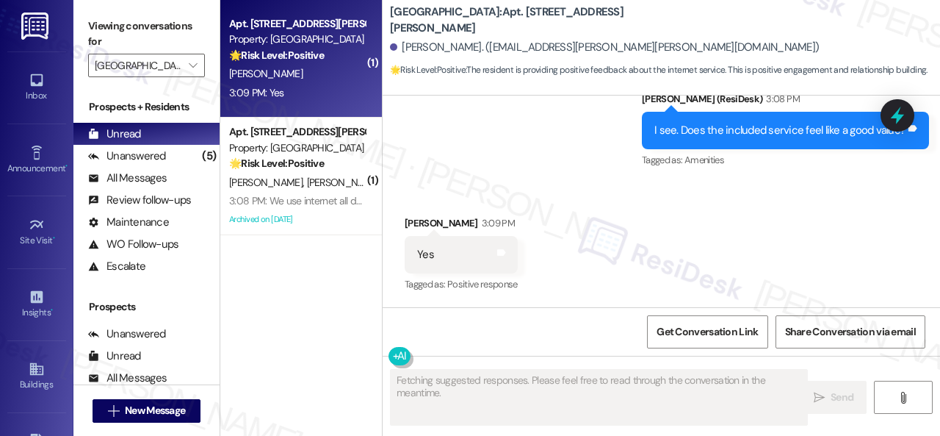
scroll to position [1132, 0]
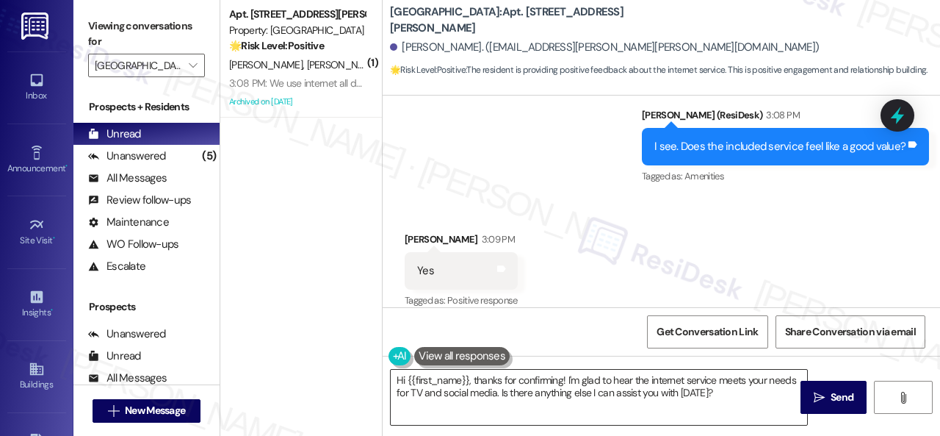
click at [458, 407] on textarea "Hi {{first_name}}, thanks for confirming! I'm glad to hear the internet service…" at bounding box center [599, 397] width 417 height 55
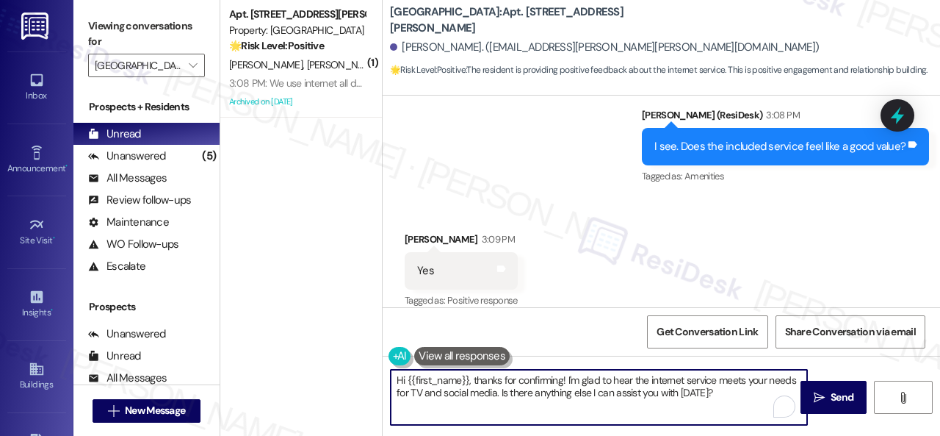
paste textarea "Thanks so much for sharing your experience—it really helps us understand what m…"
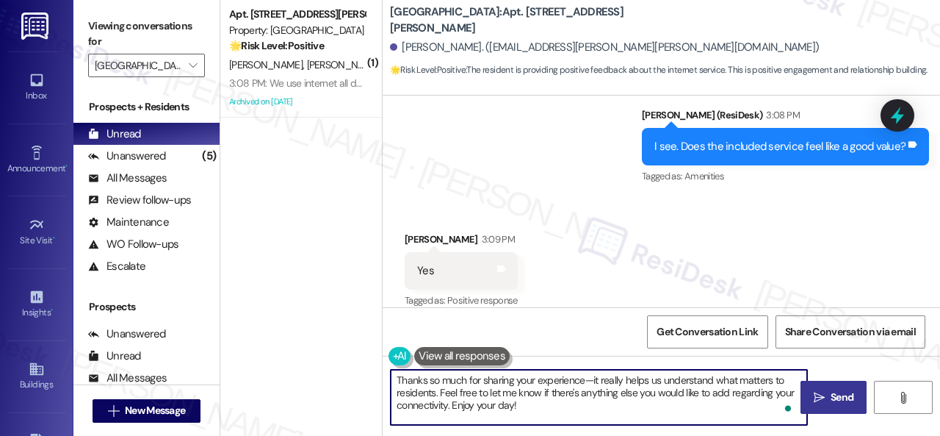
type textarea "Thanks so much for sharing your experience—it really helps us understand what m…"
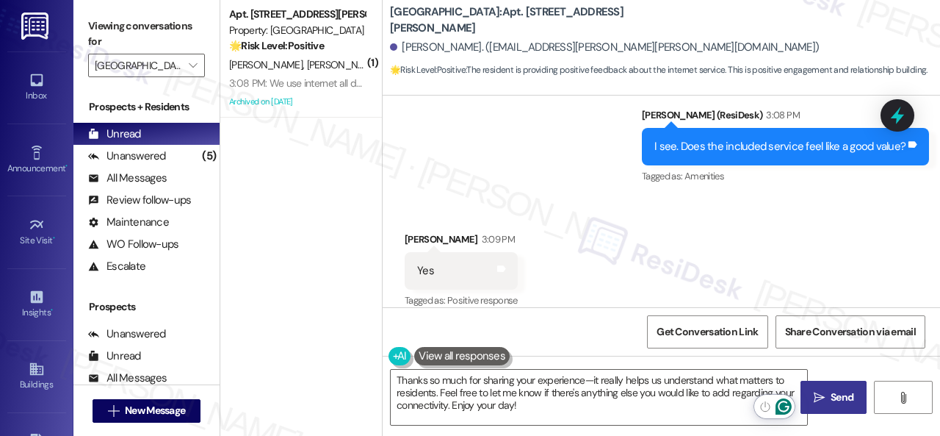
click at [828, 390] on span "Send" at bounding box center [842, 396] width 29 height 15
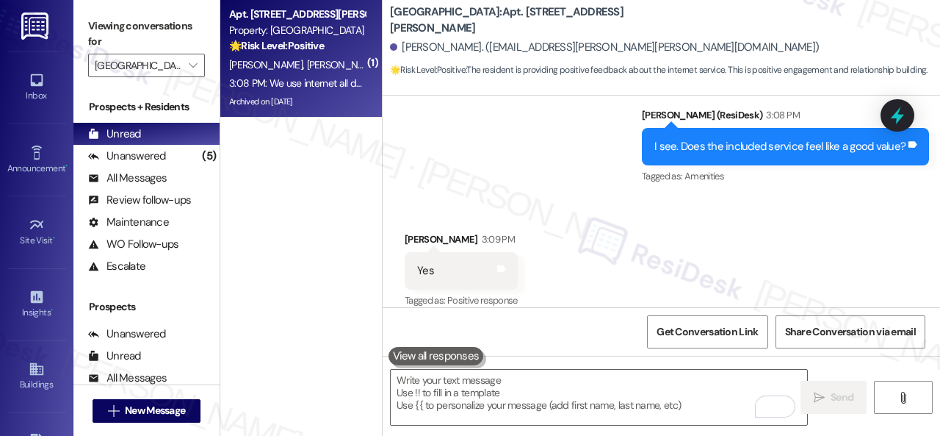
click at [305, 74] on div "3:08 PM: We use internet all day every day. And the connection hasn't been an i…" at bounding box center [297, 83] width 139 height 18
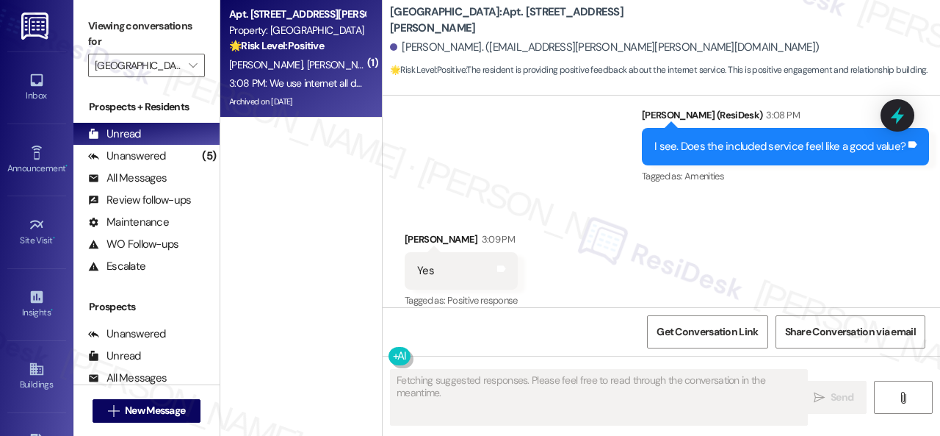
type textarea "Fetching suggested responses. Please feel free to read through the conversation…"
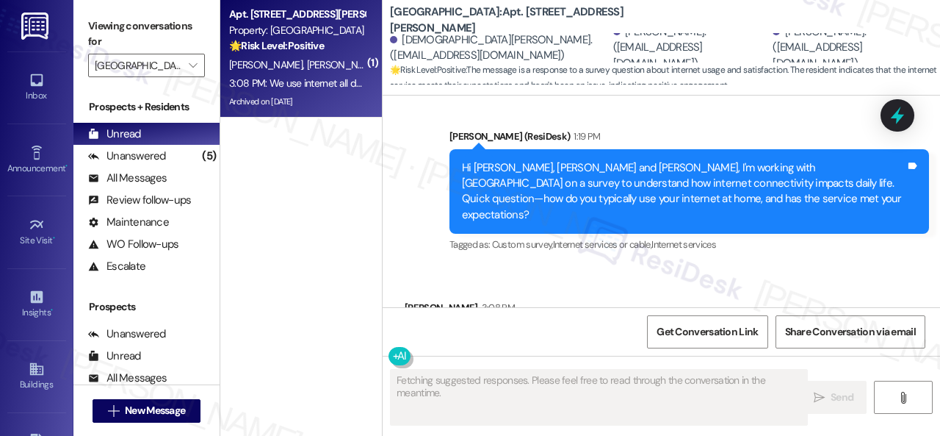
scroll to position [4220, 0]
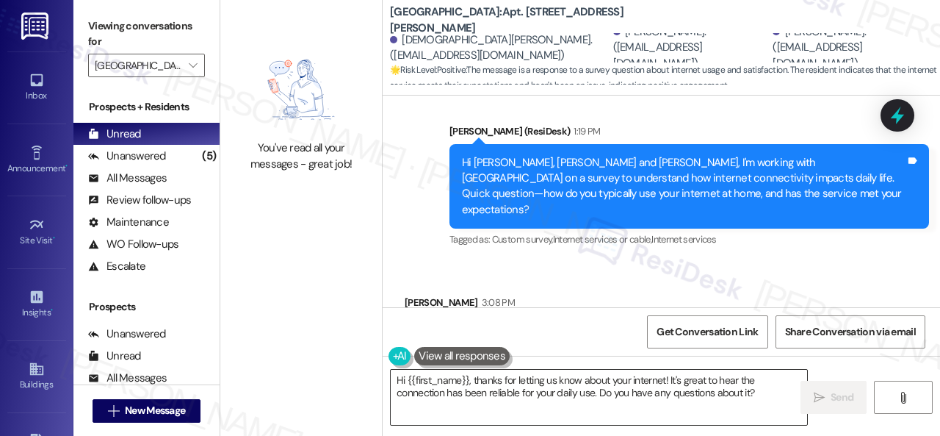
click at [532, 383] on textarea "Hi {{first_name}}, thanks for letting us know about your internet! It's great t…" at bounding box center [599, 397] width 417 height 55
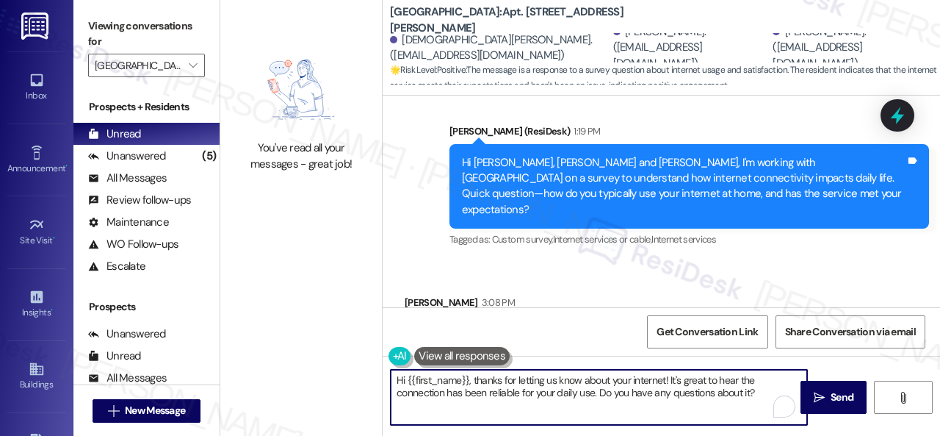
paste textarea "That’s great to hear! What internet service feature works well for you"
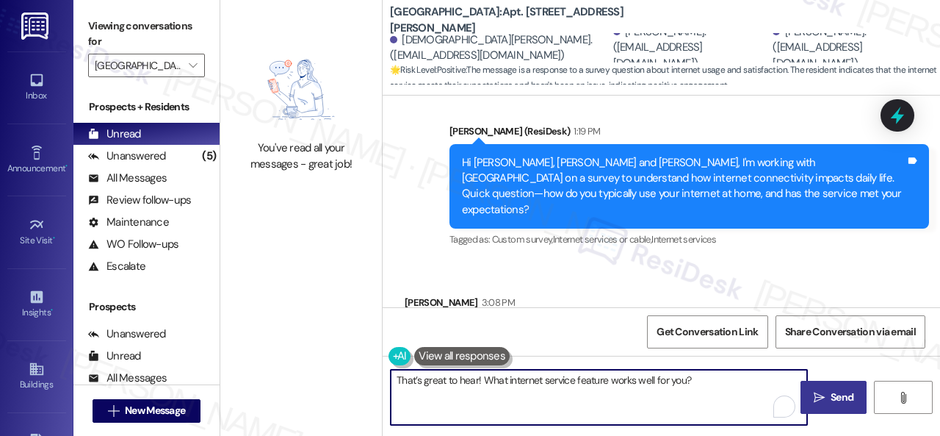
type textarea "That’s great to hear! What internet service feature works well for you?"
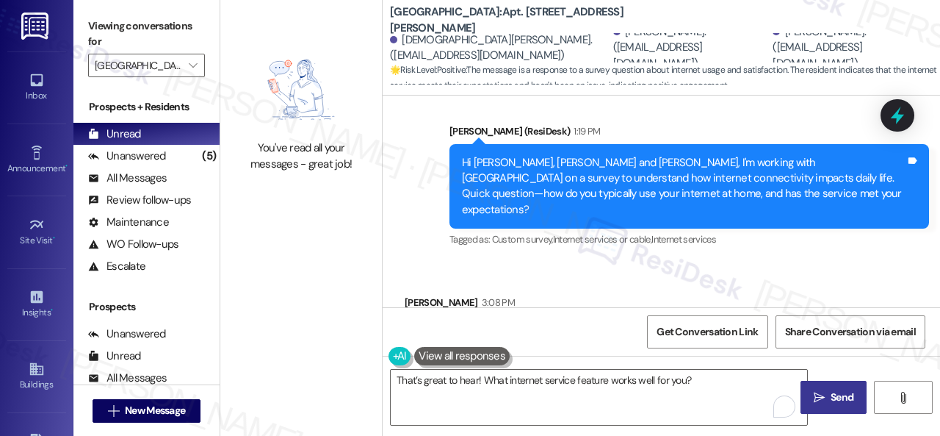
drag, startPoint x: 842, startPoint y: 394, endPoint x: 839, endPoint y: 381, distance: 12.8
click at [843, 394] on span "Send" at bounding box center [842, 396] width 23 height 15
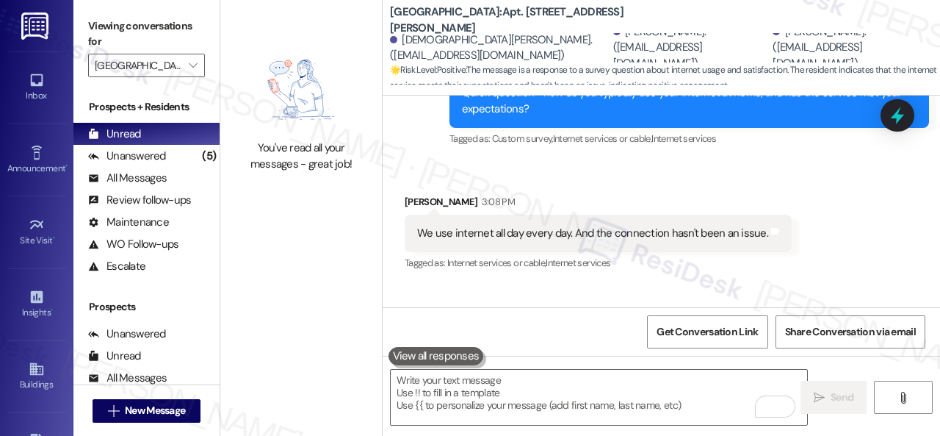
scroll to position [4323, 0]
